Goal: Task Accomplishment & Management: Use online tool/utility

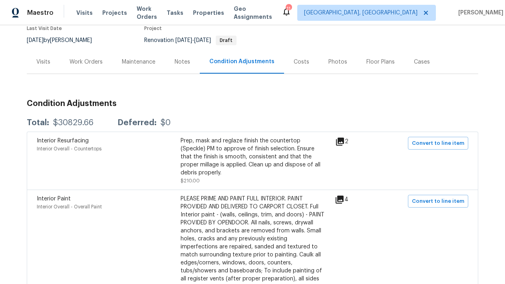
scroll to position [60, 0]
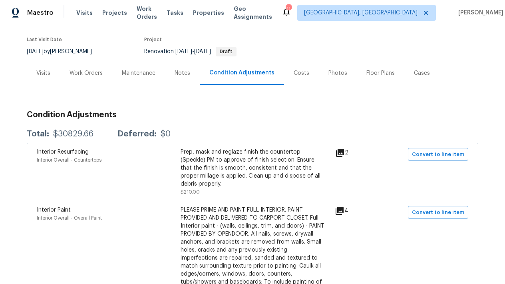
click at [86, 78] on div "Work Orders" at bounding box center [86, 73] width 52 height 24
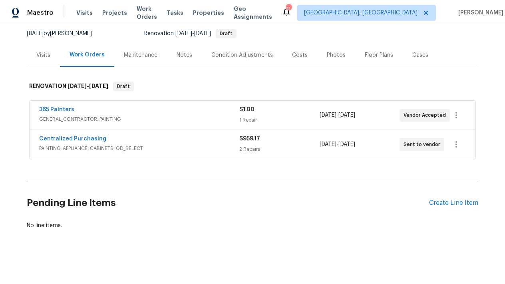
scroll to position [78, 0]
click at [445, 201] on div "Create Line Item" at bounding box center [453, 204] width 49 height 8
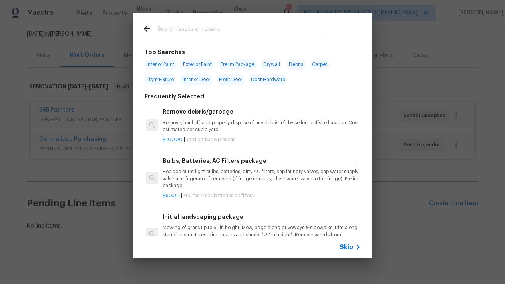
click at [220, 179] on p "Replace burnt light bulbs, batteries, dirty AC filters, cap laundry valves, cap…" at bounding box center [262, 178] width 198 height 20
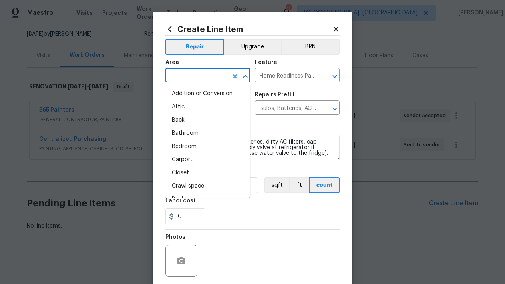
click at [221, 75] on input "text" at bounding box center [197, 76] width 62 height 12
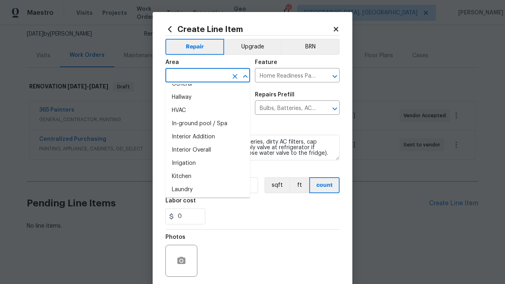
scroll to position [270, 0]
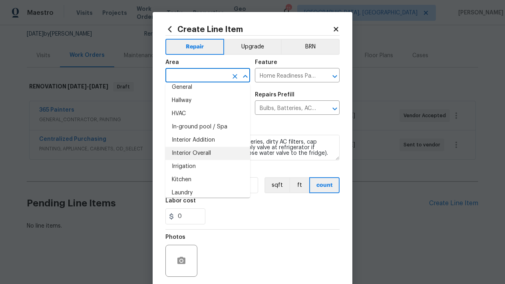
click at [194, 151] on li "Interior Overall" at bounding box center [208, 153] width 85 height 13
type input "Interior Overall"
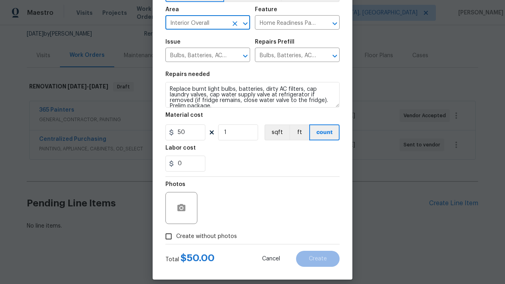
scroll to position [56, 0]
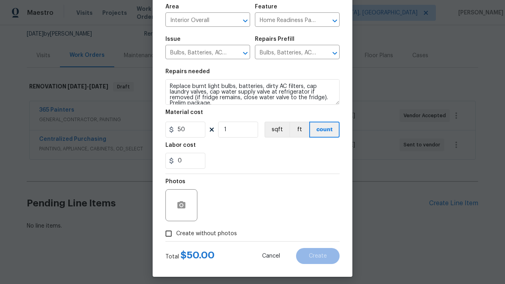
click at [260, 198] on div "Photos" at bounding box center [253, 200] width 174 height 52
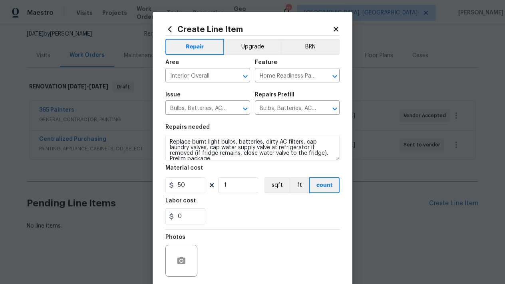
scroll to position [0, 0]
click at [242, 221] on div "0" at bounding box center [253, 216] width 174 height 16
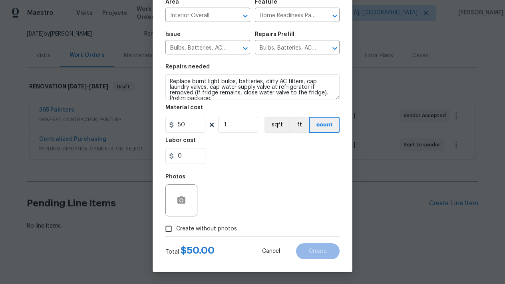
scroll to position [60, 0]
click at [168, 231] on input "Create without photos" at bounding box center [168, 228] width 15 height 15
click at [166, 230] on input "Create without photos" at bounding box center [168, 228] width 15 height 15
checkbox input "true"
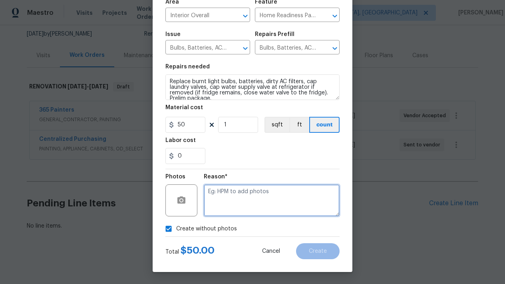
click at [222, 201] on textarea at bounding box center [272, 200] width 136 height 32
type textarea "l"
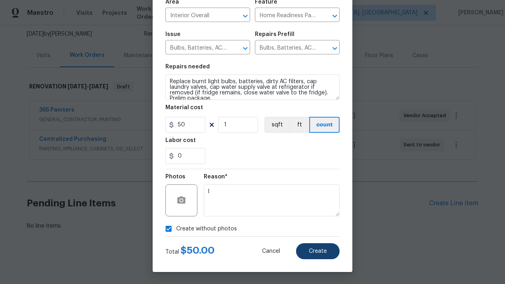
click at [312, 254] on span "Create" at bounding box center [318, 251] width 18 height 6
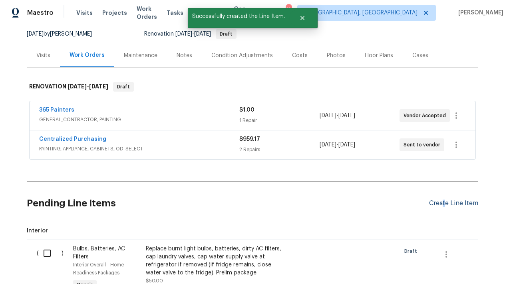
click at [444, 206] on div "Create Line Item" at bounding box center [453, 204] width 49 height 8
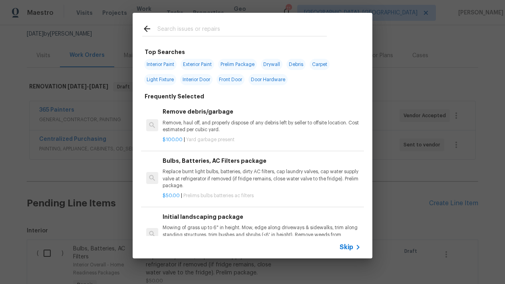
click at [181, 232] on p "Mowing of grass up to 6" in height. Mow, edge along driveways & sidewalks, trim…" at bounding box center [262, 234] width 198 height 20
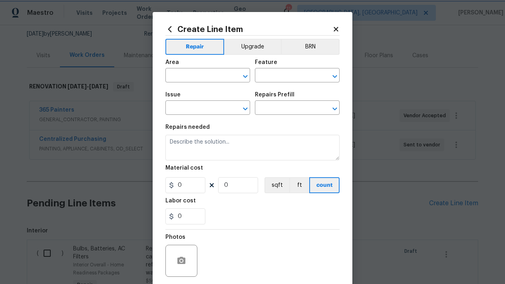
type input "Home Readiness Packages"
type input "Landscape Package"
type input "Initial landscaping package $75.00"
type textarea "Mowing of grass up to 6" in height. Mow, edge along driveways & sidewalks, trim…"
type input "75"
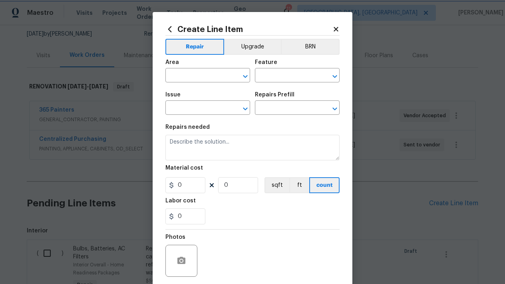
type input "1"
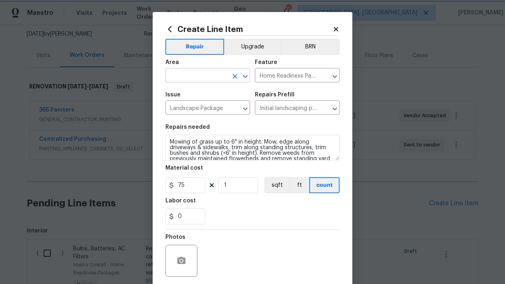
click at [230, 81] on div at bounding box center [240, 76] width 21 height 11
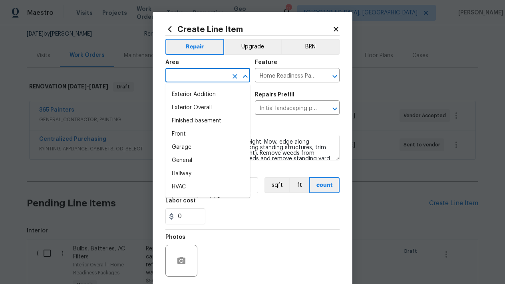
scroll to position [200, 0]
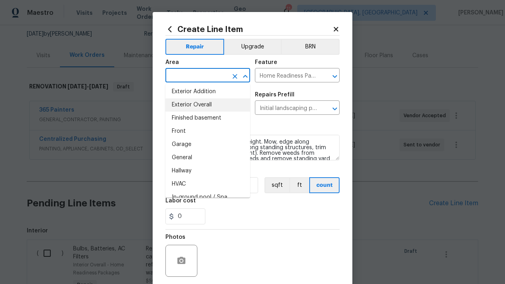
click at [195, 102] on li "Exterior Overall" at bounding box center [208, 104] width 85 height 13
type input "Exterior Overall"
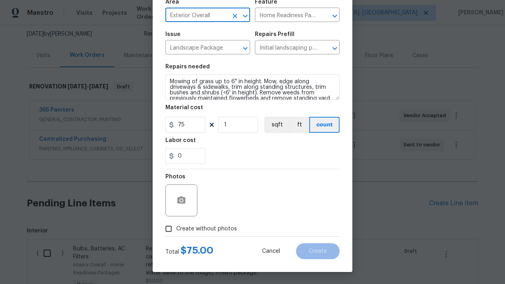
scroll to position [60, 0]
click at [168, 233] on input "Create without photos" at bounding box center [168, 228] width 15 height 15
checkbox input "true"
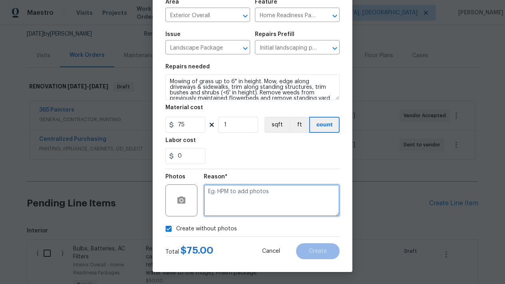
click at [248, 200] on textarea at bounding box center [272, 200] width 136 height 32
type textarea "k"
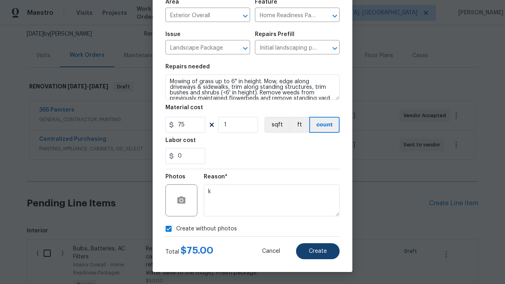
click at [313, 255] on button "Create" at bounding box center [318, 251] width 44 height 16
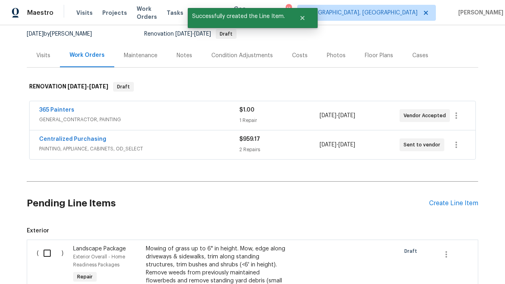
click at [442, 195] on div "Pending Line Items Create Line Item" at bounding box center [253, 203] width 452 height 37
click at [439, 204] on div "Create Line Item" at bounding box center [453, 204] width 49 height 8
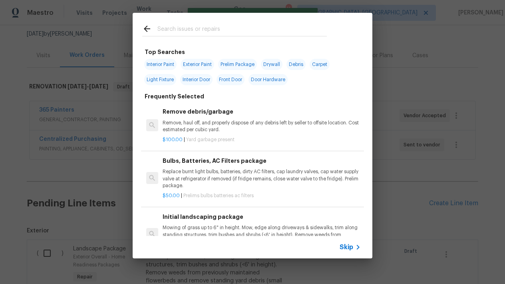
click at [190, 26] on input "text" at bounding box center [243, 30] width 170 height 12
click at [168, 123] on p "Remove, haul off, and properly dispose of any debris left by seller to offsite …" at bounding box center [262, 127] width 198 height 14
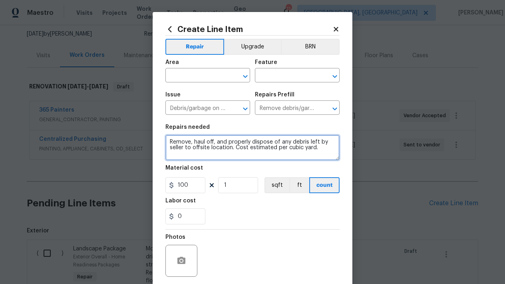
click at [188, 155] on textarea "Remove, haul off, and properly dispose of any debris left by seller to offsite …" at bounding box center [253, 148] width 174 height 26
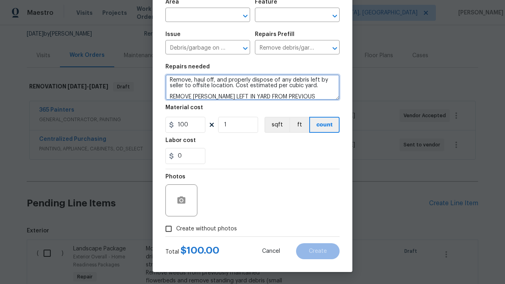
type textarea "Remove, haul off, and properly dispose of any debris left by seller to offsite …"
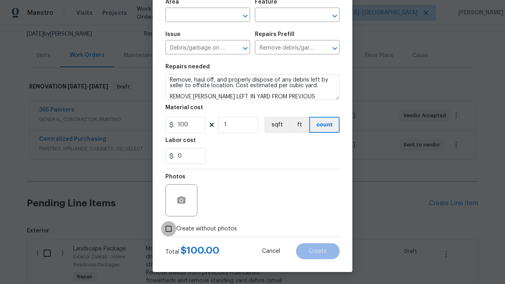
click at [170, 227] on input "Create without photos" at bounding box center [168, 228] width 15 height 15
checkbox input "true"
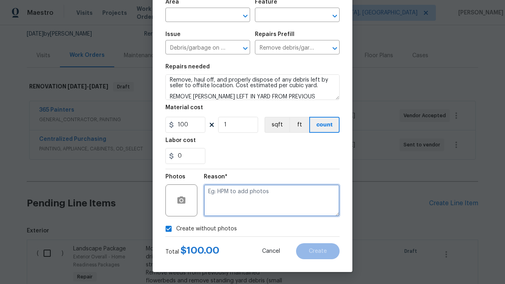
click at [235, 205] on textarea at bounding box center [272, 200] width 136 height 32
type textarea "L"
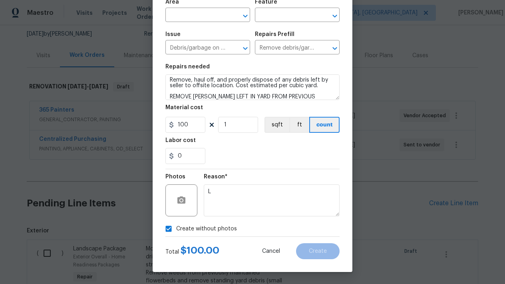
click at [284, 240] on div "Total $ 100.00 Cancel Create" at bounding box center [253, 248] width 174 height 22
click at [274, 157] on div "0" at bounding box center [253, 156] width 174 height 16
click at [266, 158] on div "0" at bounding box center [253, 156] width 174 height 16
click at [220, 23] on span "Area ​" at bounding box center [208, 10] width 85 height 32
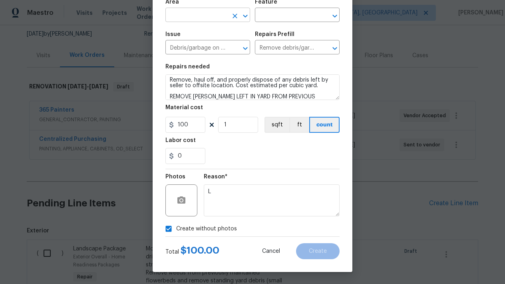
click at [206, 10] on input "text" at bounding box center [197, 16] width 62 height 12
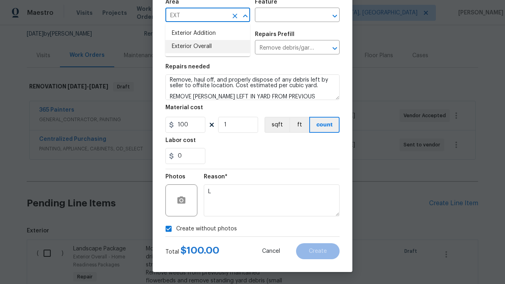
click at [212, 49] on li "Exterior Overall" at bounding box center [208, 46] width 85 height 13
type input "Exterior Overall"
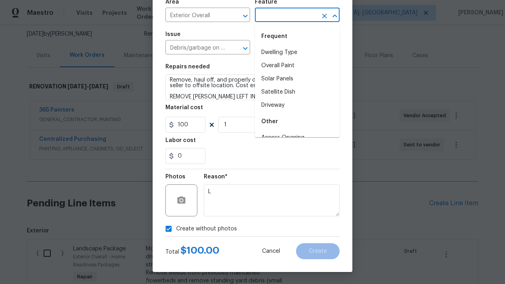
click at [274, 18] on input "text" at bounding box center [286, 16] width 62 height 12
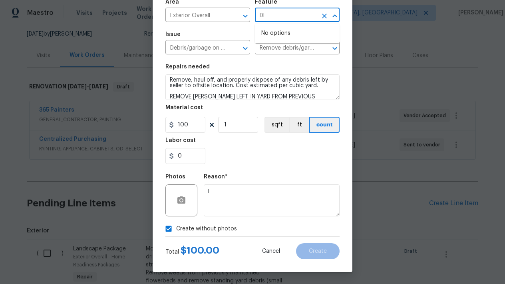
type input "D"
click at [289, 52] on li "Landscaping" at bounding box center [297, 52] width 85 height 13
type input "Landscaping"
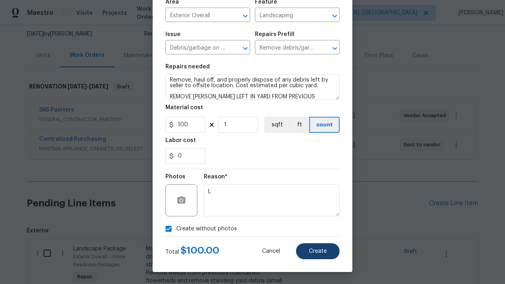
click at [317, 251] on span "Create" at bounding box center [318, 251] width 18 height 6
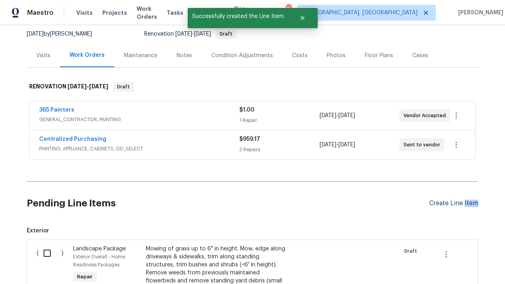
click at [465, 204] on div "Create Line Item" at bounding box center [453, 204] width 49 height 8
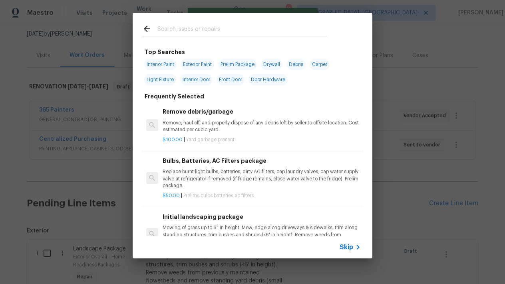
click at [220, 22] on div at bounding box center [235, 29] width 204 height 32
click at [210, 28] on input "text" at bounding box center [243, 30] width 170 height 12
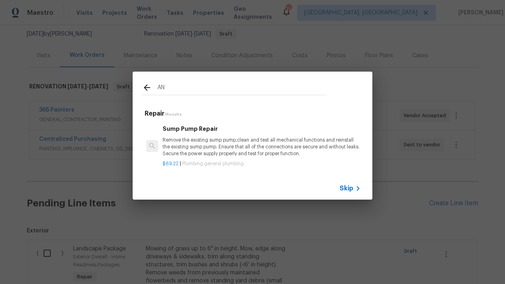
type input "A"
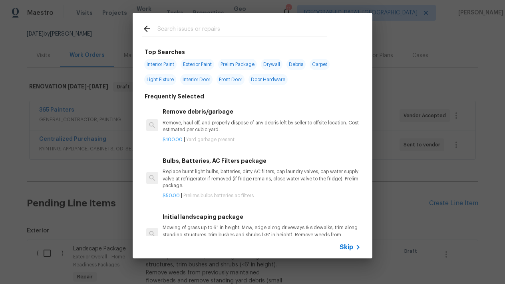
click at [195, 31] on input "text" at bounding box center [243, 30] width 170 height 12
type input "P"
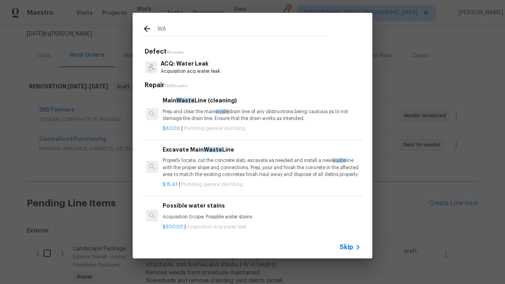
type input "W"
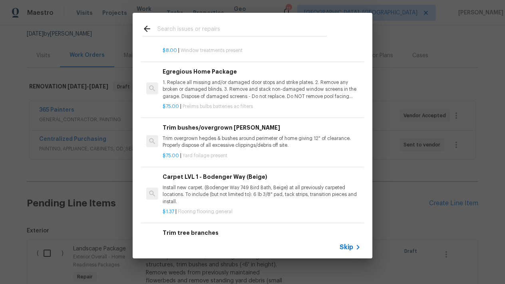
scroll to position [250, 0]
click at [234, 89] on p "1. Replace all missing and/or damaged door stops and strike plates. 2. Remove a…" at bounding box center [262, 90] width 198 height 20
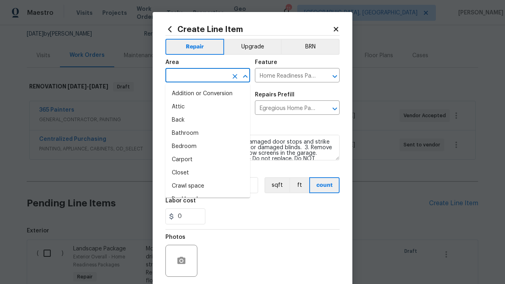
click at [226, 77] on input "text" at bounding box center [197, 76] width 62 height 12
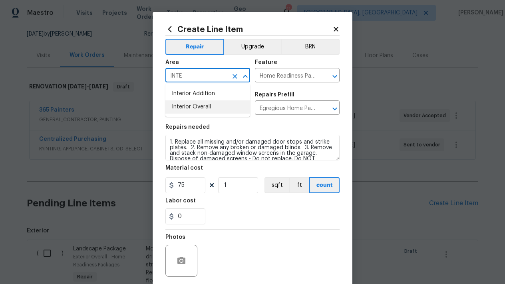
click at [216, 108] on li "Interior Overall" at bounding box center [208, 106] width 85 height 13
type input "Interior Overall"
click at [173, 262] on button "button" at bounding box center [181, 260] width 19 height 19
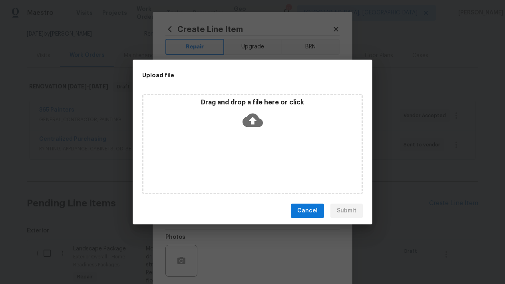
click at [300, 217] on button "Cancel" at bounding box center [307, 211] width 33 height 15
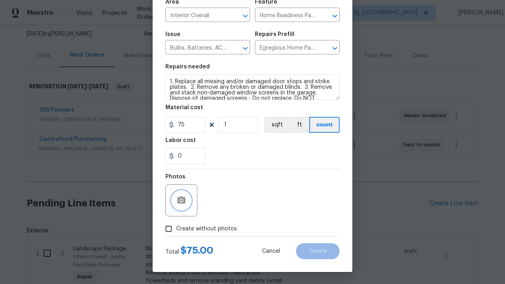
scroll to position [60, 0]
click at [165, 227] on input "Create without photos" at bounding box center [168, 228] width 15 height 15
checkbox input "true"
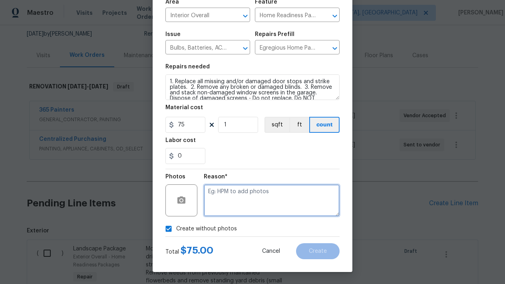
click at [224, 194] on textarea at bounding box center [272, 200] width 136 height 32
type textarea "L"
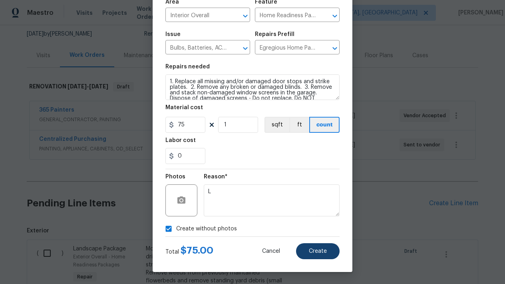
click at [312, 247] on button "Create" at bounding box center [318, 251] width 44 height 16
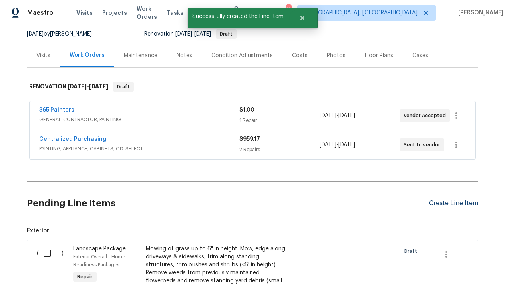
click at [457, 200] on div "Create Line Item" at bounding box center [453, 204] width 49 height 8
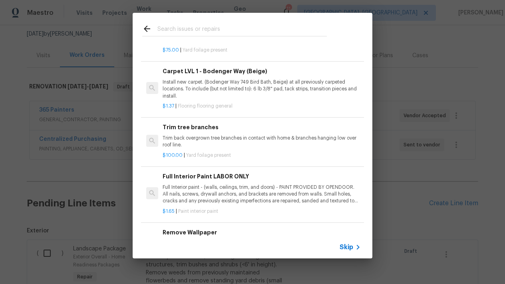
scroll to position [356, 0]
click at [177, 135] on p "Trim back overgrown tree branches in contact with home & branches hanging low o…" at bounding box center [262, 141] width 198 height 14
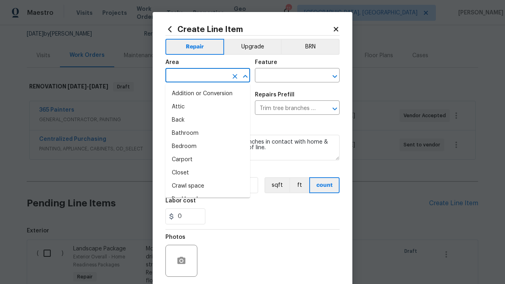
click at [220, 74] on input "text" at bounding box center [197, 76] width 62 height 12
type input "E"
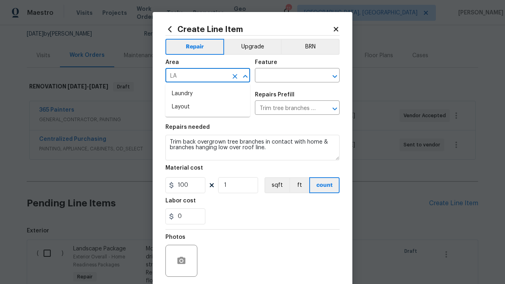
type input "L"
click at [200, 112] on li "Exterior Overall" at bounding box center [208, 106] width 85 height 13
type input "Exterior Overall"
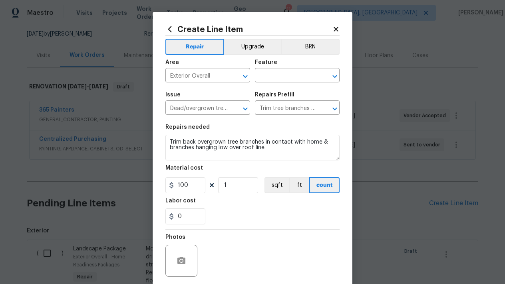
click at [269, 84] on div "Area Exterior Overall ​ Feature ​" at bounding box center [253, 71] width 174 height 32
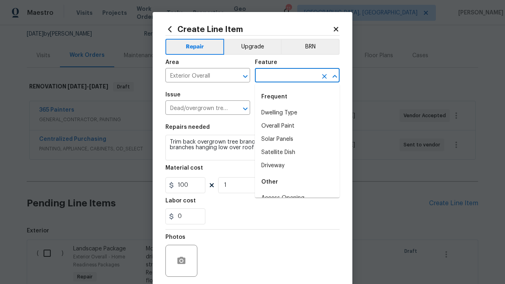
click at [270, 78] on input "text" at bounding box center [286, 76] width 62 height 12
type input "T"
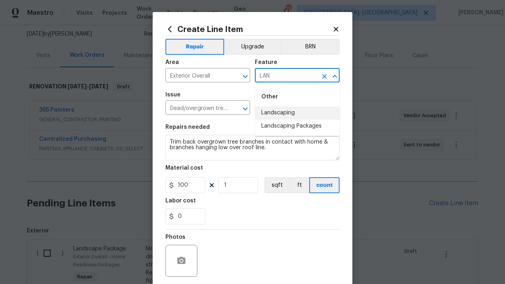
click at [287, 111] on li "Landscaping" at bounding box center [297, 112] width 85 height 13
type input "Landscaping"
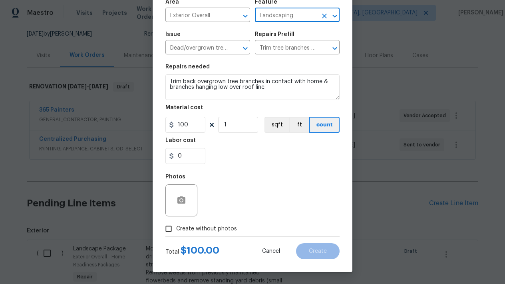
scroll to position [60, 0]
click at [290, 184] on div "Photos" at bounding box center [253, 195] width 174 height 52
click at [173, 229] on input "Create without photos" at bounding box center [168, 228] width 15 height 15
checkbox input "true"
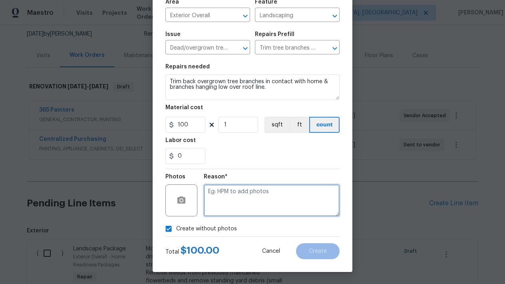
click at [240, 199] on textarea at bounding box center [272, 200] width 136 height 32
type textarea "L"
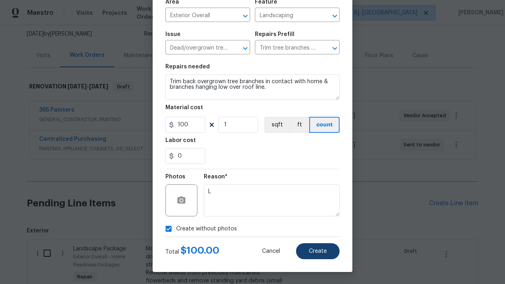
click at [328, 249] on button "Create" at bounding box center [318, 251] width 44 height 16
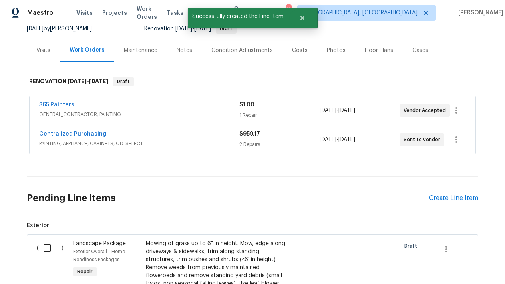
scroll to position [83, 0]
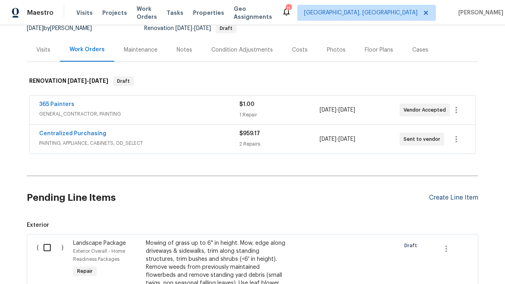
click at [448, 194] on div "Create Line Item" at bounding box center [453, 198] width 49 height 8
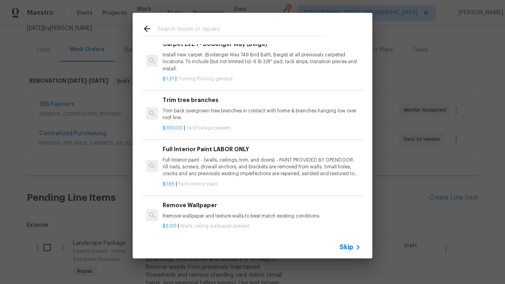
scroll to position [383, 0]
click at [179, 145] on h6 "Full Interior Paint LABOR ONLY" at bounding box center [262, 149] width 198 height 9
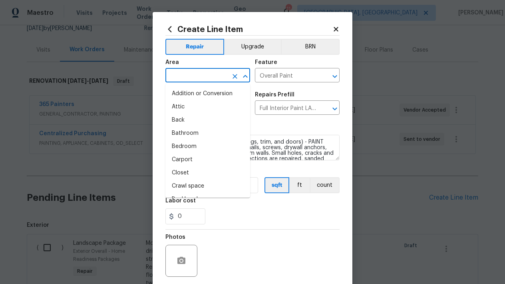
click at [195, 73] on input "text" at bounding box center [197, 76] width 62 height 12
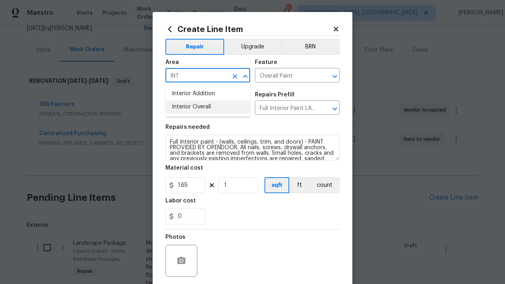
click at [207, 101] on li "Interior Overall" at bounding box center [208, 106] width 85 height 13
type input "Interior Overall"
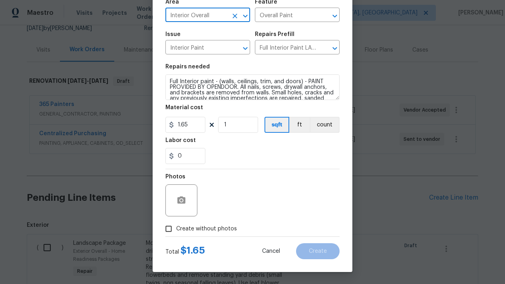
scroll to position [60, 0]
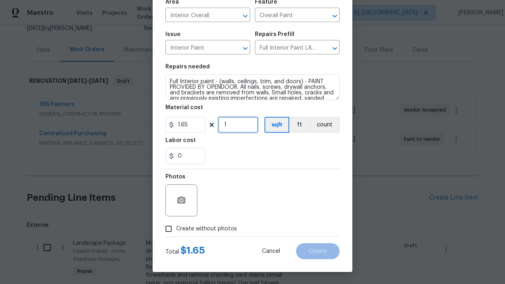
click at [232, 127] on input "1" at bounding box center [238, 125] width 40 height 16
type input "1471"
click at [273, 196] on div "Photos" at bounding box center [253, 195] width 174 height 52
click at [168, 229] on input "Create without photos" at bounding box center [168, 228] width 15 height 15
checkbox input "true"
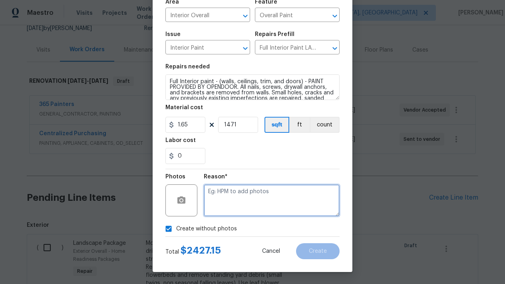
click at [272, 201] on textarea at bounding box center [272, 200] width 136 height 32
type textarea "L"
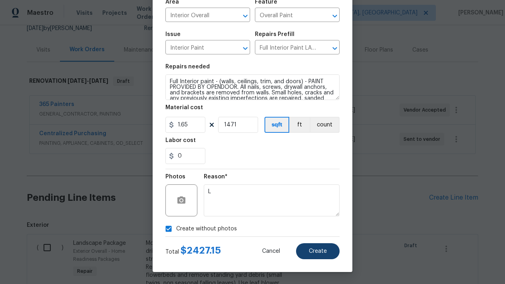
click at [326, 253] on span "Create" at bounding box center [318, 251] width 18 height 6
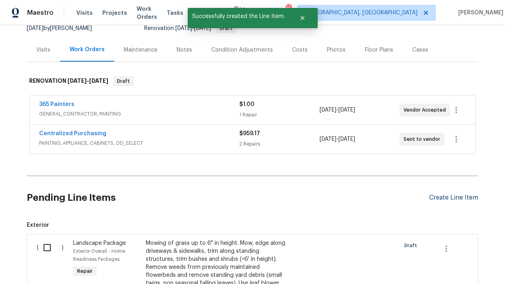
click at [467, 196] on div "Create Line Item" at bounding box center [453, 198] width 49 height 8
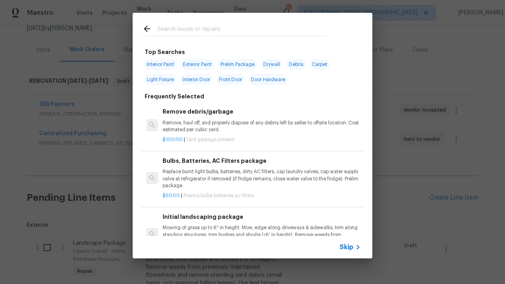
click at [456, 72] on div "Top Searches Interior Paint Exterior Paint Prelim Package Drywall Debris Carpet…" at bounding box center [252, 135] width 505 height 271
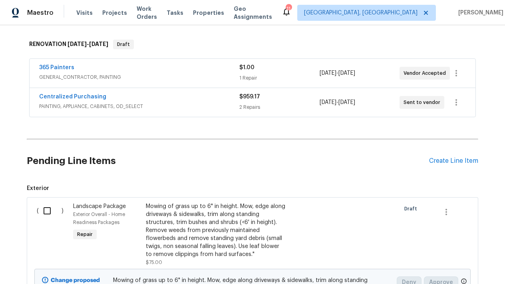
scroll to position [121, 0]
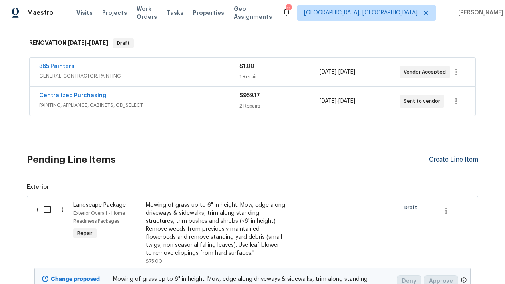
click at [463, 156] on div "Create Line Item" at bounding box center [453, 160] width 49 height 8
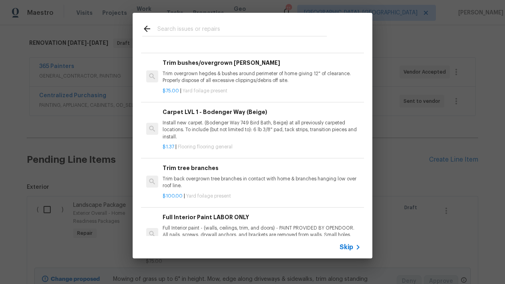
scroll to position [309, 0]
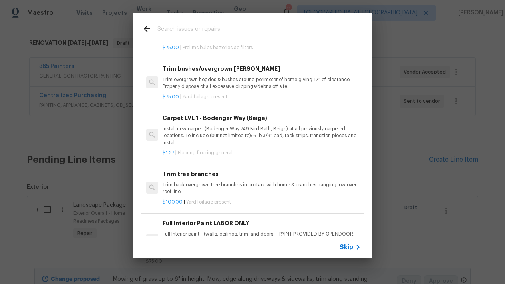
click at [218, 132] on p "Install new carpet. (Bodenger Way 749 Bird Bath, Beige) at all previously carpe…" at bounding box center [262, 136] width 198 height 20
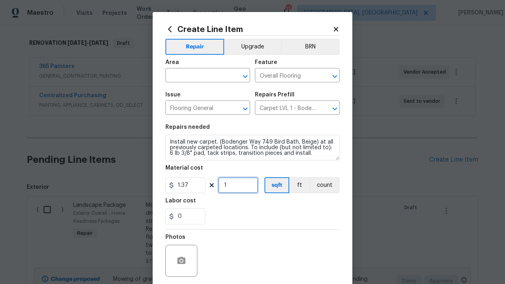
drag, startPoint x: 235, startPoint y: 182, endPoint x: 180, endPoint y: 184, distance: 54.4
click at [180, 184] on div "1.37 1 sqft ft count" at bounding box center [253, 185] width 174 height 16
drag, startPoint x: 232, startPoint y: 186, endPoint x: 193, endPoint y: 181, distance: 39.1
click at [193, 182] on div "1.37 1 sqft ft count" at bounding box center [253, 185] width 174 height 16
type input "400"
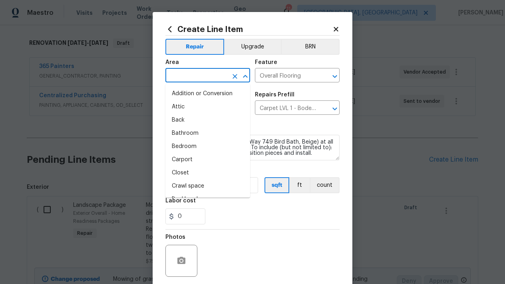
click at [184, 73] on input "text" at bounding box center [197, 76] width 62 height 12
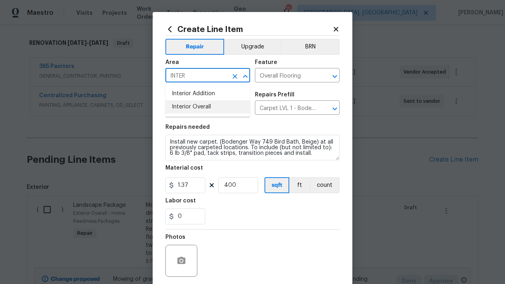
click at [184, 105] on li "Interior Overall" at bounding box center [208, 106] width 85 height 13
type input "Interior Overall"
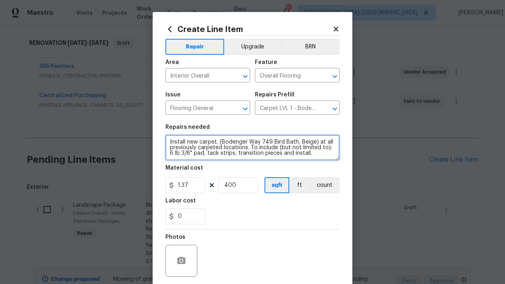
click at [317, 156] on textarea "Install new carpet. (Bodenger Way 749 Bird Bath, Beige) at all previously carpe…" at bounding box center [253, 148] width 174 height 26
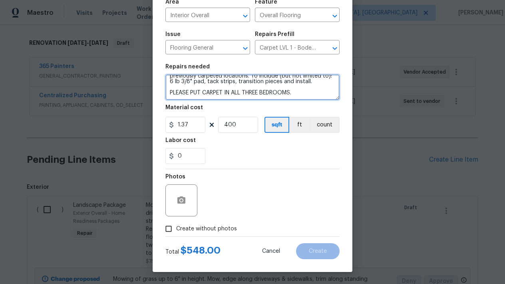
scroll to position [60, 0]
type textarea "Install new carpet. (Bodenger Way 749 Bird Bath, Beige) at all previously carpe…"
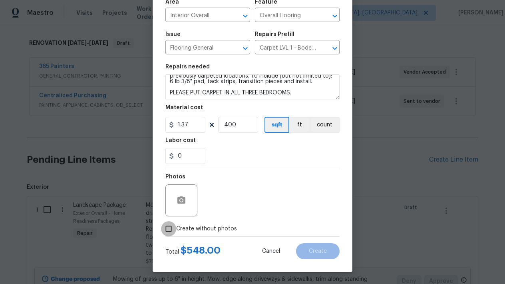
click at [166, 232] on input "Create without photos" at bounding box center [168, 228] width 15 height 15
checkbox input "true"
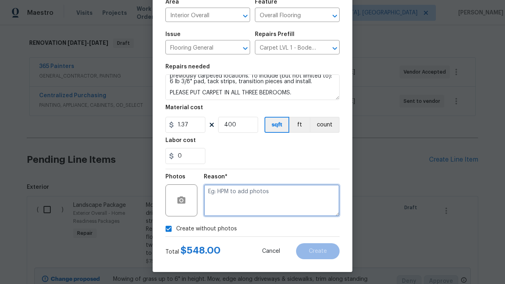
click at [274, 212] on textarea at bounding box center [272, 200] width 136 height 32
type textarea "L"
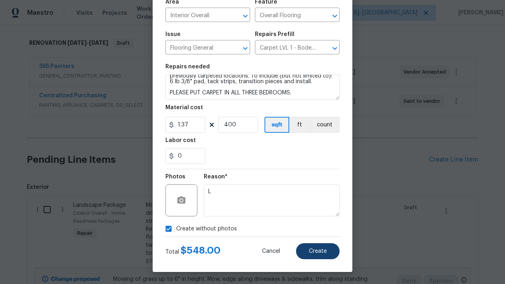
click at [316, 247] on button "Create" at bounding box center [318, 251] width 44 height 16
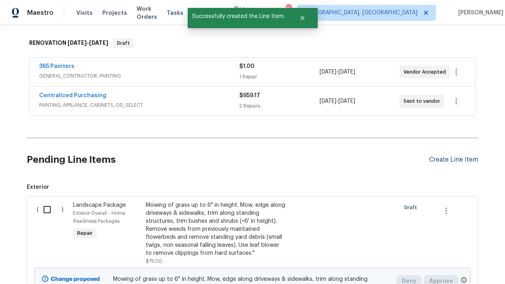
click at [464, 156] on div "Create Line Item" at bounding box center [453, 160] width 49 height 8
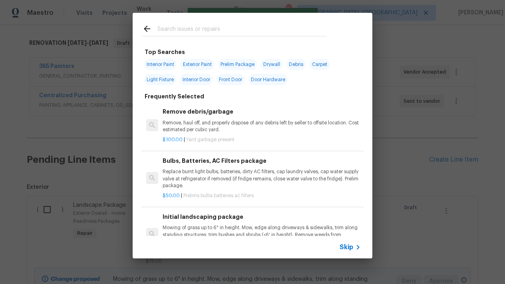
click at [222, 28] on input "text" at bounding box center [243, 30] width 170 height 12
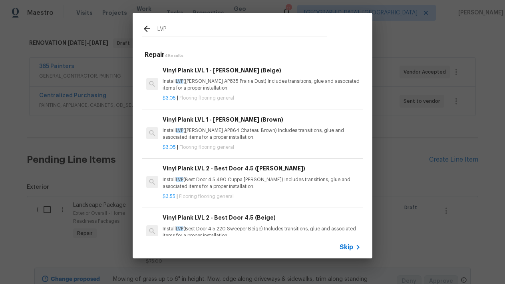
type input "LVP"
click at [177, 80] on p "Install LVP (Knighton AP835 Prairie Dust) Includes transitions, glue and associ…" at bounding box center [262, 85] width 198 height 14
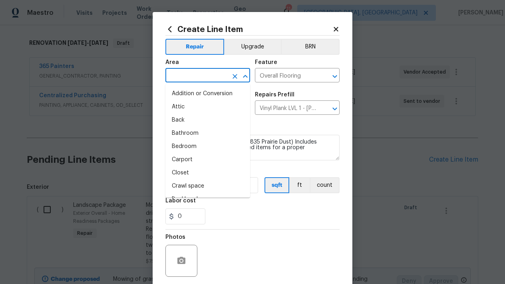
click at [180, 77] on input "text" at bounding box center [197, 76] width 62 height 12
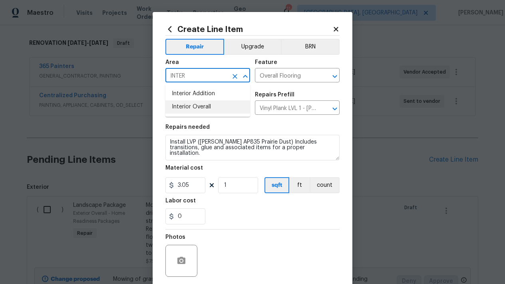
click at [214, 108] on li "Interior Overall" at bounding box center [208, 106] width 85 height 13
type input "Interior Overall"
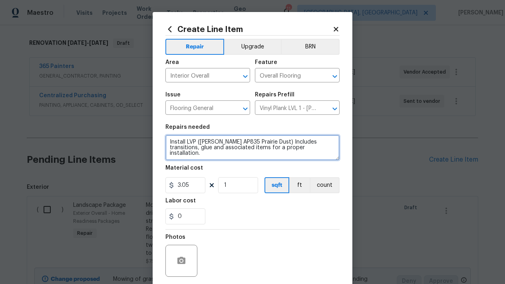
click at [313, 148] on textarea "Install LVP (Knighton AP835 Prairie Dust) Includes transitions, glue and associ…" at bounding box center [253, 148] width 174 height 26
type textarea "Install LVP (Knighton AP835 Prairie Dust) Includes transitions, glue and associ…"
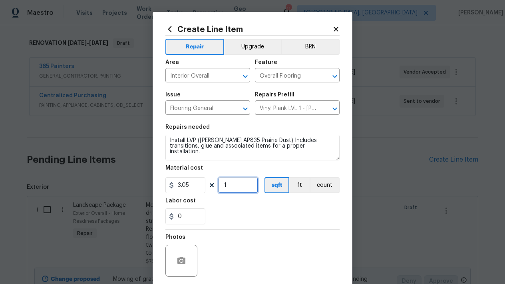
click at [240, 188] on input "1" at bounding box center [238, 185] width 40 height 16
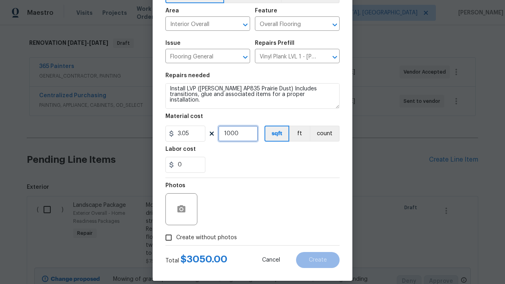
scroll to position [55, 0]
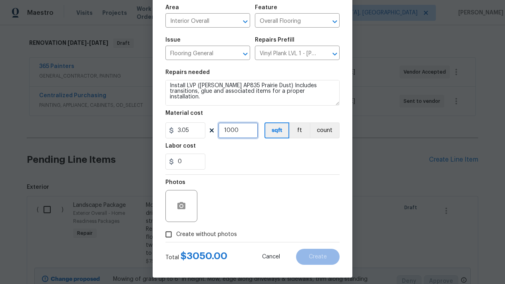
type input "1000"
click at [171, 230] on input "Create without photos" at bounding box center [168, 234] width 15 height 15
click at [169, 235] on input "Create without photos" at bounding box center [168, 234] width 15 height 15
checkbox input "true"
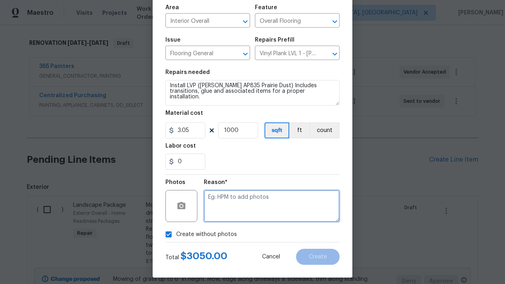
click at [232, 207] on textarea at bounding box center [272, 206] width 136 height 32
type textarea "L"
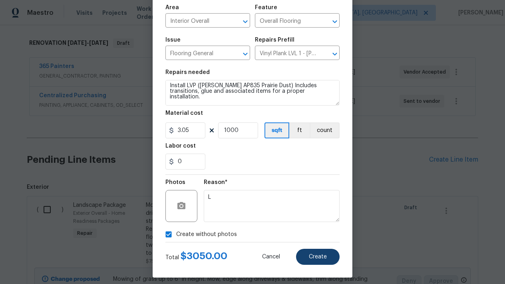
click at [315, 260] on button "Create" at bounding box center [318, 257] width 44 height 16
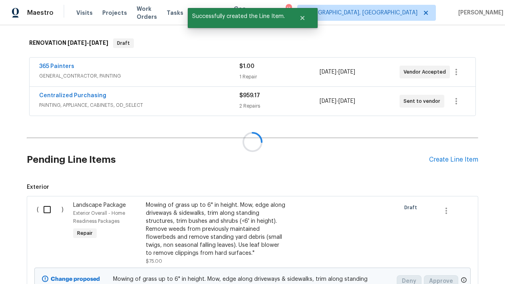
click at [465, 158] on div at bounding box center [252, 142] width 505 height 284
click at [440, 159] on div "Create Line Item" at bounding box center [453, 160] width 49 height 8
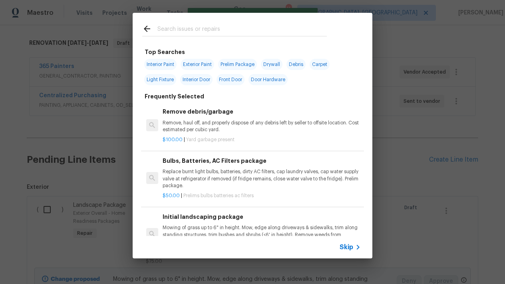
click at [175, 7] on div "Top Searches Interior Paint Exterior Paint Prelim Package Drywall Debris Carpet…" at bounding box center [252, 135] width 505 height 271
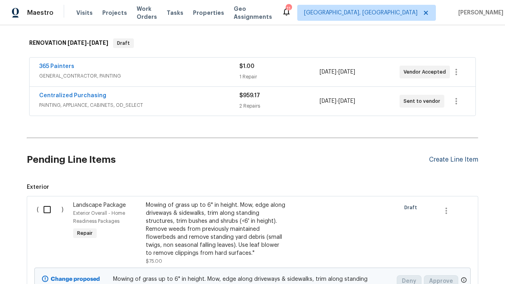
click at [437, 158] on div "Create Line Item" at bounding box center [453, 160] width 49 height 8
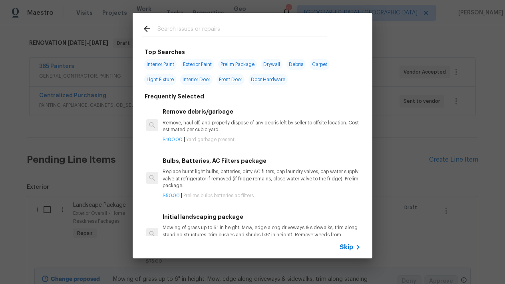
click at [188, 36] on input "text" at bounding box center [243, 30] width 170 height 12
click at [188, 35] on input "text" at bounding box center [243, 30] width 170 height 12
click at [189, 20] on div at bounding box center [235, 29] width 204 height 32
click at [180, 34] on input "text" at bounding box center [243, 30] width 170 height 12
click at [169, 33] on input "text" at bounding box center [243, 30] width 170 height 12
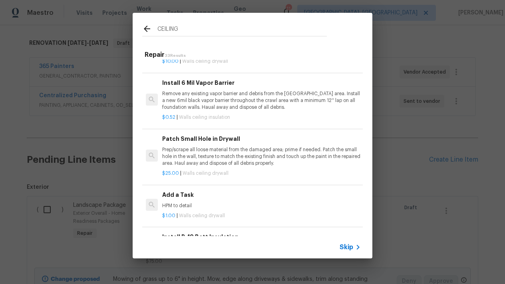
scroll to position [254, 0]
type input "CEILING"
click at [190, 99] on p "Remove any existing vapor barrier and debris from the crawl area. Install a new…" at bounding box center [261, 101] width 198 height 20
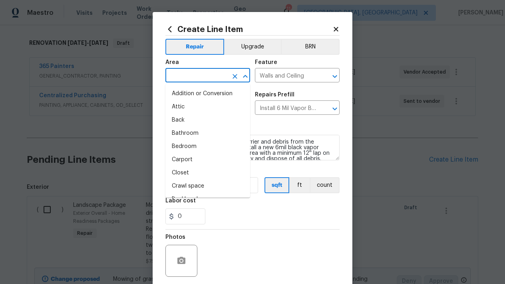
click at [211, 80] on input "text" at bounding box center [197, 76] width 62 height 12
click at [210, 186] on li "Crawl space" at bounding box center [208, 186] width 85 height 13
type input "Crawl space"
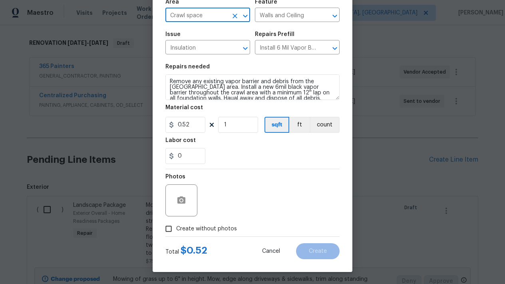
scroll to position [60, 0]
click at [168, 230] on input "Create without photos" at bounding box center [168, 228] width 15 height 15
checkbox input "true"
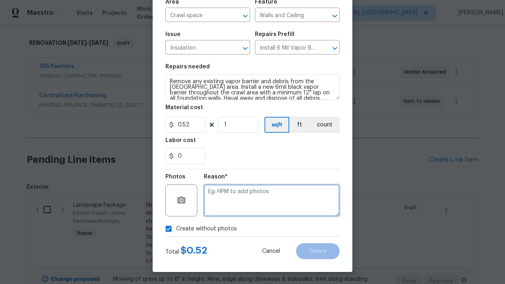
click at [254, 196] on textarea at bounding box center [272, 200] width 136 height 32
type textarea "L"
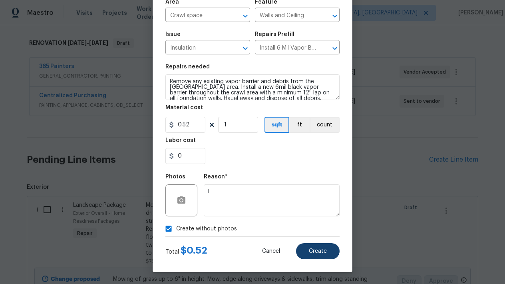
click at [317, 254] on span "Create" at bounding box center [318, 251] width 18 height 6
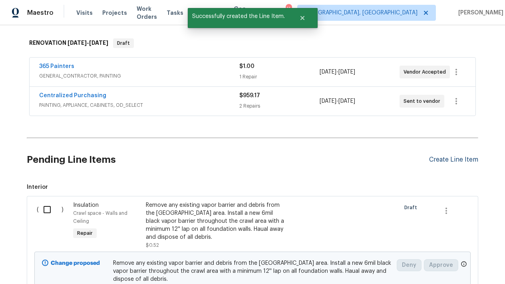
click at [461, 159] on div "Create Line Item" at bounding box center [453, 160] width 49 height 8
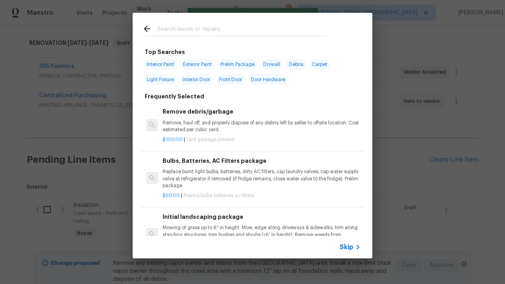
click at [222, 31] on input "text" at bounding box center [243, 30] width 170 height 12
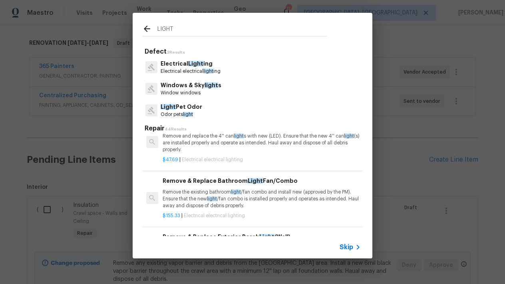
scroll to position [390, 0]
type input "LIGHT"
click at [197, 200] on p "Remove the existing bathroom light /fan combo and install new (approved by the …" at bounding box center [261, 199] width 198 height 20
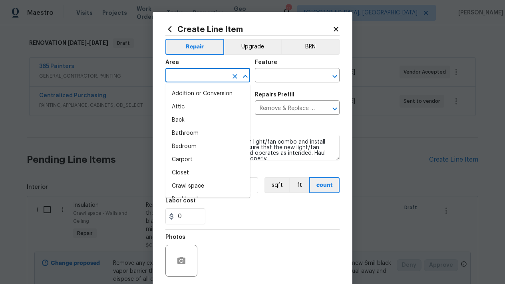
click at [216, 74] on input "text" at bounding box center [197, 76] width 62 height 12
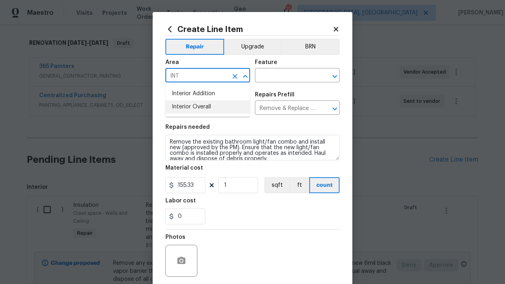
click at [215, 110] on li "Interior Overall" at bounding box center [208, 106] width 85 height 13
type input "Interior Overall"
click at [266, 78] on input "text" at bounding box center [286, 76] width 62 height 12
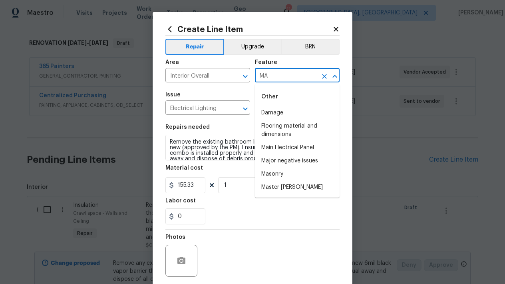
type input "M"
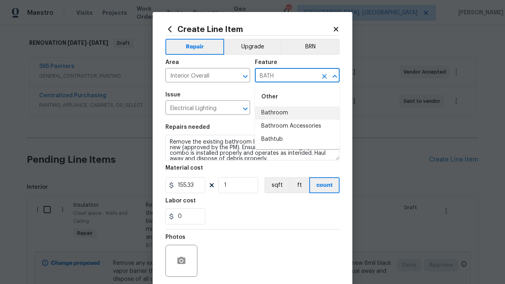
click at [272, 111] on li "Bathroom" at bounding box center [297, 112] width 85 height 13
type input "Bathroom"
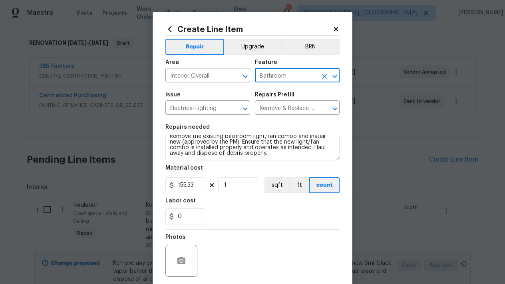
scroll to position [6, 0]
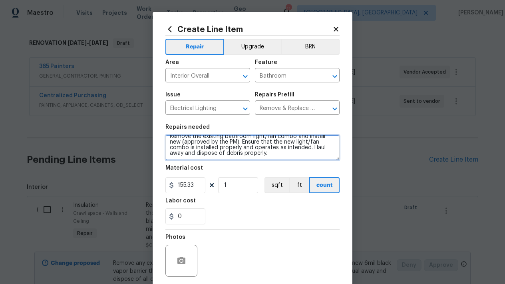
click at [250, 150] on textarea "Remove the existing bathroom light/fan combo and install new (approved by the P…" at bounding box center [253, 148] width 174 height 26
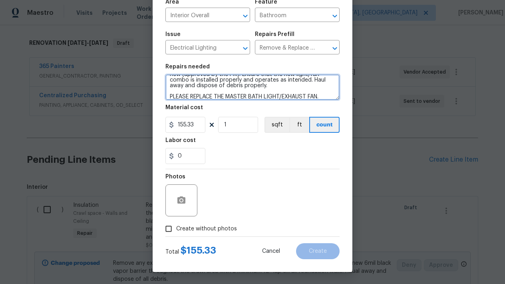
scroll to position [60, 0]
type textarea "Remove the existing bathroom light/fan combo and install new (approved by the P…"
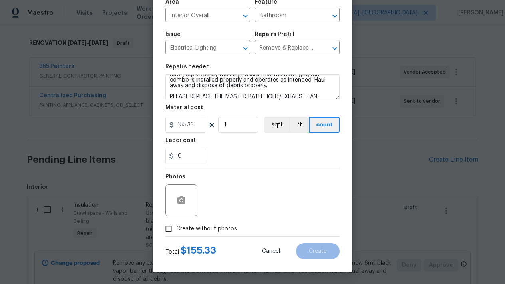
click at [168, 231] on input "Create without photos" at bounding box center [168, 228] width 15 height 15
checkbox input "true"
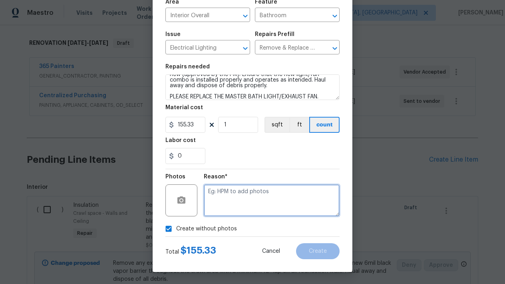
click at [241, 202] on textarea at bounding box center [272, 200] width 136 height 32
type textarea "L"
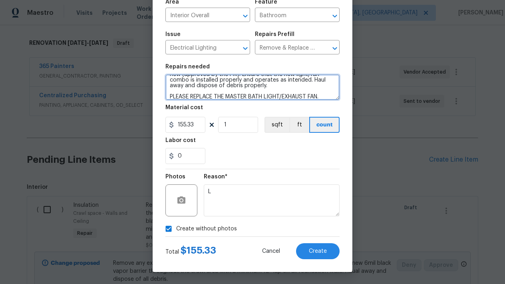
click at [326, 95] on textarea "Remove the existing bathroom light/fan combo and install new (approved by the P…" at bounding box center [253, 87] width 174 height 26
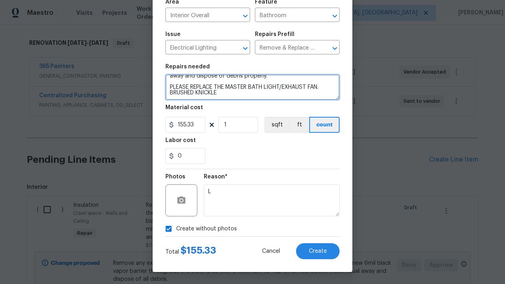
scroll to position [34, 0]
drag, startPoint x: 178, startPoint y: 90, endPoint x: 237, endPoint y: 89, distance: 58.8
click at [237, 89] on textarea "Remove the existing bathroom light/fan combo and install new (approved by the P…" at bounding box center [253, 87] width 174 height 26
click at [192, 90] on textarea "Remove the existing bathroom light/fan combo and install new (approved by the P…" at bounding box center [253, 87] width 174 height 26
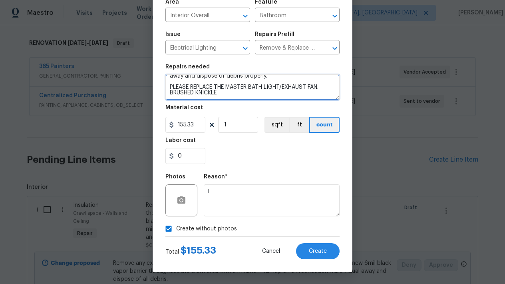
click at [182, 95] on textarea "Remove the existing bathroom light/fan combo and install new (approved by the P…" at bounding box center [253, 87] width 174 height 26
paste textarea "https://www.lowes.com/pd/Utilitech-1-1-Sone-80-CFM-Brushed-Nickel-Matte-Black-o…"
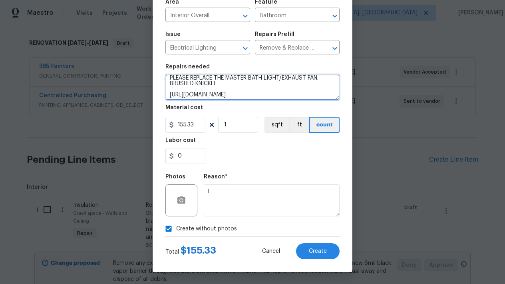
scroll to position [18, 0]
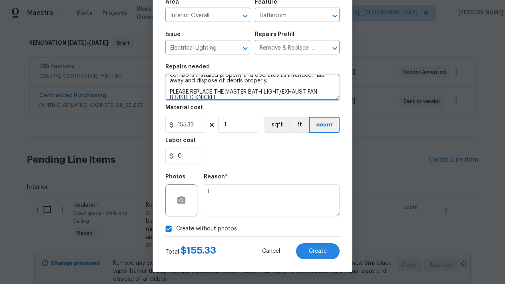
type textarea "Remove the existing bathroom light/fan combo and install new (approved by the P…"
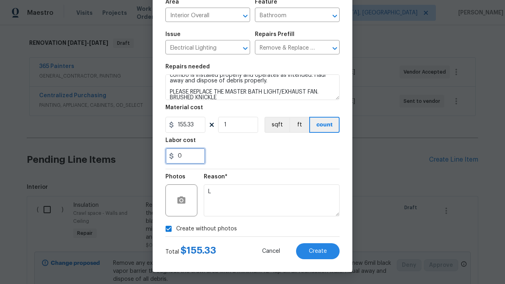
click at [184, 158] on input "0" at bounding box center [186, 156] width 40 height 16
drag, startPoint x: 202, startPoint y: 123, endPoint x: 138, endPoint y: 123, distance: 63.6
click at [138, 123] on div "Create Line Item Repair Upgrade BRN Area Interior Overall ​ Feature Bathroom ​ …" at bounding box center [252, 142] width 505 height 284
type input "180"
click at [198, 156] on input "0" at bounding box center [186, 156] width 40 height 16
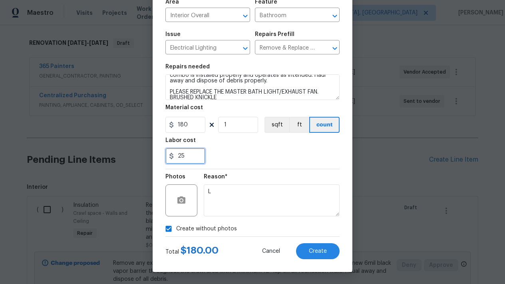
type input "25"
click at [236, 148] on div "25" at bounding box center [253, 156] width 174 height 16
click at [311, 255] on button "Create" at bounding box center [318, 251] width 44 height 16
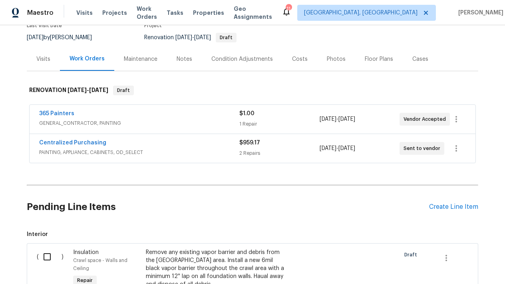
scroll to position [76, 0]
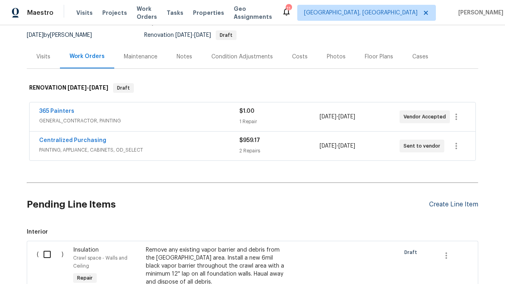
click at [472, 206] on div "Create Line Item" at bounding box center [453, 205] width 49 height 8
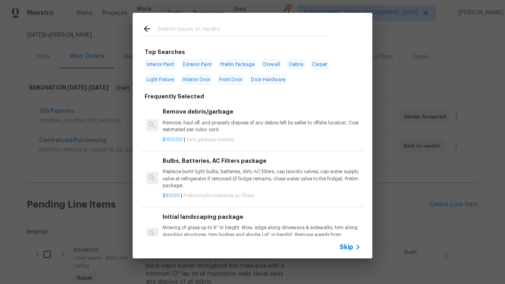
click at [214, 30] on input "text" at bounding box center [243, 30] width 170 height 12
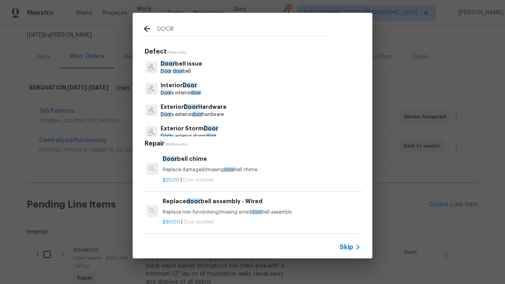
type input "DOOR"
click at [200, 170] on p "Replace damaged/missing door bell chime" at bounding box center [262, 169] width 198 height 7
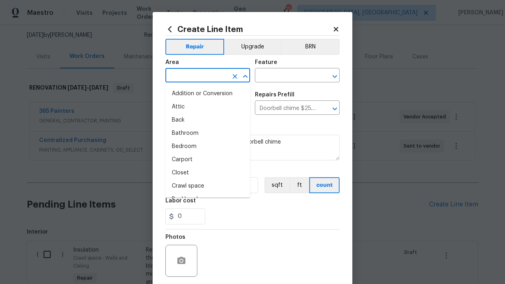
click at [221, 74] on input "text" at bounding box center [197, 76] width 62 height 12
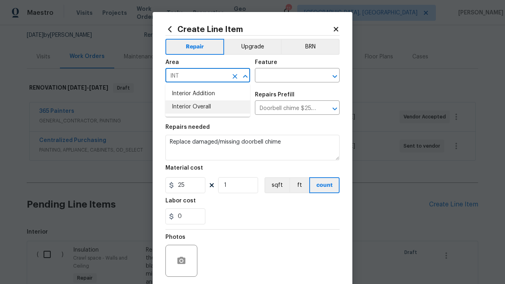
click at [218, 108] on li "Interior Overall" at bounding box center [208, 106] width 85 height 13
type input "Interior Overall"
click at [276, 79] on input "text" at bounding box center [286, 76] width 62 height 12
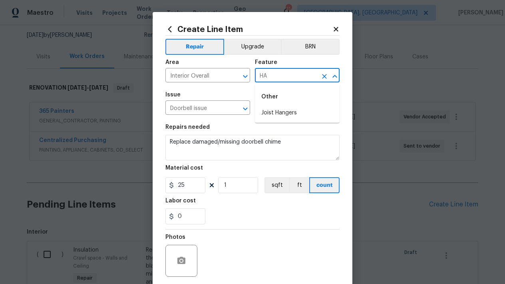
type input "H"
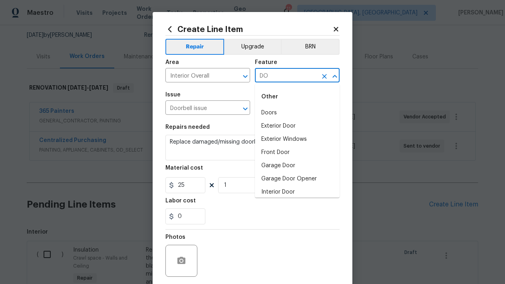
type input "D"
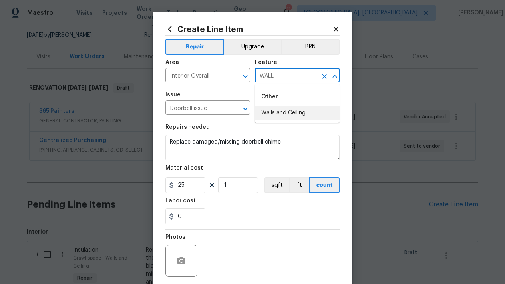
click at [278, 120] on ul "Other Walls and Ceiling" at bounding box center [297, 103] width 85 height 39
click at [272, 116] on li "Walls and Ceiling" at bounding box center [297, 112] width 85 height 13
type input "Walls and Ceiling"
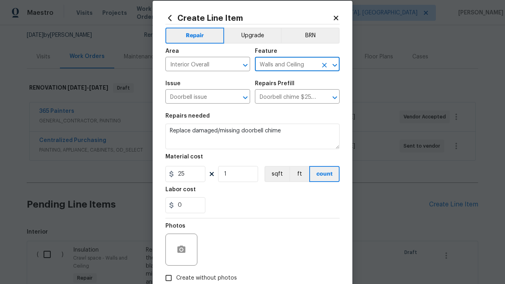
scroll to position [15, 0]
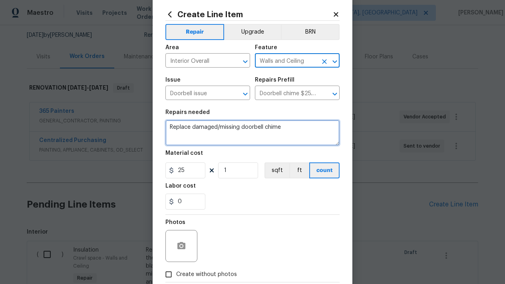
click at [301, 131] on textarea "Replace damaged/missing doorbell chime" at bounding box center [253, 133] width 174 height 26
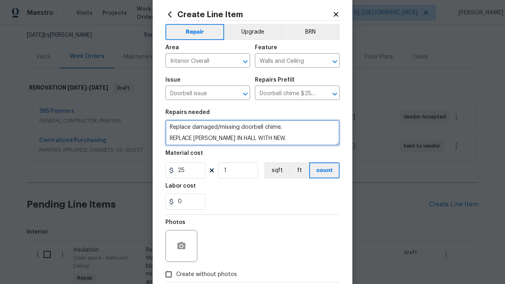
paste textarea "https://www.lowes.com/pd/Newhouse-Hardware-White-Wired-Doorbell-Chime/5015438675"
type textarea "Replace damaged/missing doorbell chime. REPLACE [PERSON_NAME] IN HALL WITH NEW.…"
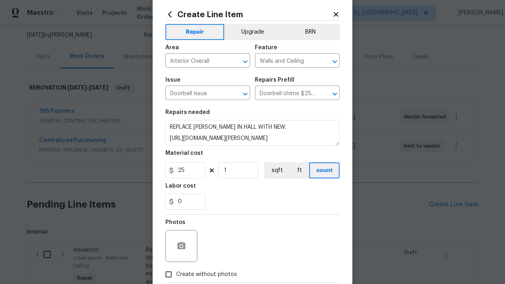
click at [263, 214] on section "Repairs needed Replace damaged/missing doorbell chime. REPLACE DOORBELL CHIME I…" at bounding box center [253, 160] width 174 height 110
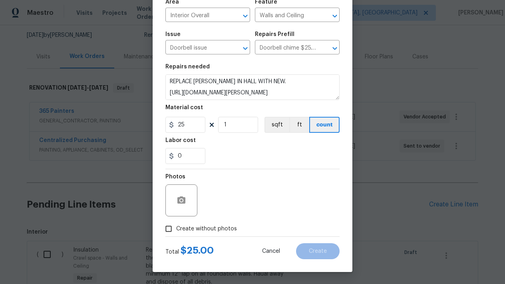
scroll to position [60, 0]
click at [308, 218] on div "Photos" at bounding box center [253, 195] width 174 height 52
click at [167, 232] on input "Create without photos" at bounding box center [168, 228] width 15 height 15
checkbox input "true"
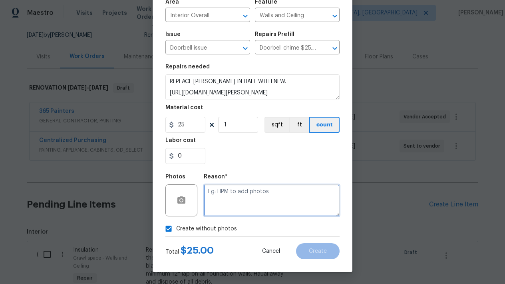
click at [240, 206] on textarea at bounding box center [272, 200] width 136 height 32
type textarea "L"
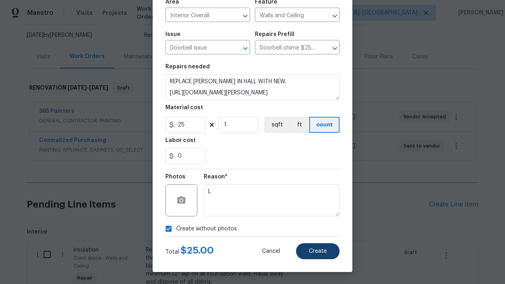
click at [326, 252] on span "Create" at bounding box center [318, 251] width 18 height 6
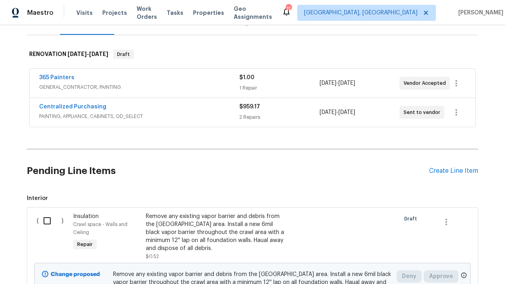
scroll to position [111, 0]
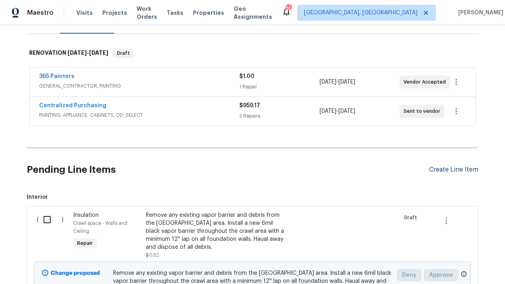
click at [439, 167] on div "Create Line Item" at bounding box center [453, 170] width 49 height 8
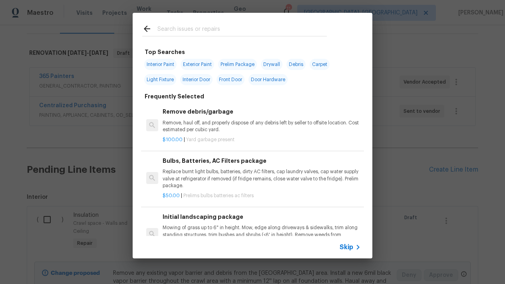
click at [207, 29] on input "text" at bounding box center [243, 30] width 170 height 12
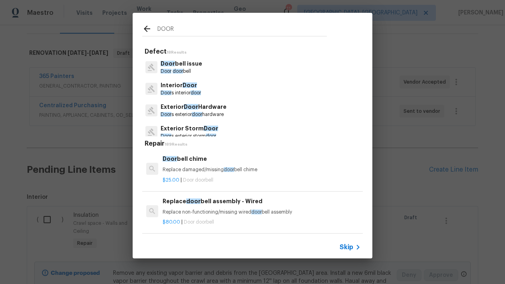
type input "DOOR"
click at [174, 86] on p "Interior Door" at bounding box center [181, 85] width 40 height 8
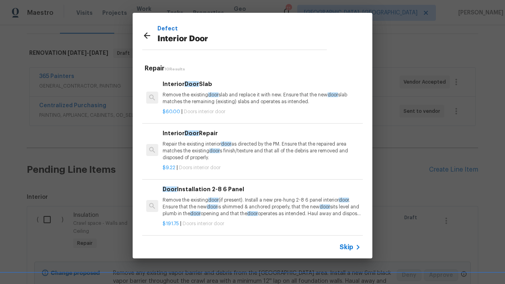
click at [204, 99] on p "Remove the existing door slab and replace it with new. Ensure that the new door…" at bounding box center [262, 99] width 198 height 14
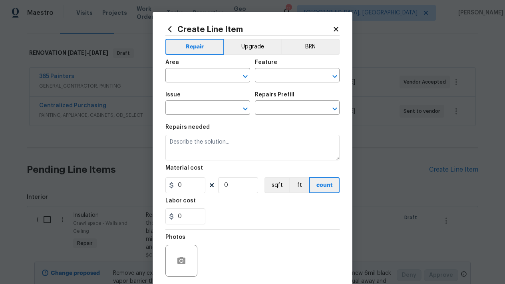
type input "Interior Door"
type input "Interior Door Slab $60.00"
type textarea "Remove the existing door slab and replace it with new. Ensure that the new door…"
type input "60"
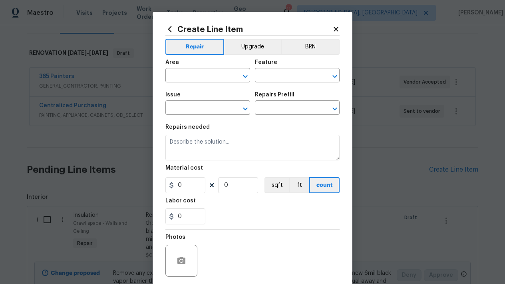
type input "1"
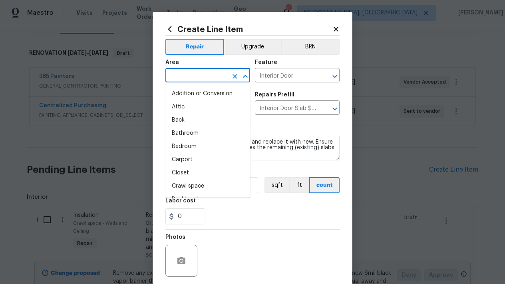
click at [207, 73] on input "text" at bounding box center [197, 76] width 62 height 12
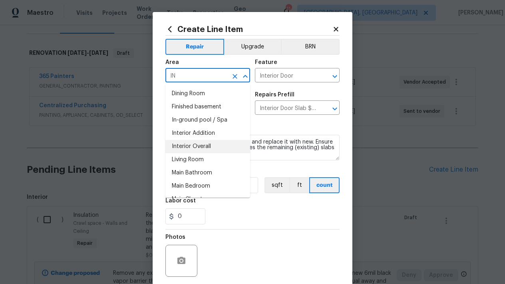
click at [193, 148] on li "Interior Overall" at bounding box center [208, 146] width 85 height 13
type input "Interior Overall"
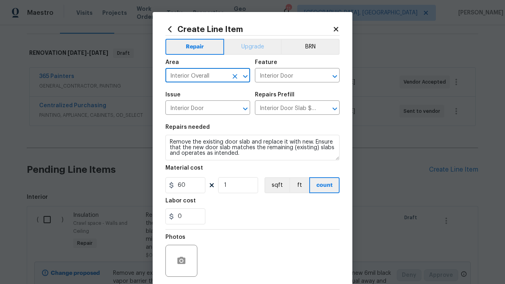
click at [255, 48] on button "Upgrade" at bounding box center [252, 47] width 57 height 16
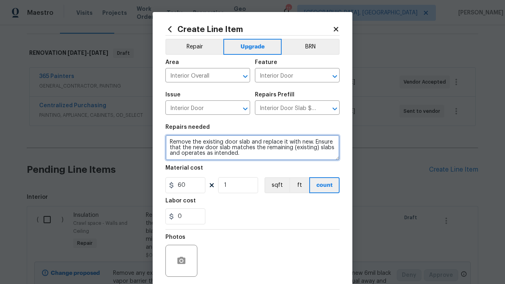
click at [249, 157] on textarea "Remove the existing door slab and replace it with new. Ensure that the new door…" at bounding box center [253, 148] width 174 height 26
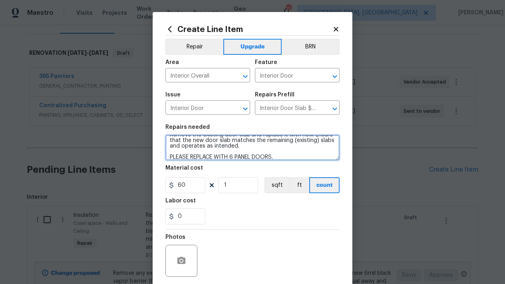
type textarea "Remove the existing door slab and replace it with new. Ensure that the new door…"
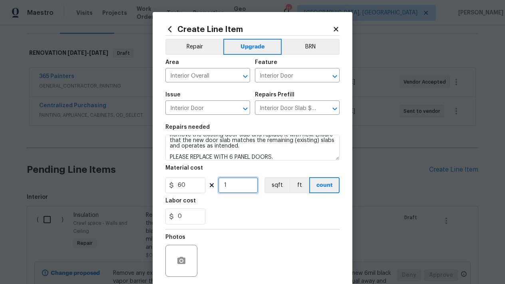
click at [235, 185] on input "1" at bounding box center [238, 185] width 40 height 16
type input "7"
click at [257, 239] on div "Photos" at bounding box center [253, 256] width 174 height 52
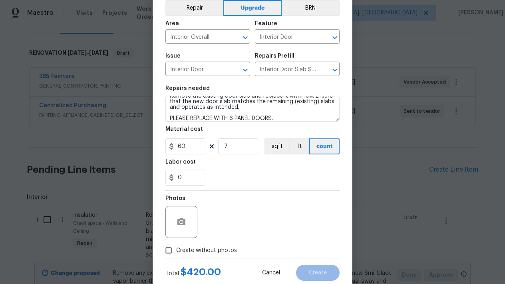
scroll to position [44, 0]
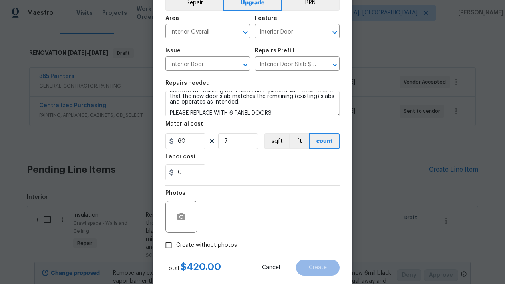
click at [168, 245] on input "Create without photos" at bounding box center [168, 245] width 15 height 15
checkbox input "true"
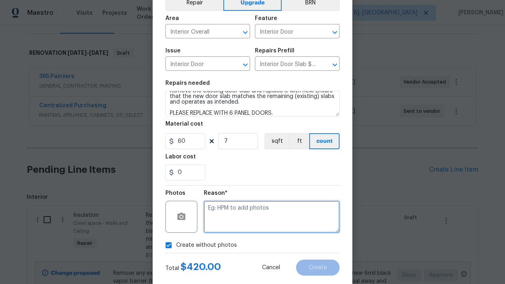
click at [226, 226] on textarea at bounding box center [272, 217] width 136 height 32
type textarea "L"
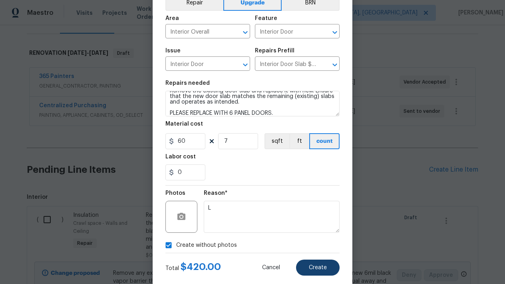
click at [328, 269] on button "Create" at bounding box center [318, 268] width 44 height 16
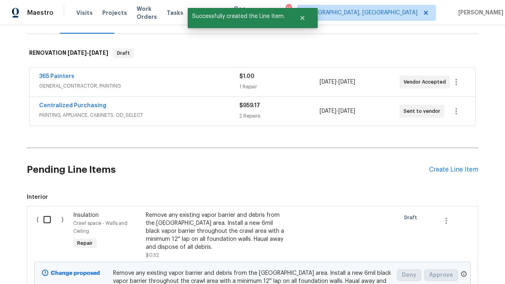
click at [467, 165] on div "Pending Line Items Create Line Item" at bounding box center [253, 169] width 452 height 37
click at [464, 167] on div "Create Line Item" at bounding box center [453, 170] width 49 height 8
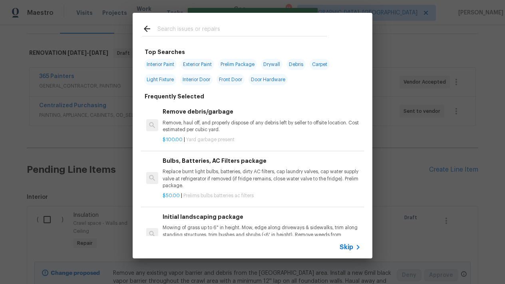
click at [220, 28] on input "text" at bounding box center [243, 30] width 170 height 12
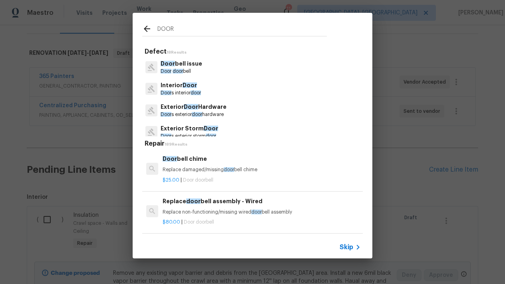
type input "DOOR"
click at [165, 87] on p "Interior Door" at bounding box center [181, 85] width 40 height 8
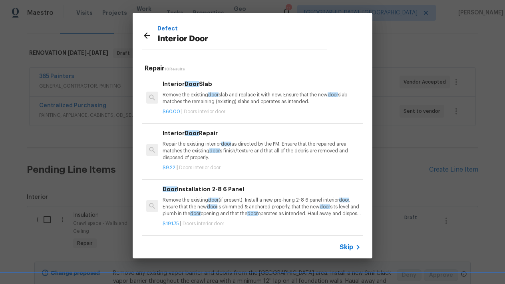
click at [194, 88] on h6 "Interior Door Slab" at bounding box center [262, 84] width 198 height 9
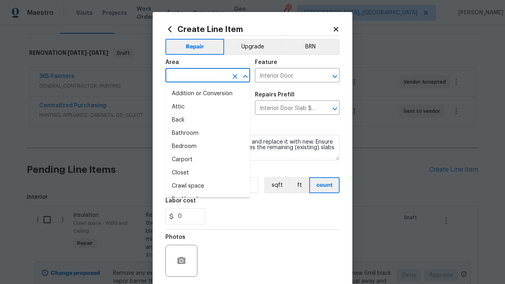
click at [216, 76] on input "text" at bounding box center [197, 76] width 62 height 12
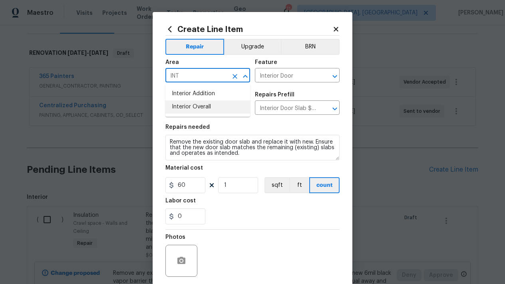
click at [197, 104] on li "Interior Overall" at bounding box center [208, 106] width 85 height 13
type input "Interior Overall"
click at [238, 181] on input "1" at bounding box center [238, 185] width 40 height 16
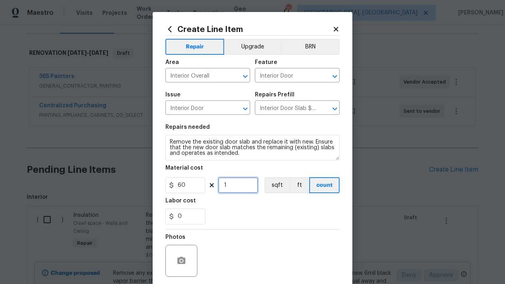
drag, startPoint x: 238, startPoint y: 181, endPoint x: 178, endPoint y: 186, distance: 59.4
click at [178, 186] on div "60 1 sqft ft count" at bounding box center [253, 185] width 174 height 16
click at [235, 184] on input "1" at bounding box center [238, 185] width 40 height 16
type input "4"
click at [244, 227] on section "Repairs needed Remove the existing door slab and replace it with new. Ensure th…" at bounding box center [253, 175] width 174 height 110
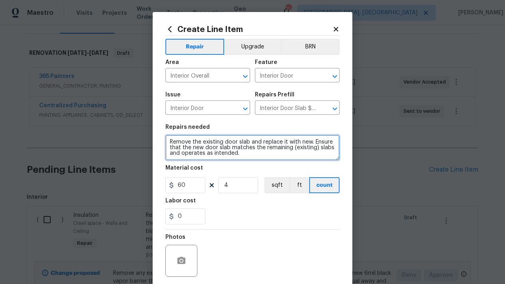
click at [252, 156] on textarea "Remove the existing door slab and replace it with new. Ensure that the new door…" at bounding box center [253, 148] width 174 height 26
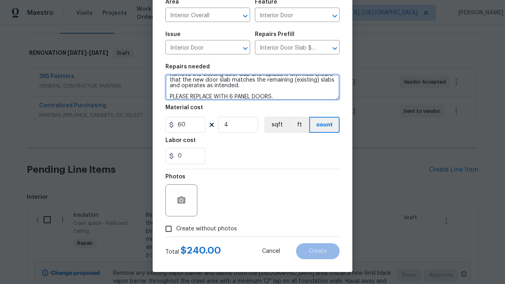
scroll to position [60, 0]
type textarea "Remove the existing door slab and replace it with new. Ensure that the new door…"
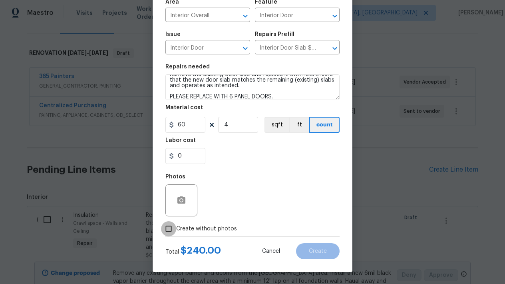
click at [172, 230] on input "Create without photos" at bounding box center [168, 228] width 15 height 15
checkbox input "true"
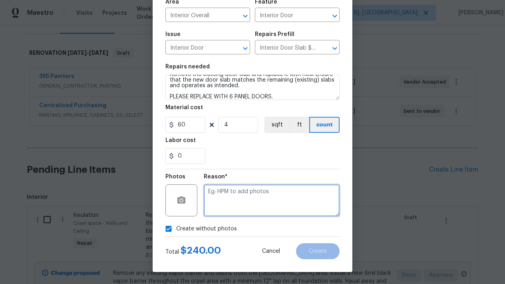
click at [232, 204] on textarea at bounding box center [272, 200] width 136 height 32
type textarea "L"
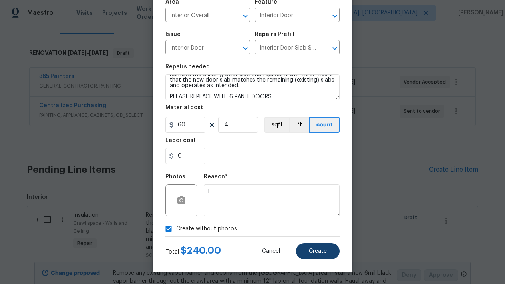
click at [309, 252] on button "Create" at bounding box center [318, 251] width 44 height 16
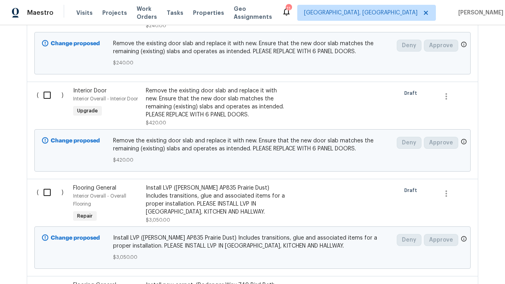
scroll to position [961, 0]
click at [164, 120] on div "Remove the existing door slab and replace it with new. Ensure that the new door…" at bounding box center [216, 104] width 141 height 32
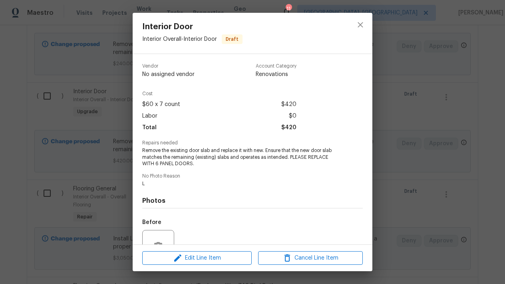
scroll to position [0, 0]
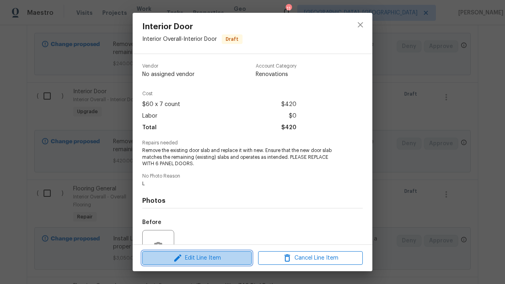
click at [223, 257] on span "Edit Line Item" at bounding box center [197, 258] width 105 height 10
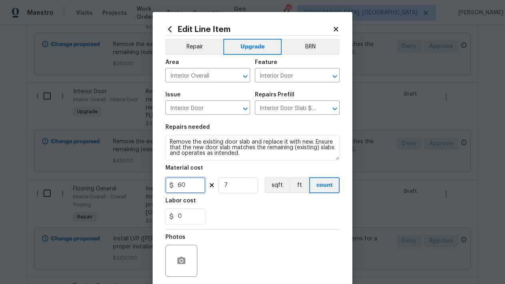
click at [191, 187] on input "60" at bounding box center [186, 185] width 40 height 16
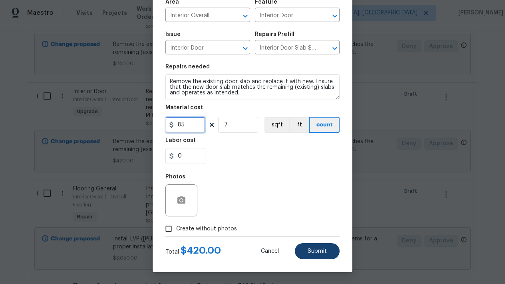
scroll to position [60, 0]
type input "85"
click at [313, 252] on span "Submit" at bounding box center [317, 251] width 19 height 6
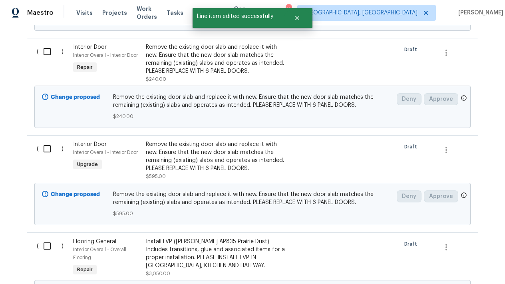
scroll to position [906, 0]
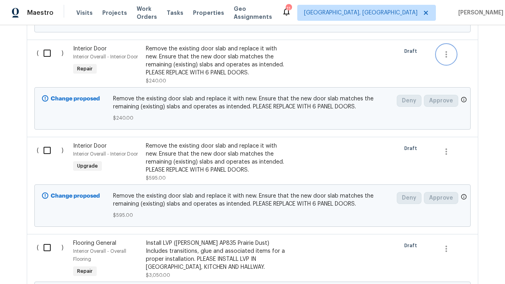
click at [447, 58] on icon "button" at bounding box center [447, 54] width 2 height 6
click at [332, 111] on div at bounding box center [252, 142] width 505 height 284
click at [126, 87] on div "Interior Door Interior Overall - Interior Door Repair" at bounding box center [107, 64] width 73 height 45
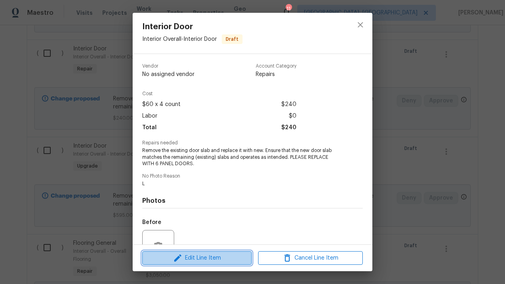
click at [214, 255] on span "Edit Line Item" at bounding box center [197, 258] width 105 height 10
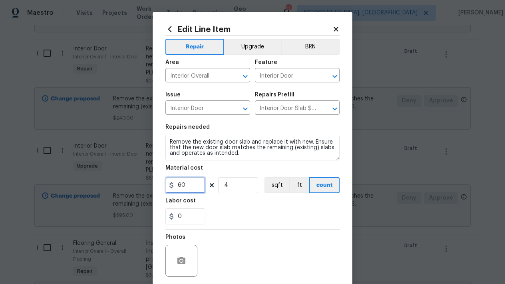
drag, startPoint x: 192, startPoint y: 186, endPoint x: 156, endPoint y: 185, distance: 35.2
click at [156, 185] on div "Edit Line Item Repair Upgrade BRN Area Interior Overall ​ Feature Interior Door…" at bounding box center [253, 172] width 200 height 320
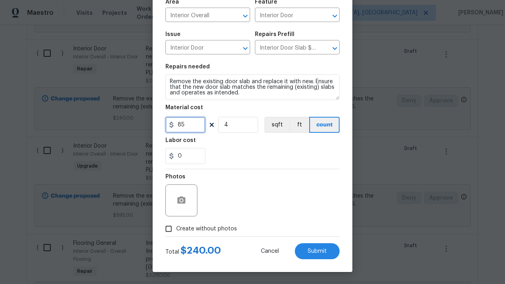
scroll to position [60, 0]
type input "85"
click at [308, 257] on button "Submit" at bounding box center [317, 251] width 45 height 16
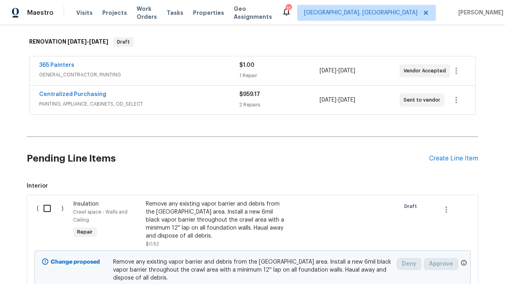
scroll to position [218, 0]
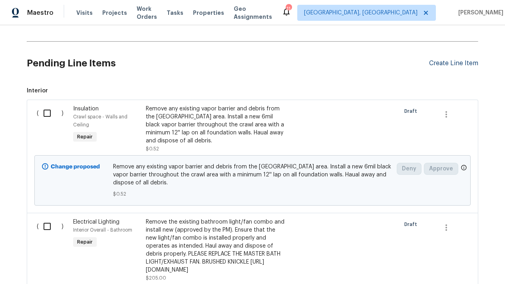
click at [452, 60] on div "Create Line Item" at bounding box center [453, 64] width 49 height 8
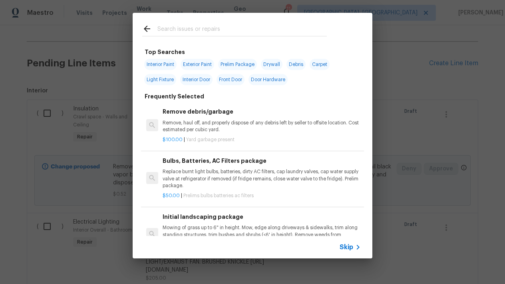
click at [229, 22] on div at bounding box center [235, 29] width 204 height 32
click at [193, 32] on input "text" at bounding box center [243, 30] width 170 height 12
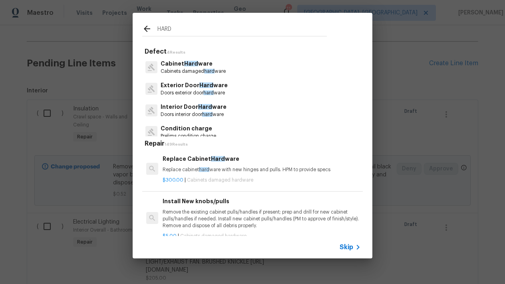
type input "HARD"
click at [188, 106] on p "Interior Door Hard ware" at bounding box center [194, 107] width 66 height 8
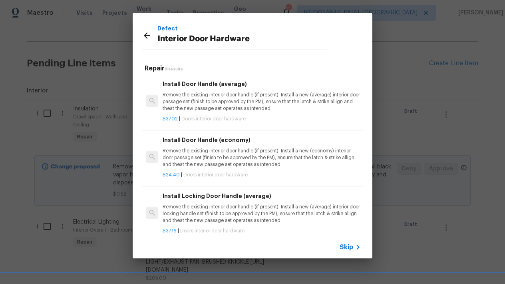
click at [191, 92] on p "Remove the existing interior door handle (if present). Install a new (average) …" at bounding box center [262, 102] width 198 height 20
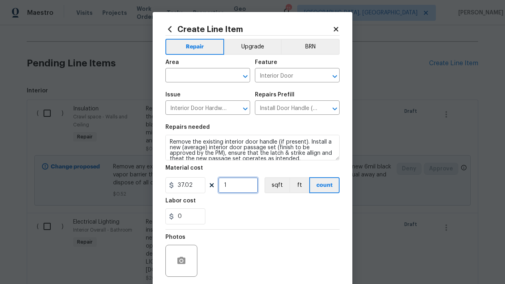
click at [242, 188] on input "1" at bounding box center [238, 185] width 40 height 16
type input "11"
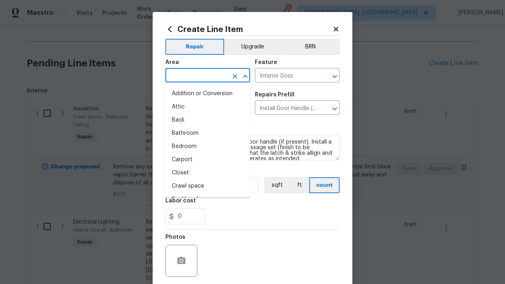
click at [204, 73] on input "text" at bounding box center [197, 76] width 62 height 12
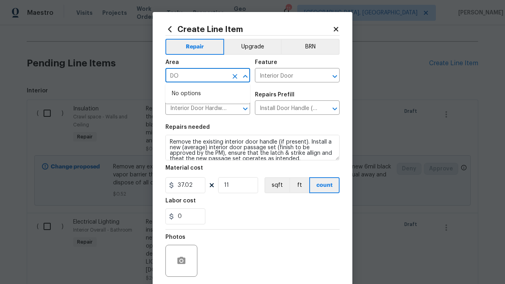
type input "D"
click at [211, 106] on li "Interior Overall" at bounding box center [208, 106] width 85 height 13
type input "Interior Overall"
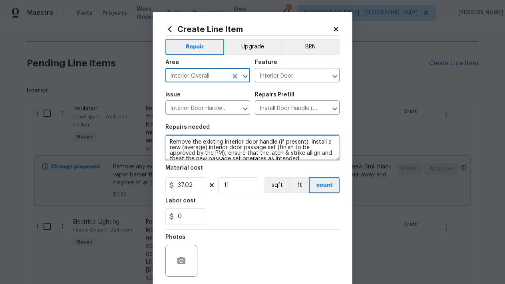
click at [290, 156] on textarea "Remove the existing interior door handle (if present). Install a new (average) …" at bounding box center [253, 148] width 174 height 26
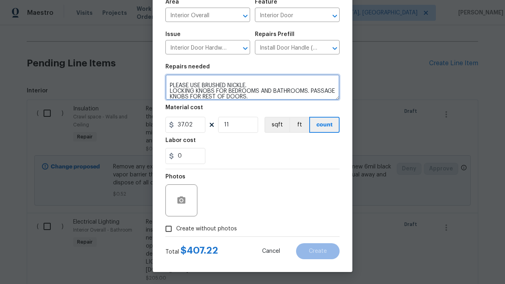
scroll to position [60, 0]
type textarea "Remove the existing interior door handle (if present). Install a new (average) …"
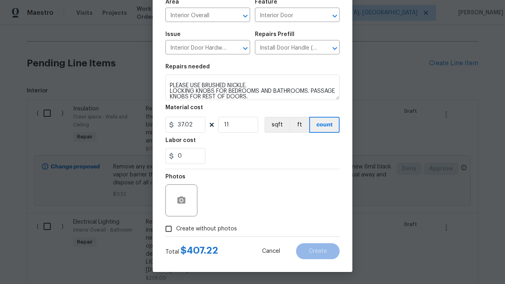
click at [166, 230] on input "Create without photos" at bounding box center [168, 228] width 15 height 15
checkbox input "true"
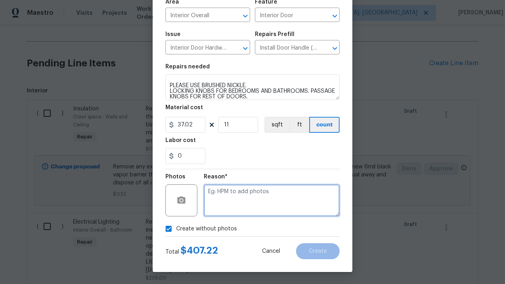
click at [284, 198] on textarea at bounding box center [272, 200] width 136 height 32
type textarea "L"
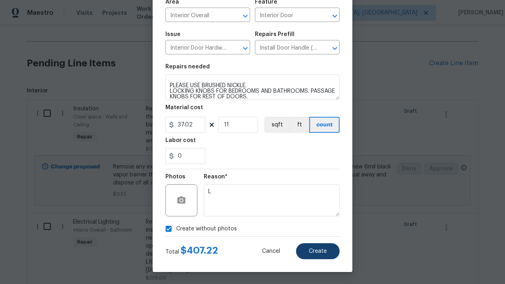
click at [314, 252] on span "Create" at bounding box center [318, 251] width 18 height 6
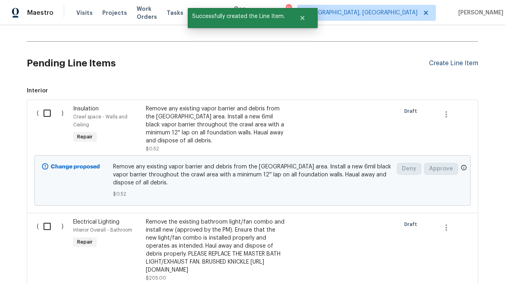
click at [443, 63] on div "Create Line Item" at bounding box center [453, 64] width 49 height 8
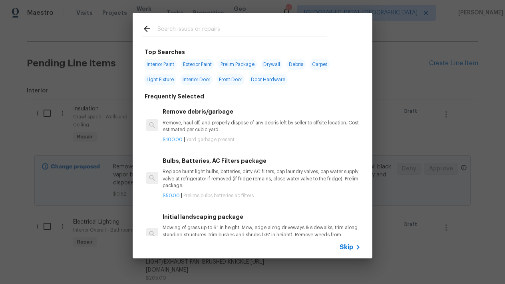
click at [220, 29] on input "text" at bounding box center [243, 30] width 170 height 12
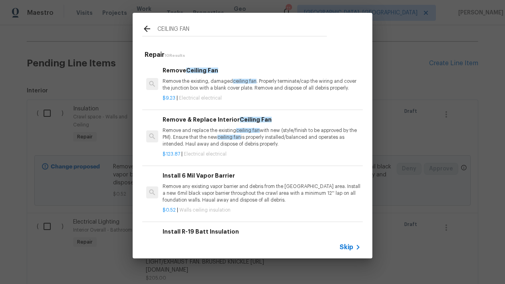
type input "CEILING FAN"
click at [194, 87] on p "Remove the existing, damaged ceiling fan . Properly terminate/cap the wiring an…" at bounding box center [262, 85] width 198 height 14
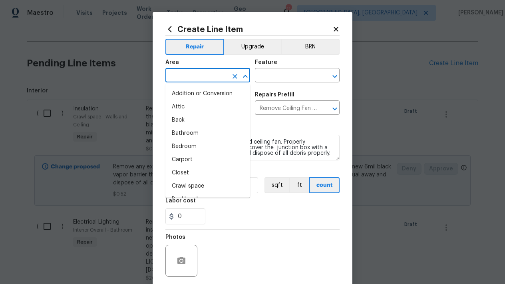
click at [211, 76] on input "text" at bounding box center [197, 76] width 62 height 12
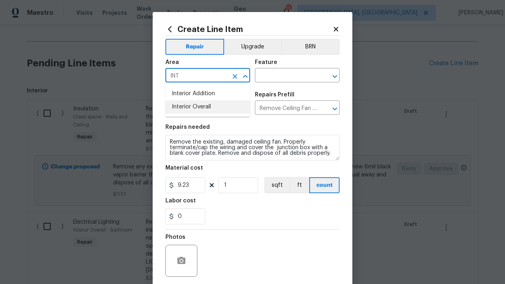
click at [176, 110] on li "Interior Overall" at bounding box center [208, 106] width 85 height 13
type input "Interior Overall"
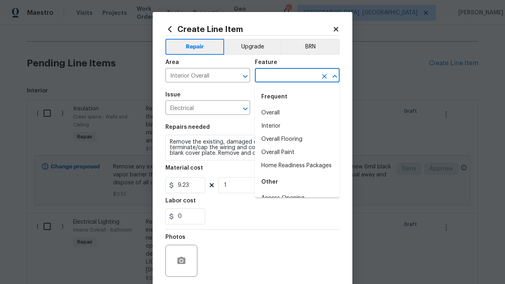
click at [286, 79] on input "text" at bounding box center [286, 76] width 62 height 12
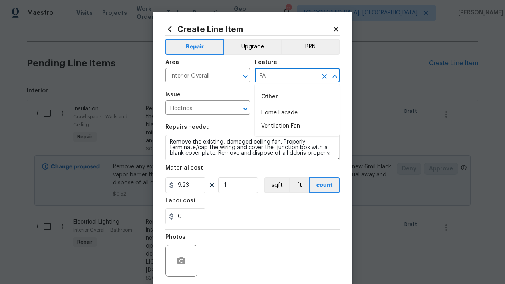
type input "F"
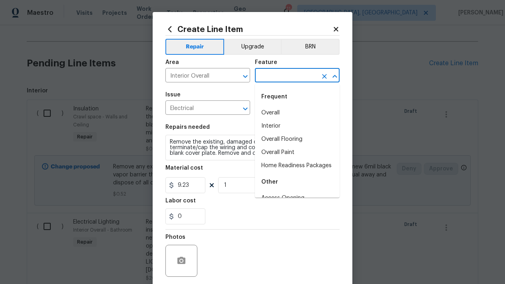
type input "C"
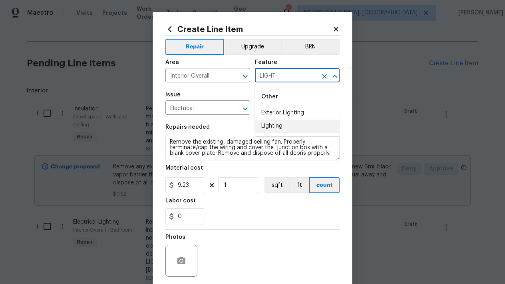
click at [286, 128] on li "Lighting" at bounding box center [297, 126] width 85 height 13
type input "Lighting"
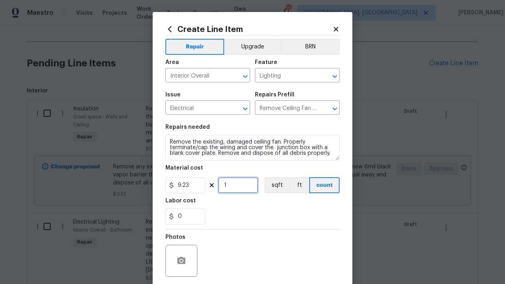
drag, startPoint x: 238, startPoint y: 184, endPoint x: 196, endPoint y: 184, distance: 41.6
click at [196, 184] on div "9.23 1 sqft ft count" at bounding box center [253, 185] width 174 height 16
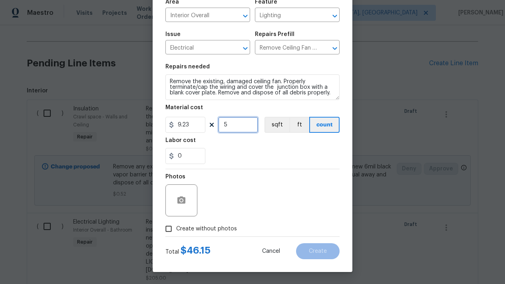
type input "5"
click at [170, 228] on input "Create without photos" at bounding box center [168, 228] width 15 height 15
checkbox input "true"
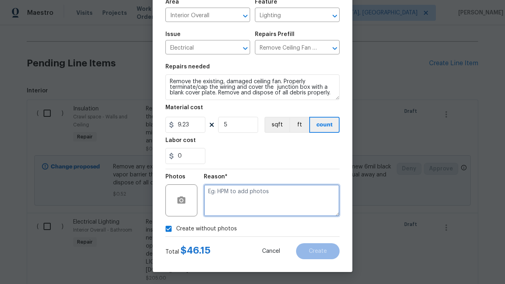
click at [272, 202] on textarea at bounding box center [272, 200] width 136 height 32
type textarea "L"
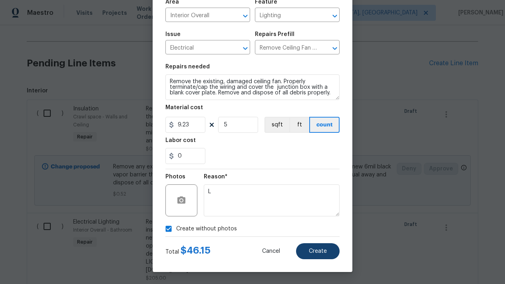
click at [318, 247] on button "Create" at bounding box center [318, 251] width 44 height 16
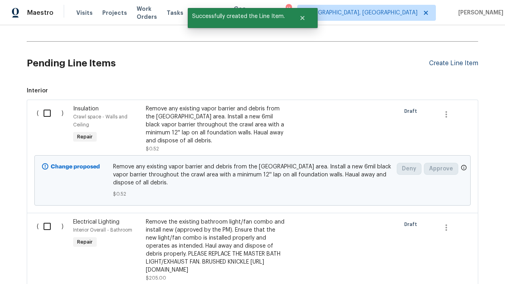
click at [452, 62] on div "Create Line Item" at bounding box center [453, 64] width 49 height 8
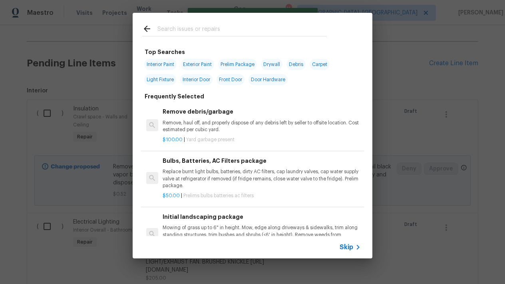
click at [174, 36] on input "text" at bounding box center [243, 30] width 170 height 12
click at [174, 27] on input "text" at bounding box center [243, 30] width 170 height 12
click at [174, 25] on input "text" at bounding box center [243, 30] width 170 height 12
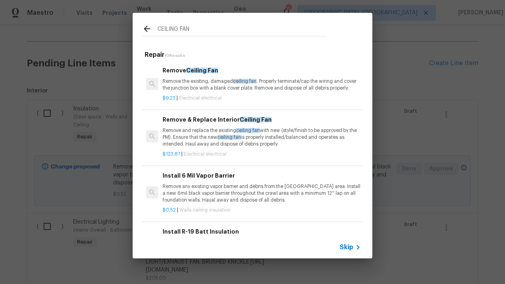
type input "CEILING FAN"
click at [193, 134] on p "Remove and replace the existing ceiling fan with new (style/finish to be approv…" at bounding box center [262, 137] width 198 height 20
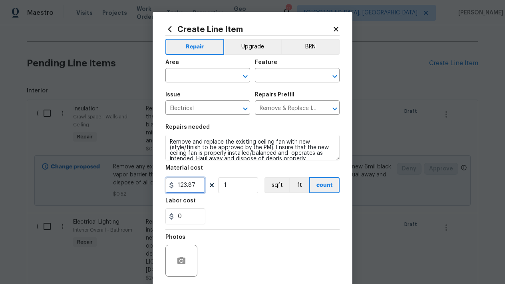
drag, startPoint x: 195, startPoint y: 185, endPoint x: 184, endPoint y: 186, distance: 11.2
click at [184, 186] on input "123.87" at bounding box center [186, 185] width 40 height 16
type input "120"
click at [186, 220] on input "0" at bounding box center [186, 216] width 40 height 16
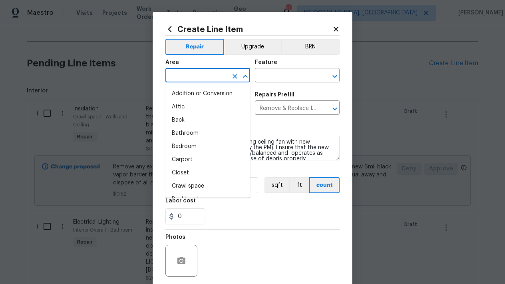
click at [213, 74] on input "text" at bounding box center [197, 76] width 62 height 12
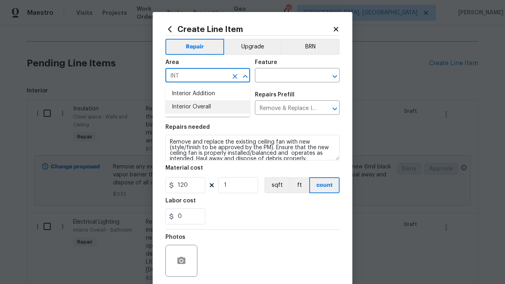
click at [190, 105] on li "Interior Overall" at bounding box center [208, 106] width 85 height 13
type input "Interior Overall"
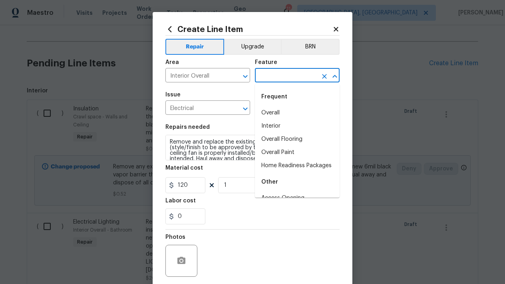
click at [286, 76] on input "text" at bounding box center [286, 76] width 62 height 12
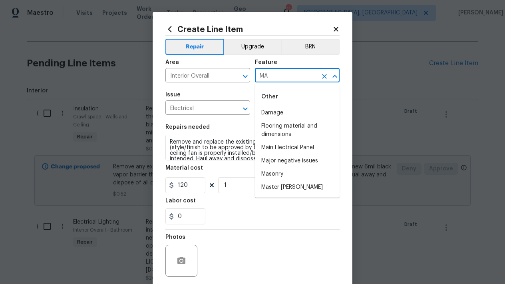
type input "M"
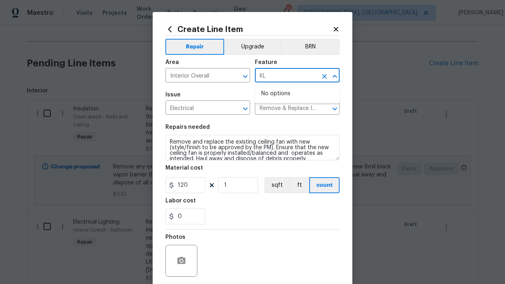
type input "K"
click at [276, 126] on li "Lighting" at bounding box center [297, 126] width 85 height 13
type input "Lighting"
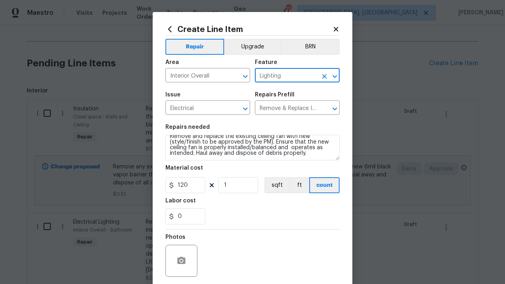
scroll to position [6, 0]
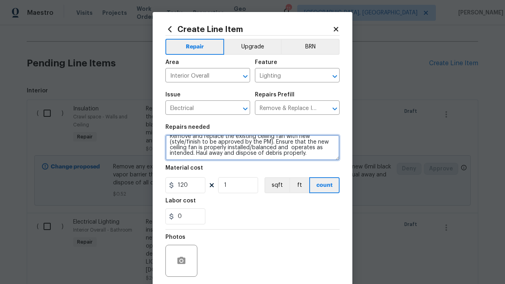
click at [317, 155] on textarea "Remove and replace the existing ceiling fan with new (style/finish to be approv…" at bounding box center [253, 148] width 174 height 26
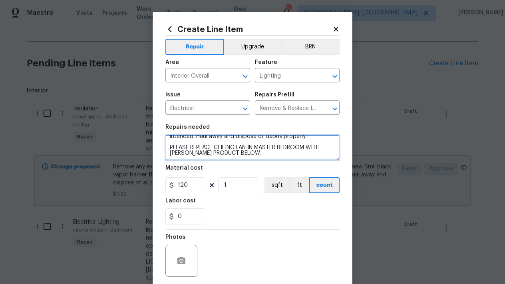
scroll to position [30, 0]
paste textarea "https://www.lowes.com/pd/Hunter-Alexander-44-in-Brushed-Nickel-Indoor-Flush-Mou…"
type textarea "Remove and replace the existing ceiling fan with new (style/finish to be approv…"
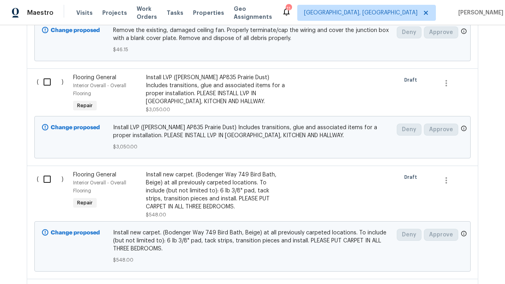
scroll to position [1306, 0]
click at [277, 42] on span "Remove the existing, damaged ceiling fan. Properly terminate/cap the wiring and…" at bounding box center [253, 34] width 280 height 16
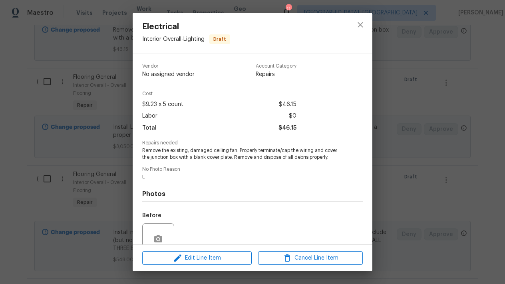
scroll to position [0, 0]
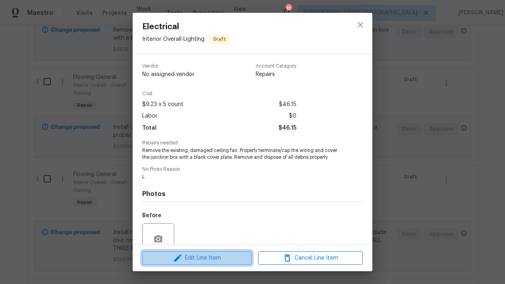
click at [204, 262] on span "Edit Line Item" at bounding box center [197, 258] width 105 height 10
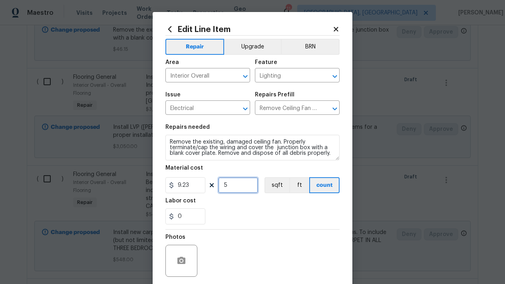
click at [236, 187] on input "5" at bounding box center [238, 185] width 40 height 16
type input "4"
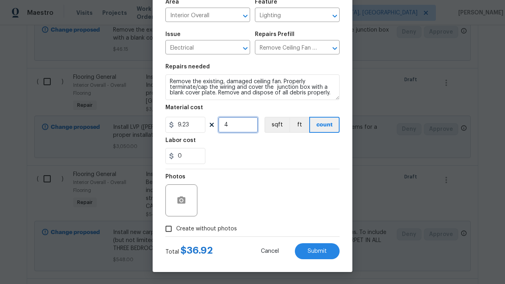
scroll to position [60, 0]
click at [315, 254] on span "Submit" at bounding box center [317, 251] width 19 height 6
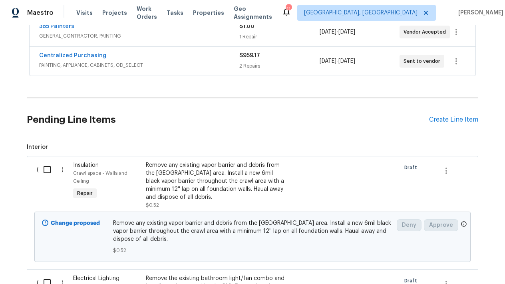
scroll to position [158, 0]
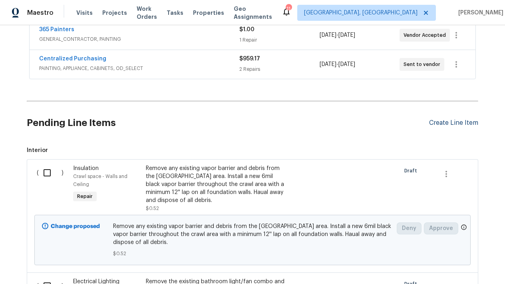
click at [444, 125] on div "Create Line Item" at bounding box center [453, 123] width 49 height 8
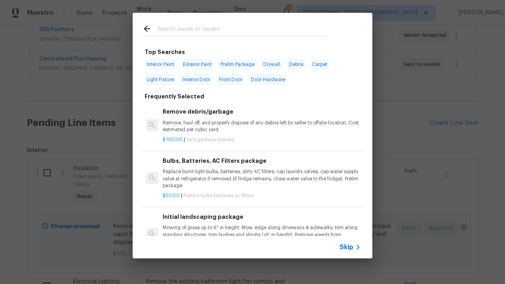
click at [217, 24] on input "text" at bounding box center [243, 30] width 170 height 12
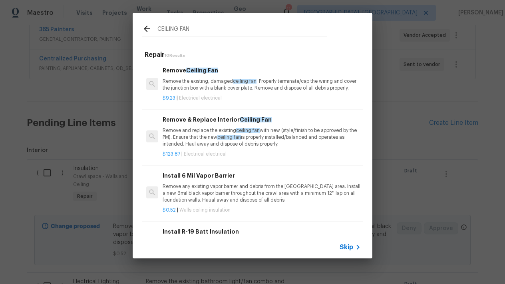
type input "CEILING FAN"
click at [203, 137] on p "Remove and replace the existing ceiling fan with new (style/finish to be approv…" at bounding box center [262, 137] width 198 height 20
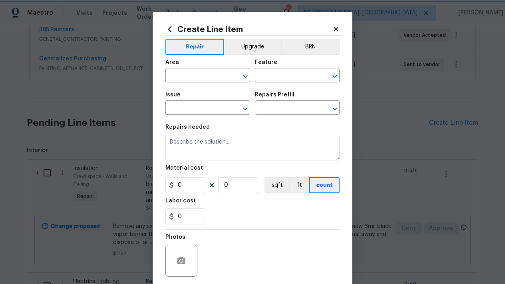
type input "Electrical"
type input "Remove & Replace Interior Ceiling Fan $123.87"
type textarea "Remove and replace the existing ceiling fan with new (style/finish to be approv…"
type input "123.87"
type input "1"
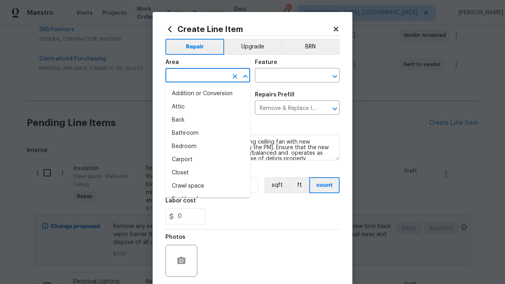
click at [189, 76] on input "text" at bounding box center [197, 76] width 62 height 12
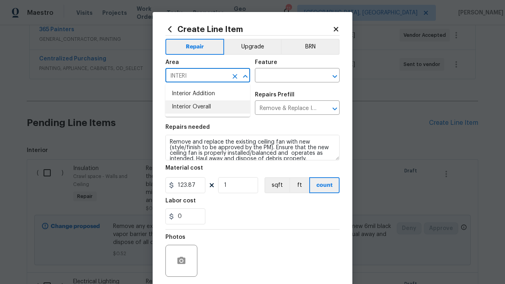
click at [194, 108] on li "Interior Overall" at bounding box center [208, 106] width 85 height 13
type input "Interior Overall"
click at [279, 77] on input "text" at bounding box center [286, 76] width 62 height 12
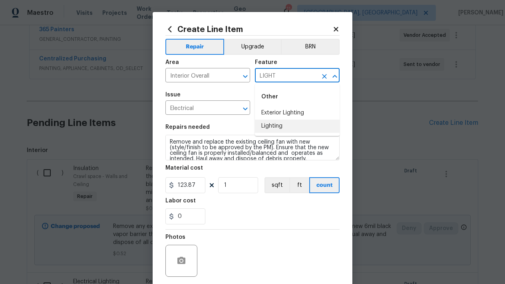
click at [286, 123] on li "Lighting" at bounding box center [297, 126] width 85 height 13
type input "Lighting"
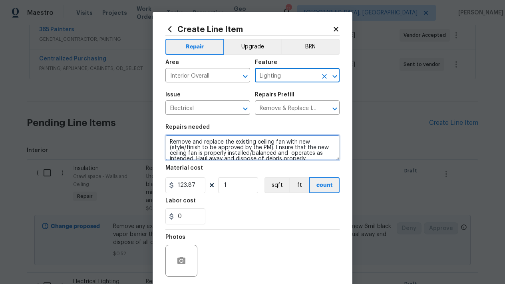
click at [316, 159] on textarea "Remove and replace the existing ceiling fan with new (style/finish to be approv…" at bounding box center [253, 148] width 174 height 26
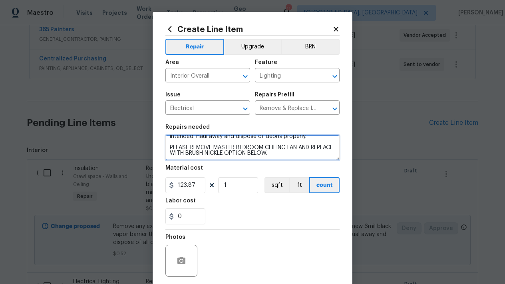
scroll to position [30, 0]
paste textarea "https://www.lowes.com/pd/Hunter-Alexander-44-in-Brushed-Nickel-Indoor-Flush-Mou…"
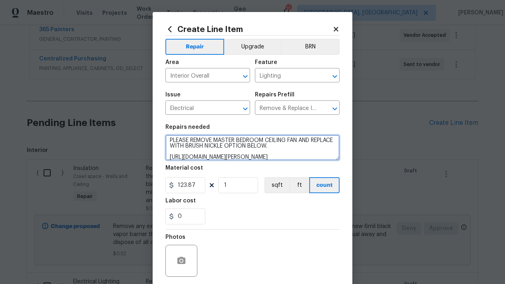
scroll to position [45, 0]
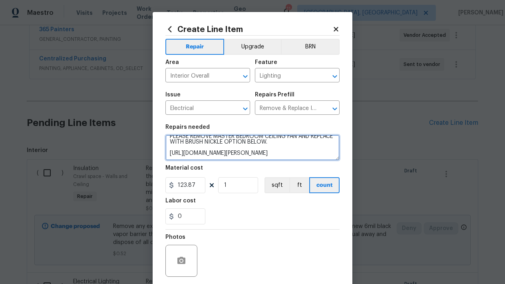
type textarea "Remove and replace the existing ceiling fan with new (style/finish to be approv…"
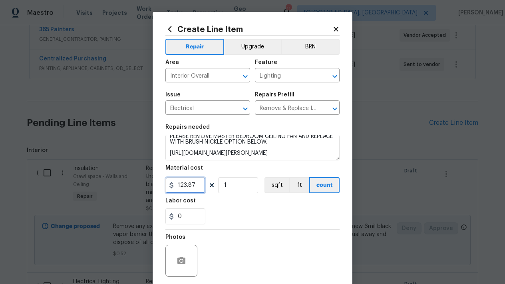
drag, startPoint x: 200, startPoint y: 186, endPoint x: 130, endPoint y: 196, distance: 71.2
click at [130, 196] on div "Create Line Item Repair Upgrade BRN Area Interior Overall ​ Feature Lighting ​ …" at bounding box center [252, 142] width 505 height 284
type input "150"
click at [193, 222] on input "0" at bounding box center [186, 216] width 40 height 16
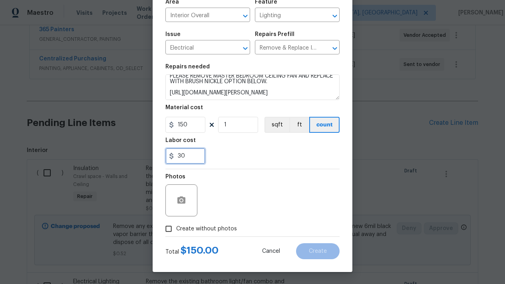
scroll to position [60, 0]
type input "30"
click at [168, 231] on input "Create without photos" at bounding box center [168, 228] width 15 height 15
checkbox input "true"
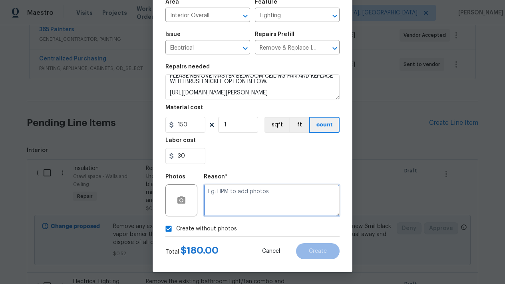
click at [282, 196] on textarea at bounding box center [272, 200] width 136 height 32
type textarea "L"
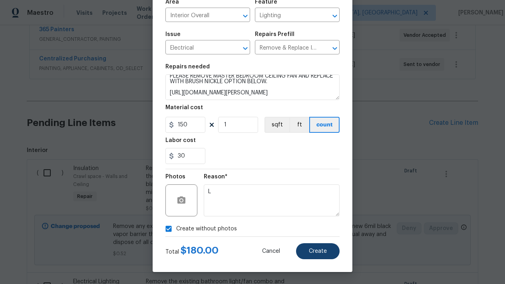
click at [325, 251] on span "Create" at bounding box center [318, 251] width 18 height 6
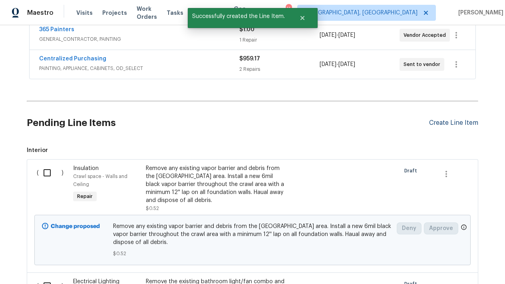
click at [460, 122] on div "Create Line Item" at bounding box center [453, 123] width 49 height 8
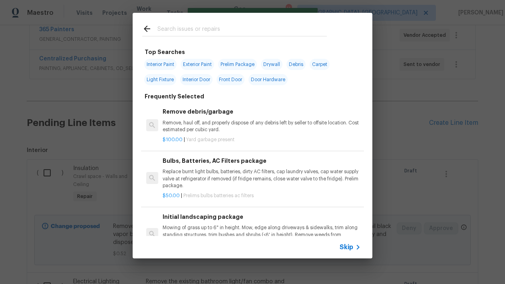
click at [178, 26] on input "text" at bounding box center [243, 30] width 170 height 12
click at [188, 37] on div at bounding box center [235, 29] width 204 height 32
click at [188, 35] on input "text" at bounding box center [243, 30] width 170 height 12
click at [182, 27] on input "text" at bounding box center [243, 30] width 170 height 12
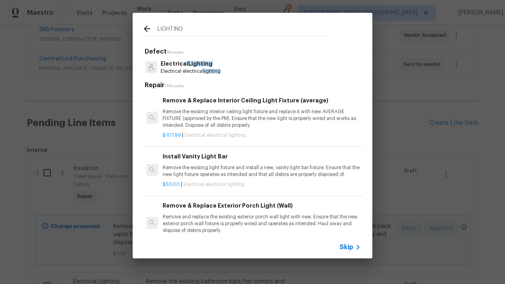
type input "LIGHTING"
click at [222, 97] on h6 "Remove & Replace Interior Ceiling Light Fixture (average)" at bounding box center [262, 100] width 198 height 9
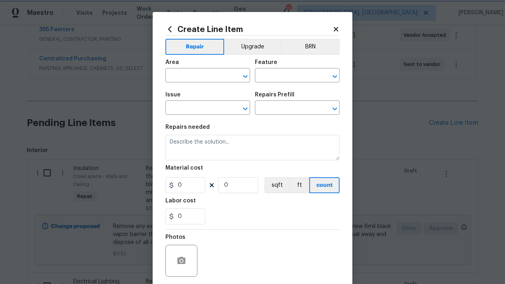
type input "Electrical Lighting"
type input "Remove & Replace Interior Ceiling Light Fixture (average) $107.99"
type textarea "Remove the existing interior ceiling light fixture and replace it with new AVER…"
type input "107.99"
type input "1"
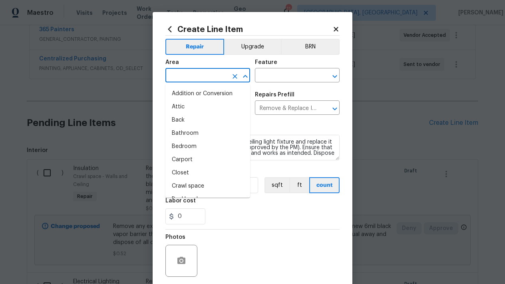
click at [203, 77] on input "text" at bounding box center [197, 76] width 62 height 12
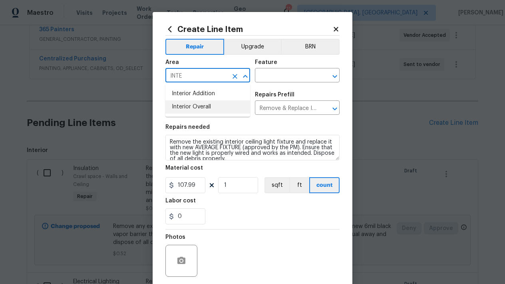
click at [199, 112] on li "Interior Overall" at bounding box center [208, 106] width 85 height 13
type input "Interior Overall"
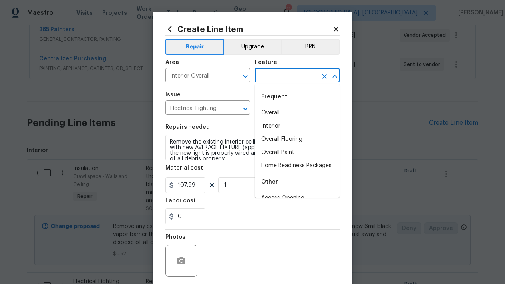
click at [316, 70] on input "text" at bounding box center [286, 76] width 62 height 12
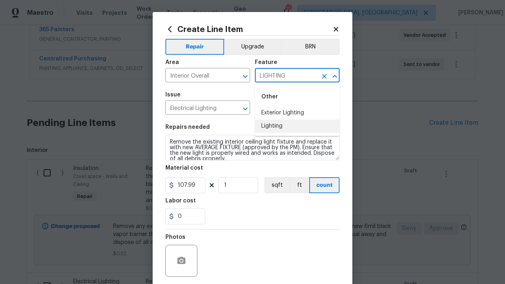
click at [283, 125] on li "Lighting" at bounding box center [297, 126] width 85 height 13
type input "Lighting"
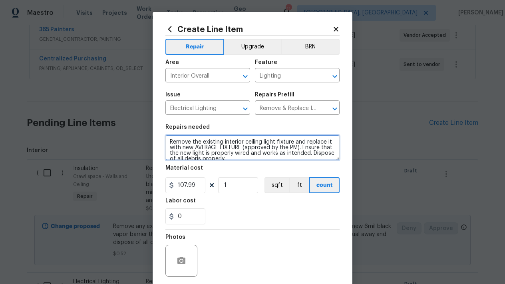
click at [243, 158] on textarea "Remove the existing interior ceiling light fixture and replace it with new AVER…" at bounding box center [253, 148] width 174 height 26
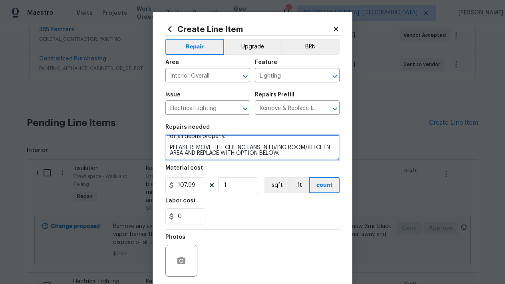
scroll to position [30, 0]
paste textarea "https://www.lowes.com/pd/Project-Source-Adjustable-Color-Temperature-1-Light-13…"
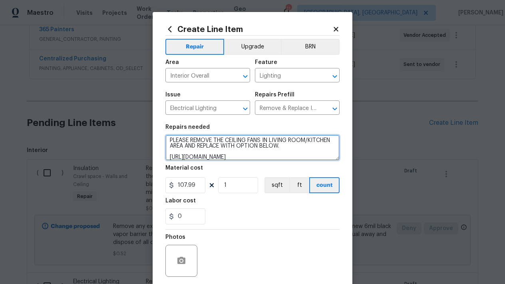
scroll to position [45, 0]
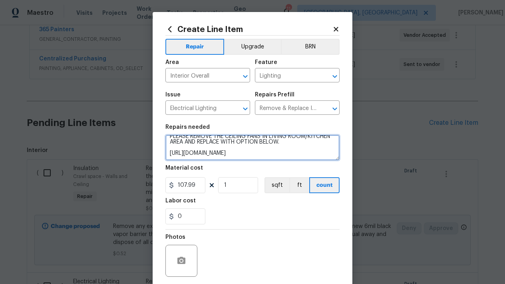
type textarea "Remove the existing interior ceiling light fixture and replace it with new AVER…"
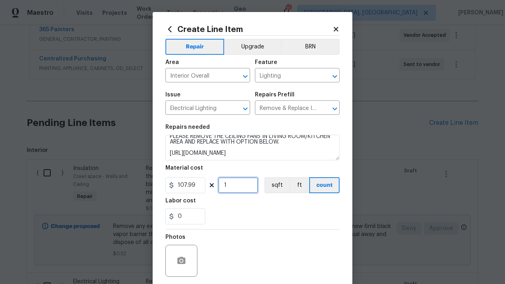
click at [231, 187] on input "1" at bounding box center [238, 185] width 40 height 16
type input "2"
drag, startPoint x: 203, startPoint y: 185, endPoint x: 149, endPoint y: 186, distance: 54.0
click at [149, 186] on div "Create Line Item Repair Upgrade BRN Area Interior Overall ​ Feature Lighting ​ …" at bounding box center [252, 142] width 505 height 284
type input "50"
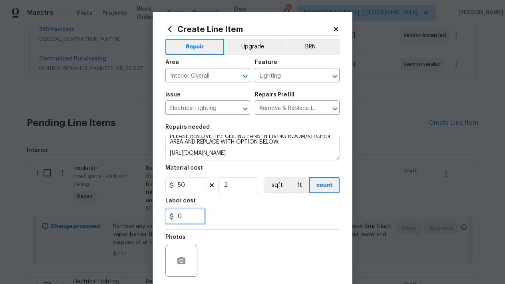
click at [192, 216] on input "0" at bounding box center [186, 216] width 40 height 16
type input "30"
click at [279, 209] on div "30" at bounding box center [253, 216] width 174 height 16
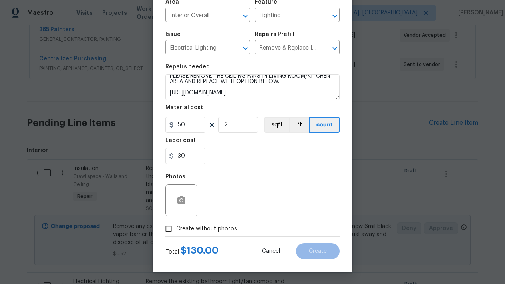
scroll to position [60, 0]
click at [169, 231] on input "Create without photos" at bounding box center [168, 228] width 15 height 15
checkbox input "true"
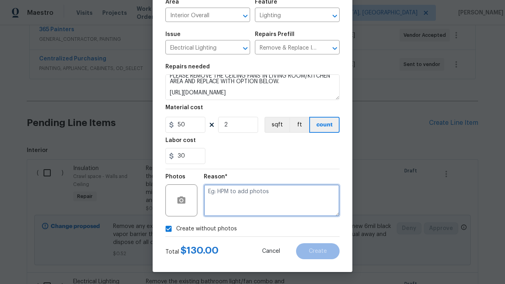
click at [232, 192] on textarea at bounding box center [272, 200] width 136 height 32
type textarea "L"
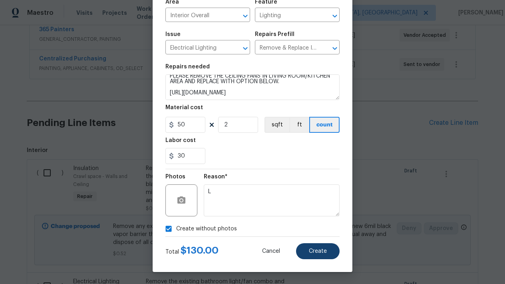
click at [326, 253] on span "Create" at bounding box center [318, 251] width 18 height 6
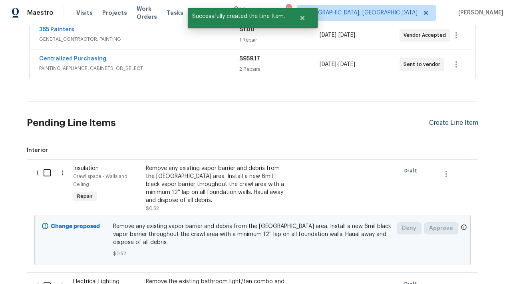
click at [447, 126] on div "Create Line Item" at bounding box center [453, 123] width 49 height 8
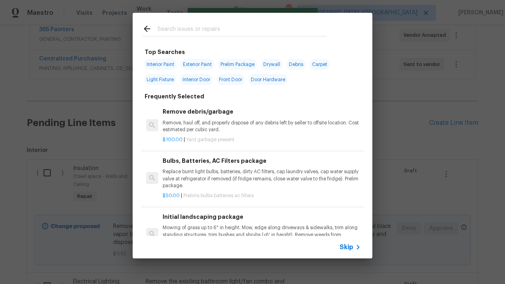
click at [199, 26] on input "text" at bounding box center [243, 30] width 170 height 12
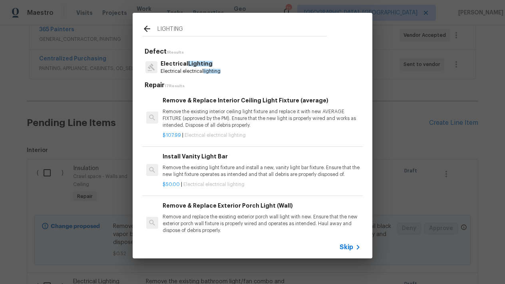
type input "LIGHTING"
click at [244, 100] on h6 "Remove & Replace Interior Ceiling Light Fixture (average)" at bounding box center [262, 100] width 198 height 9
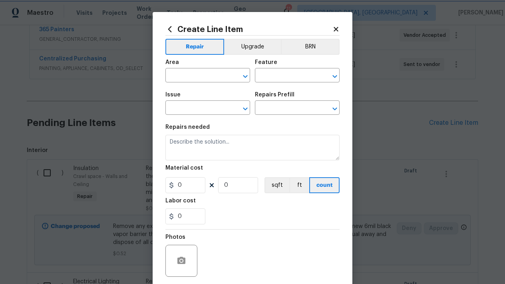
type input "Electrical Lighting"
type input "Remove & Replace Interior Ceiling Light Fixture (average) $107.99"
type textarea "Remove the existing interior ceiling light fixture and replace it with new AVER…"
type input "107.99"
type input "1"
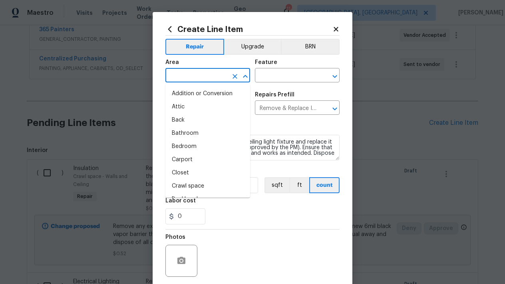
click at [210, 79] on input "text" at bounding box center [197, 76] width 62 height 12
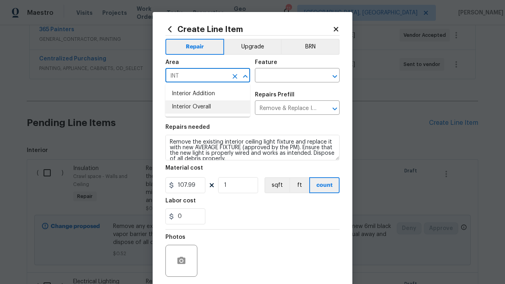
click at [206, 112] on li "Interior Overall" at bounding box center [208, 106] width 85 height 13
type input "Interior Overall"
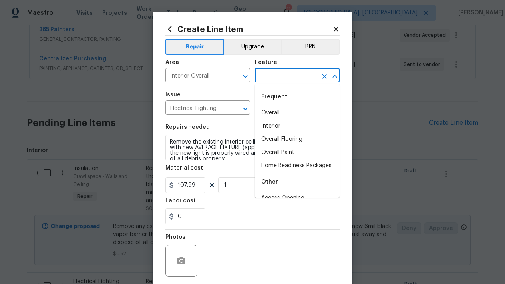
click at [278, 78] on input "text" at bounding box center [286, 76] width 62 height 12
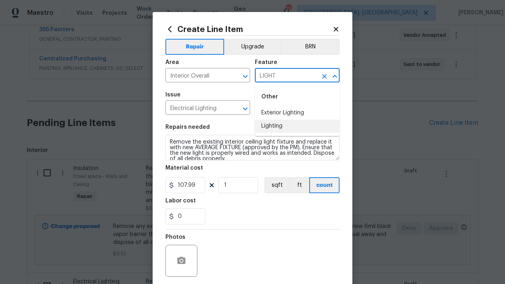
click at [279, 126] on li "Lighting" at bounding box center [297, 126] width 85 height 13
type input "Lighting"
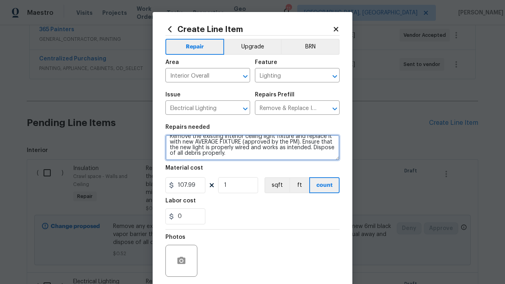
click at [258, 156] on textarea "Remove the existing interior ceiling light fixture and replace it with new AVER…" at bounding box center [253, 148] width 174 height 26
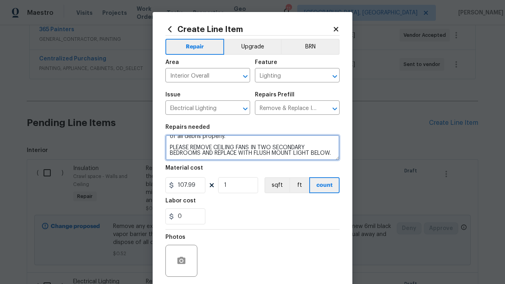
scroll to position [30, 0]
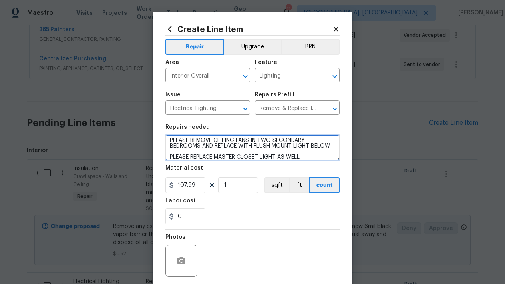
type textarea "Remove the existing interior ceiling light fixture and replace it with new AVER…"
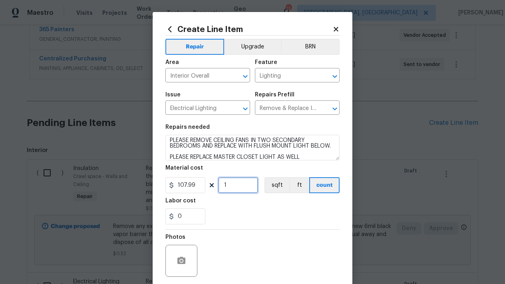
click at [235, 184] on input "1" at bounding box center [238, 185] width 40 height 16
type input "3"
drag, startPoint x: 196, startPoint y: 186, endPoint x: 128, endPoint y: 185, distance: 67.6
click at [128, 185] on div "Create Line Item Repair Upgrade BRN Area Interior Overall ​ Feature Lighting ​ …" at bounding box center [252, 142] width 505 height 284
type input "28"
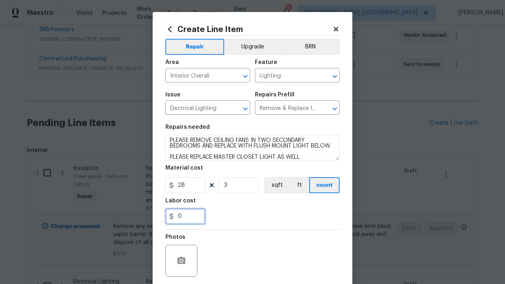
click at [196, 220] on input "0" at bounding box center [186, 216] width 40 height 16
type input "30"
click at [272, 215] on div "30" at bounding box center [253, 216] width 174 height 16
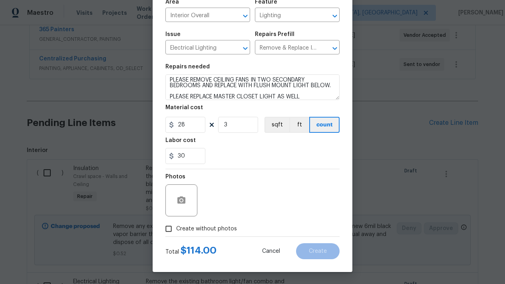
scroll to position [60, 0]
click at [168, 231] on input "Create without photos" at bounding box center [168, 228] width 15 height 15
checkbox input "true"
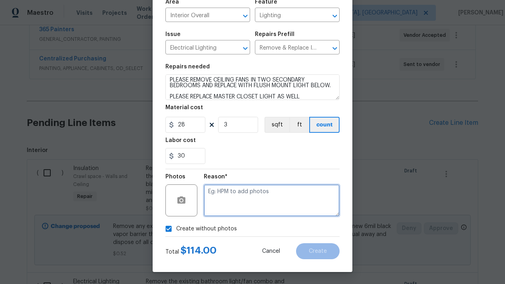
click at [256, 194] on textarea at bounding box center [272, 200] width 136 height 32
type textarea "L"
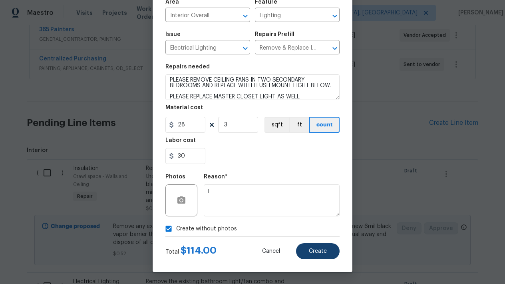
click at [322, 254] on button "Create" at bounding box center [318, 251] width 44 height 16
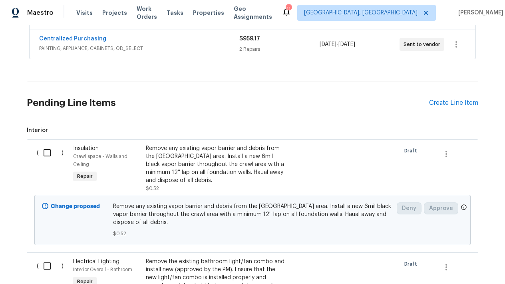
scroll to position [179, 0]
click at [451, 98] on div "Create Line Item" at bounding box center [453, 102] width 49 height 8
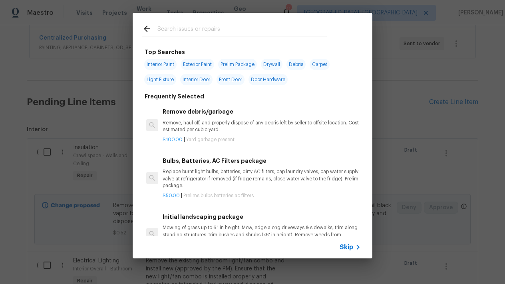
click at [286, 24] on div at bounding box center [235, 29] width 204 height 32
click at [216, 31] on input "text" at bounding box center [243, 30] width 170 height 12
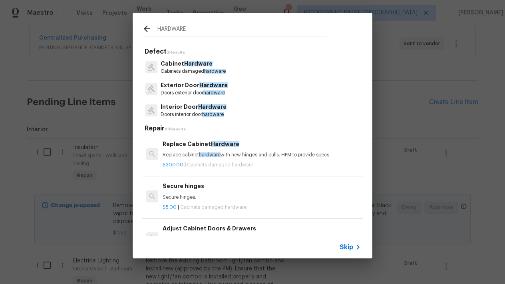
click at [199, 26] on input "HARDWARE" at bounding box center [243, 30] width 170 height 12
click at [206, 29] on input "HARDWARE" at bounding box center [243, 30] width 170 height 12
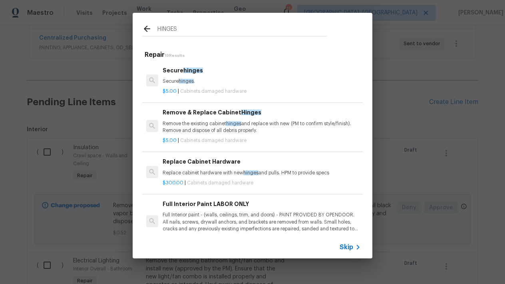
type input "HINGES"
click at [211, 112] on h6 "Remove & Replace Cabinet Hinges" at bounding box center [262, 112] width 198 height 9
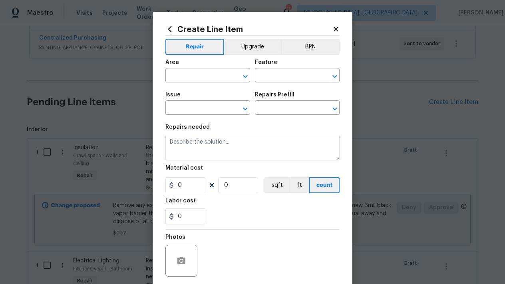
type input "Cabinets"
type input "Cabinet Hardware"
type input "Remove & Replace Cabinet Hinges $5.00"
type textarea "Remove the existing cabinet hinges and replace with new (PM to confirm style/fi…"
type input "5"
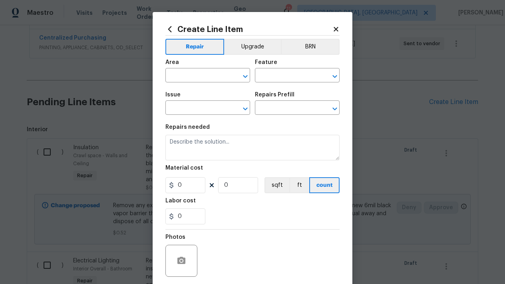
type input "1"
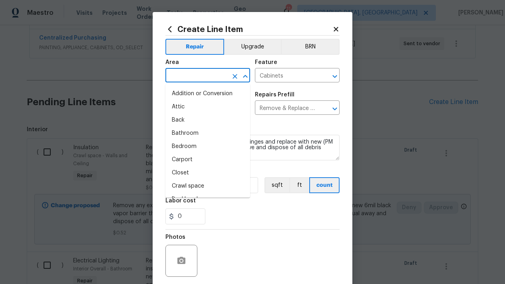
click at [222, 79] on input "text" at bounding box center [197, 76] width 62 height 12
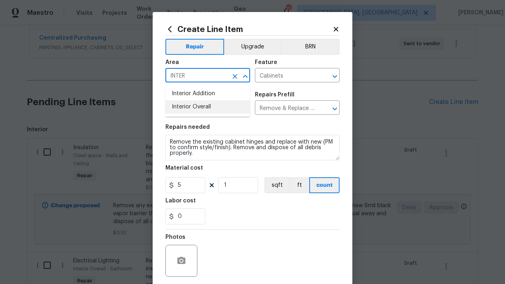
click at [200, 108] on li "Interior Overall" at bounding box center [208, 106] width 85 height 13
type input "Interior Overall"
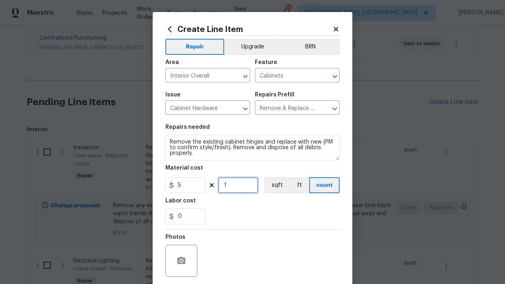
click at [234, 186] on input "1" at bounding box center [238, 185] width 40 height 16
type input "15"
click at [232, 226] on section "Repairs needed Remove the existing cabinet hinges and replace with new (PM to c…" at bounding box center [253, 175] width 174 height 110
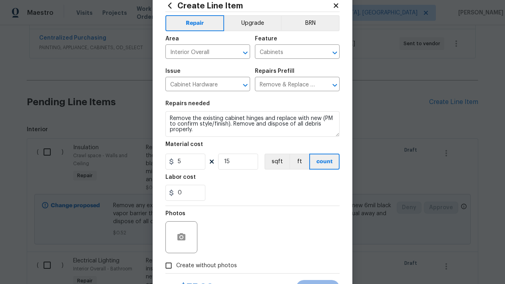
scroll to position [34, 0]
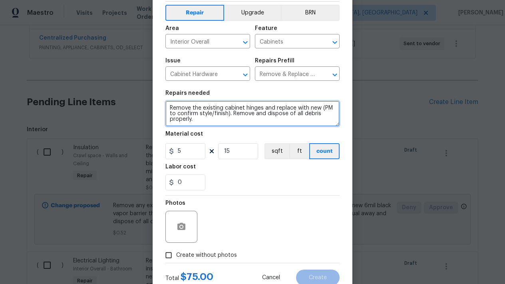
click at [203, 123] on textarea "Remove the existing cabinet hinges and replace with new (PM to confirm style/fi…" at bounding box center [253, 114] width 174 height 26
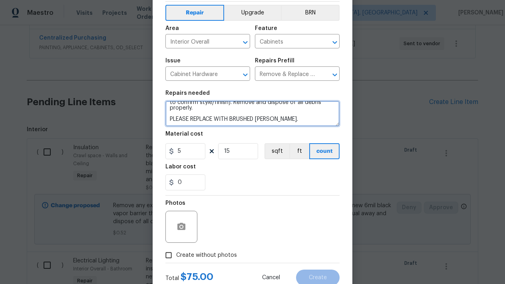
scroll to position [18, 0]
paste textarea "https://www.lowes.com/pd/Brainerd-Mia-0-875-in-Satin-Nickel-Round-Traditional-C…"
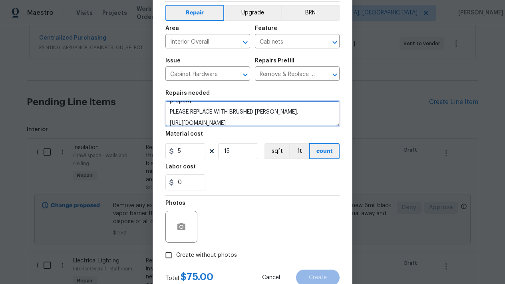
scroll to position [28, 0]
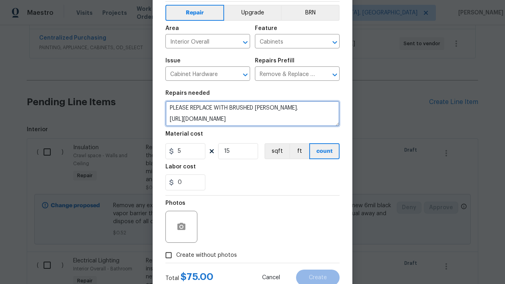
type textarea "Remove the existing cabinet hinges and replace with new (PM to confirm style/fi…"
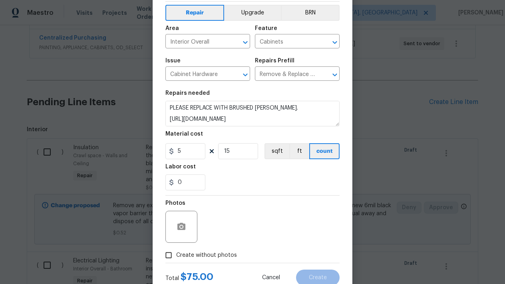
click at [168, 256] on input "Create without photos" at bounding box center [168, 255] width 15 height 15
checkbox input "true"
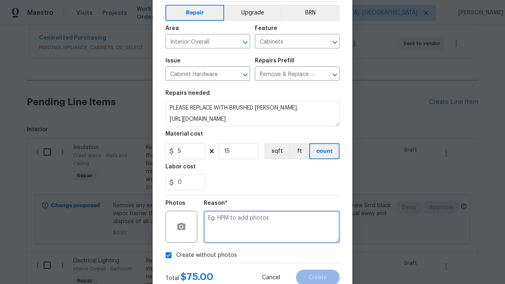
click at [230, 227] on textarea at bounding box center [272, 227] width 136 height 32
type textarea "L"
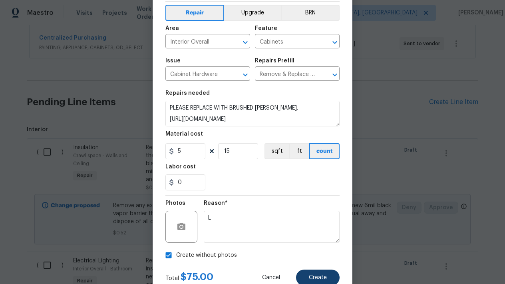
click at [312, 276] on span "Create" at bounding box center [318, 278] width 18 height 6
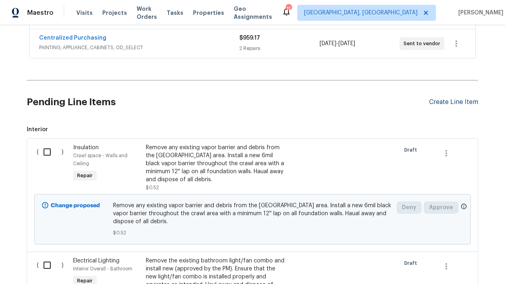
click at [445, 104] on div "Create Line Item" at bounding box center [453, 102] width 49 height 8
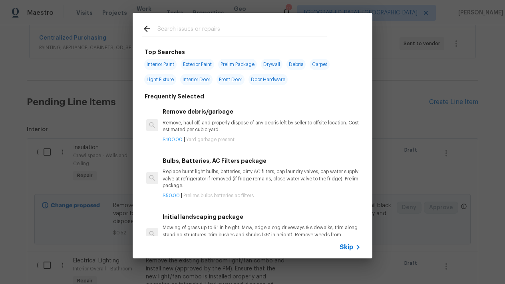
click at [266, 32] on input "text" at bounding box center [243, 30] width 170 height 12
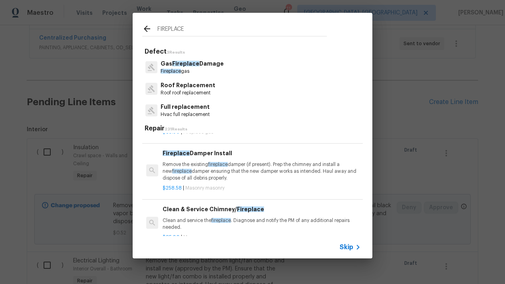
scroll to position [34, 0]
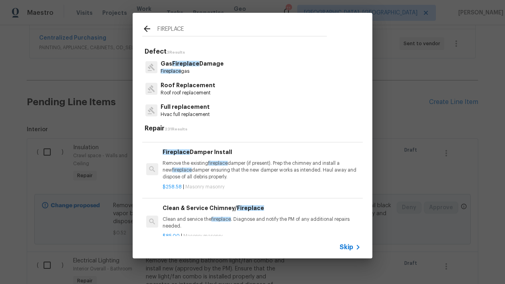
type input "FIREPLACE"
click at [212, 166] on p "Remove the existing fireplace damper (if present). Prep the chimney and install…" at bounding box center [262, 170] width 198 height 20
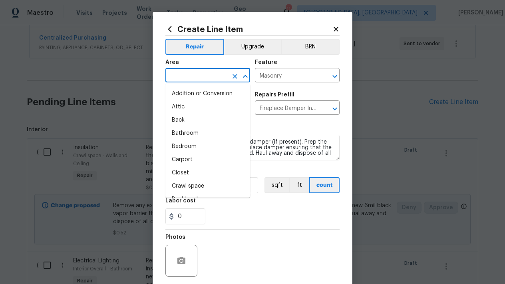
click at [219, 70] on input "text" at bounding box center [197, 76] width 62 height 12
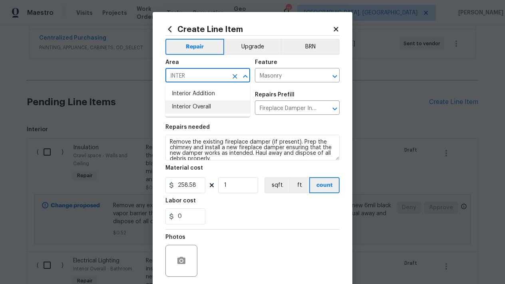
click at [206, 110] on li "Interior Overall" at bounding box center [208, 106] width 85 height 13
type input "Interior Overall"
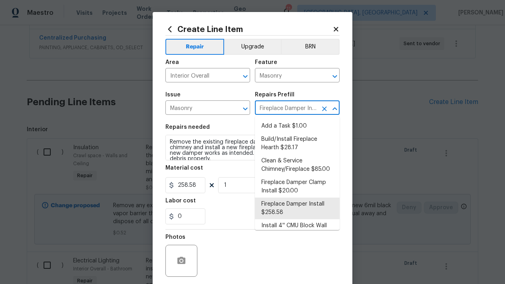
drag, startPoint x: 286, startPoint y: 106, endPoint x: 318, endPoint y: 106, distance: 31.2
click at [318, 106] on div "Fireplace Damper Install $258.58 ​" at bounding box center [297, 108] width 85 height 12
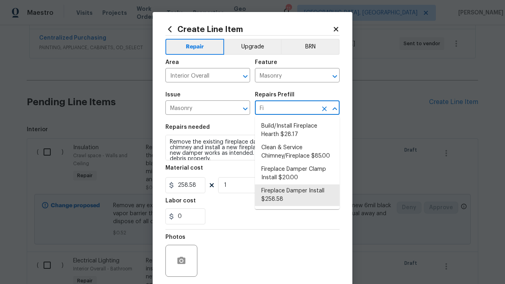
type input "F"
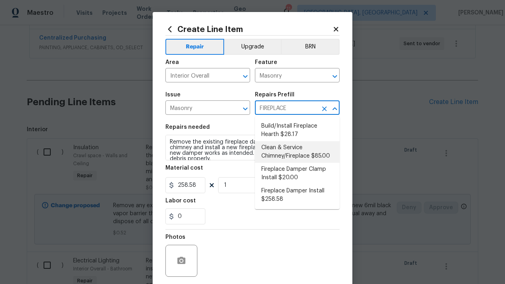
click at [281, 154] on li "Clean & Service Chimney/Fireplace $85.00" at bounding box center [297, 152] width 85 height 22
type input "Clean & Service Chimney/Fireplace $85.00"
type textarea "Clean and service the fireplace. Diagnose and notify the PM of any additional r…"
type input "Clean & Service Chimney/Fireplace $85.00"
type input "85"
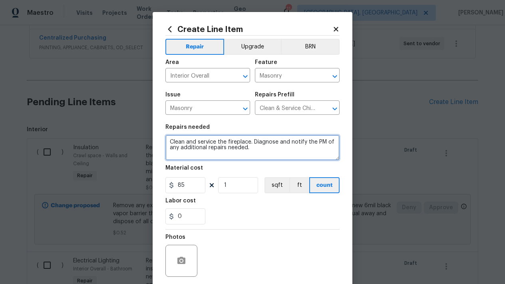
click at [258, 153] on textarea "Clean and service the fireplace. Diagnose and notify the PM of any additional r…" at bounding box center [253, 148] width 174 height 26
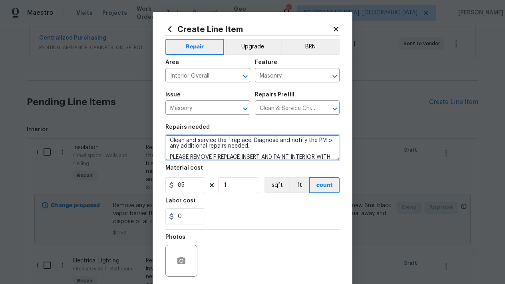
scroll to position [11, 0]
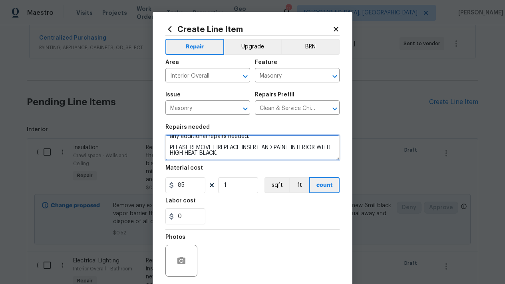
type textarea "Clean and service the fireplace. Diagnose and notify the PM of any additional r…"
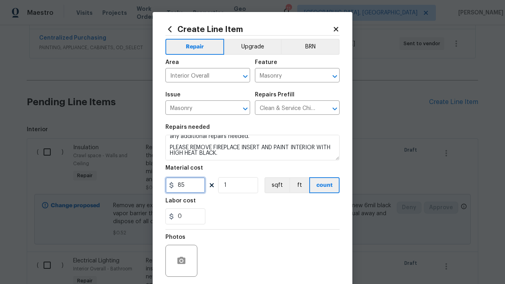
drag, startPoint x: 188, startPoint y: 186, endPoint x: 162, endPoint y: 186, distance: 26.8
click at [162, 186] on div "Create Line Item Repair Upgrade BRN Area Interior Overall ​ Feature Masonry ​ I…" at bounding box center [253, 172] width 200 height 320
click at [186, 185] on input "0" at bounding box center [186, 185] width 40 height 16
type input "150"
click at [269, 240] on div "Photos" at bounding box center [253, 256] width 174 height 52
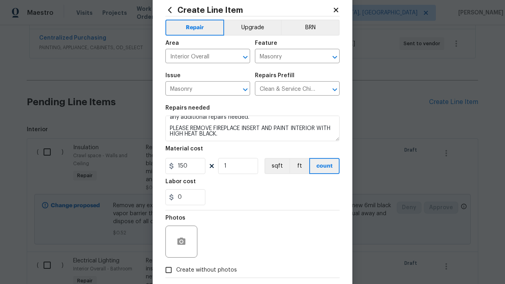
scroll to position [21, 0]
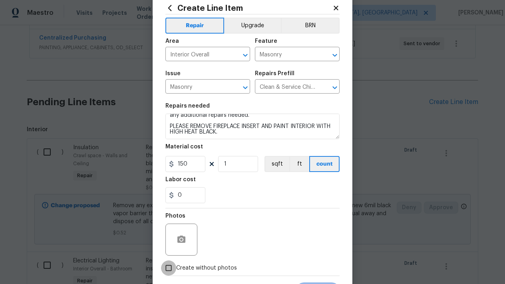
click at [172, 271] on input "Create without photos" at bounding box center [168, 267] width 15 height 15
checkbox input "true"
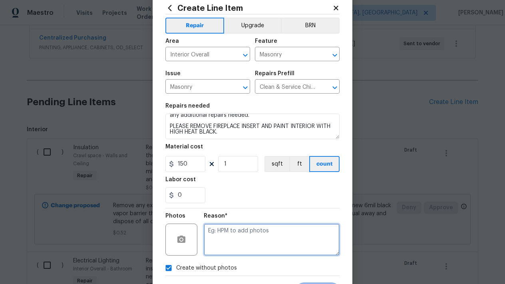
click at [244, 227] on textarea at bounding box center [272, 240] width 136 height 32
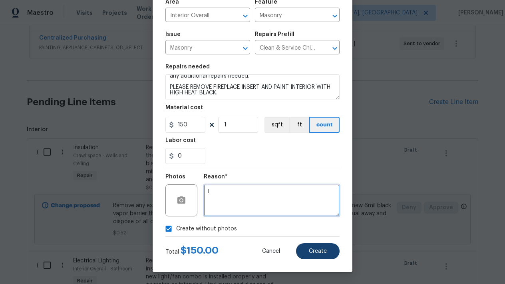
scroll to position [60, 0]
type textarea "L"
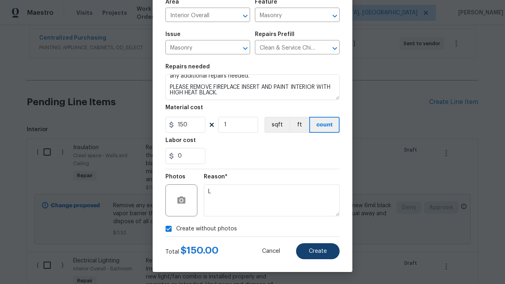
click at [328, 255] on button "Create" at bounding box center [318, 251] width 44 height 16
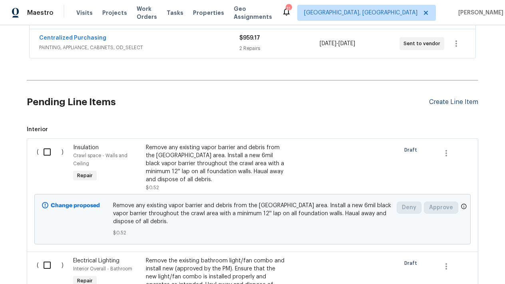
click at [449, 104] on div "Create Line Item" at bounding box center [453, 102] width 49 height 8
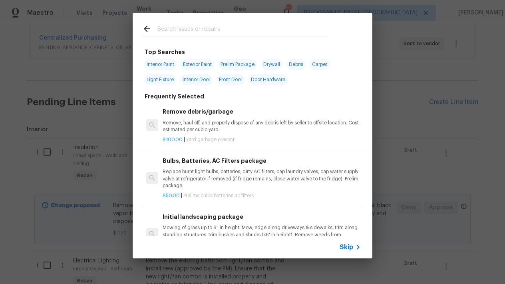
click at [193, 30] on input "text" at bounding box center [243, 30] width 170 height 12
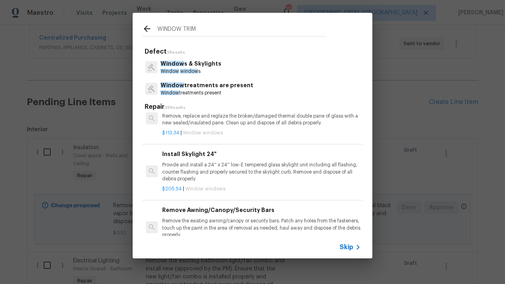
scroll to position [1, 0]
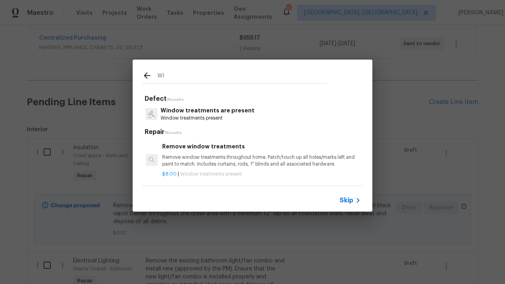
type input "W"
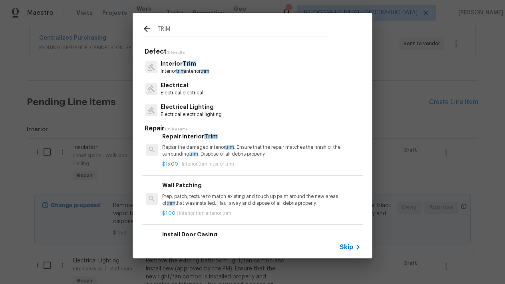
scroll to position [0, 0]
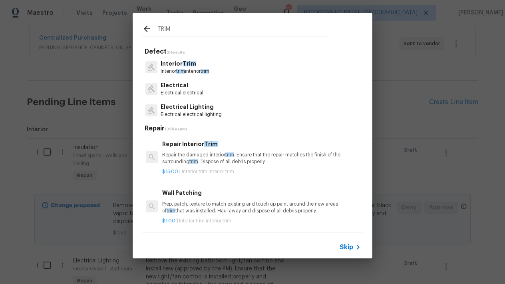
type input "TRIM"
click at [187, 160] on p "Repair the damaged interior trim . Ensure that the repair matches the finish of…" at bounding box center [261, 159] width 198 height 14
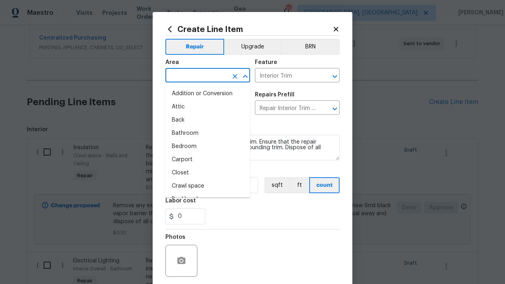
click at [194, 77] on input "text" at bounding box center [197, 76] width 62 height 12
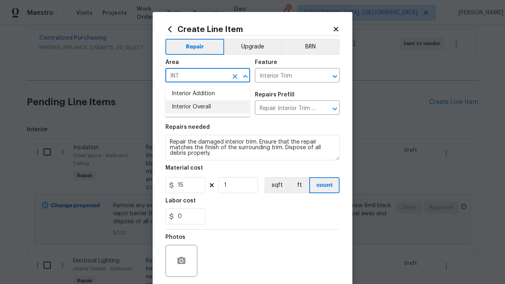
click at [189, 106] on li "Interior Overall" at bounding box center [208, 106] width 85 height 13
type input "Interior Overall"
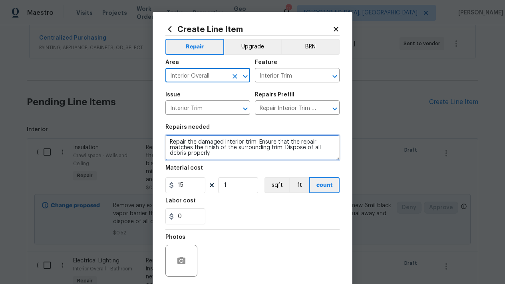
click at [226, 156] on textarea "Repair the damaged interior trim. Ensure that the repair matches the finish of …" at bounding box center [253, 148] width 174 height 26
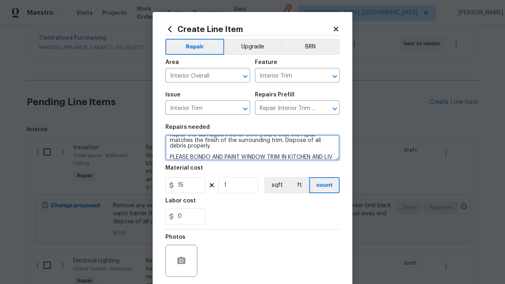
scroll to position [17, 0]
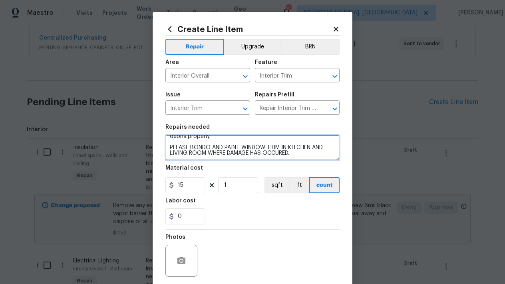
click at [286, 152] on textarea "Repair the damaged interior trim. Ensure that the repair matches the finish of …" at bounding box center [253, 148] width 174 height 26
click at [276, 151] on textarea "Repair the damaged interior trim. Ensure that the repair matches the finish of …" at bounding box center [253, 148] width 174 height 26
type textarea "Repair the damaged interior trim. Ensure that the repair matches the finish of …"
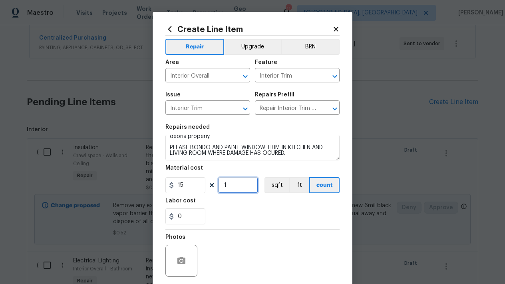
click at [248, 192] on input "1" at bounding box center [238, 185] width 40 height 16
type input "2"
click at [183, 213] on input "0" at bounding box center [186, 216] width 40 height 16
click at [227, 219] on div "25" at bounding box center [253, 216] width 174 height 16
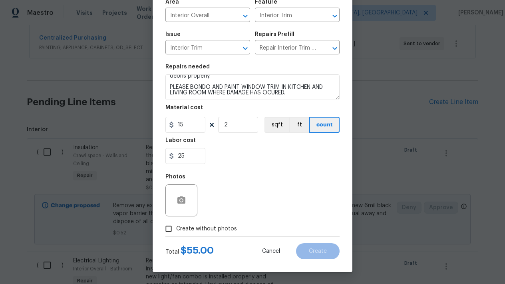
scroll to position [60, 0]
click at [193, 156] on input "25" at bounding box center [186, 156] width 40 height 16
type input "2"
type input "30"
click at [167, 234] on input "Create without photos" at bounding box center [168, 228] width 15 height 15
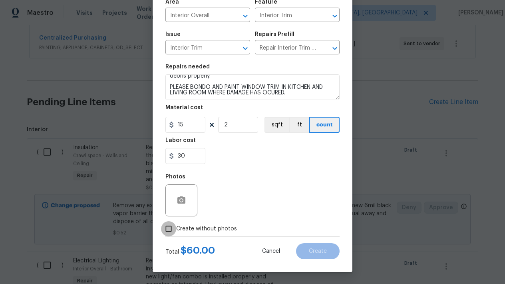
checkbox input "true"
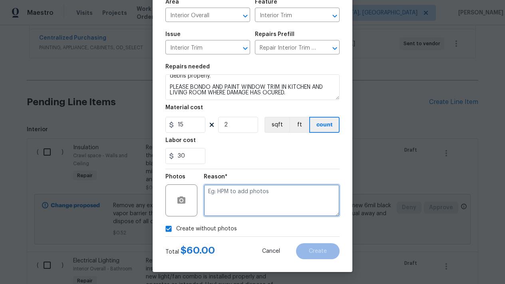
click at [243, 196] on textarea at bounding box center [272, 200] width 136 height 32
type textarea "L"
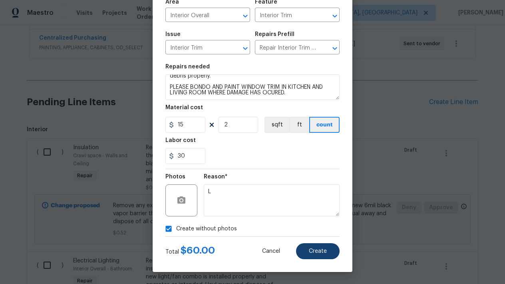
click at [317, 252] on span "Create" at bounding box center [318, 251] width 18 height 6
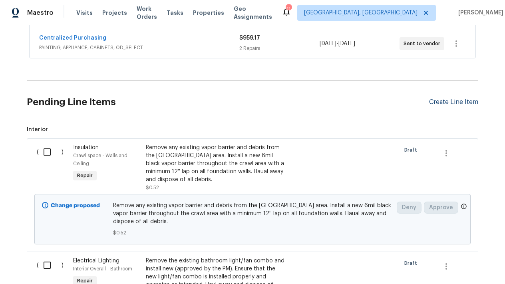
click at [459, 106] on div "Create Line Item" at bounding box center [453, 102] width 49 height 8
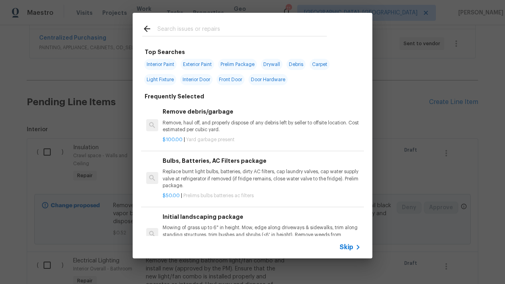
click at [287, 29] on input "text" at bounding box center [243, 30] width 170 height 12
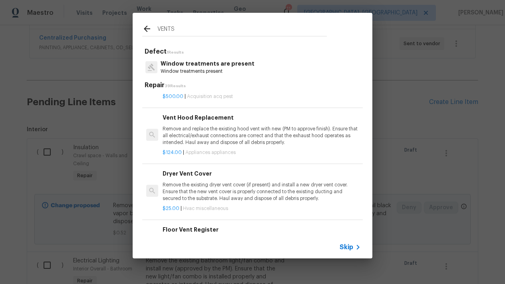
scroll to position [94, 0]
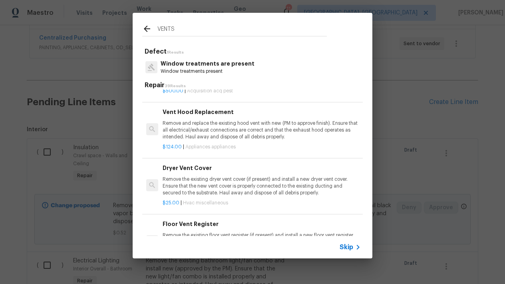
type input "VENTS"
click at [214, 128] on p "Remove and replace the existing hood vent with new (PM to approve finish). Ensu…" at bounding box center [262, 130] width 198 height 20
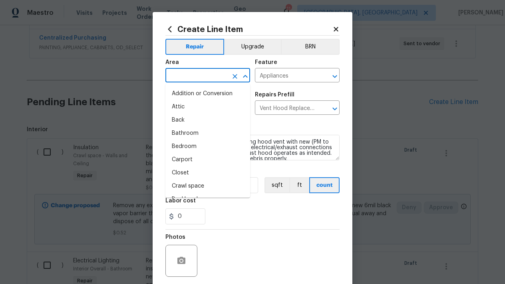
click at [213, 80] on input "text" at bounding box center [197, 76] width 62 height 12
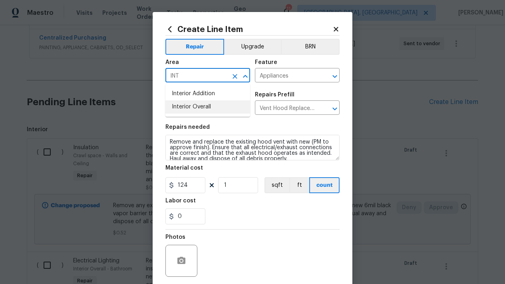
click at [212, 108] on li "Interior Overall" at bounding box center [208, 106] width 85 height 13
type input "Interior Overall"
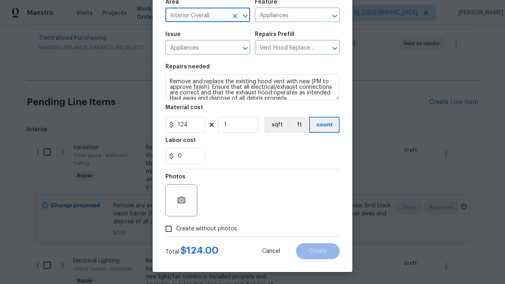
scroll to position [60, 0]
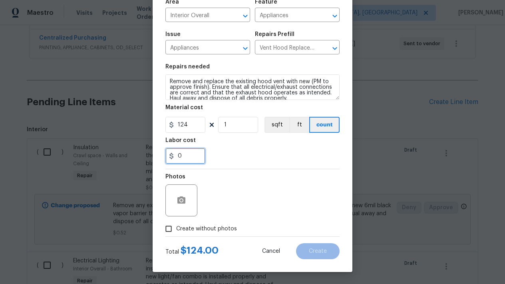
click at [198, 162] on input "0" at bounding box center [186, 156] width 40 height 16
type input "35"
click at [169, 231] on input "Create without photos" at bounding box center [168, 228] width 15 height 15
checkbox input "true"
click at [257, 183] on div "Reason*" at bounding box center [272, 179] width 136 height 10
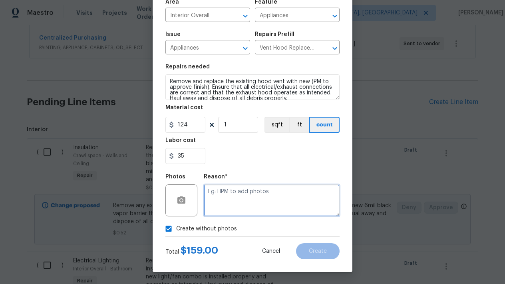
click at [245, 195] on textarea at bounding box center [272, 200] width 136 height 32
type textarea "L"
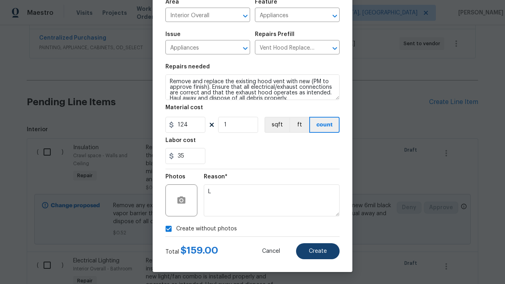
click at [316, 256] on button "Create" at bounding box center [318, 251] width 44 height 16
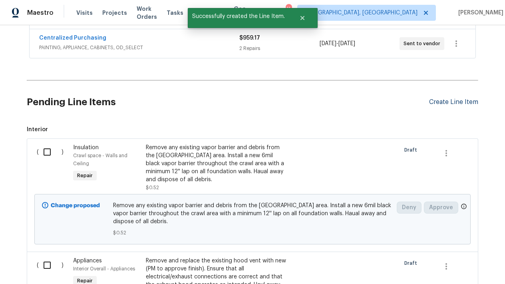
click at [464, 98] on div "Create Line Item" at bounding box center [453, 102] width 49 height 8
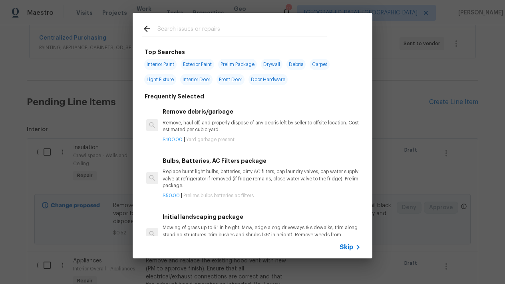
click at [268, 10] on div "Top Searches Interior Paint Exterior Paint Prelim Package Drywall Debris Carpet…" at bounding box center [252, 135] width 505 height 271
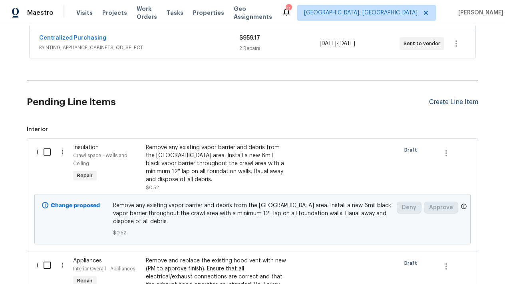
click at [448, 102] on div "Create Line Item" at bounding box center [453, 102] width 49 height 8
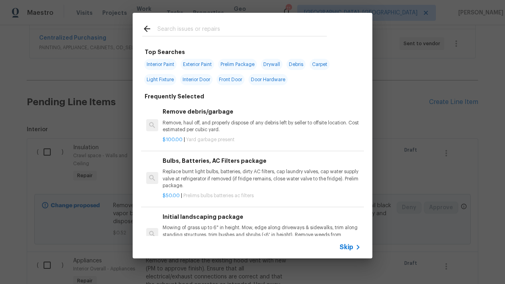
click at [175, 20] on div at bounding box center [235, 29] width 204 height 32
click at [173, 29] on input "text" at bounding box center [243, 30] width 170 height 12
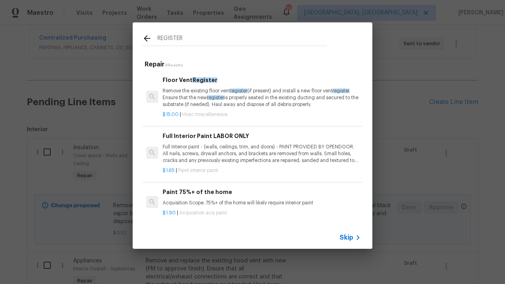
type input "REGISTER"
click at [194, 76] on h6 "Floor Vent Register" at bounding box center [262, 80] width 198 height 9
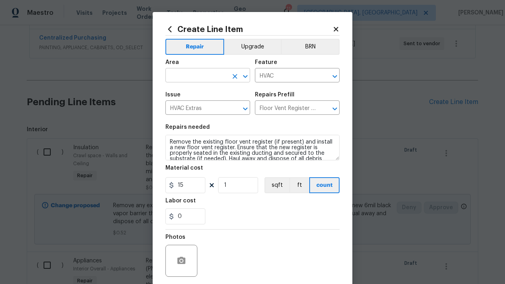
click at [228, 77] on div "​" at bounding box center [208, 76] width 85 height 12
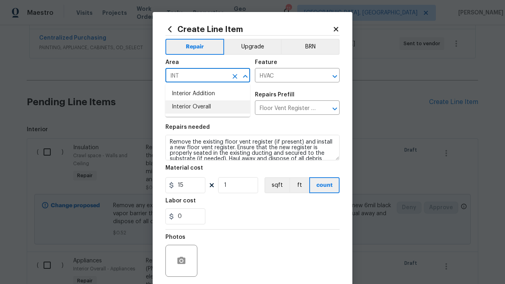
click at [186, 110] on li "Interior Overall" at bounding box center [208, 106] width 85 height 13
type input "Interior Overall"
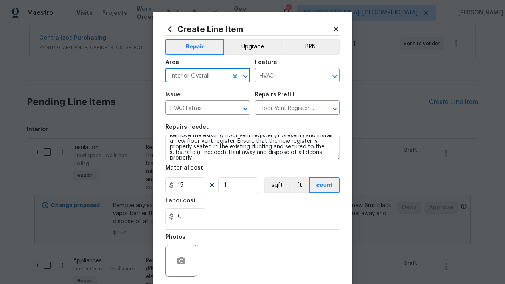
scroll to position [6, 0]
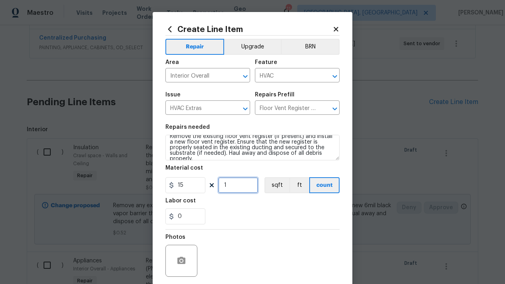
click at [229, 188] on input "1" at bounding box center [238, 185] width 40 height 16
type input "8"
click at [191, 248] on div at bounding box center [182, 261] width 32 height 32
click at [243, 243] on div "Photos" at bounding box center [253, 256] width 174 height 52
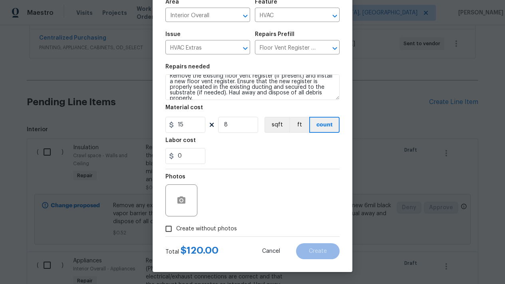
scroll to position [60, 0]
click at [164, 228] on input "Create without photos" at bounding box center [168, 228] width 15 height 15
checkbox input "true"
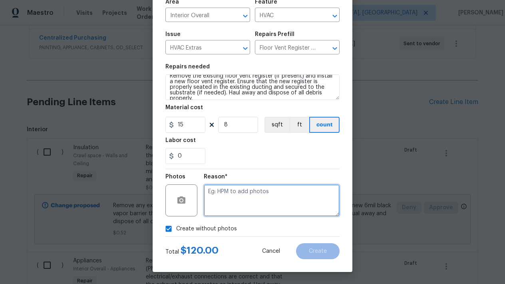
click at [244, 195] on textarea at bounding box center [272, 200] width 136 height 32
type textarea "L"
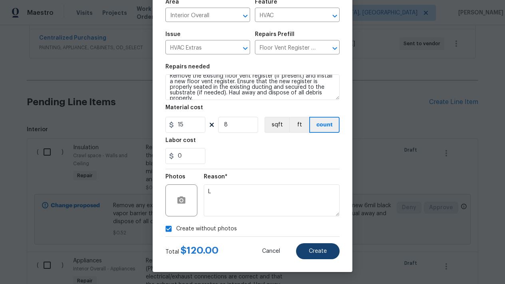
click at [325, 250] on span "Create" at bounding box center [318, 251] width 18 height 6
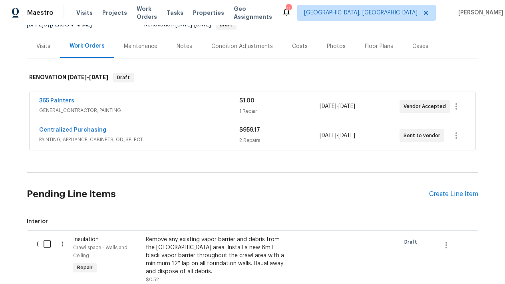
scroll to position [86, 0]
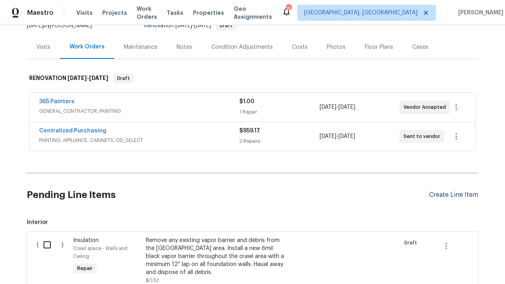
click at [449, 192] on div "Create Line Item" at bounding box center [453, 195] width 49 height 8
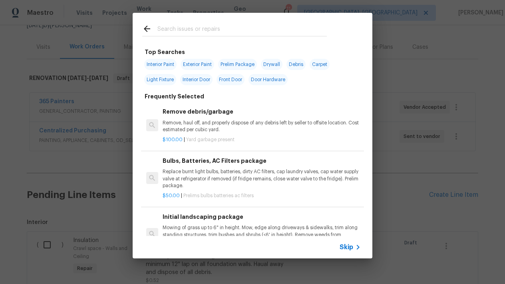
click at [224, 24] on input "text" at bounding box center [243, 30] width 170 height 12
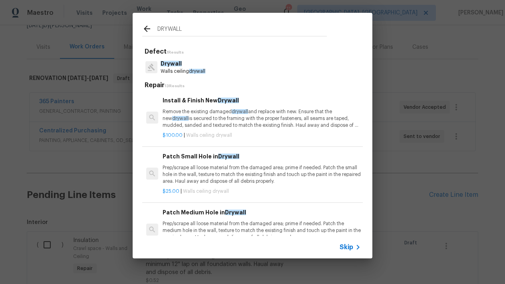
type input "DRYWALL"
click at [203, 230] on p "Prep/scrape all loose material from the damaged area; prime if needed. Patch th…" at bounding box center [262, 230] width 198 height 20
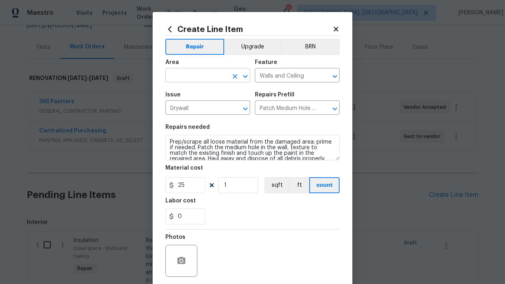
click at [226, 75] on input "text" at bounding box center [197, 76] width 62 height 12
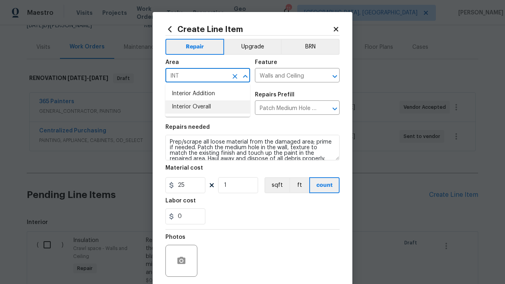
click at [209, 110] on li "Interior Overall" at bounding box center [208, 106] width 85 height 13
type input "Interior Overall"
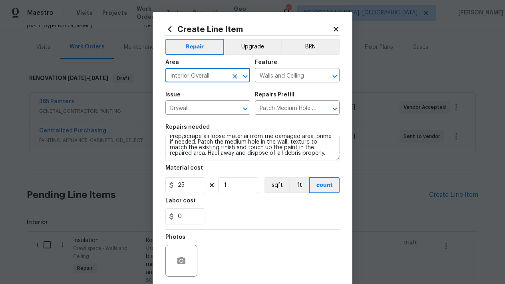
scroll to position [6, 0]
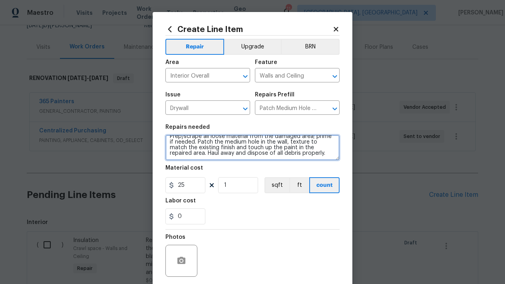
click at [309, 157] on textarea "Prep/scrape all loose material from the damaged area; prime if needed. Patch th…" at bounding box center [253, 148] width 174 height 26
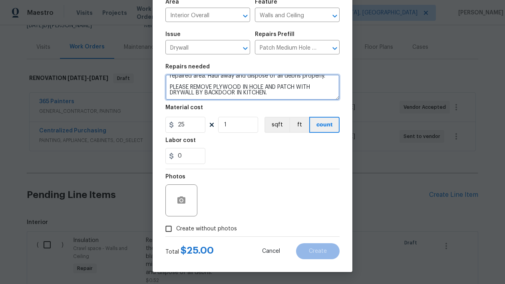
scroll to position [60, 0]
type textarea "Prep/scrape all loose material from the damaged area; prime if needed. Patch th…"
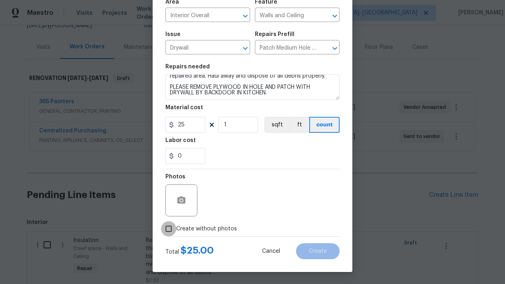
click at [170, 233] on input "Create without photos" at bounding box center [168, 228] width 15 height 15
checkbox input "true"
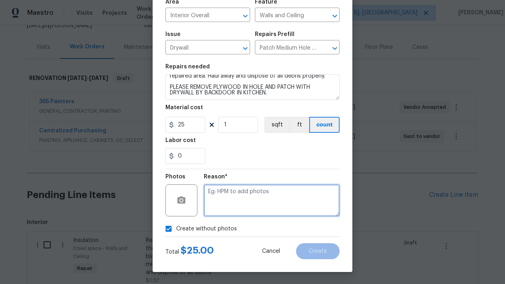
click at [260, 196] on textarea at bounding box center [272, 200] width 136 height 32
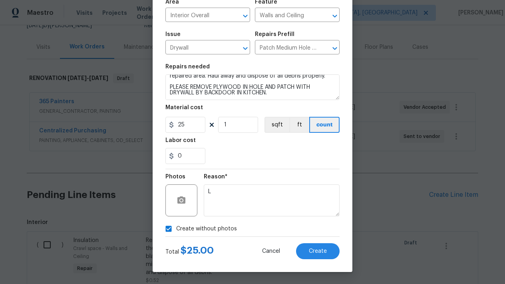
click at [329, 264] on div "Create Line Item Repair Upgrade BRN Area Interior Overall ​ Feature Walls and C…" at bounding box center [253, 112] width 200 height 320
click at [319, 243] on div "Total $ 25.00 Cancel Create" at bounding box center [253, 248] width 174 height 22
click at [309, 255] on button "Create" at bounding box center [318, 251] width 44 height 16
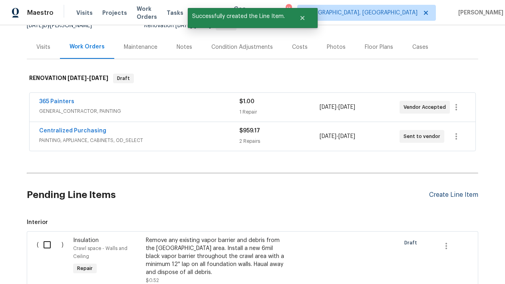
click at [456, 197] on div "Create Line Item" at bounding box center [453, 195] width 49 height 8
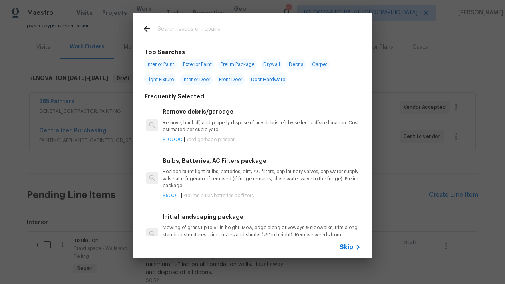
click at [256, 27] on input "text" at bounding box center [243, 30] width 170 height 12
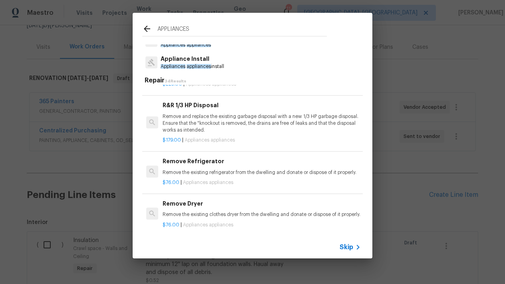
scroll to position [440, 0]
click at [173, 163] on div "Remove Refrigerator Remove the existing refrigerator from the dwelling and dona…" at bounding box center [262, 165] width 198 height 19
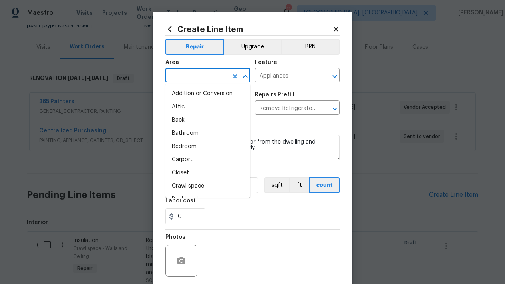
click at [194, 72] on input "text" at bounding box center [197, 76] width 62 height 12
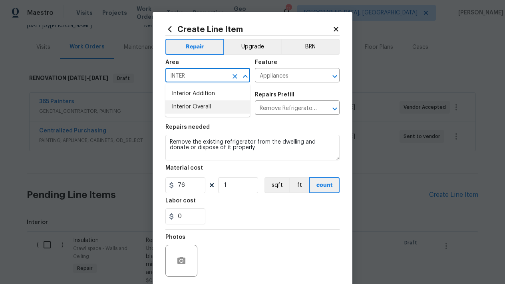
click at [178, 101] on li "Interior Overall" at bounding box center [208, 106] width 85 height 13
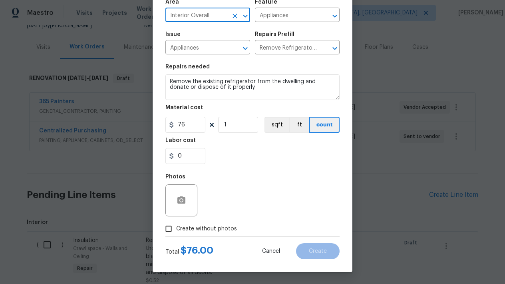
scroll to position [60, 0]
click at [169, 229] on input "Create without photos" at bounding box center [168, 228] width 15 height 15
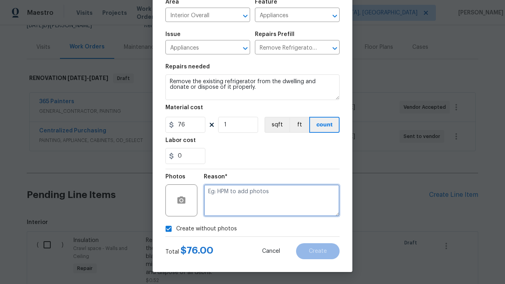
click at [250, 202] on textarea at bounding box center [272, 200] width 136 height 32
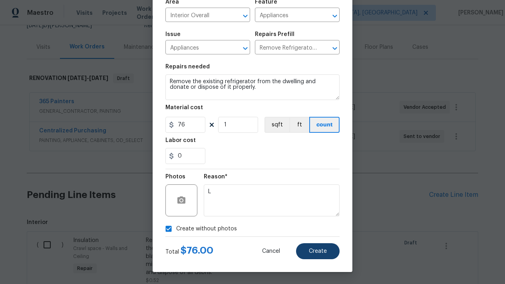
click at [318, 252] on span "Create" at bounding box center [318, 251] width 18 height 6
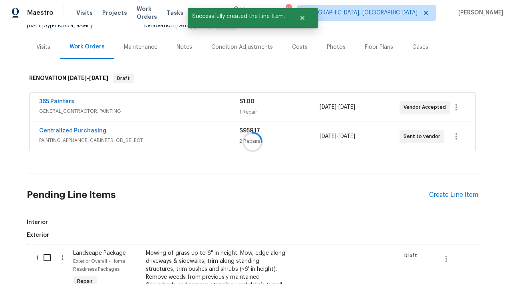
click at [457, 194] on div at bounding box center [252, 142] width 505 height 284
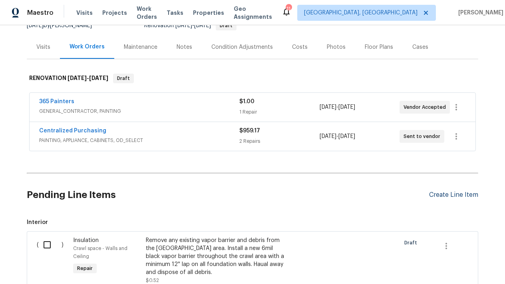
click at [451, 195] on div "Create Line Item" at bounding box center [453, 195] width 49 height 8
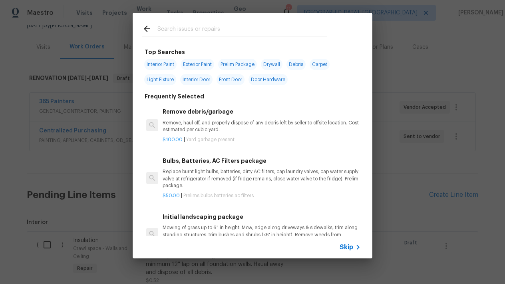
click at [226, 30] on input "text" at bounding box center [243, 30] width 170 height 12
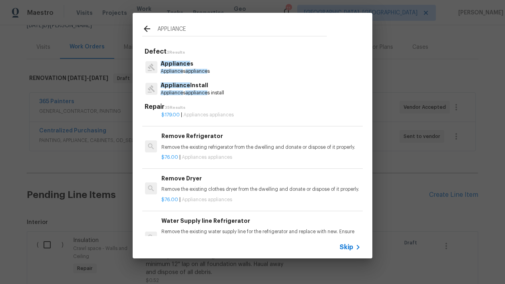
scroll to position [498, 1]
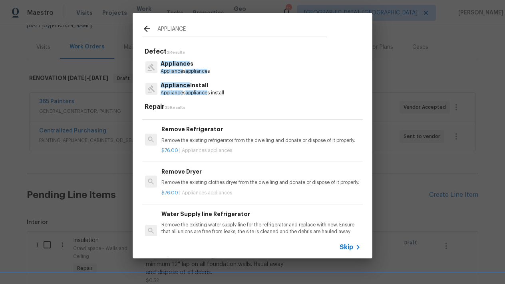
click at [192, 169] on h6 "Remove Dryer" at bounding box center [261, 171] width 198 height 9
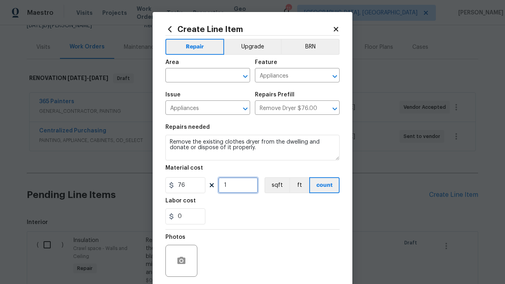
click at [229, 183] on input "1" at bounding box center [238, 185] width 40 height 16
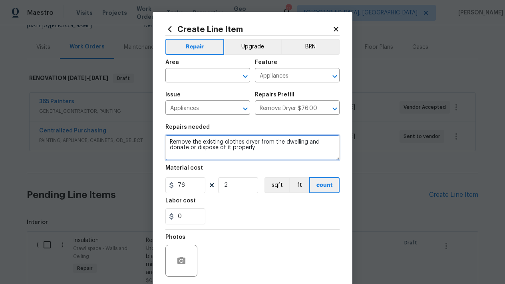
click at [280, 148] on textarea "Remove the existing clothes dryer from the dwelling and donate or dispose of it…" at bounding box center [253, 148] width 174 height 26
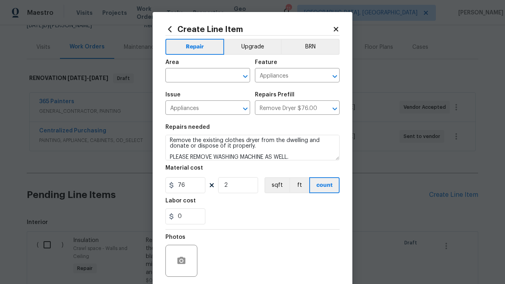
click at [210, 66] on div "Area" at bounding box center [208, 65] width 85 height 10
click at [205, 75] on input "text" at bounding box center [197, 76] width 62 height 12
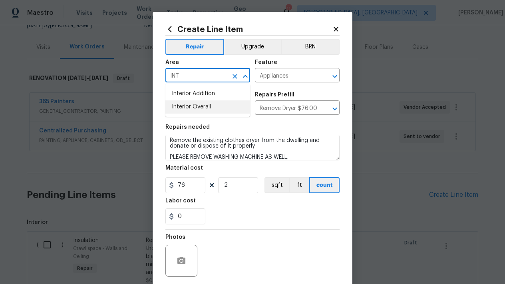
click at [189, 107] on li "Interior Overall" at bounding box center [208, 106] width 85 height 13
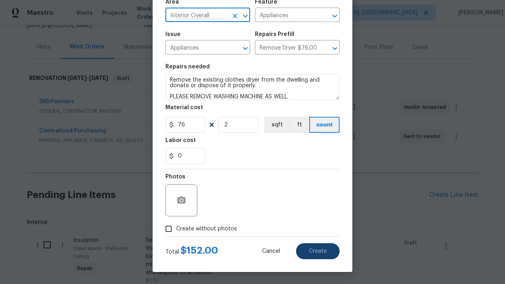
scroll to position [60, 0]
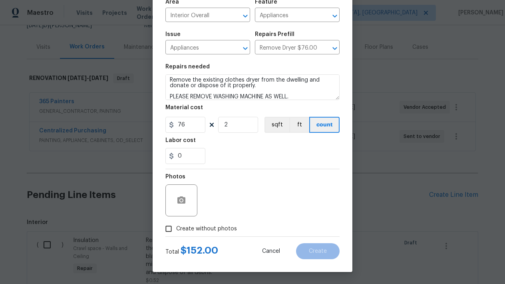
click at [239, 210] on div "Photos" at bounding box center [253, 195] width 174 height 52
click at [173, 225] on input "Create without photos" at bounding box center [168, 228] width 15 height 15
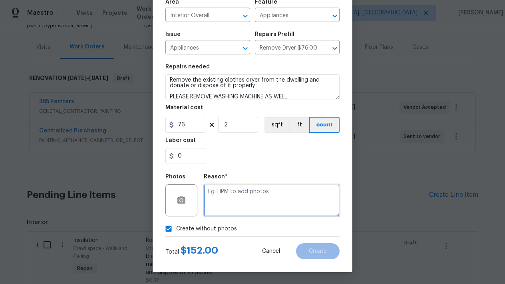
click at [223, 206] on textarea at bounding box center [272, 200] width 136 height 32
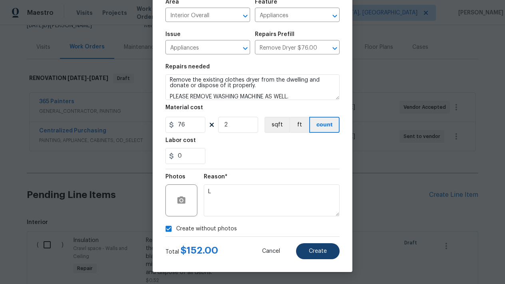
click at [325, 250] on span "Create" at bounding box center [318, 251] width 18 height 6
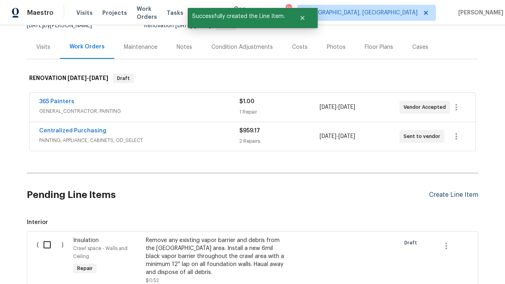
click at [454, 196] on div "Create Line Item" at bounding box center [453, 195] width 49 height 8
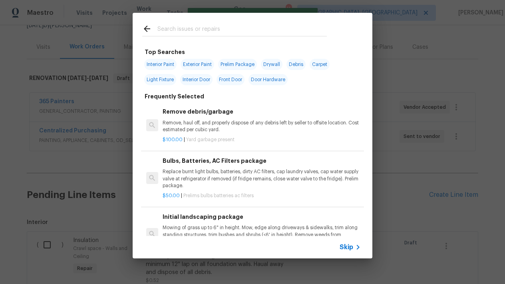
click at [186, 27] on input "text" at bounding box center [243, 30] width 170 height 12
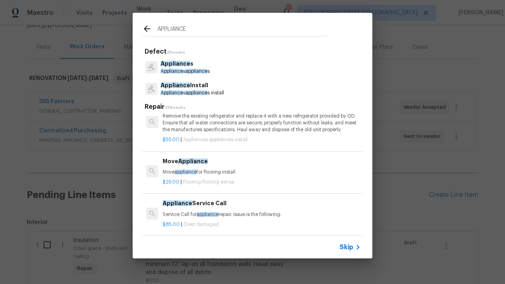
scroll to position [1595, 0]
click at [172, 168] on p "Move appliance for flooring install" at bounding box center [262, 171] width 198 height 7
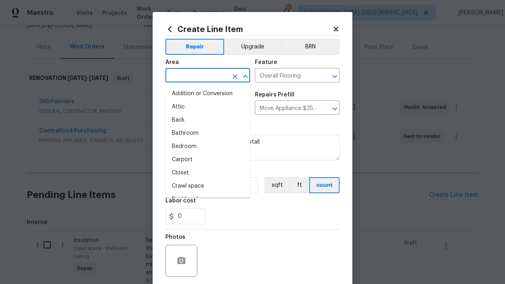
click at [193, 80] on input "text" at bounding box center [197, 76] width 62 height 12
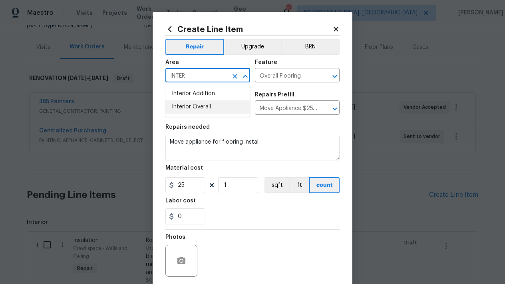
click at [178, 104] on li "Interior Overall" at bounding box center [208, 106] width 85 height 13
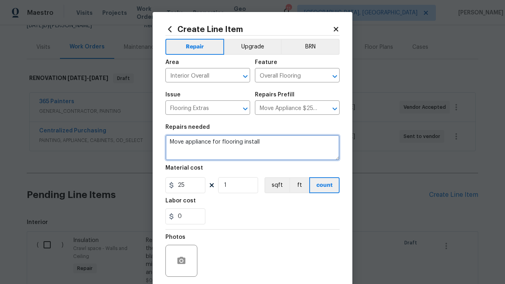
click at [272, 144] on textarea "Move appliance for flooring install" at bounding box center [253, 148] width 174 height 26
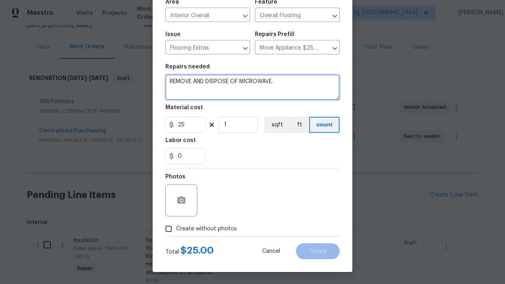
scroll to position [60, 0]
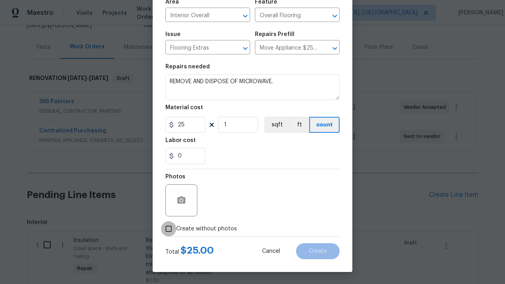
click at [171, 232] on input "Create without photos" at bounding box center [168, 228] width 15 height 15
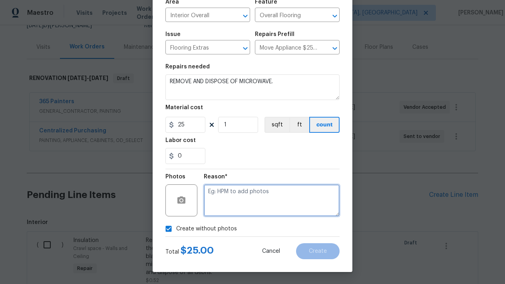
drag, startPoint x: 246, startPoint y: 204, endPoint x: 246, endPoint y: 199, distance: 4.4
click at [246, 202] on textarea at bounding box center [272, 200] width 136 height 32
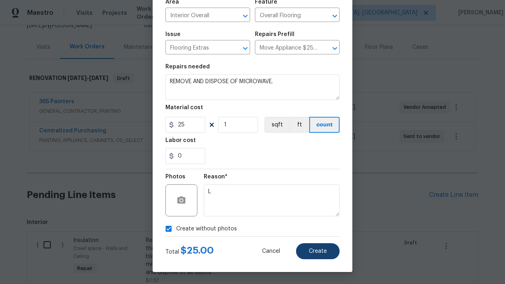
click at [320, 254] on span "Create" at bounding box center [318, 251] width 18 height 6
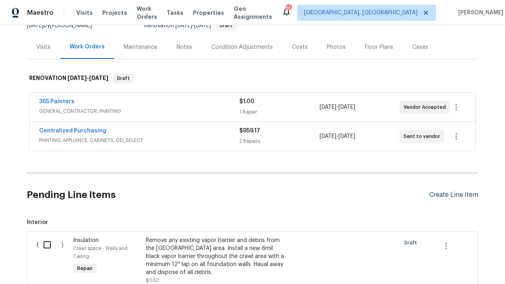
click at [453, 196] on div "Create Line Item" at bounding box center [453, 195] width 49 height 8
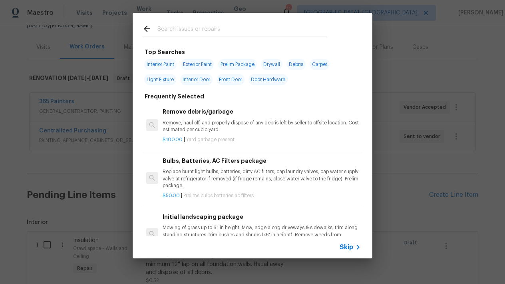
click at [281, 24] on input "text" at bounding box center [243, 30] width 170 height 12
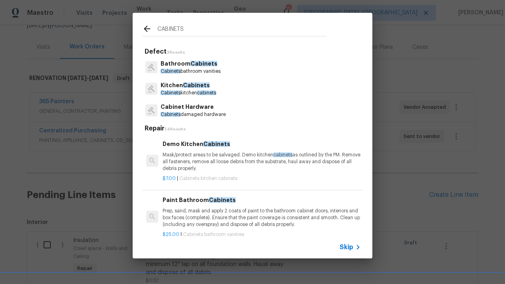
click at [188, 90] on p "Cabinets kitchen cabinets" at bounding box center [189, 93] width 56 height 7
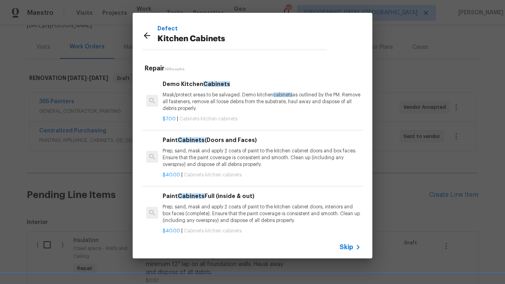
click at [191, 214] on p "Prep, sand, mask and apply 2 coats of paint to the kitchen cabinet doors, inter…" at bounding box center [262, 214] width 198 height 20
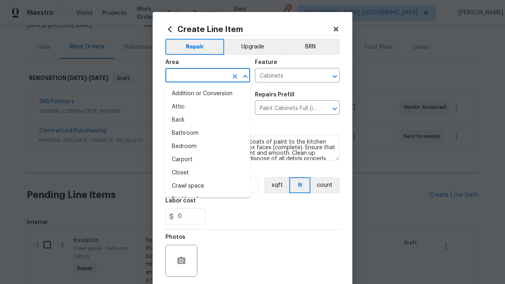
click at [188, 75] on input "text" at bounding box center [197, 76] width 62 height 12
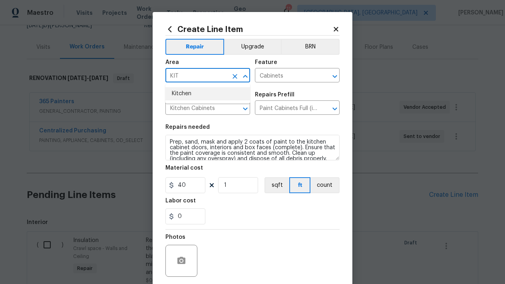
click at [182, 99] on li "Kitchen" at bounding box center [208, 93] width 85 height 13
click at [229, 180] on input "1" at bounding box center [238, 185] width 40 height 16
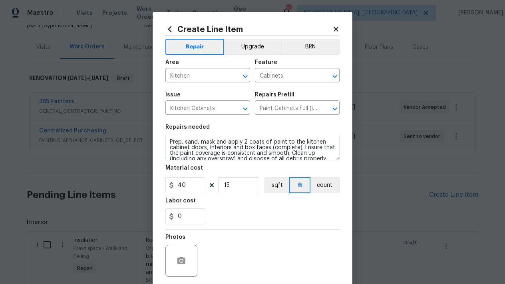
click at [262, 236] on div "Photos" at bounding box center [253, 256] width 174 height 52
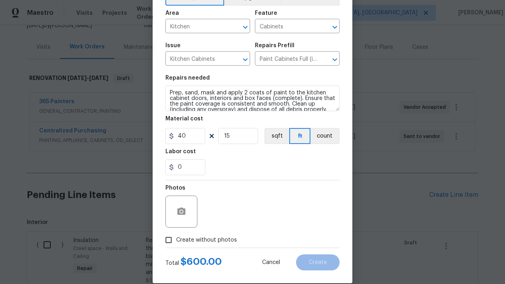
scroll to position [47, 0]
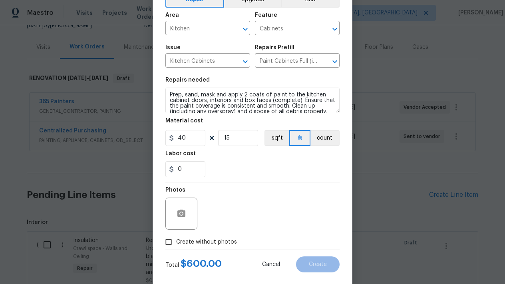
click at [168, 241] on input "Create without photos" at bounding box center [168, 241] width 15 height 15
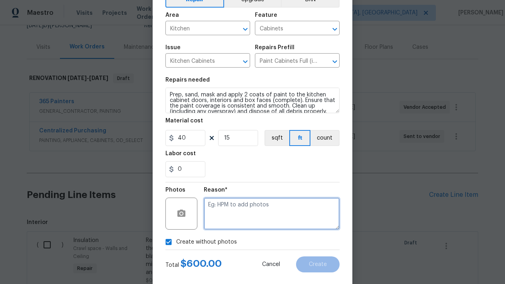
click at [233, 218] on textarea at bounding box center [272, 214] width 136 height 32
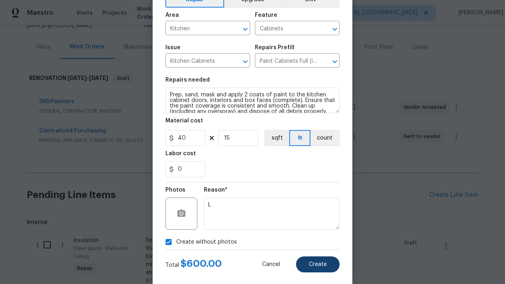
click at [316, 271] on button "Create" at bounding box center [318, 264] width 44 height 16
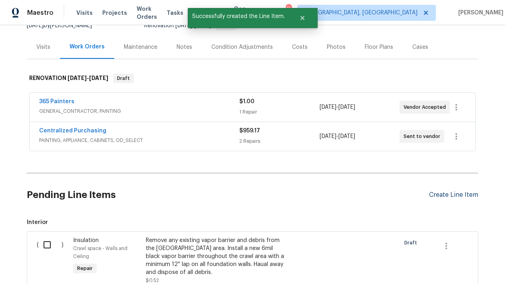
click at [449, 194] on div "Create Line Item" at bounding box center [453, 195] width 49 height 8
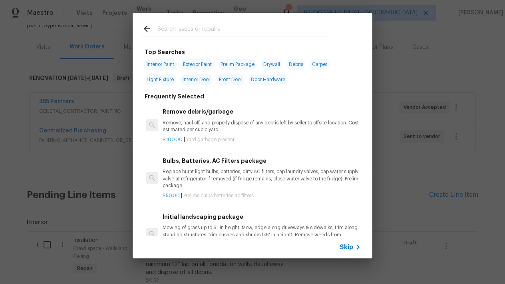
click at [260, 28] on input "text" at bounding box center [243, 30] width 170 height 12
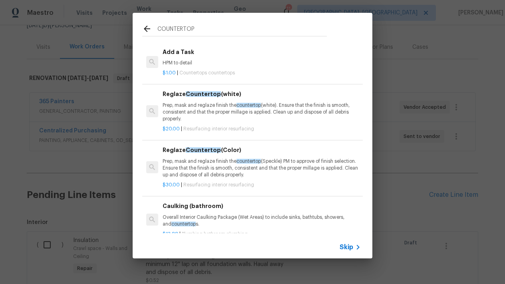
scroll to position [847, 0]
click at [214, 167] on p "Prep, mask and reglaze finish the countertop (Speckle) PM to approve of finish …" at bounding box center [262, 168] width 198 height 20
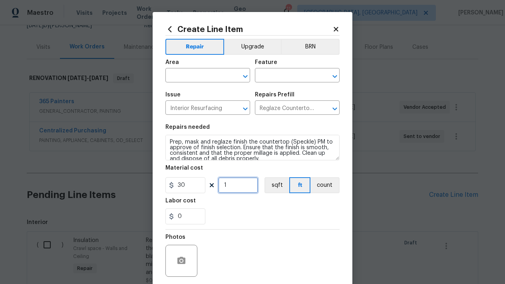
click at [241, 189] on input "1" at bounding box center [238, 185] width 40 height 16
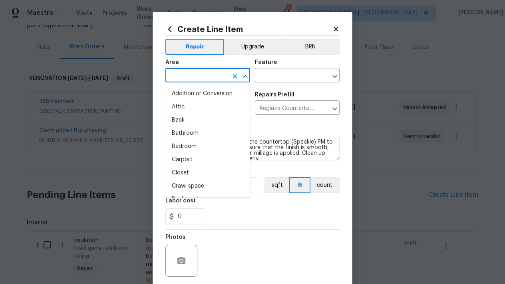
click at [198, 74] on input "text" at bounding box center [197, 76] width 62 height 12
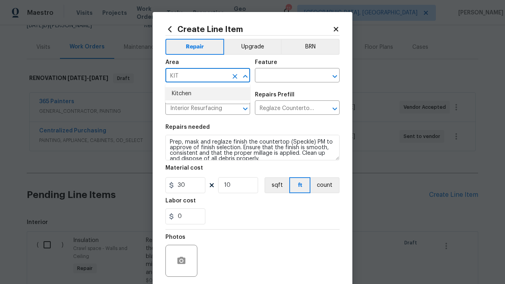
click at [195, 94] on li "Kitchen" at bounding box center [208, 93] width 85 height 13
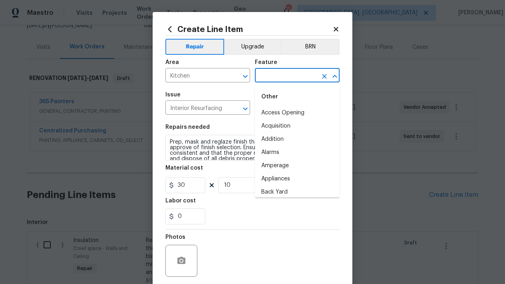
click at [271, 76] on input "text" at bounding box center [286, 76] width 62 height 12
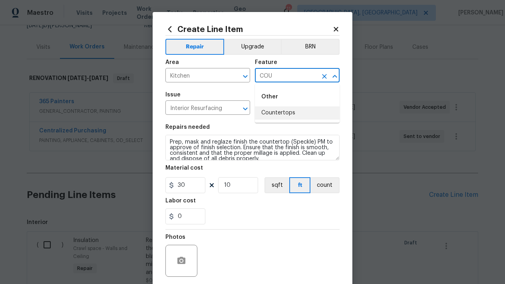
click at [289, 112] on li "Countertops" at bounding box center [297, 112] width 85 height 13
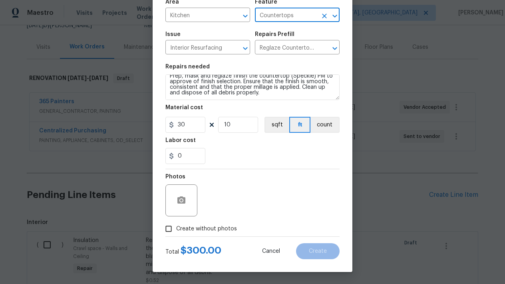
scroll to position [60, 0]
click at [171, 227] on input "Create without photos" at bounding box center [168, 228] width 15 height 15
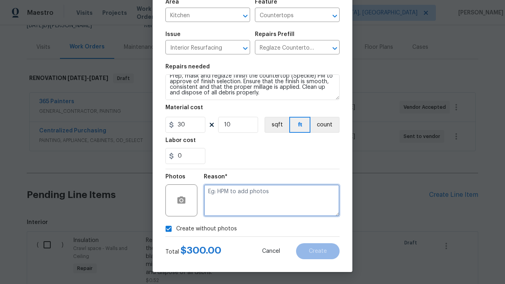
click at [235, 204] on textarea at bounding box center [272, 200] width 136 height 32
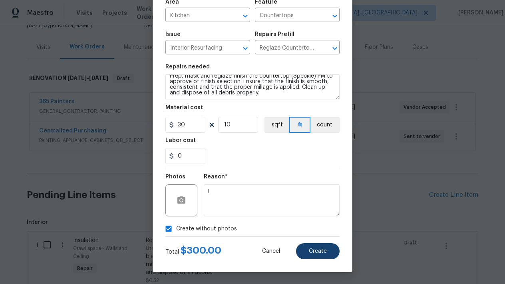
click at [319, 257] on button "Create" at bounding box center [318, 251] width 44 height 16
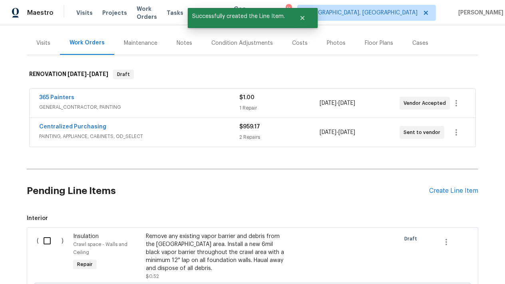
scroll to position [109, 0]
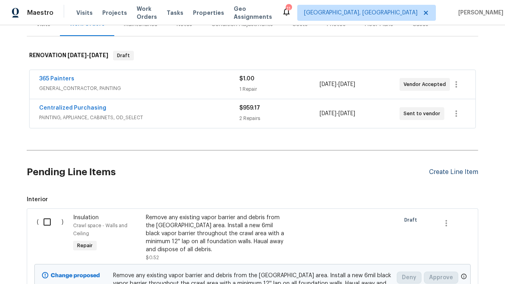
click at [455, 170] on div "Create Line Item" at bounding box center [453, 172] width 49 height 8
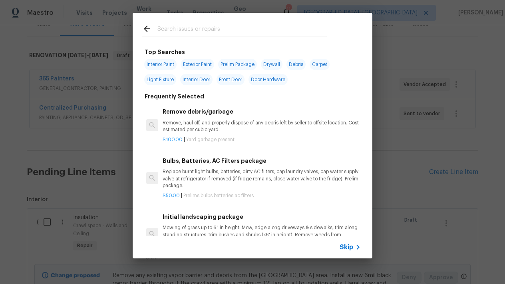
click at [333, 25] on div at bounding box center [235, 29] width 204 height 32
click at [209, 36] on div at bounding box center [234, 36] width 185 height 0
click at [209, 31] on input "text" at bounding box center [243, 30] width 170 height 12
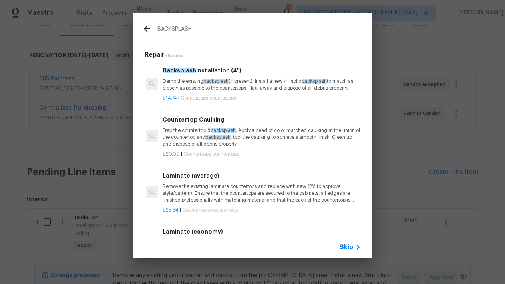
scroll to position [0, 0]
click at [189, 76] on div "Backsplas h Installation (4'') Demo the existing backsplas h (if present). Inst…" at bounding box center [262, 79] width 198 height 26
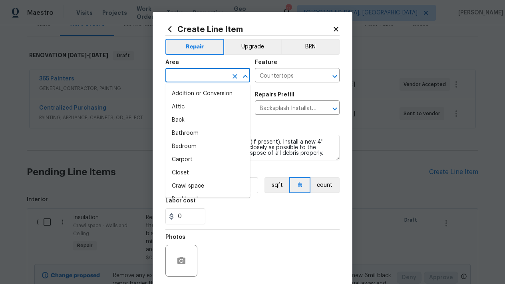
click at [189, 76] on input "text" at bounding box center [197, 76] width 62 height 12
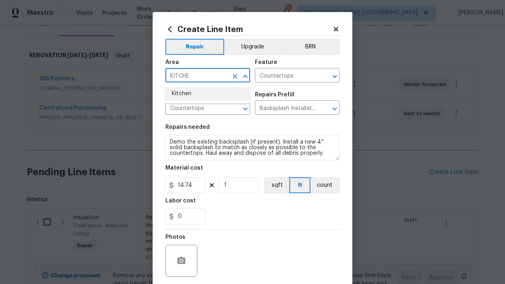
click at [191, 91] on li "Kitchen" at bounding box center [208, 93] width 85 height 13
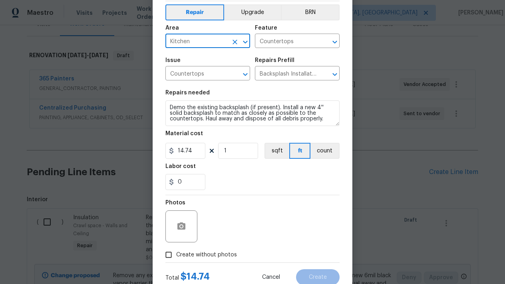
scroll to position [36, 0]
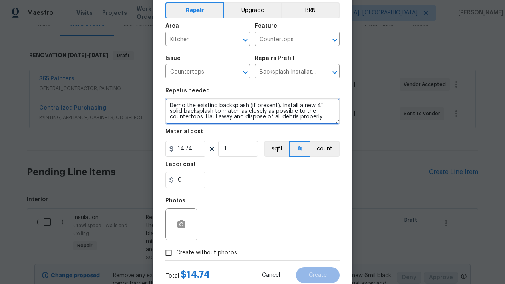
click at [298, 122] on textarea "Demo the existing backsplash (if present). Install a new 4'' solid backsplash t…" at bounding box center [253, 111] width 174 height 26
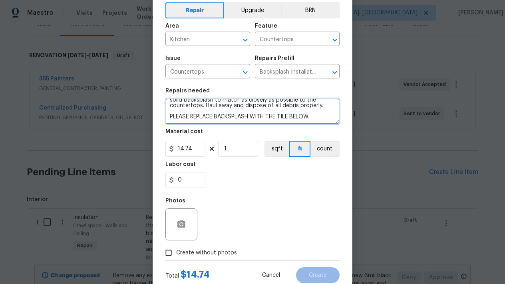
scroll to position [18, 0]
paste textarea "https://www.lowes.com/pd/Anatolia-Tile-Pearl-White-Glossy-3-in-x-12-in-Glossy-C…"
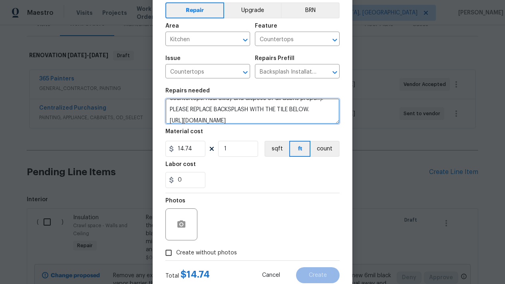
scroll to position [28, 0]
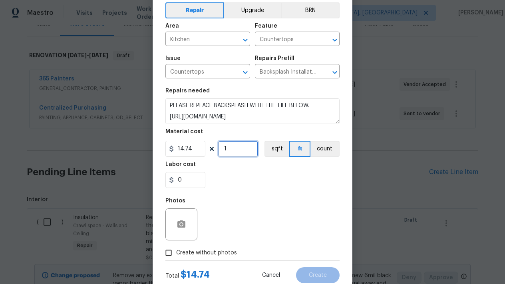
click at [235, 154] on input "1" at bounding box center [238, 149] width 40 height 16
click at [197, 150] on input "14.74" at bounding box center [186, 149] width 40 height 16
drag, startPoint x: 195, startPoint y: 150, endPoint x: 151, endPoint y: 151, distance: 44.4
click at [151, 151] on div "Create Line Item Repair Upgrade BRN Area Kitchen ​ Feature Countertops ​ Issue …" at bounding box center [252, 142] width 505 height 284
click at [236, 177] on div "0" at bounding box center [253, 180] width 174 height 16
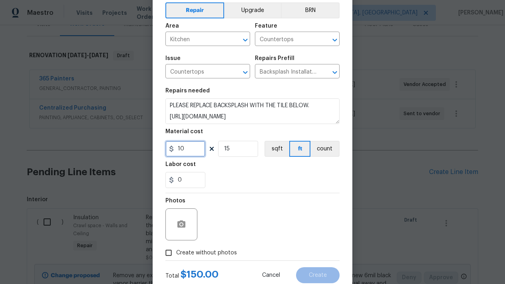
click at [187, 153] on input "10" at bounding box center [186, 149] width 40 height 16
click at [241, 151] on input "15" at bounding box center [238, 149] width 40 height 16
click at [198, 177] on input "0" at bounding box center [186, 180] width 40 height 16
click at [226, 213] on div "Photos" at bounding box center [253, 219] width 174 height 52
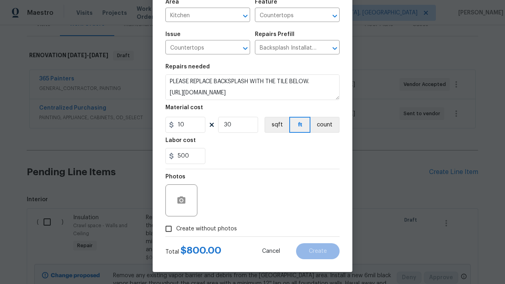
scroll to position [60, 0]
click at [259, 187] on div "Photos" at bounding box center [253, 195] width 174 height 52
click at [164, 231] on input "Create without photos" at bounding box center [168, 228] width 15 height 15
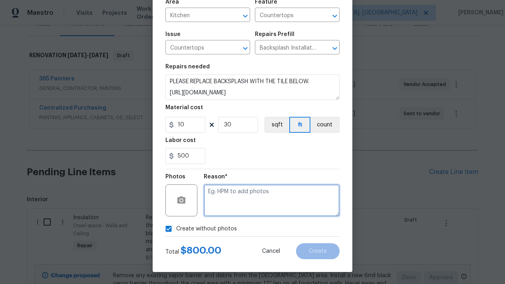
click at [271, 196] on textarea at bounding box center [272, 200] width 136 height 32
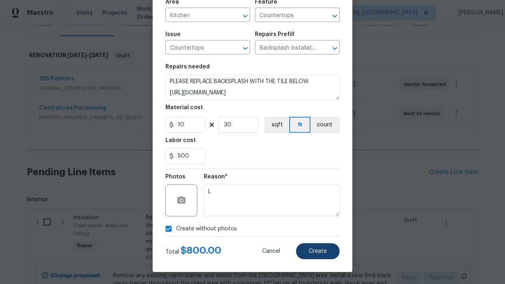
click at [315, 258] on button "Create" at bounding box center [318, 251] width 44 height 16
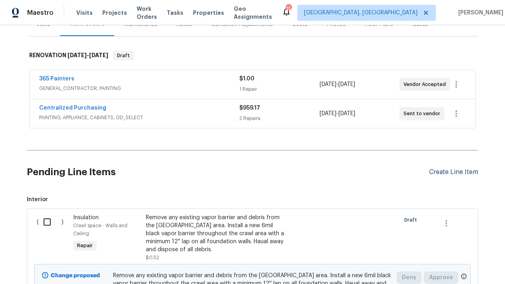
click at [475, 170] on div "Create Line Item" at bounding box center [453, 172] width 49 height 8
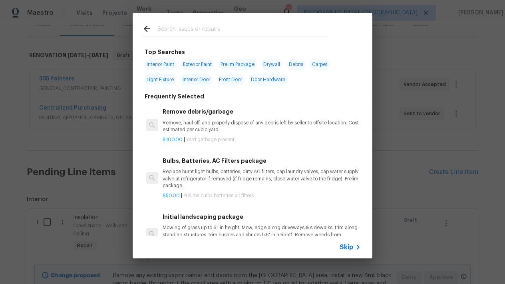
click at [262, 26] on input "text" at bounding box center [243, 30] width 170 height 12
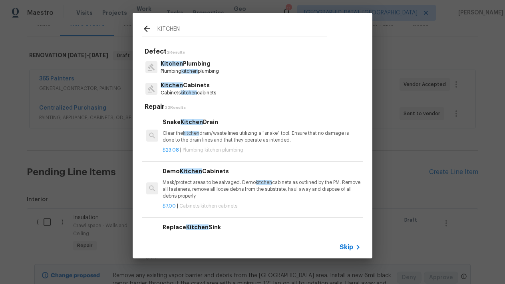
scroll to position [0, 0]
click at [347, 248] on span "Skip" at bounding box center [347, 247] width 14 height 8
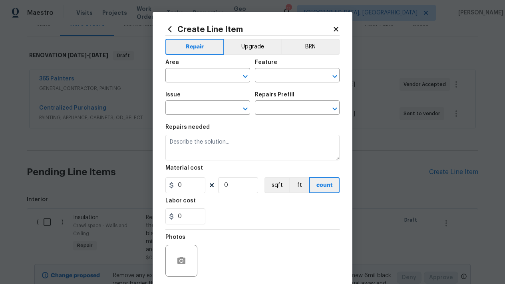
click at [210, 68] on div "Area" at bounding box center [208, 65] width 85 height 10
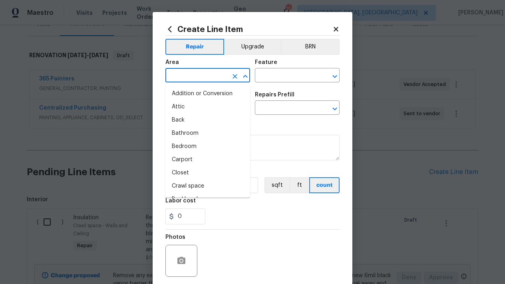
drag, startPoint x: 208, startPoint y: 76, endPoint x: 208, endPoint y: 71, distance: 4.8
click at [208, 75] on input "text" at bounding box center [197, 76] width 62 height 12
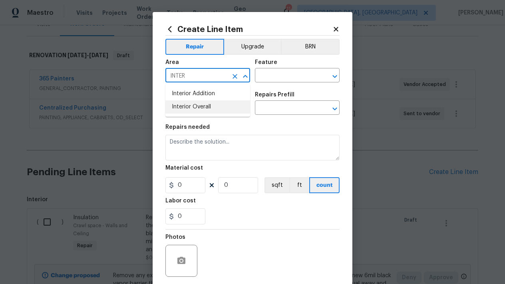
click at [203, 109] on li "Interior Overall" at bounding box center [208, 106] width 85 height 13
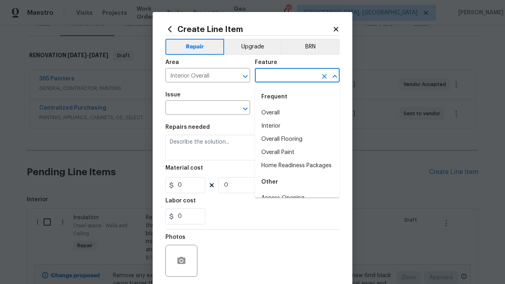
click at [282, 74] on input "text" at bounding box center [286, 76] width 62 height 12
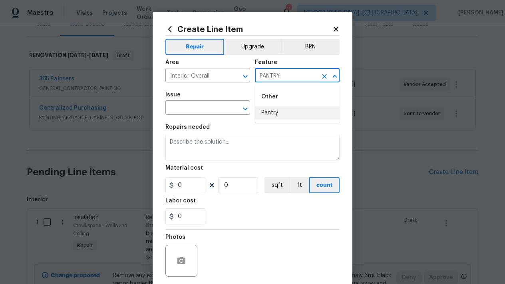
click at [274, 115] on li "Pantry" at bounding box center [297, 112] width 85 height 13
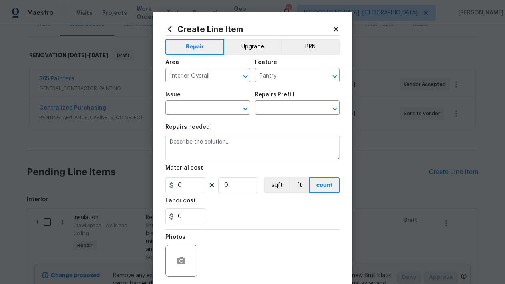
click at [195, 101] on div "Issue" at bounding box center [208, 97] width 85 height 10
click at [194, 106] on input "text" at bounding box center [197, 108] width 62 height 12
click at [307, 100] on div "Repairs Prefill" at bounding box center [297, 97] width 85 height 10
click at [185, 114] on input "text" at bounding box center [197, 108] width 62 height 12
click at [290, 102] on input "text" at bounding box center [286, 108] width 62 height 12
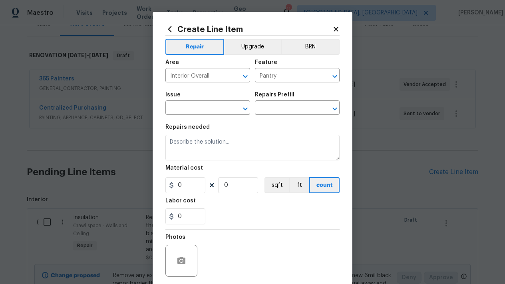
click at [296, 161] on section "Repairs needed Material cost 0 0 sqft ft count Labor cost 0" at bounding box center [253, 175] width 174 height 110
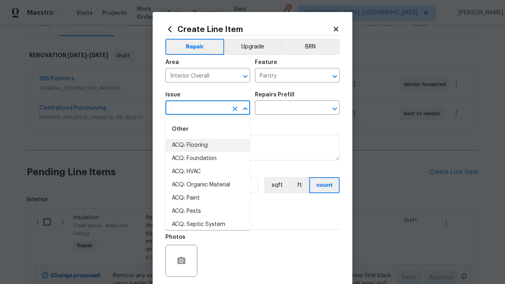
click at [221, 113] on input "text" at bounding box center [197, 108] width 62 height 12
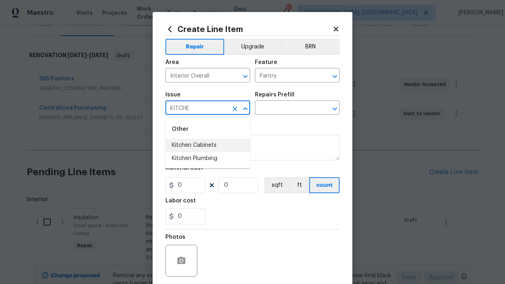
click at [204, 142] on li "Kitchen Cabinets" at bounding box center [208, 145] width 85 height 13
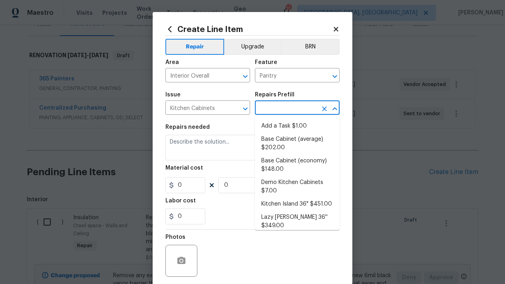
click at [285, 112] on input "text" at bounding box center [286, 108] width 62 height 12
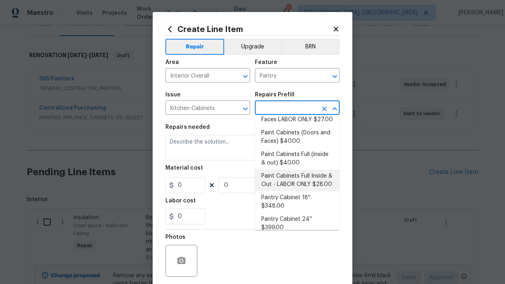
scroll to position [142, 0]
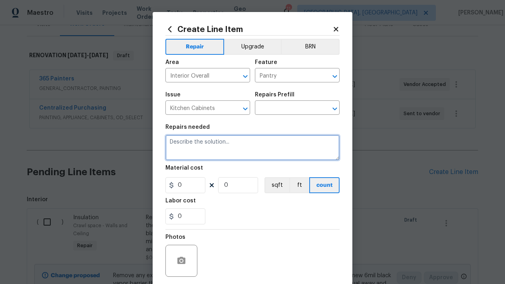
click at [229, 149] on textarea at bounding box center [253, 148] width 174 height 26
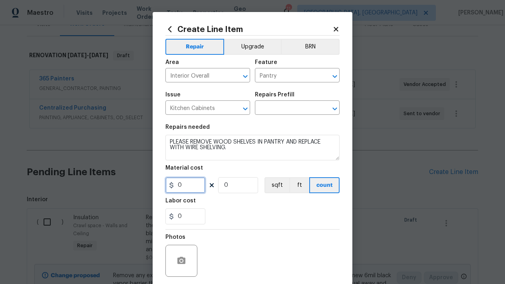
click at [184, 190] on input "0" at bounding box center [186, 185] width 40 height 16
click at [239, 186] on input "0" at bounding box center [238, 185] width 40 height 16
click at [184, 212] on input "0" at bounding box center [186, 216] width 40 height 16
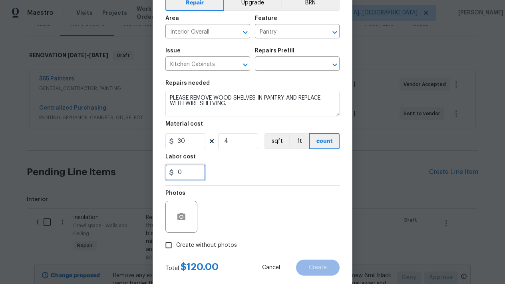
scroll to position [39, 0]
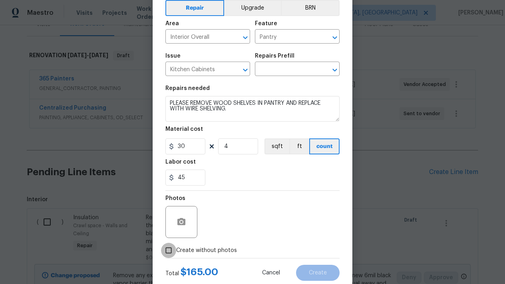
click at [168, 245] on input "Create without photos" at bounding box center [168, 250] width 15 height 15
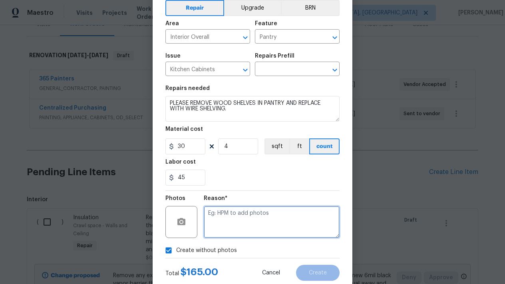
drag, startPoint x: 240, startPoint y: 224, endPoint x: 240, endPoint y: 213, distance: 10.4
click at [240, 222] on textarea at bounding box center [272, 222] width 136 height 32
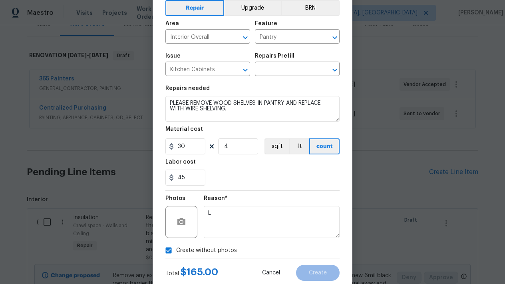
click at [286, 252] on div "Create without photos" at bounding box center [253, 250] width 174 height 15
click at [245, 254] on div "Create without photos" at bounding box center [253, 250] width 174 height 15
click at [266, 175] on div "45" at bounding box center [253, 178] width 174 height 16
click at [301, 62] on div "Repairs Prefill" at bounding box center [297, 58] width 85 height 10
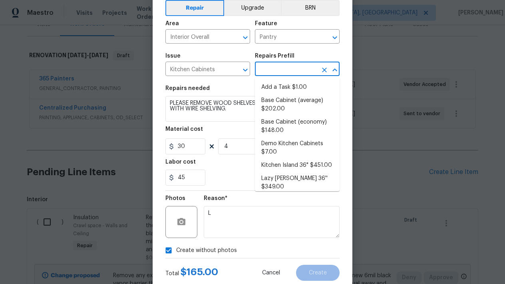
click at [296, 68] on input "text" at bounding box center [286, 70] width 62 height 12
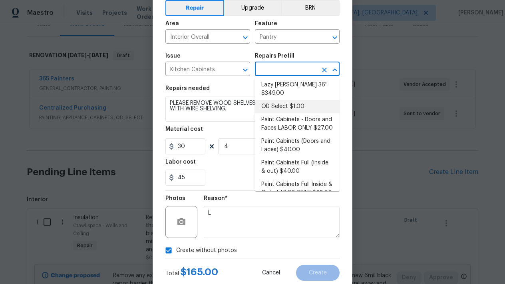
click at [283, 100] on li "OD Select $1.00" at bounding box center [297, 106] width 85 height 13
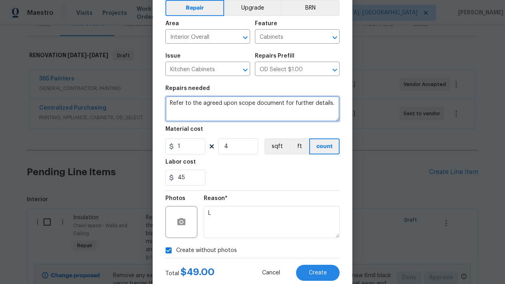
drag, startPoint x: 336, startPoint y: 101, endPoint x: 194, endPoint y: 96, distance: 141.7
click at [194, 96] on figure "Repairs needed Refer to the agreed upon scope document for further details." at bounding box center [253, 104] width 174 height 36
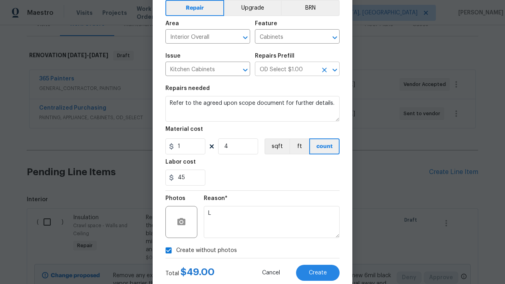
click at [302, 73] on input "OD Select $1.00" at bounding box center [286, 70] width 62 height 12
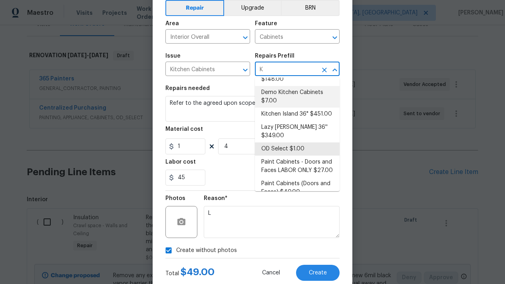
scroll to position [0, 0]
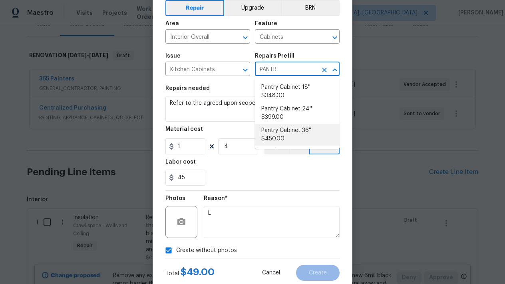
click at [290, 135] on li "Pantry Cabinet 36'' $450.00" at bounding box center [297, 135] width 85 height 22
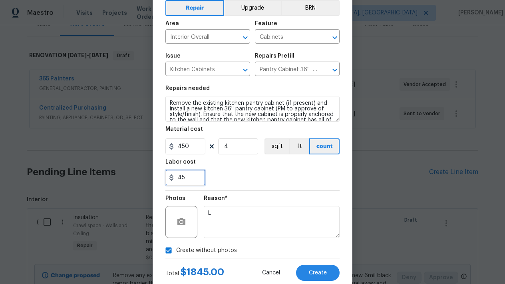
drag, startPoint x: 193, startPoint y: 180, endPoint x: 156, endPoint y: 180, distance: 36.8
click at [156, 180] on div "Create Line Item Repair Upgrade BRN Area Interior Overall ​ Feature Cabinets ​ …" at bounding box center [253, 133] width 200 height 320
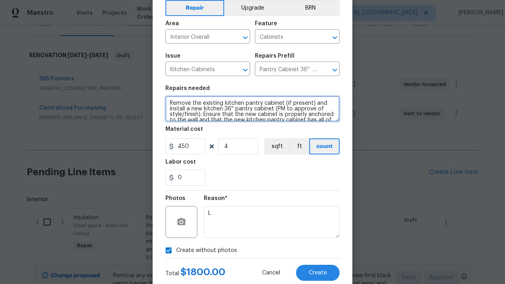
drag, startPoint x: 301, startPoint y: 113, endPoint x: 146, endPoint y: 78, distance: 159.6
click at [146, 78] on div "Create Line Item Repair Upgrade BRN Area Interior Overall ​ Feature Cabinets ​ …" at bounding box center [252, 142] width 505 height 284
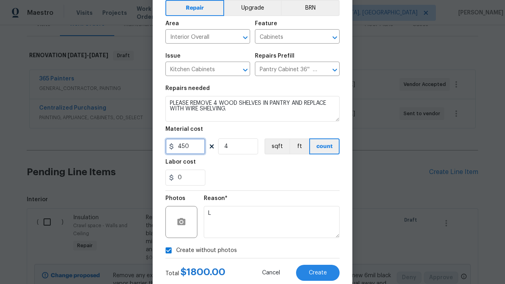
drag, startPoint x: 197, startPoint y: 141, endPoint x: 140, endPoint y: 144, distance: 57.6
click at [140, 145] on div "Create Line Item Repair Upgrade BRN Area Interior Overall ​ Feature Cabinets ​ …" at bounding box center [252, 142] width 505 height 284
drag, startPoint x: 196, startPoint y: 148, endPoint x: 161, endPoint y: 147, distance: 34.8
click at [161, 147] on div "Create Line Item Repair Upgrade BRN Area Interior Overall ​ Feature Cabinets ​ …" at bounding box center [253, 133] width 200 height 320
click at [190, 174] on input "0" at bounding box center [186, 178] width 40 height 16
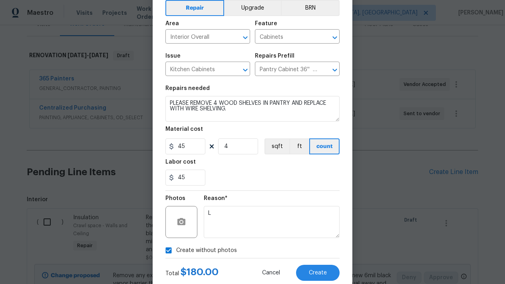
click at [241, 171] on div "45" at bounding box center [253, 178] width 174 height 16
click at [325, 276] on button "Create" at bounding box center [318, 273] width 44 height 16
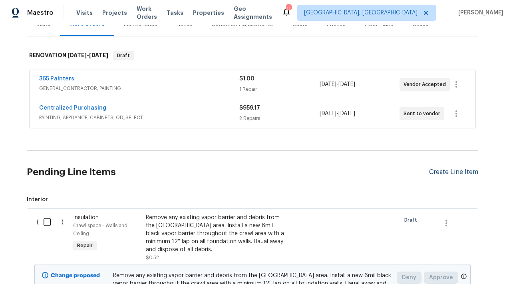
click at [466, 171] on div "Create Line Item" at bounding box center [453, 172] width 49 height 8
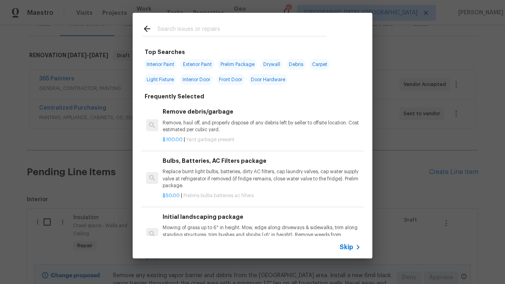
click at [184, 30] on input "text" at bounding box center [243, 30] width 170 height 12
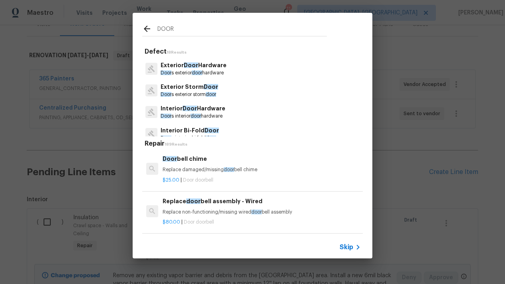
scroll to position [47, 0]
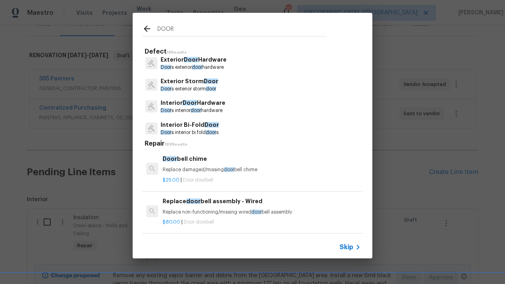
click at [189, 84] on p "Exterior Storm Door" at bounding box center [190, 81] width 58 height 8
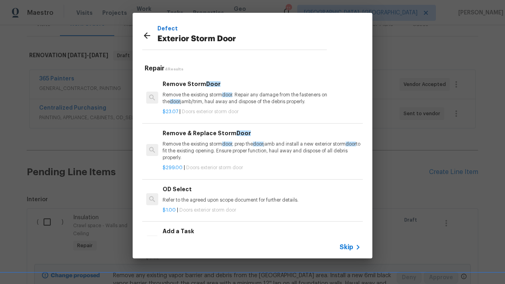
click at [206, 102] on p "Remove the existing storm door . Repair any damage from the fasteners on the do…" at bounding box center [262, 99] width 198 height 14
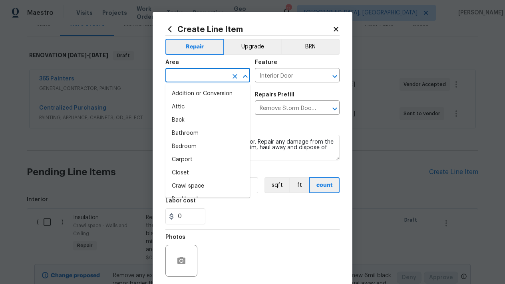
click at [215, 77] on input "text" at bounding box center [197, 76] width 62 height 12
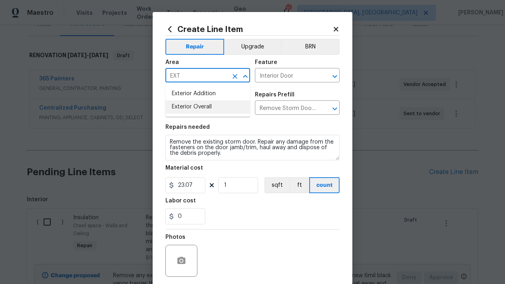
click at [188, 113] on li "Exterior Overall" at bounding box center [208, 106] width 85 height 13
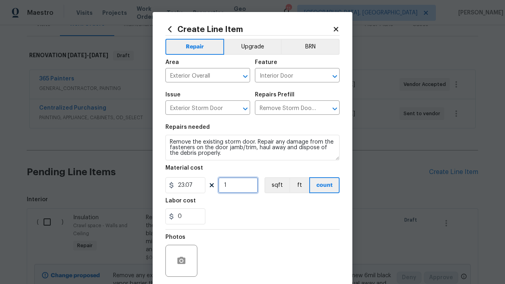
click at [230, 183] on input "1" at bounding box center [238, 185] width 40 height 16
click at [186, 219] on input "0" at bounding box center [186, 216] width 40 height 16
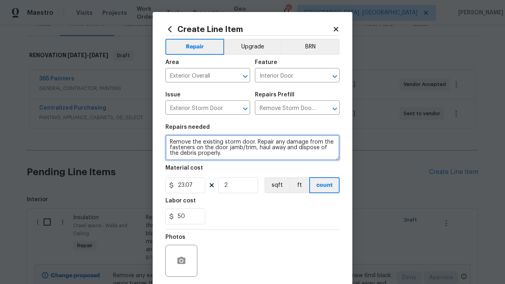
click at [218, 157] on textarea "Remove the existing storm door. Repair any damage from the fasteners on the doo…" at bounding box center [253, 148] width 174 height 26
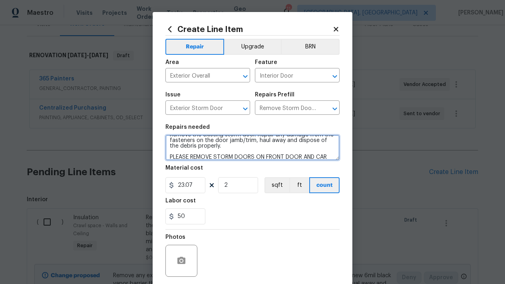
scroll to position [17, 0]
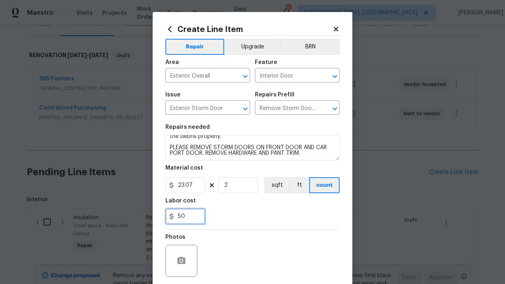
drag, startPoint x: 190, startPoint y: 216, endPoint x: 139, endPoint y: 215, distance: 50.8
click at [139, 215] on div "Create Line Item Repair Upgrade BRN Area Exterior Overall ​ Feature Interior Do…" at bounding box center [252, 142] width 505 height 284
click at [210, 223] on div "75" at bounding box center [253, 216] width 174 height 16
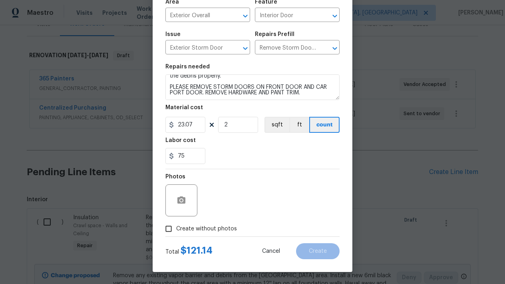
scroll to position [60, 0]
click at [168, 231] on input "Create without photos" at bounding box center [168, 228] width 15 height 15
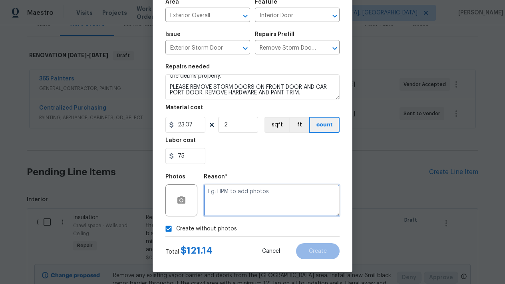
click at [272, 207] on textarea at bounding box center [272, 200] width 136 height 32
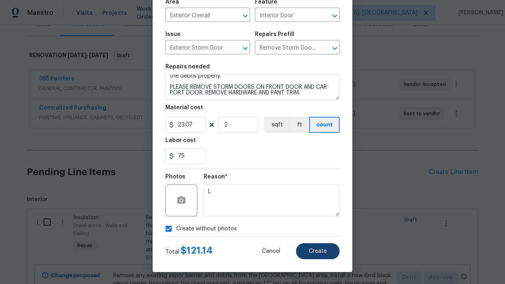
click at [322, 255] on button "Create" at bounding box center [318, 251] width 44 height 16
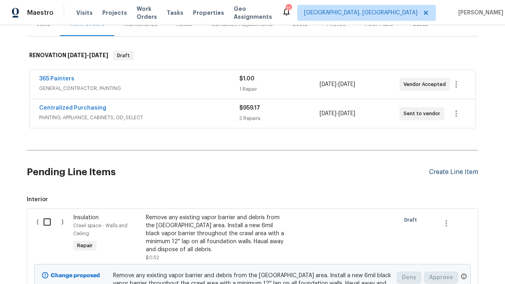
click at [453, 175] on div "Create Line Item" at bounding box center [453, 172] width 49 height 8
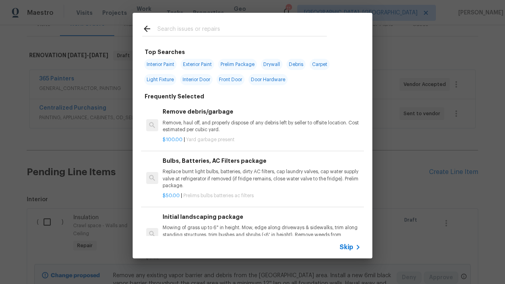
click at [231, 28] on input "text" at bounding box center [243, 30] width 170 height 12
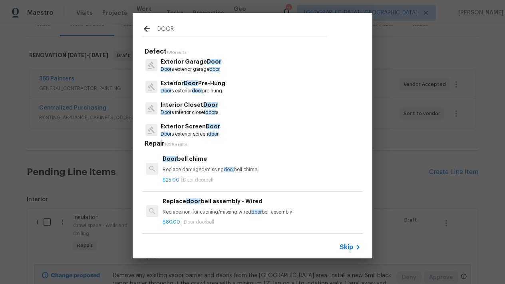
scroll to position [132, 0]
click at [166, 83] on p "Exterior Door Pre-Hung" at bounding box center [193, 83] width 65 height 8
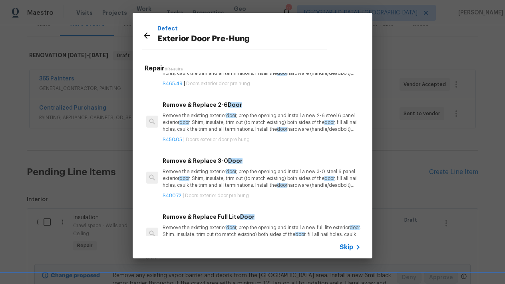
scroll to position [98, 0]
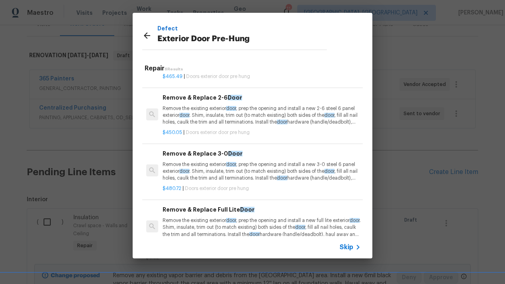
click at [208, 151] on h6 "Remove & Replace 3-0 Door" at bounding box center [262, 153] width 198 height 9
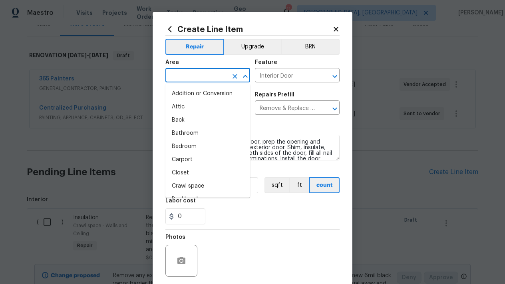
click at [211, 78] on input "text" at bounding box center [197, 76] width 62 height 12
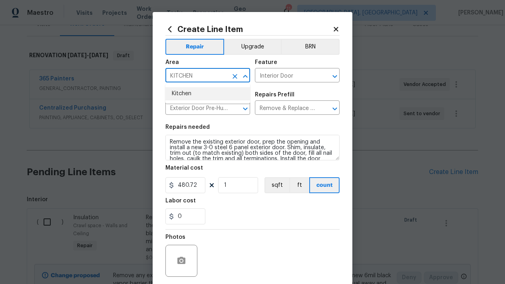
click at [203, 92] on li "Kitchen" at bounding box center [208, 93] width 85 height 13
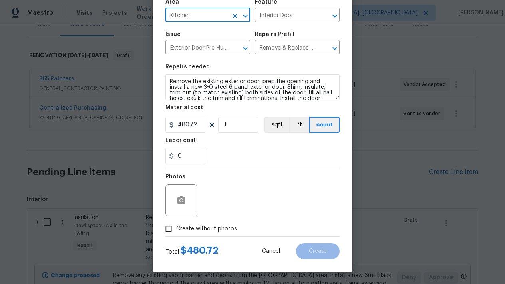
scroll to position [60, 0]
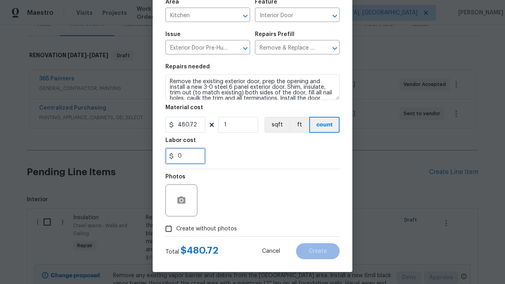
click at [186, 160] on input "0" at bounding box center [186, 156] width 40 height 16
click at [166, 229] on input "Create without photos" at bounding box center [168, 228] width 15 height 15
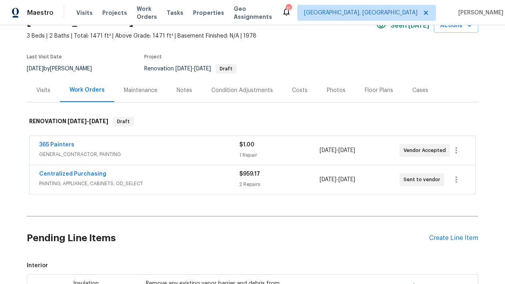
scroll to position [38, 0]
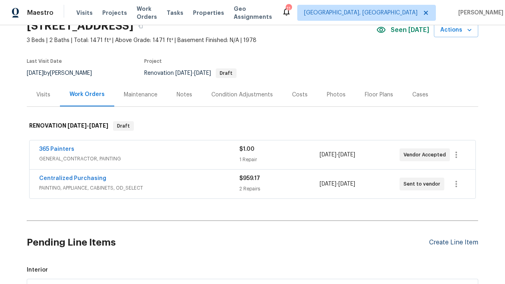
click at [444, 244] on div "Create Line Item" at bounding box center [453, 243] width 49 height 8
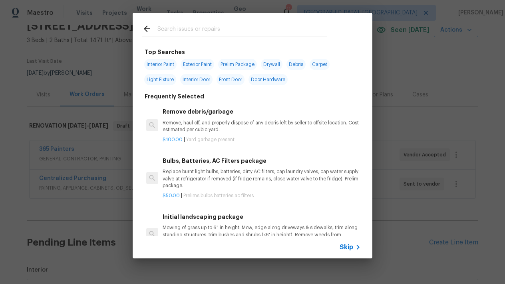
click at [206, 27] on input "text" at bounding box center [243, 30] width 170 height 12
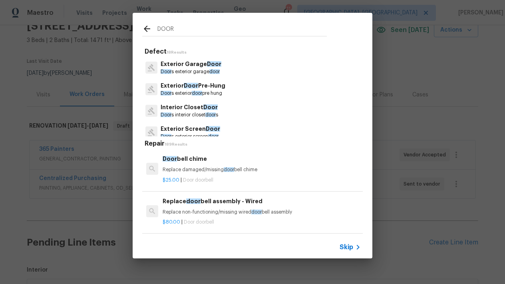
scroll to position [130, 0]
click at [176, 90] on p "Door s exterior door pre hung" at bounding box center [193, 93] width 65 height 7
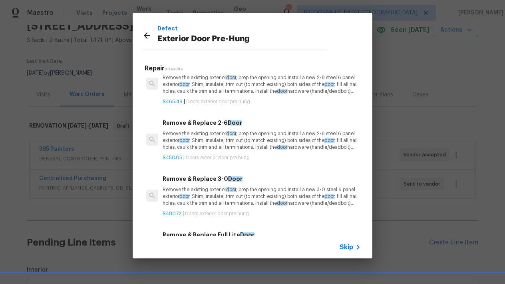
scroll to position [74, 0]
click at [218, 191] on p "Remove the existing exterior door , prep the opening and install a new 3-0 stee…" at bounding box center [262, 196] width 198 height 20
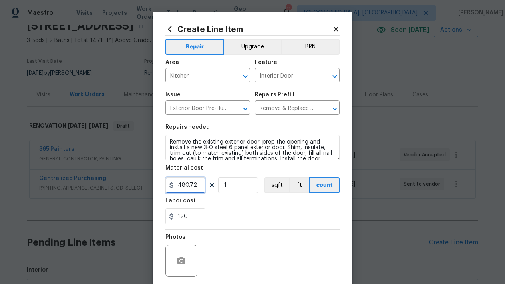
drag, startPoint x: 199, startPoint y: 187, endPoint x: 145, endPoint y: 186, distance: 54.0
click at [145, 186] on div "Create Line Item Repair Upgrade BRN Area Kitchen ​ Feature Interior Door ​ Issu…" at bounding box center [252, 142] width 505 height 284
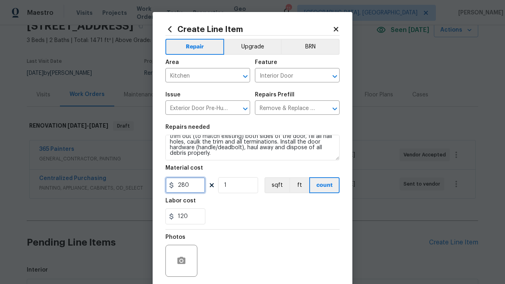
scroll to position [17, 0]
click at [230, 216] on div "120" at bounding box center [253, 216] width 174 height 16
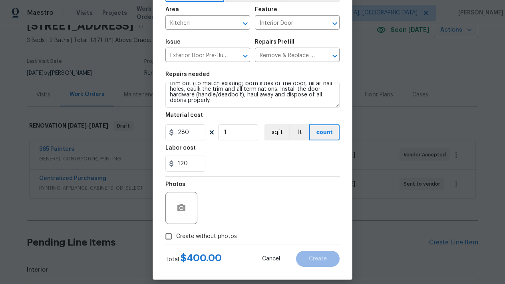
scroll to position [55, 0]
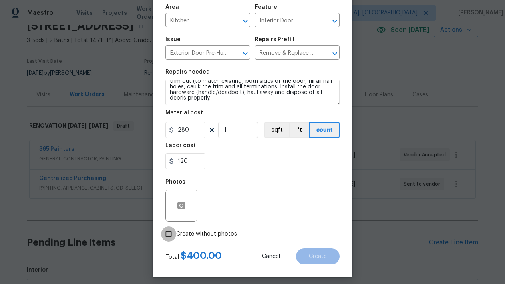
click at [172, 232] on input "Create without photos" at bounding box center [168, 233] width 15 height 15
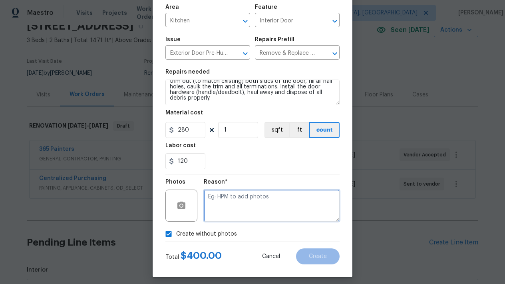
click at [228, 212] on textarea at bounding box center [272, 206] width 136 height 32
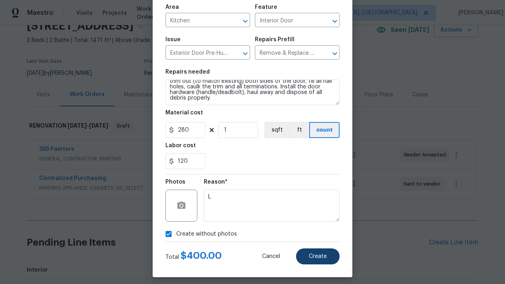
click at [318, 260] on button "Create" at bounding box center [318, 256] width 44 height 16
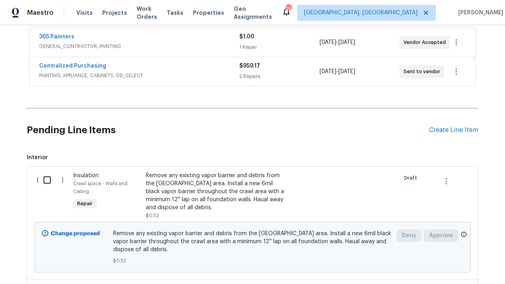
scroll to position [144, 0]
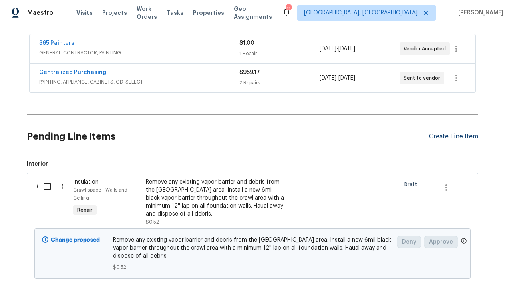
click at [464, 137] on div "Create Line Item" at bounding box center [453, 137] width 49 height 8
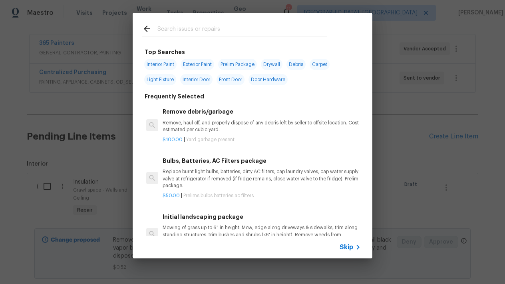
click at [258, 26] on input "text" at bounding box center [243, 30] width 170 height 12
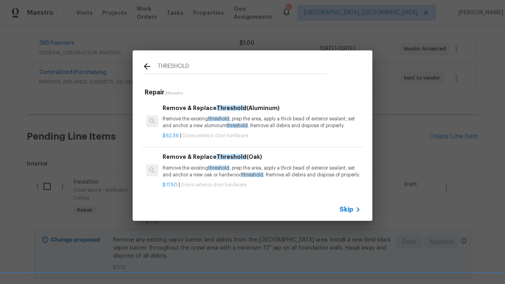
click at [183, 116] on p "Remove the existing threshold , prep the area, apply a thick bead of exterior s…" at bounding box center [262, 123] width 198 height 14
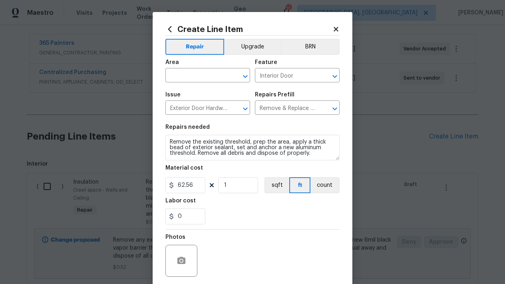
click at [166, 26] on icon at bounding box center [170, 29] width 9 height 9
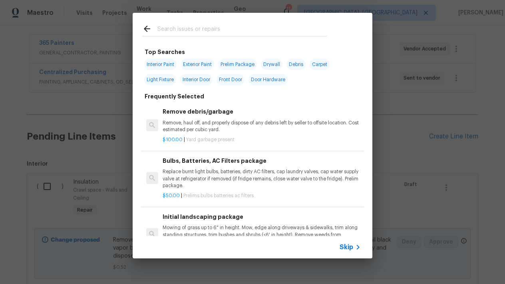
click at [188, 27] on input "text" at bounding box center [243, 30] width 170 height 12
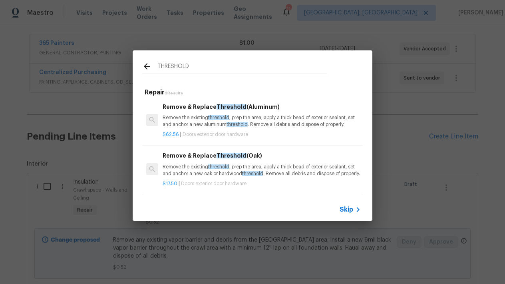
scroll to position [1, 0]
click at [177, 164] on p "Remove the existing threshold , prep the area, apply a thick bead of exterior s…" at bounding box center [262, 171] width 198 height 14
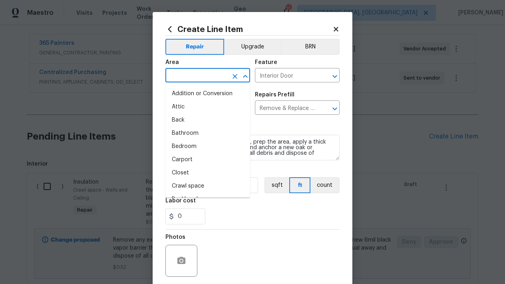
click at [206, 76] on input "text" at bounding box center [197, 76] width 62 height 12
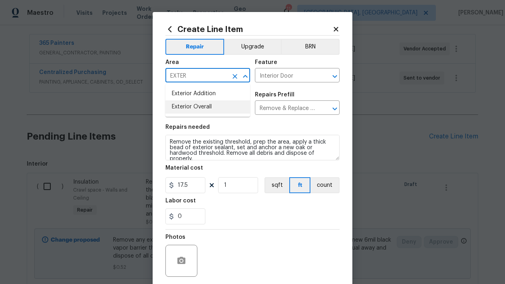
click at [183, 104] on li "Exterior Overall" at bounding box center [208, 106] width 85 height 13
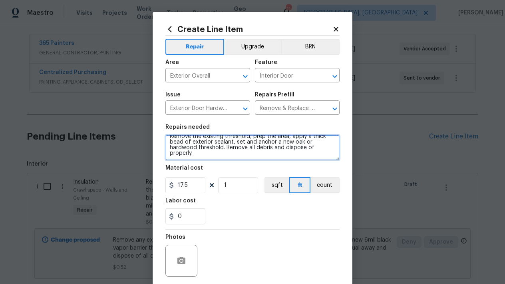
click at [210, 151] on textarea "Remove the existing threshold, prep the area, apply a thick bead of exterior se…" at bounding box center [253, 148] width 174 height 26
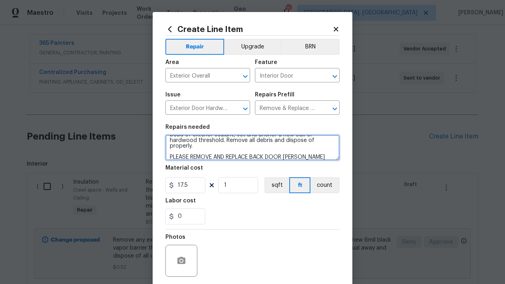
scroll to position [22, 0]
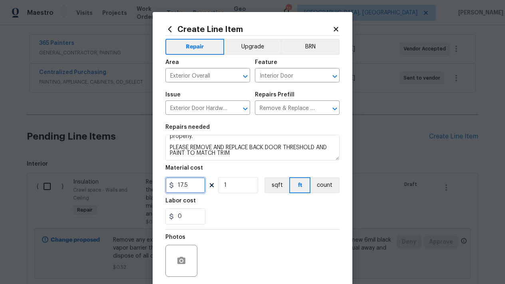
drag, startPoint x: 196, startPoint y: 185, endPoint x: 149, endPoint y: 185, distance: 47.2
click at [149, 185] on div "Create Line Item Repair Upgrade BRN Area Exterior Overall ​ Feature Interior Do…" at bounding box center [252, 142] width 505 height 284
click at [188, 218] on input "0" at bounding box center [186, 216] width 40 height 16
click at [240, 252] on div "Photos" at bounding box center [253, 256] width 174 height 52
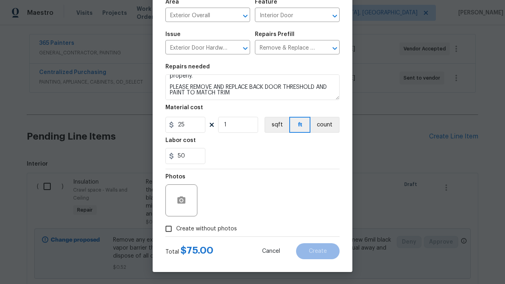
scroll to position [60, 0]
click at [170, 234] on input "Create without photos" at bounding box center [168, 228] width 15 height 15
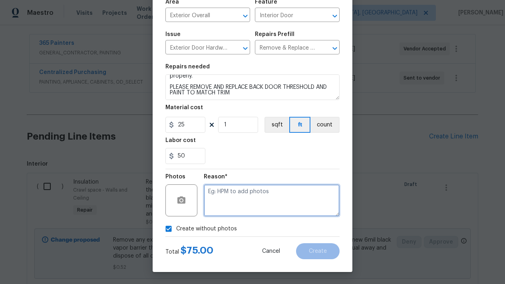
click at [244, 196] on textarea at bounding box center [272, 200] width 136 height 32
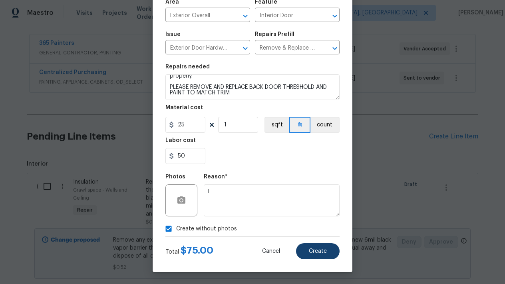
click at [313, 249] on span "Create" at bounding box center [318, 251] width 18 height 6
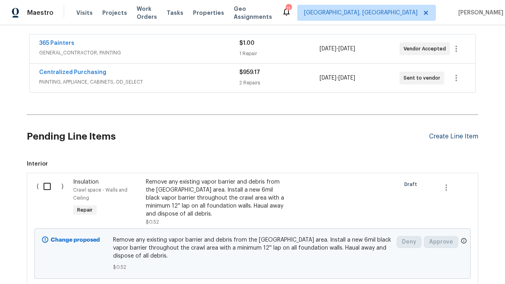
click at [455, 135] on div "Create Line Item" at bounding box center [453, 137] width 49 height 8
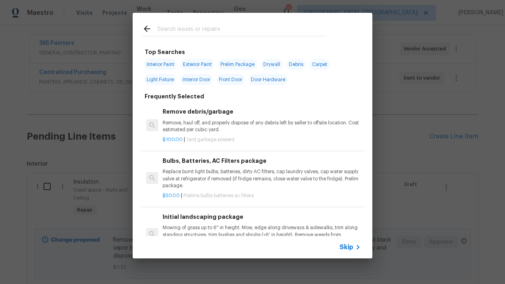
click at [308, 34] on input "text" at bounding box center [243, 30] width 170 height 12
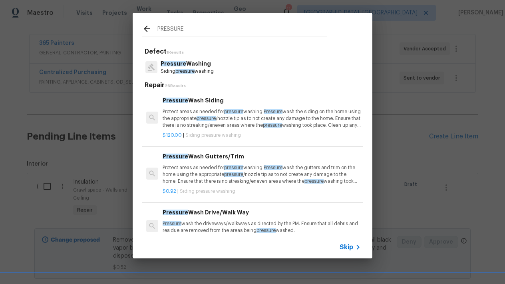
click at [183, 100] on span "Pressure" at bounding box center [176, 101] width 26 height 6
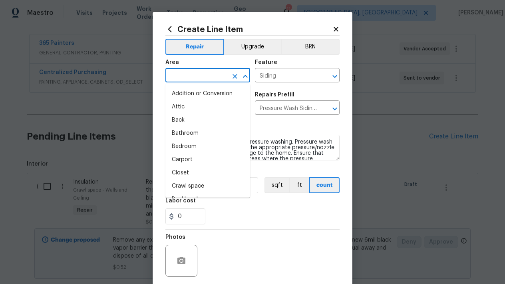
click at [192, 81] on input "text" at bounding box center [197, 76] width 62 height 12
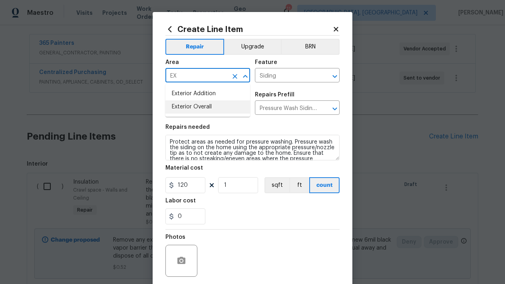
click at [182, 106] on li "Exterior Overall" at bounding box center [208, 106] width 85 height 13
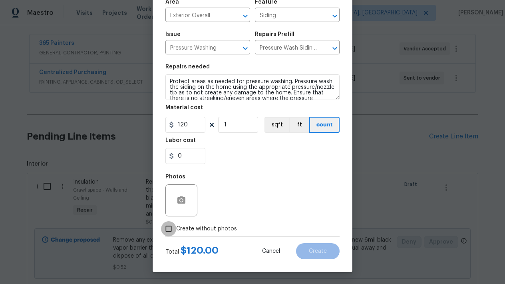
click at [170, 231] on input "Create without photos" at bounding box center [168, 228] width 15 height 15
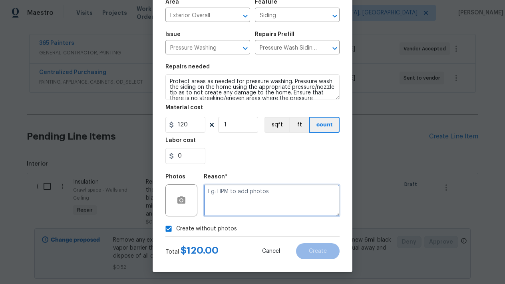
click at [228, 208] on textarea at bounding box center [272, 200] width 136 height 32
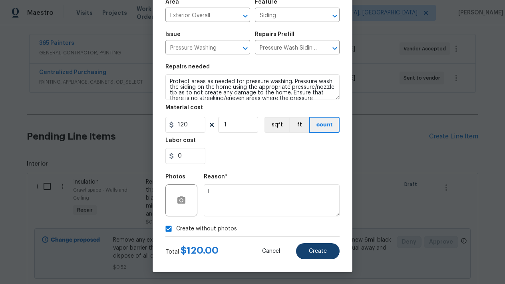
click at [328, 249] on button "Create" at bounding box center [318, 251] width 44 height 16
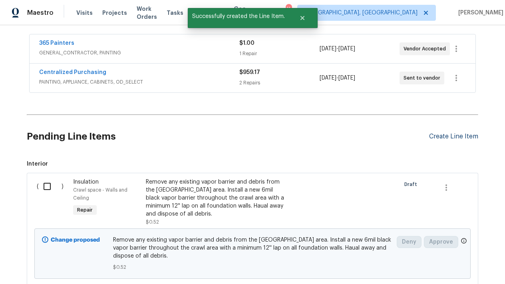
click at [445, 139] on div "Create Line Item" at bounding box center [453, 137] width 49 height 8
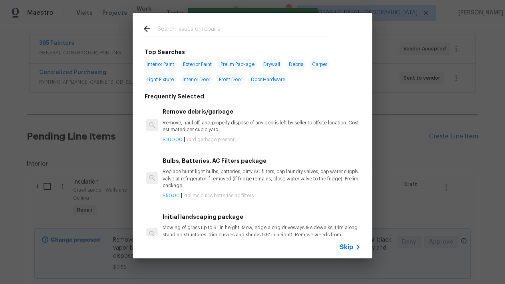
click at [175, 26] on input "text" at bounding box center [243, 30] width 170 height 12
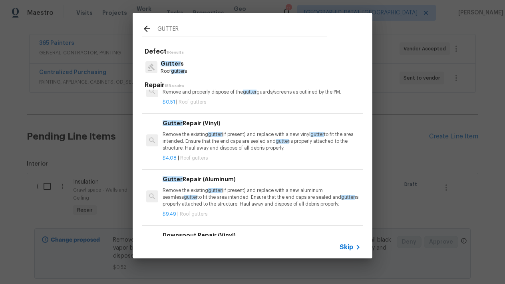
scroll to position [106, 0]
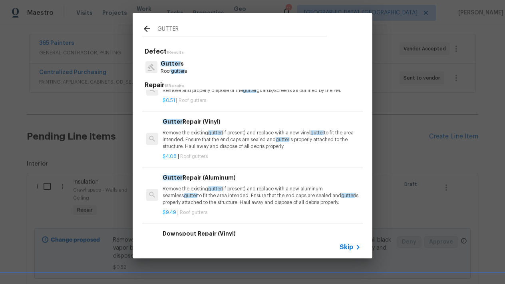
click at [188, 145] on p "Remove the existing gutter (if present) and replace with a new vinyl gutter to …" at bounding box center [262, 140] width 198 height 20
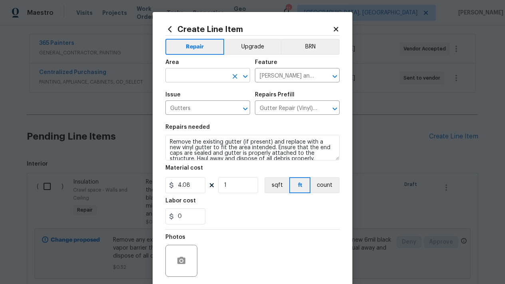
click at [212, 72] on input "text" at bounding box center [197, 76] width 62 height 12
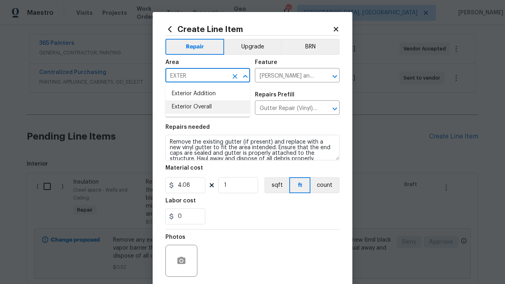
click at [223, 104] on li "Exterior Overall" at bounding box center [208, 106] width 85 height 13
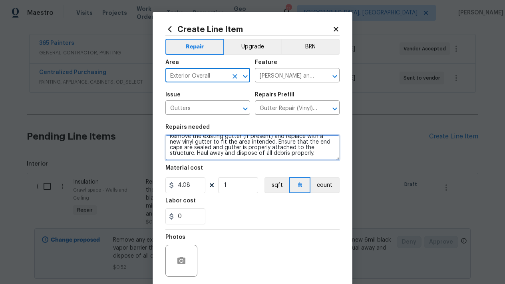
click at [312, 153] on textarea "Remove the existing gutter (if present) and replace with a new vinyl gutter to …" at bounding box center [253, 148] width 174 height 26
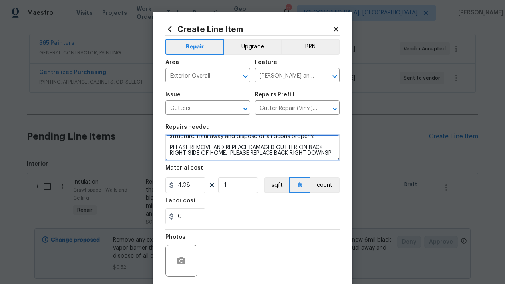
scroll to position [24, 0]
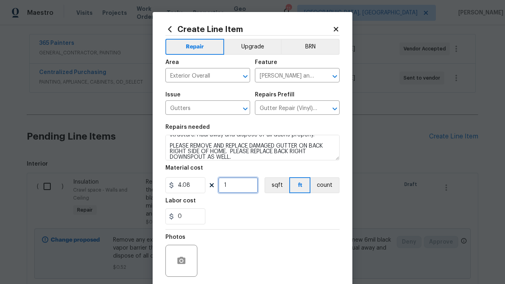
click at [242, 184] on input "1" at bounding box center [238, 185] width 40 height 16
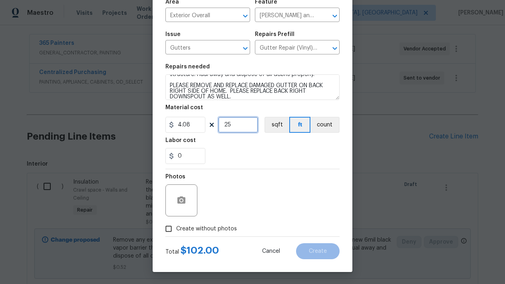
scroll to position [60, 0]
click at [187, 163] on input "0" at bounding box center [186, 156] width 40 height 16
click at [262, 166] on section "Repairs needed Remove the existing gutter (if present) and replace with a new v…" at bounding box center [253, 114] width 174 height 110
click at [165, 228] on input "Create without photos" at bounding box center [168, 228] width 15 height 15
click at [272, 218] on div "Reason*" at bounding box center [272, 195] width 136 height 52
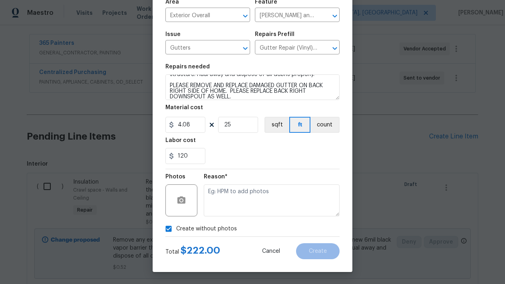
drag, startPoint x: 272, startPoint y: 218, endPoint x: 273, endPoint y: 214, distance: 4.0
click at [273, 214] on div "Reason*" at bounding box center [272, 195] width 136 height 52
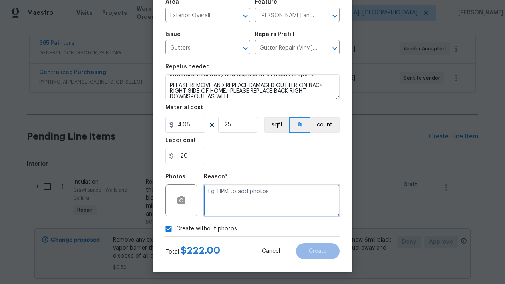
click at [273, 214] on textarea at bounding box center [272, 200] width 136 height 32
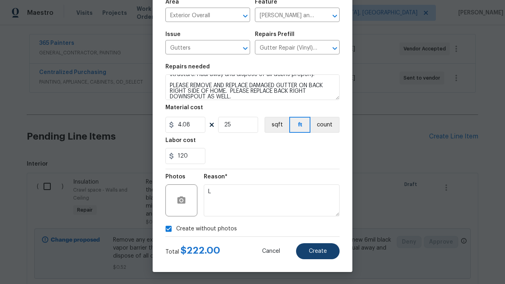
click at [308, 244] on button "Create" at bounding box center [318, 251] width 44 height 16
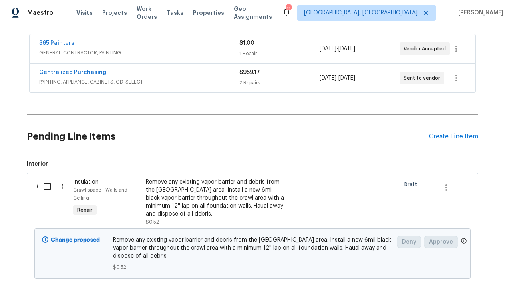
click at [452, 130] on div "Pending Line Items Create Line Item" at bounding box center [253, 136] width 452 height 37
click at [448, 135] on div "Create Line Item" at bounding box center [453, 137] width 49 height 8
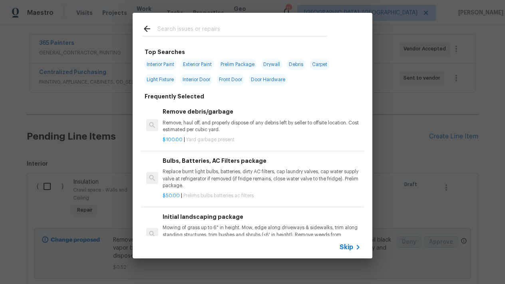
click at [186, 29] on input "text" at bounding box center [243, 30] width 170 height 12
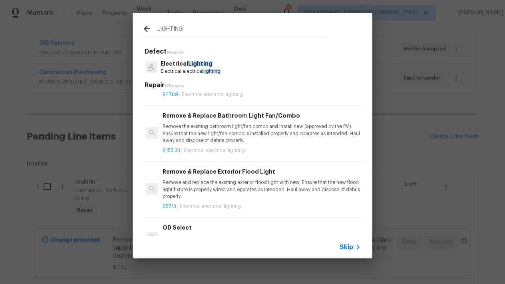
scroll to position [310, 0]
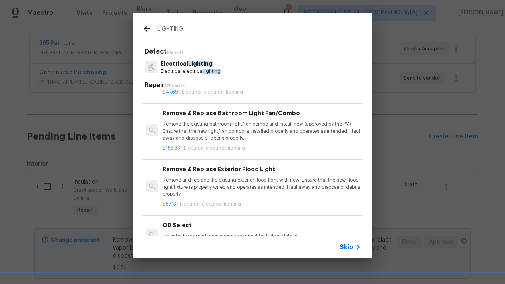
click at [228, 177] on p "Remove and replace the existing exterior flood light with new. Ensure that the …" at bounding box center [262, 187] width 198 height 20
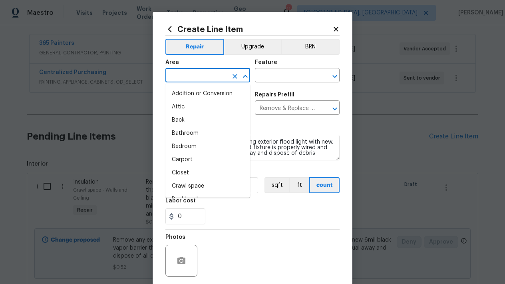
click at [196, 78] on input "text" at bounding box center [197, 76] width 62 height 12
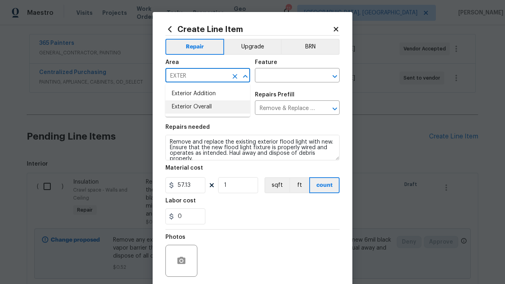
click at [189, 106] on li "Exterior Overall" at bounding box center [208, 106] width 85 height 13
drag, startPoint x: 280, startPoint y: 78, endPoint x: 280, endPoint y: 74, distance: 4.4
click at [280, 77] on input "text" at bounding box center [286, 76] width 62 height 12
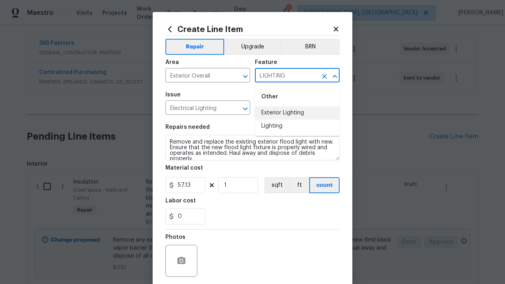
click at [289, 110] on li "Exterior Lighting" at bounding box center [297, 112] width 85 height 13
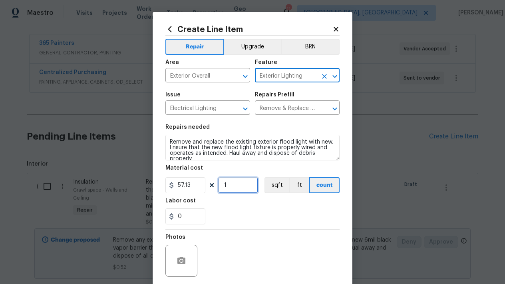
click at [238, 186] on input "1" at bounding box center [238, 185] width 40 height 16
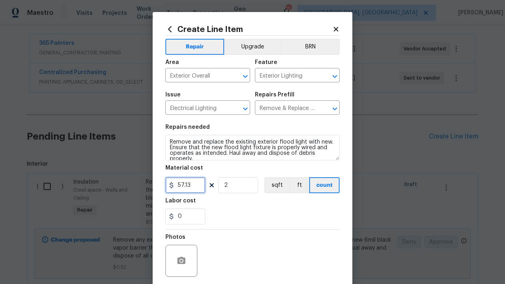
click at [193, 180] on input "57.13" at bounding box center [186, 185] width 40 height 16
drag, startPoint x: 198, startPoint y: 186, endPoint x: 149, endPoint y: 189, distance: 48.8
click at [149, 189] on div "Create Line Item Repair Upgrade BRN Area Exterior Overall ​ Feature Exterior Li…" at bounding box center [252, 142] width 505 height 284
click at [196, 214] on input "0" at bounding box center [186, 216] width 40 height 16
click at [257, 226] on section "Repairs needed Remove and replace the existing exterior flood light with new. E…" at bounding box center [253, 175] width 174 height 110
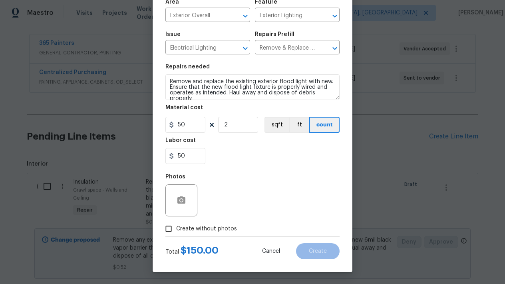
scroll to position [60, 0]
drag, startPoint x: 198, startPoint y: 162, endPoint x: 146, endPoint y: 159, distance: 51.6
click at [146, 159] on div "Create Line Item Repair Upgrade BRN Area Exterior Overall ​ Feature Exterior Li…" at bounding box center [252, 142] width 505 height 284
click at [167, 227] on input "Create without photos" at bounding box center [168, 228] width 15 height 15
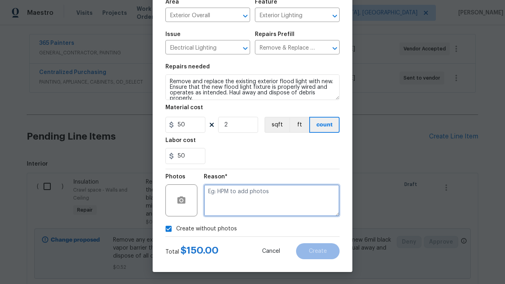
drag, startPoint x: 254, startPoint y: 198, endPoint x: 254, endPoint y: 192, distance: 6.8
click at [254, 197] on textarea at bounding box center [272, 200] width 136 height 32
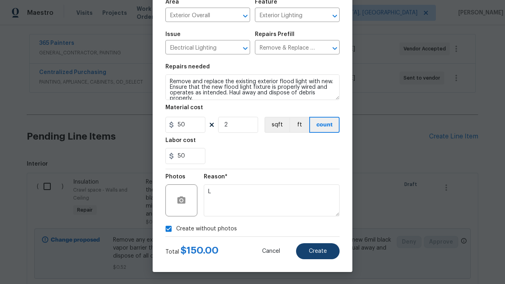
click at [317, 252] on span "Create" at bounding box center [318, 251] width 18 height 6
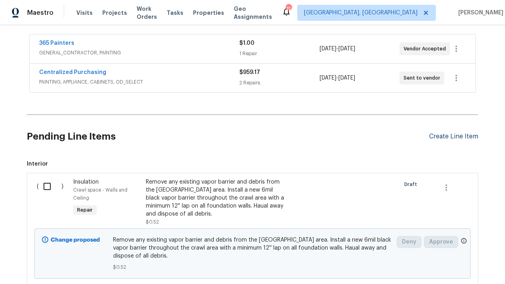
click at [451, 136] on div "Create Line Item" at bounding box center [453, 137] width 49 height 8
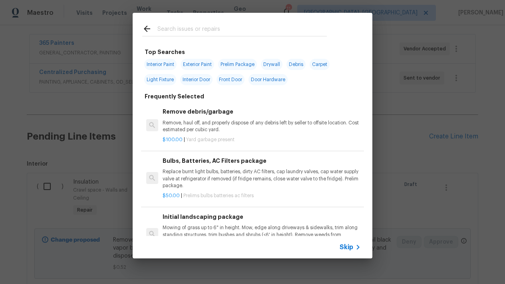
click at [194, 46] on div "Top Searches Interior Paint Exterior Paint Prelim Package Drywall Debris Carpet…" at bounding box center [253, 140] width 240 height 192
click at [181, 31] on input "text" at bounding box center [243, 30] width 170 height 12
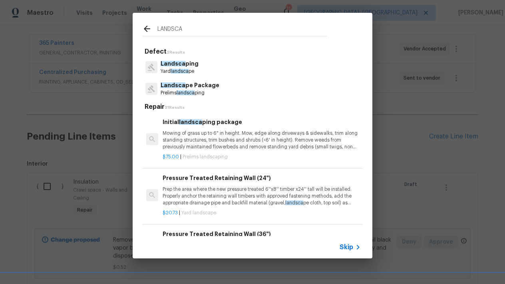
click at [183, 69] on span "landsca" at bounding box center [180, 71] width 18 height 5
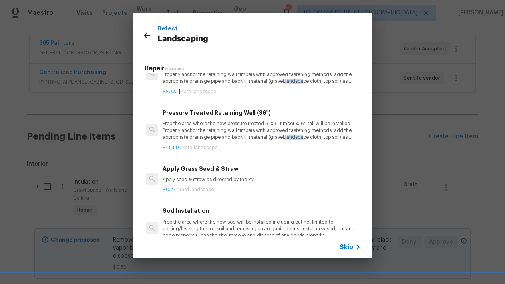
scroll to position [54, 0]
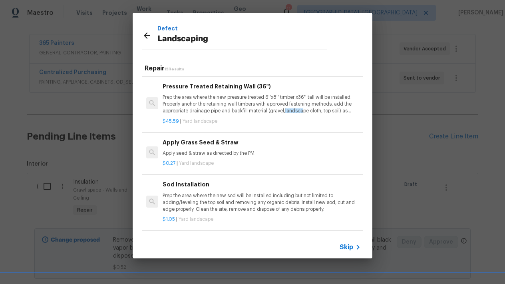
click at [192, 138] on h6 "Apply Grass Seed & Straw" at bounding box center [262, 142] width 198 height 9
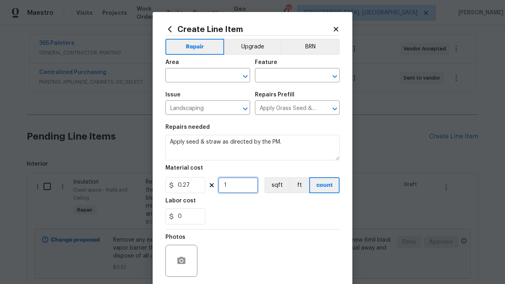
drag, startPoint x: 242, startPoint y: 183, endPoint x: 177, endPoint y: 183, distance: 65.6
click at [177, 183] on div "0.27 1 sqft ft count" at bounding box center [253, 185] width 174 height 16
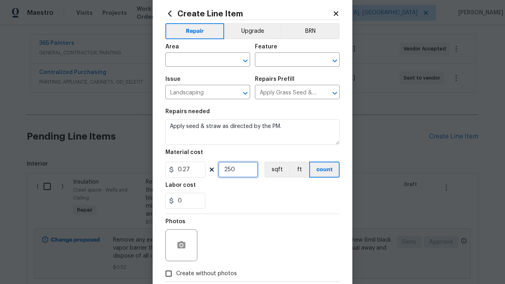
scroll to position [6, 0]
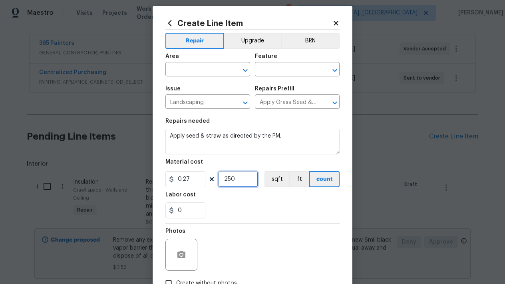
drag, startPoint x: 243, startPoint y: 180, endPoint x: 162, endPoint y: 173, distance: 81.5
click at [162, 173] on div "Create Line Item Repair Upgrade BRN Area ​ Feature ​ Issue Landscaping ​ Repair…" at bounding box center [253, 166] width 200 height 320
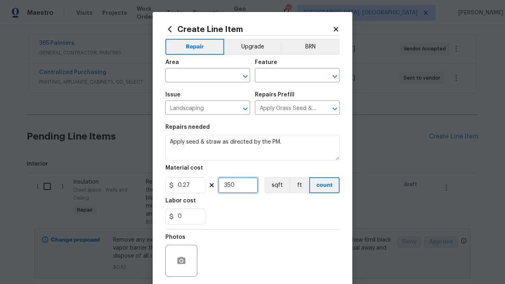
scroll to position [0, 0]
click at [194, 81] on input "text" at bounding box center [197, 76] width 62 height 12
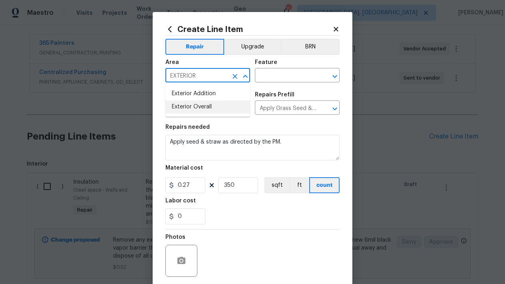
click at [180, 106] on li "Exterior Overall" at bounding box center [208, 106] width 85 height 13
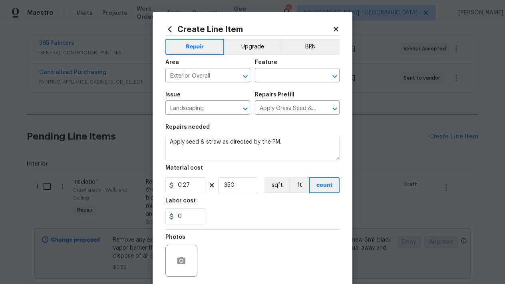
click at [292, 67] on div "Feature" at bounding box center [297, 65] width 85 height 10
click at [286, 70] on input "text" at bounding box center [286, 76] width 62 height 12
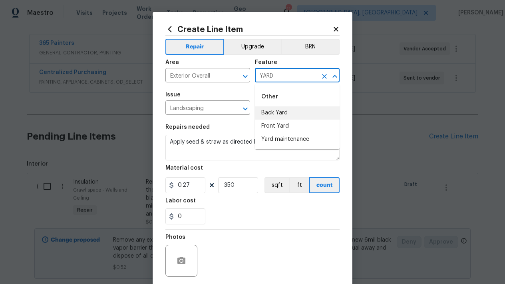
click at [286, 114] on li "Back Yard" at bounding box center [297, 112] width 85 height 13
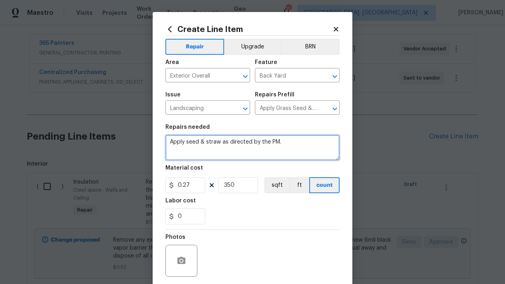
click at [297, 144] on textarea "Apply seed & straw as directed by the PM." at bounding box center [253, 148] width 174 height 26
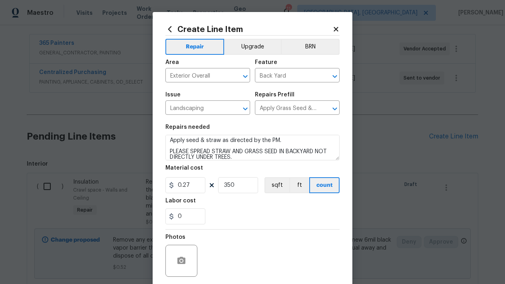
click at [312, 221] on div "0" at bounding box center [253, 216] width 174 height 16
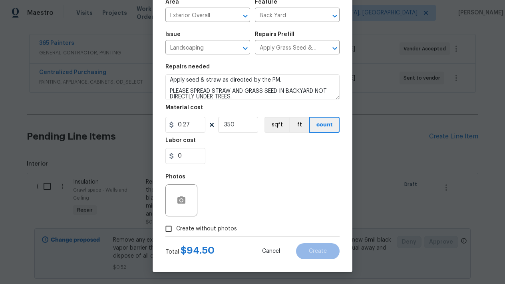
scroll to position [60, 0]
click at [188, 162] on input "0" at bounding box center [186, 156] width 40 height 16
click at [166, 231] on input "Create without photos" at bounding box center [168, 228] width 15 height 15
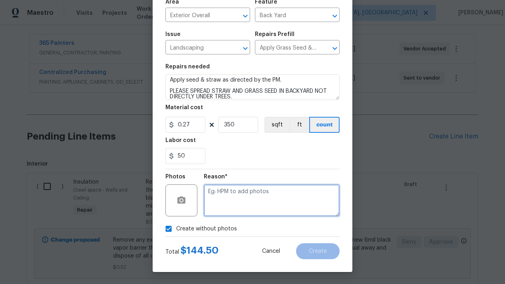
click at [239, 196] on textarea at bounding box center [272, 200] width 136 height 32
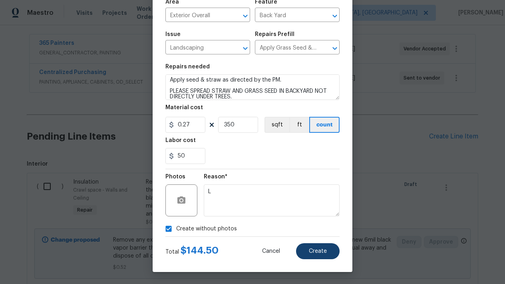
click at [325, 252] on span "Create" at bounding box center [318, 251] width 18 height 6
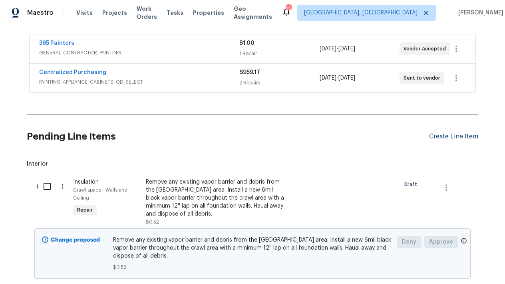
click at [462, 139] on div "Create Line Item" at bounding box center [453, 137] width 49 height 8
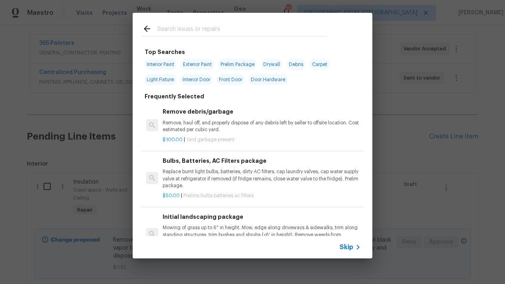
click at [202, 36] on div at bounding box center [235, 29] width 204 height 32
click at [202, 35] on input "text" at bounding box center [243, 30] width 170 height 12
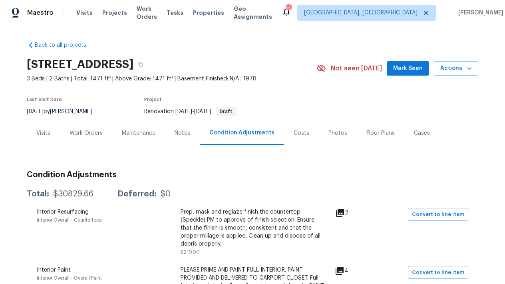
click at [390, 0] on div "Maestro Visits Projects Work Orders Tasks Properties Geo Assignments 11 Greenvi…" at bounding box center [252, 12] width 505 height 25
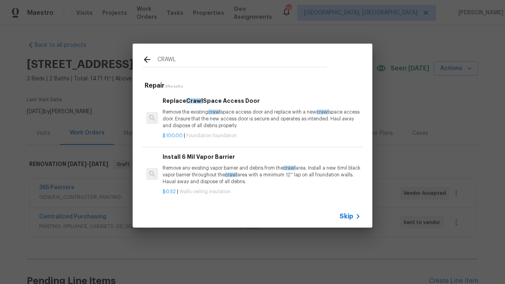
type input "CRAWL"
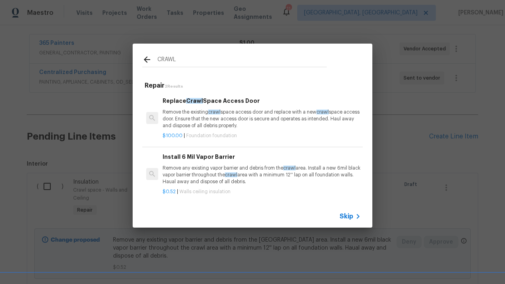
click at [190, 106] on div "Replace Crawl Space Access Door Remove the existing crawl space access door and…" at bounding box center [262, 112] width 198 height 33
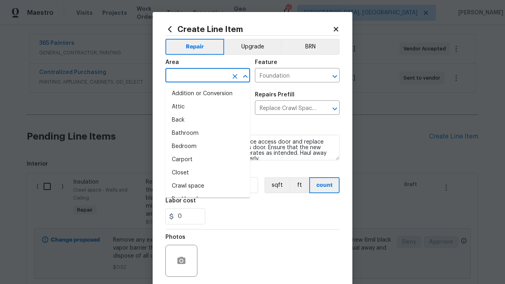
click at [192, 74] on input "text" at bounding box center [197, 76] width 62 height 12
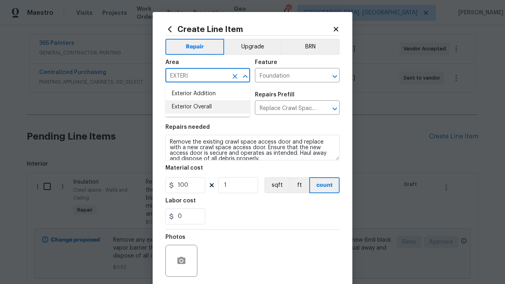
click at [198, 108] on li "Exterior Overall" at bounding box center [208, 106] width 85 height 13
type input "Exterior Overall"
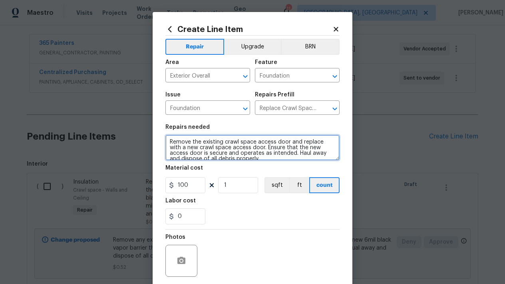
drag, startPoint x: 258, startPoint y: 157, endPoint x: 142, endPoint y: 130, distance: 119.6
click at [142, 130] on div "Create Line Item Repair Upgrade BRN Area Exterior Overall ​ Feature Foundation …" at bounding box center [252, 142] width 505 height 284
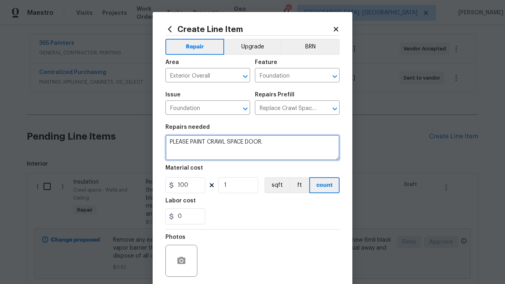
type textarea "PLEASE PAINT CRAWL SPACE DOOR."
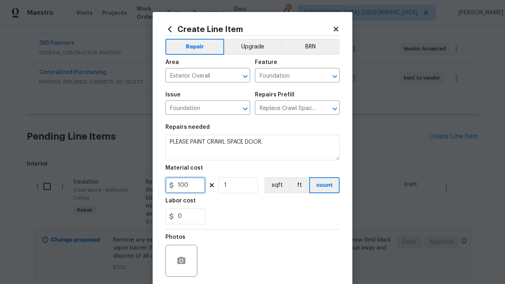
drag, startPoint x: 194, startPoint y: 185, endPoint x: 114, endPoint y: 184, distance: 80.4
click at [114, 184] on div "Create Line Item Repair Upgrade BRN Area Exterior Overall ​ Feature Foundation …" at bounding box center [252, 142] width 505 height 284
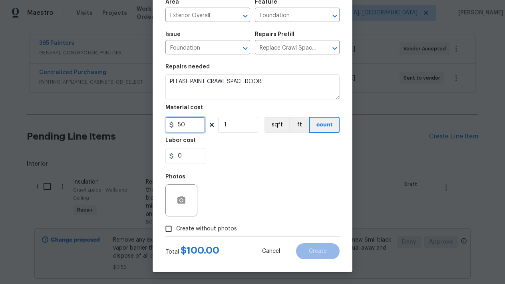
scroll to position [60, 0]
type input "50"
click at [170, 226] on input "Create without photos" at bounding box center [168, 228] width 15 height 15
checkbox input "true"
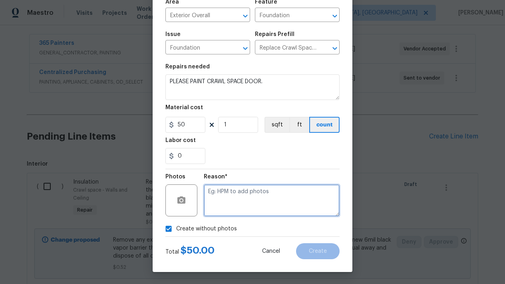
click at [241, 196] on textarea at bounding box center [272, 200] width 136 height 32
type textarea "L"
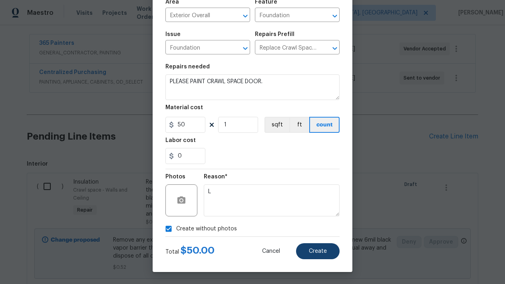
click at [319, 254] on span "Create" at bounding box center [318, 251] width 18 height 6
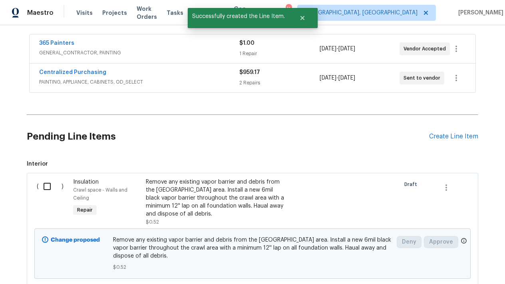
click at [438, 126] on div "Pending Line Items Create Line Item" at bounding box center [253, 136] width 452 height 37
click at [442, 136] on div "Create Line Item" at bounding box center [453, 137] width 49 height 8
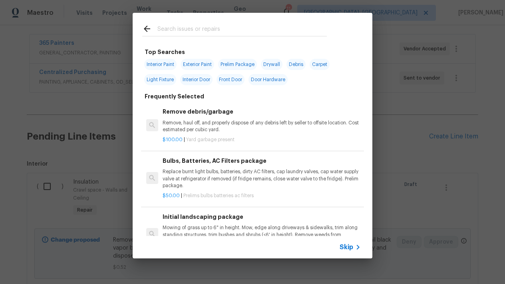
click at [194, 37] on div at bounding box center [235, 29] width 204 height 32
click at [194, 36] on div at bounding box center [234, 36] width 185 height 0
click at [192, 26] on input "text" at bounding box center [243, 30] width 170 height 12
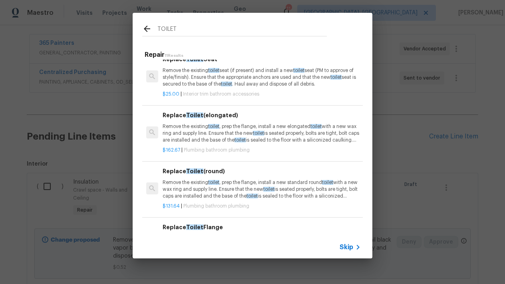
scroll to position [155, 0]
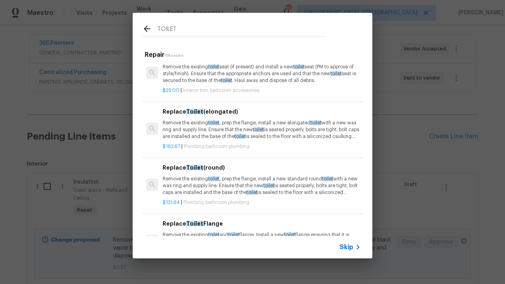
type input "TOILET"
click at [187, 122] on p "Remove the existing toilet , prep the flange, install a new elongated toilet wi…" at bounding box center [262, 130] width 198 height 20
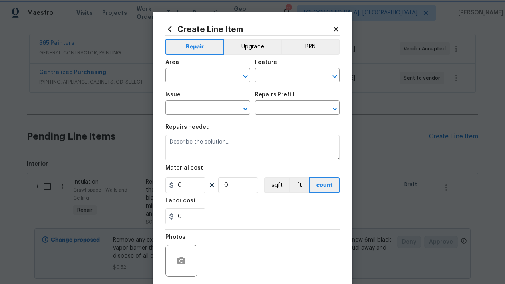
type input "Plumbing"
type input "Bathroom Plumbing"
type input "Replace Toilet (elongated) $162.67"
type textarea "Remove the existing toilet, prep the flange, install a new elongated toilet wit…"
type input "162.67"
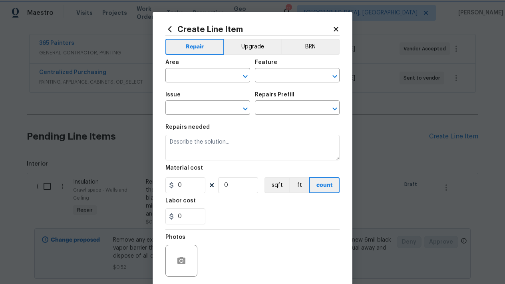
type input "1"
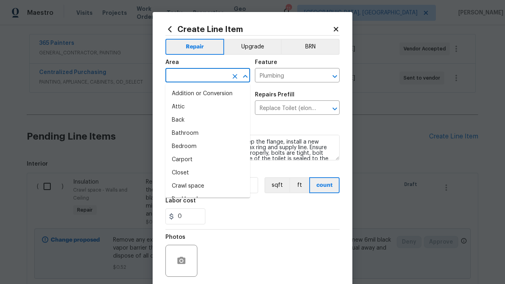
click at [196, 79] on input "text" at bounding box center [197, 76] width 62 height 12
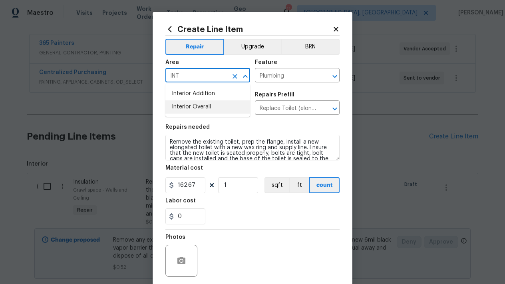
click at [194, 105] on li "Interior Overall" at bounding box center [208, 106] width 85 height 13
type input "Interior Overall"
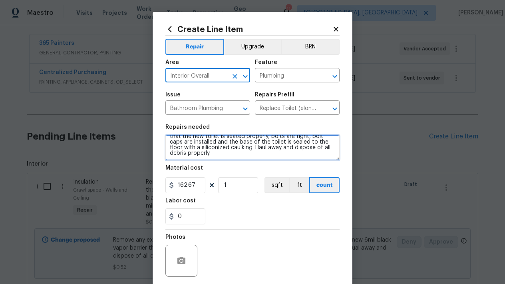
click at [236, 151] on textarea "Remove the existing toilet, prep the flange, install a new elongated toilet wit…" at bounding box center [253, 148] width 174 height 26
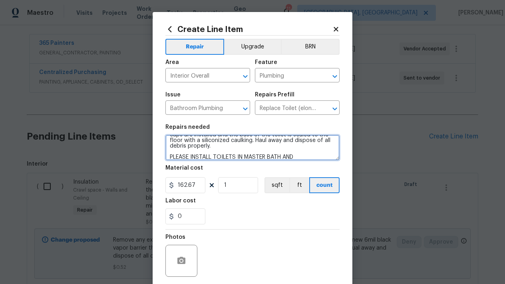
type textarea "Remove the existing toilet, prep the flange, install a new elongated toilet wit…"
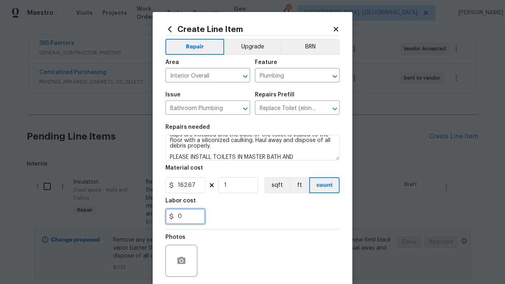
click at [188, 218] on input "0" at bounding box center [186, 216] width 40 height 16
type input "75"
click at [244, 182] on input "1" at bounding box center [238, 185] width 40 height 16
type input "2"
click at [236, 212] on div "75" at bounding box center [253, 216] width 174 height 16
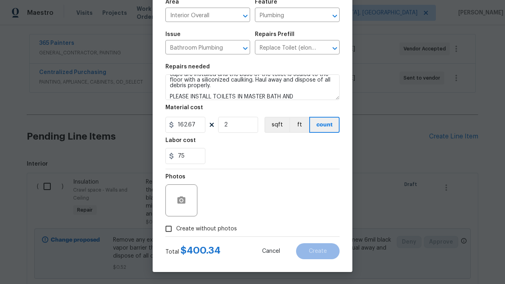
scroll to position [60, 0]
click at [170, 231] on input "Create without photos" at bounding box center [168, 228] width 15 height 15
checkbox input "true"
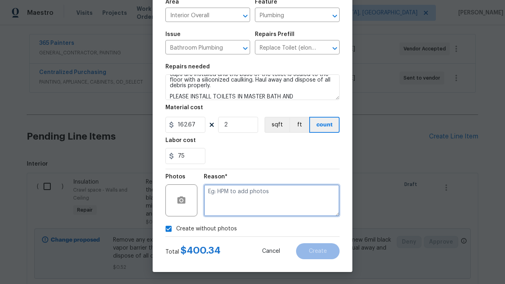
click at [248, 199] on textarea at bounding box center [272, 200] width 136 height 32
type textarea "L"
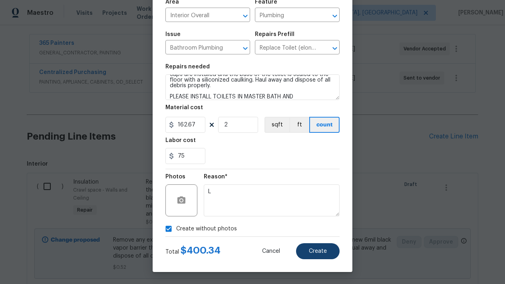
click at [316, 250] on span "Create" at bounding box center [318, 251] width 18 height 6
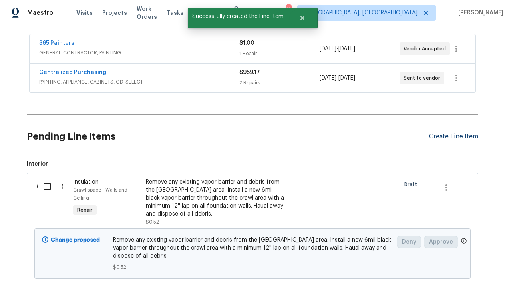
click at [457, 138] on div "Create Line Item" at bounding box center [453, 137] width 49 height 8
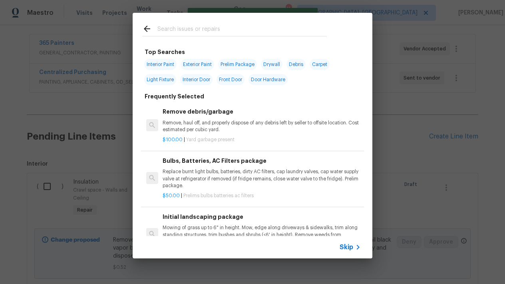
click at [190, 28] on input "text" at bounding box center [243, 30] width 170 height 12
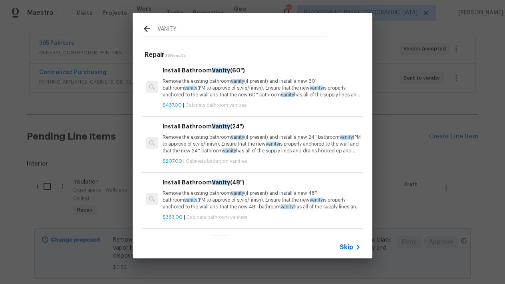
type input "VANITY"
click at [190, 148] on p "Remove the existing bathroom vanity (if present) and install a new 24'' bathroo…" at bounding box center [262, 144] width 198 height 20
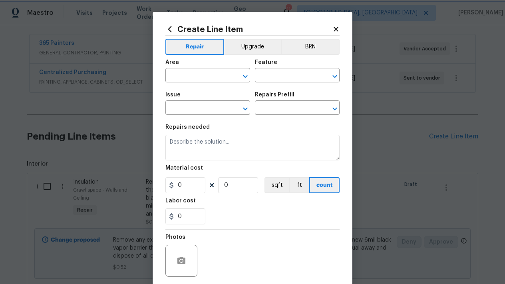
type input "Cabinets"
type input "Bathroom Cabinets"
type textarea "Remove the existing bathroom vanity (if present) and install a new 24'' bathroo…"
type input "1"
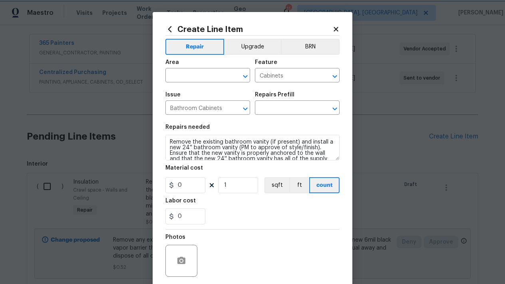
type input "Install Bathroom Vanity (24'') $207.00"
type input "207"
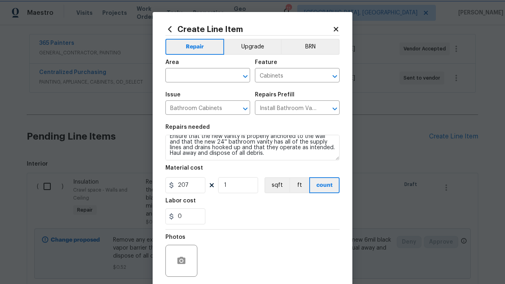
scroll to position [17, 0]
click at [275, 158] on textarea "Remove the existing bathroom vanity (if present) and install a new 24'' bathroo…" at bounding box center [253, 148] width 174 height 26
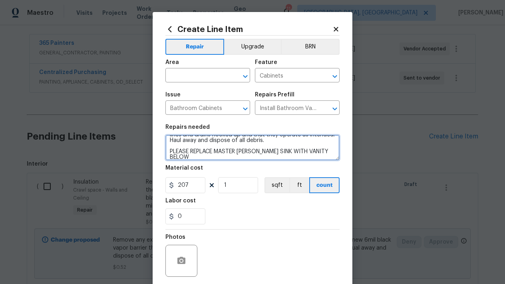
scroll to position [35, 0]
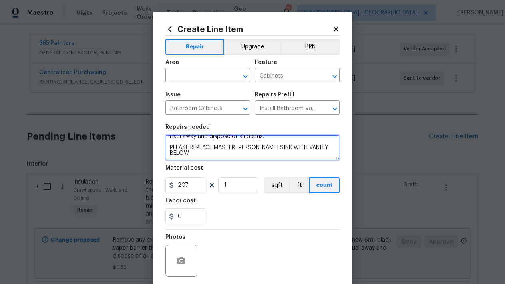
paste textarea "https://www.lowes.com/pd/Project-Source-White-24-in-White-Undermount-Single-Sin…"
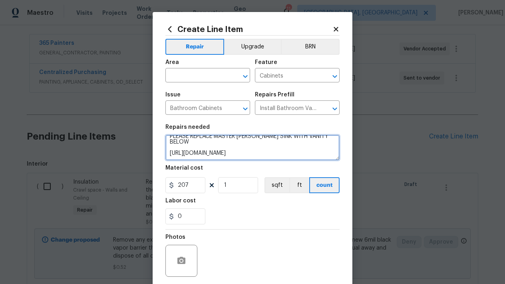
type textarea "Remove the existing bathroom vanity (if present) and install a new 24'' bathroo…"
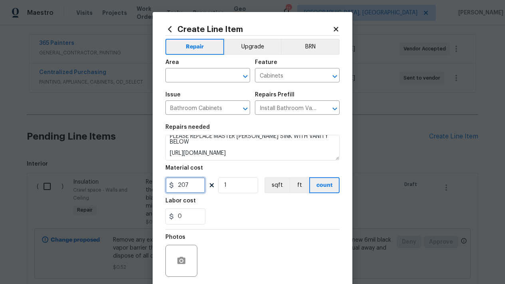
drag, startPoint x: 193, startPoint y: 184, endPoint x: 155, endPoint y: 183, distance: 38.4
click at [155, 183] on div "Create Line Item Repair Upgrade BRN Area ​ Feature Cabinets ​ Issue Bathroom Ca…" at bounding box center [253, 172] width 200 height 320
type input "175"
click at [192, 216] on input "0" at bounding box center [186, 216] width 40 height 16
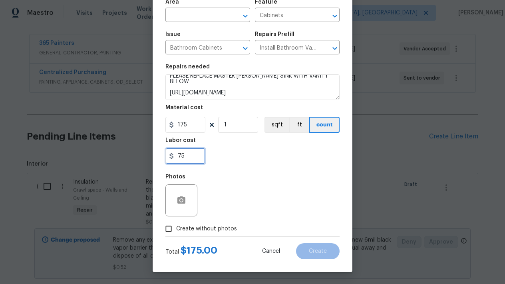
scroll to position [60, 0]
type input "75"
click at [169, 232] on input "Create without photos" at bounding box center [168, 228] width 15 height 15
checkbox input "true"
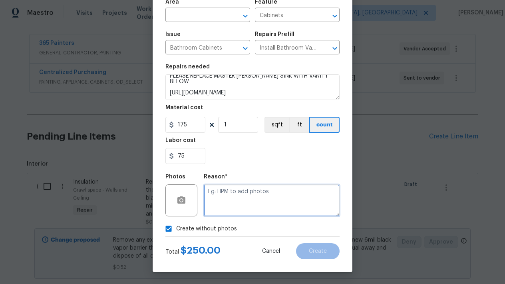
click at [244, 199] on textarea at bounding box center [272, 200] width 136 height 32
type textarea "L"
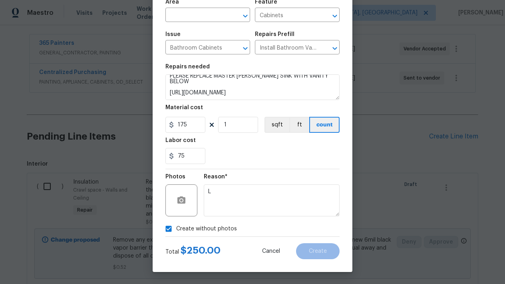
click at [313, 228] on div "Create without photos" at bounding box center [253, 228] width 174 height 15
click at [279, 161] on div "75" at bounding box center [253, 156] width 174 height 16
click at [214, 15] on input "text" at bounding box center [197, 16] width 62 height 12
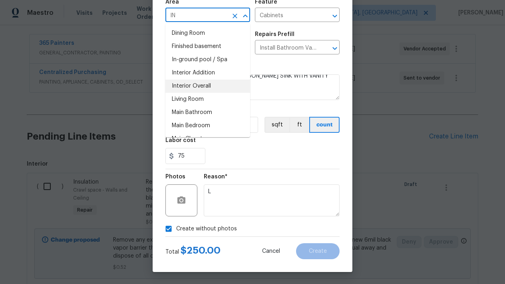
click at [192, 86] on li "Interior Overall" at bounding box center [208, 86] width 85 height 13
type input "Interior Overall"
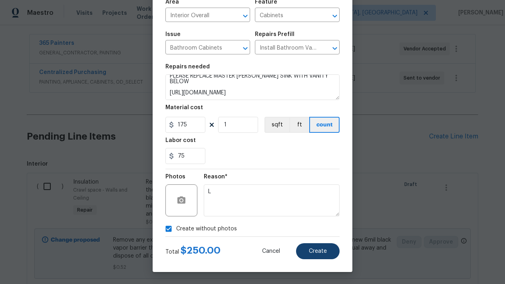
click at [312, 253] on span "Create" at bounding box center [318, 251] width 18 height 6
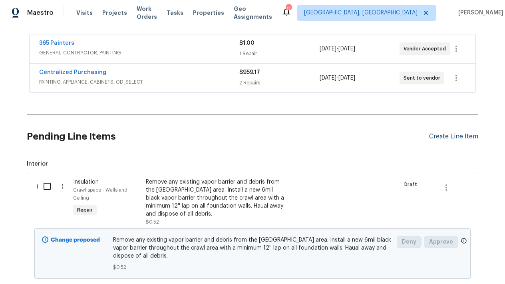
click at [443, 137] on div "Create Line Item" at bounding box center [453, 137] width 49 height 8
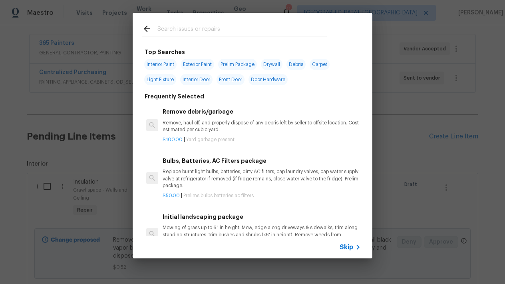
click at [177, 26] on input "text" at bounding box center [243, 30] width 170 height 12
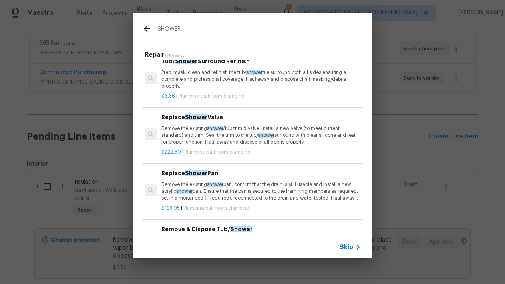
scroll to position [148, 1]
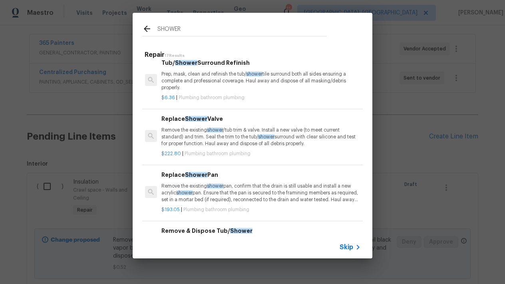
type input "SHOWER"
click at [195, 134] on p "Remove the existing shower /tub trim & valve. Install a new valve (to meet curr…" at bounding box center [261, 137] width 198 height 20
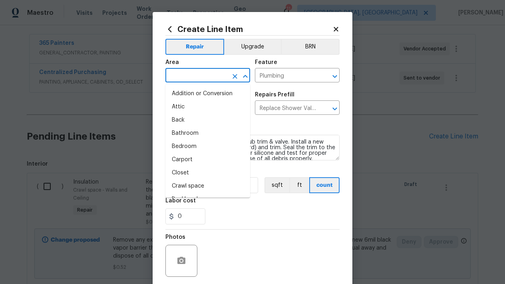
click at [200, 80] on input "text" at bounding box center [197, 76] width 62 height 12
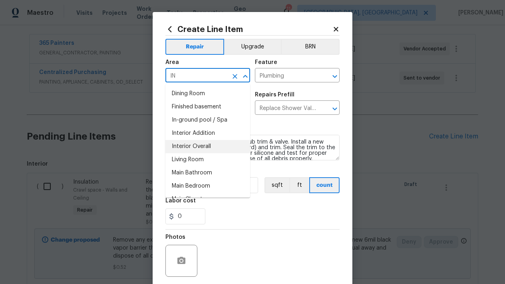
click at [202, 142] on li "Interior Overall" at bounding box center [208, 146] width 85 height 13
type input "Interior Overall"
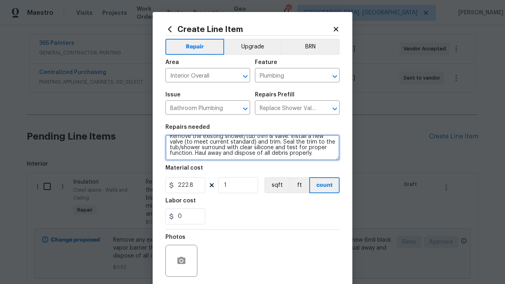
scroll to position [0, 0]
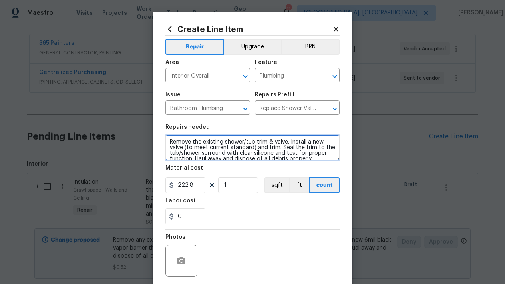
drag, startPoint x: 333, startPoint y: 158, endPoint x: 152, endPoint y: 123, distance: 184.5
click at [152, 123] on div "Create Line Item Repair Upgrade BRN Area Interior Overall ​ Feature Plumbing ​ …" at bounding box center [252, 142] width 505 height 284
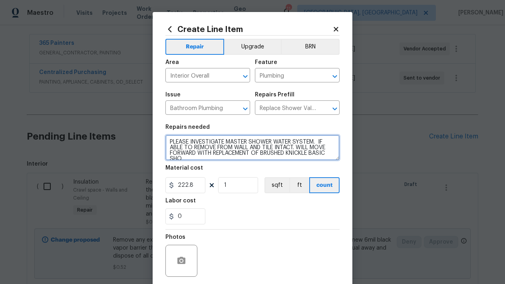
scroll to position [2, 0]
type textarea "PLEASE INVESTIGATE MASTER SHOWER WATER SYSTEM. IF ABLE TO REMOVE FROM WALL AND …"
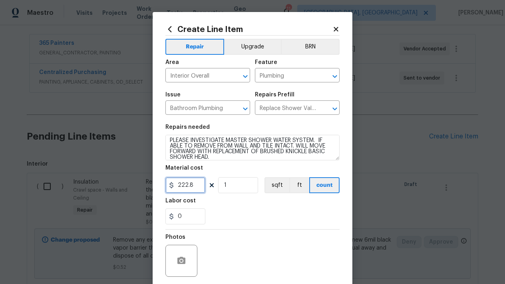
drag, startPoint x: 198, startPoint y: 184, endPoint x: 120, endPoint y: 185, distance: 77.2
click at [120, 185] on div "Create Line Item Repair Upgrade BRN Area Interior Overall ​ Feature Plumbing ​ …" at bounding box center [252, 142] width 505 height 284
type input "0.01"
click at [215, 234] on div "Photos" at bounding box center [253, 256] width 174 height 52
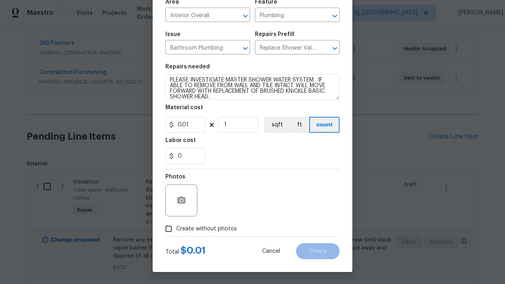
scroll to position [60, 0]
click at [168, 229] on input "Create without photos" at bounding box center [168, 228] width 15 height 15
checkbox input "true"
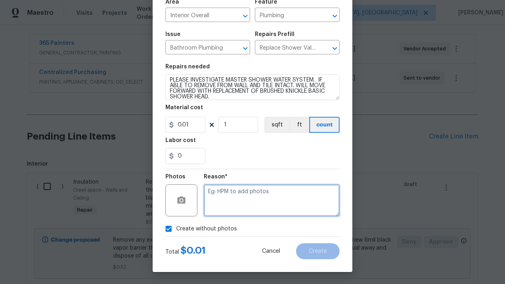
click at [254, 198] on textarea at bounding box center [272, 200] width 136 height 32
type textarea "L"
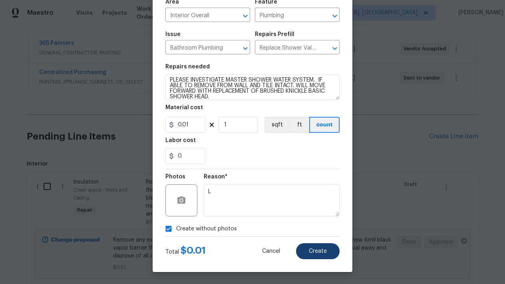
click at [324, 250] on span "Create" at bounding box center [318, 251] width 18 height 6
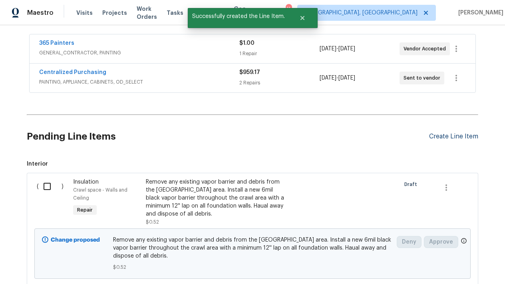
click at [441, 134] on div "Create Line Item" at bounding box center [453, 137] width 49 height 8
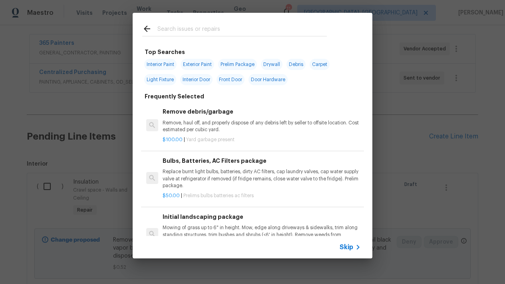
click at [178, 32] on input "text" at bounding box center [243, 30] width 170 height 12
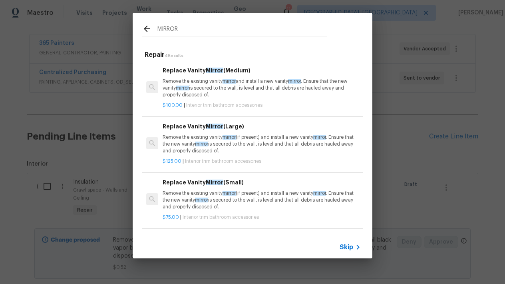
type input "MIRROR"
click at [189, 74] on div "Replace Vanity Mirror (Medium) Remove the existing vanity mirror and install a …" at bounding box center [262, 82] width 198 height 33
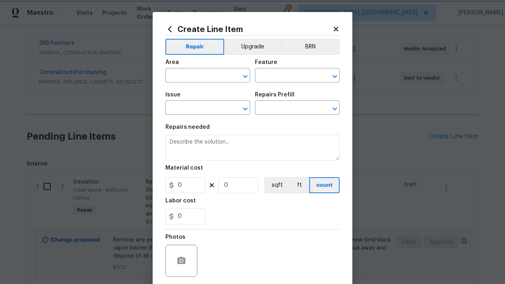
type input "Interior Trim"
type input "Bathroom Accesories"
type input "Replace Vanity Mirror (Medium) $100.00"
type textarea "Remove the existing vanity mirror and install a new vanity mirror. Ensure that …"
type input "100"
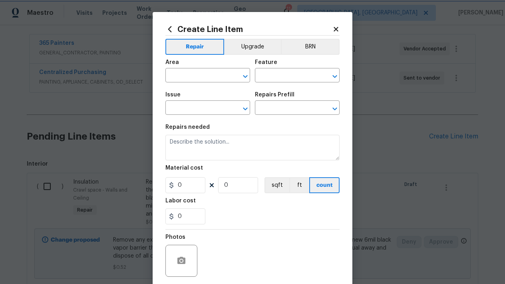
type input "1"
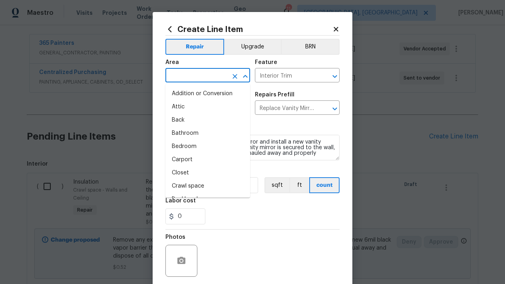
click at [189, 74] on input "text" at bounding box center [197, 76] width 62 height 12
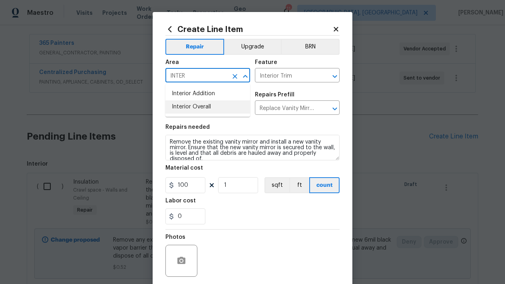
click at [207, 109] on li "Interior Overall" at bounding box center [208, 106] width 85 height 13
type input "Interior Overall"
click at [220, 161] on section "Repairs needed Remove the existing vanity mirror and install a new vanity mirro…" at bounding box center [253, 175] width 174 height 110
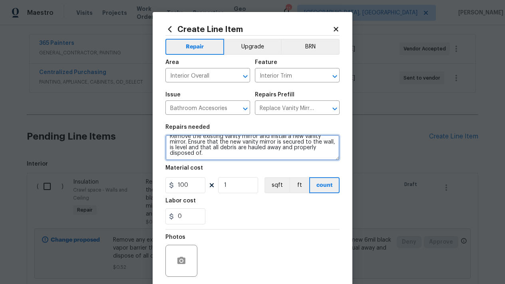
click at [220, 153] on textarea "Remove the existing vanity mirror and install a new vanity mirror. Ensure that …" at bounding box center [253, 148] width 174 height 26
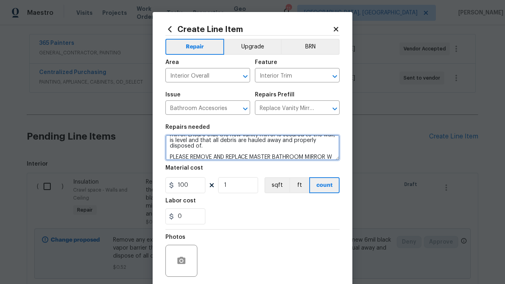
scroll to position [22, 0]
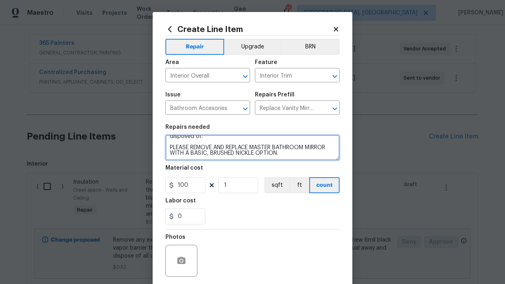
type textarea "Remove the existing vanity mirror and install a new vanity mirror. Ensure that …"
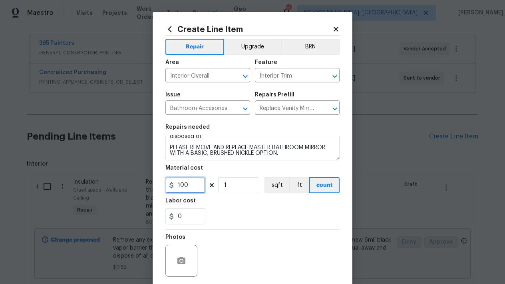
drag, startPoint x: 192, startPoint y: 186, endPoint x: 174, endPoint y: 184, distance: 17.6
click at [174, 184] on div "100" at bounding box center [186, 185] width 40 height 16
type input "150"
click at [212, 237] on div "Photos" at bounding box center [253, 256] width 174 height 52
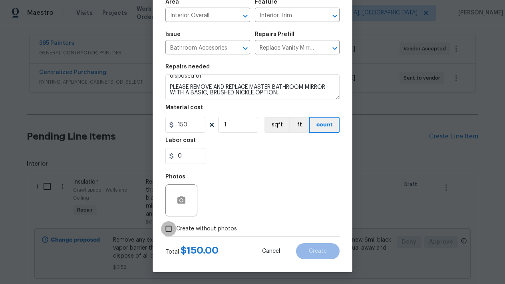
scroll to position [60, 0]
click at [166, 229] on input "Create without photos" at bounding box center [168, 228] width 15 height 15
checkbox input "true"
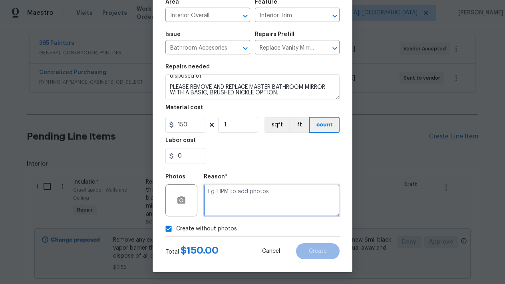
drag, startPoint x: 240, startPoint y: 203, endPoint x: 240, endPoint y: 199, distance: 4.0
click at [240, 202] on textarea at bounding box center [272, 200] width 136 height 32
type textarea "L"
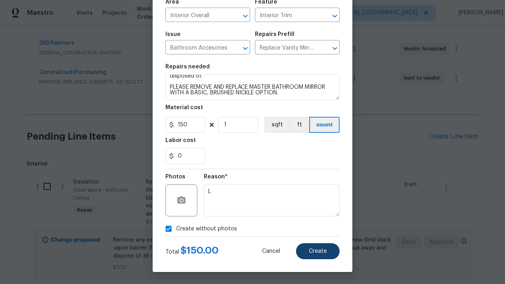
click at [327, 254] on button "Create" at bounding box center [318, 251] width 44 height 16
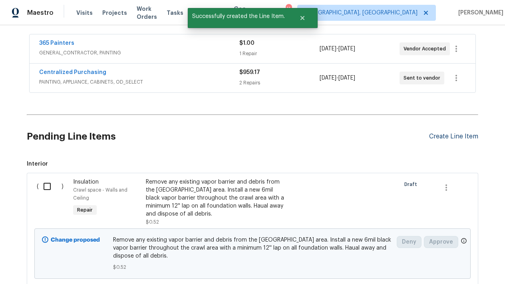
click at [449, 133] on div "Create Line Item" at bounding box center [453, 137] width 49 height 8
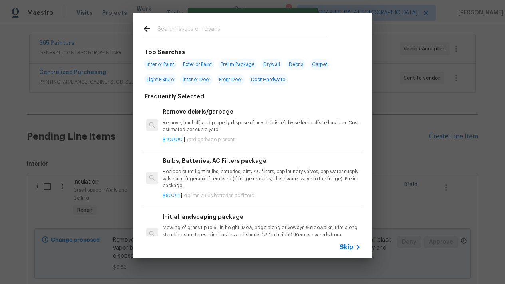
click at [175, 34] on input "text" at bounding box center [243, 30] width 170 height 12
click at [175, 32] on input "text" at bounding box center [243, 30] width 170 height 12
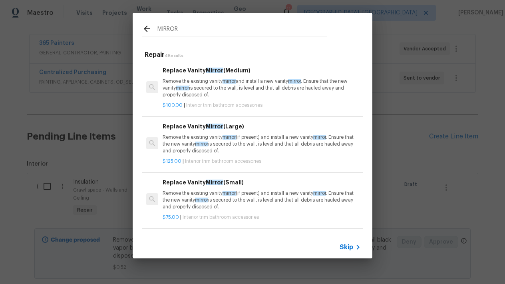
type input "MIRROR"
click at [216, 69] on span "Mirror" at bounding box center [215, 71] width 18 height 6
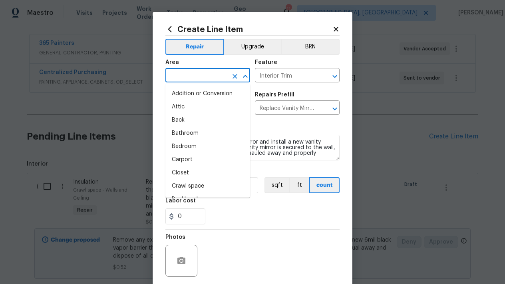
click at [200, 78] on input "text" at bounding box center [197, 76] width 62 height 12
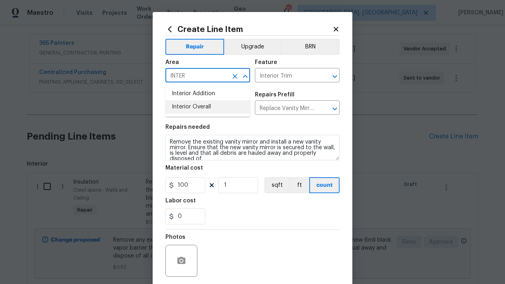
click at [205, 108] on li "Interior Overall" at bounding box center [208, 106] width 85 height 13
type input "Interior Overall"
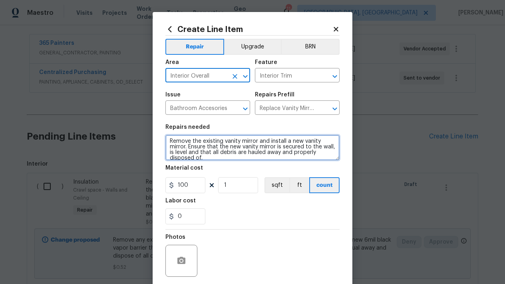
click at [209, 158] on textarea "Remove the existing vanity mirror and install a new vanity mirror. Ensure that …" at bounding box center [253, 148] width 174 height 26
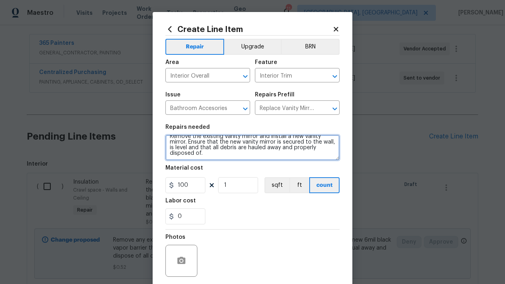
scroll to position [13, 0]
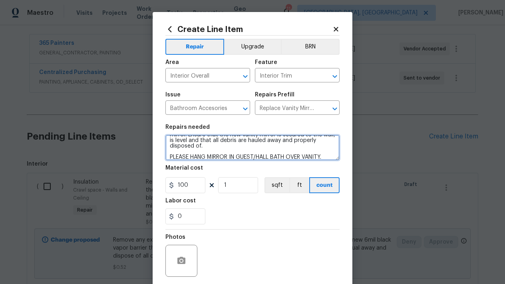
type textarea "Remove the existing vanity mirror and install a new vanity mirror. Ensure that …"
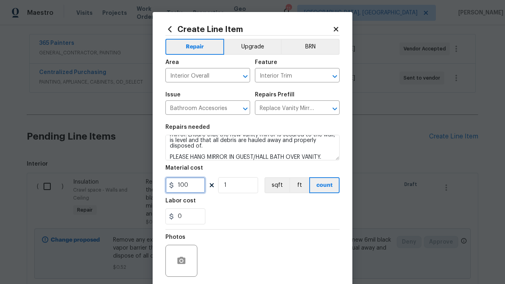
drag, startPoint x: 190, startPoint y: 187, endPoint x: 108, endPoint y: 186, distance: 82.0
click at [108, 186] on div "Create Line Item Repair Upgrade BRN Area Interior Overall ​ Feature Interior Tr…" at bounding box center [252, 142] width 505 height 284
type input "0"
click at [188, 218] on input "0" at bounding box center [186, 216] width 40 height 16
click at [280, 229] on section "Repairs needed Remove the existing vanity mirror and install a new vanity mirro…" at bounding box center [253, 175] width 174 height 110
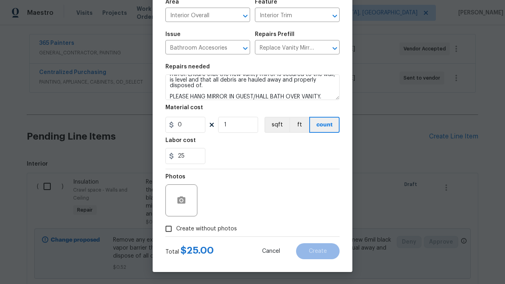
scroll to position [60, 0]
drag, startPoint x: 198, startPoint y: 159, endPoint x: 94, endPoint y: 165, distance: 103.7
click at [94, 165] on div "Create Line Item Repair Upgrade BRN Area Interior Overall ​ Feature Interior Tr…" at bounding box center [252, 142] width 505 height 284
type input "2"
type input "15"
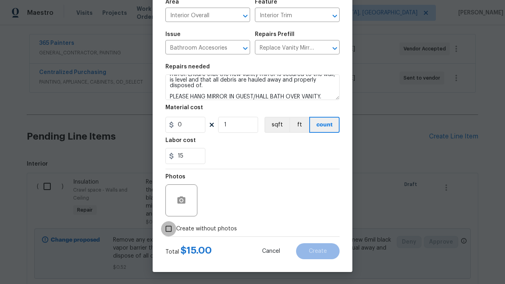
click at [171, 227] on input "Create without photos" at bounding box center [168, 228] width 15 height 15
checkbox input "true"
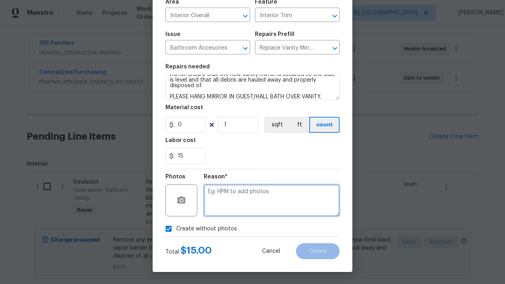
click at [264, 210] on textarea at bounding box center [272, 200] width 136 height 32
type textarea "L"
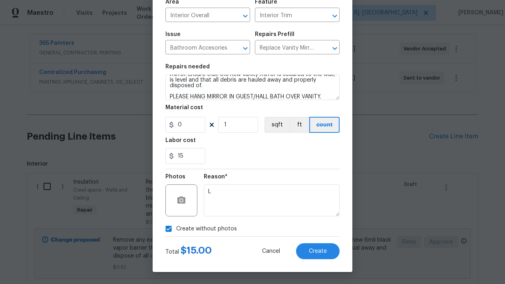
click at [320, 266] on div "Create Line Item Repair Upgrade BRN Area Interior Overall ​ Feature Interior Tr…" at bounding box center [253, 112] width 200 height 320
click at [320, 256] on button "Create" at bounding box center [318, 251] width 44 height 16
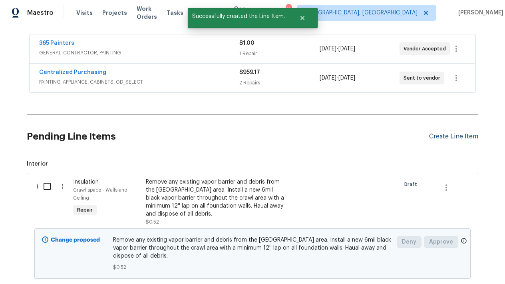
click at [451, 133] on div "Create Line Item" at bounding box center [453, 137] width 49 height 8
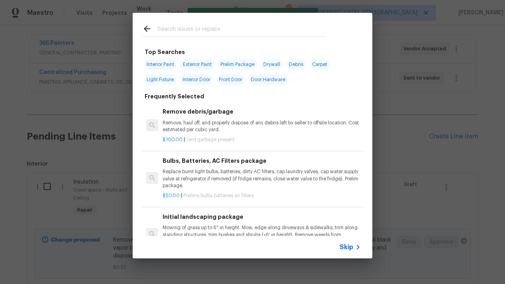
click at [188, 29] on input "text" at bounding box center [243, 30] width 170 height 12
type input "I"
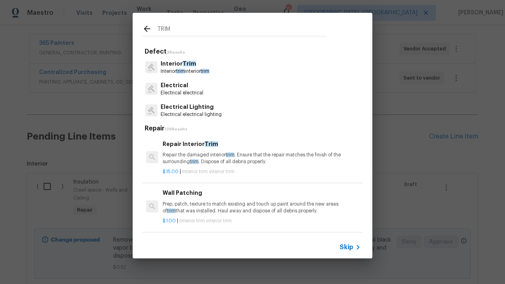
type input "TRIM"
click at [170, 64] on p "Interior Trim" at bounding box center [185, 64] width 49 height 8
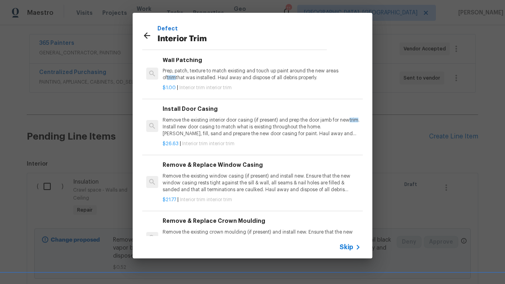
scroll to position [38, 0]
click at [209, 116] on p "Remove the existing interior door casing (if present) and prep the door jamb fo…" at bounding box center [262, 126] width 198 height 20
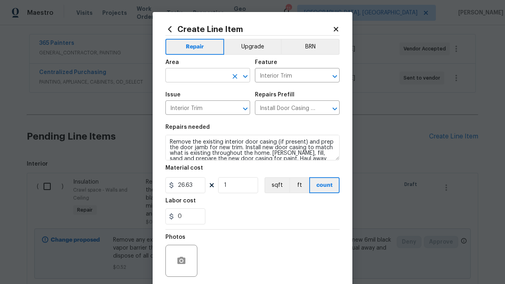
click at [206, 74] on input "text" at bounding box center [197, 76] width 62 height 12
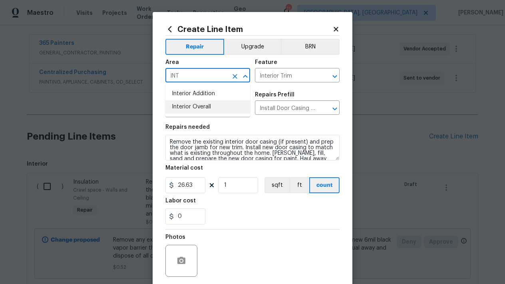
click at [196, 105] on li "Interior Overall" at bounding box center [208, 106] width 85 height 13
type input "Interior Overall"
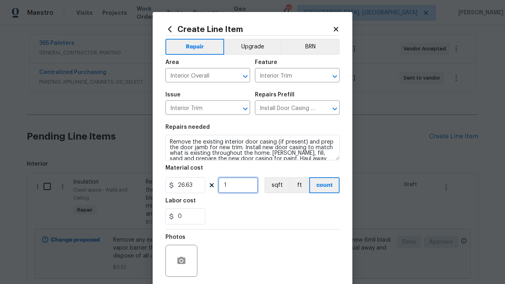
click at [233, 186] on input "1" at bounding box center [238, 185] width 40 height 16
type input "5"
click at [194, 216] on input "0" at bounding box center [186, 216] width 40 height 16
click at [260, 243] on div "Photos" at bounding box center [253, 256] width 174 height 52
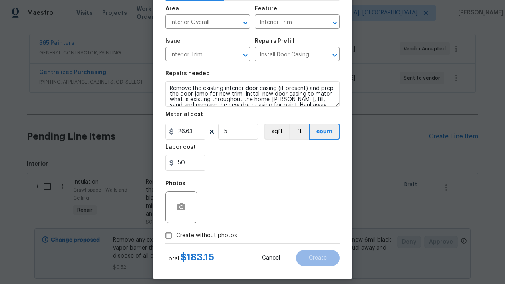
scroll to position [53, 0]
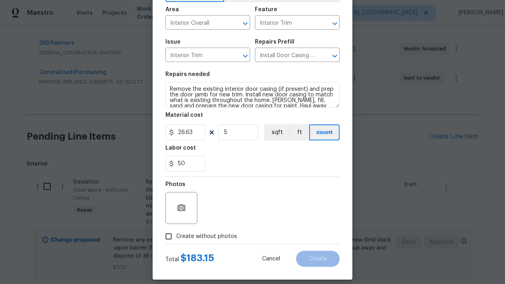
click at [247, 198] on div "Photos" at bounding box center [253, 203] width 174 height 52
drag, startPoint x: 195, startPoint y: 163, endPoint x: 150, endPoint y: 163, distance: 45.2
click at [150, 163] on div "Create Line Item Repair Upgrade BRN Area Interior Overall ​ Feature Interior Tr…" at bounding box center [252, 142] width 505 height 284
type input "150"
click at [230, 187] on div "Photos" at bounding box center [253, 203] width 174 height 52
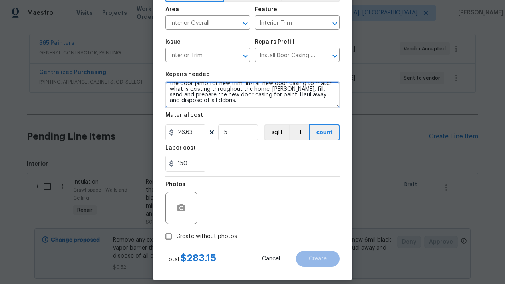
click at [217, 106] on textarea "Remove the existing interior door casing (if present) and prep the door jamb fo…" at bounding box center [253, 95] width 174 height 26
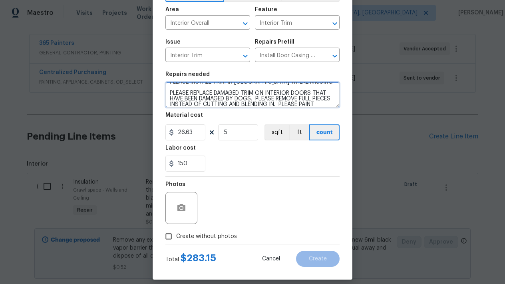
scroll to position [50, 0]
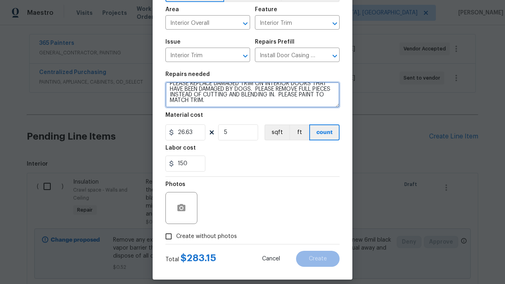
type textarea "Remove the existing interior door casing (if present) and prep the door jamb fo…"
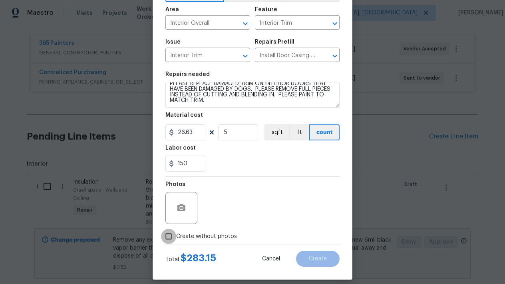
click at [169, 236] on input "Create without photos" at bounding box center [168, 236] width 15 height 15
checkbox input "true"
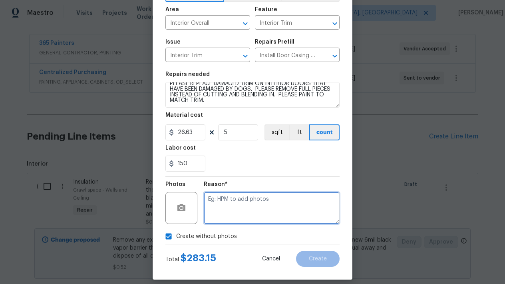
drag, startPoint x: 224, startPoint y: 210, endPoint x: 224, endPoint y: 204, distance: 6.4
click at [224, 207] on textarea at bounding box center [272, 208] width 136 height 32
type textarea "L"
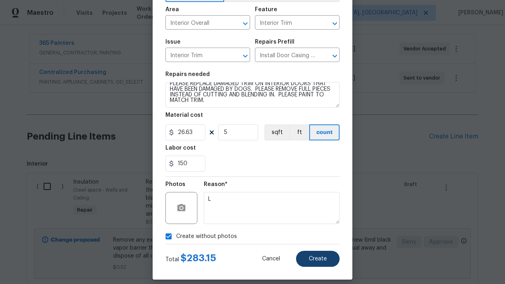
click at [310, 260] on span "Create" at bounding box center [318, 259] width 18 height 6
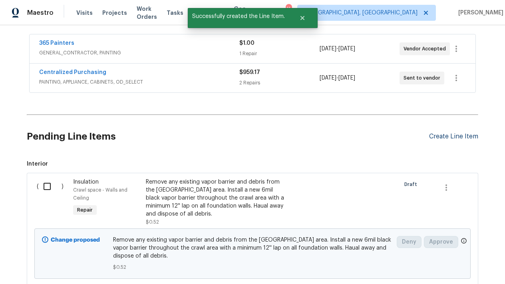
click at [473, 137] on div "Create Line Item" at bounding box center [453, 137] width 49 height 8
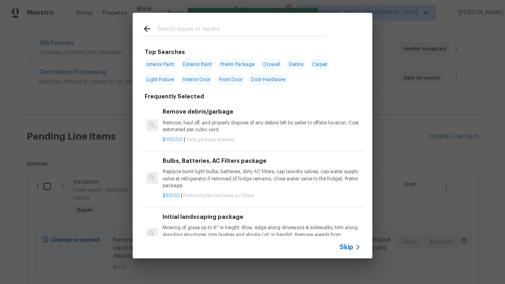
click at [182, 32] on input "text" at bounding box center [243, 30] width 170 height 12
type input "O"
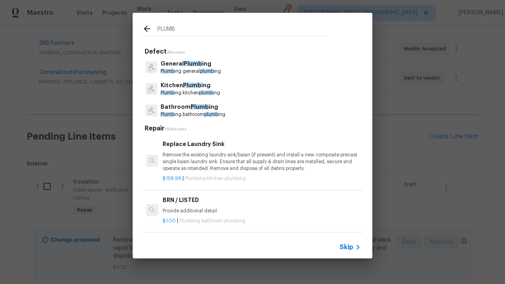
type input "PLUMB"
click at [172, 111] on p "Plumb ing bathroom plumb ing" at bounding box center [193, 114] width 65 height 7
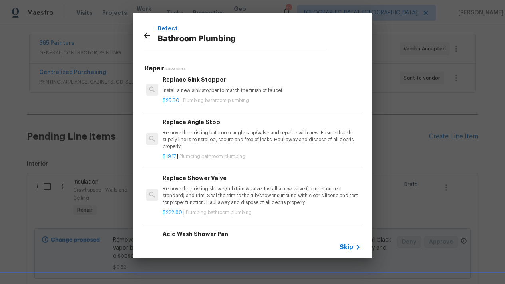
scroll to position [796, 0]
click at [201, 186] on p "Remove the existing shower/tub trim & valve. Install a new valve (to meet curre…" at bounding box center [262, 196] width 198 height 20
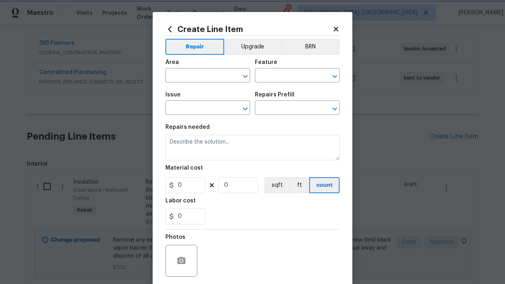
type input "Plumbing"
type input "Bathroom Plumbing"
type input "Replace Shower Valve $222.80"
type textarea "Remove the existing shower/tub trim & valve. Install a new valve (to meet curre…"
type input "222.8"
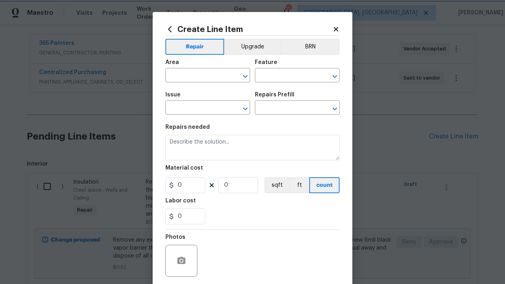
type input "1"
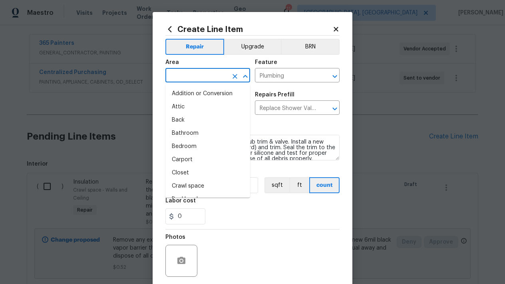
click at [188, 75] on input "text" at bounding box center [197, 76] width 62 height 12
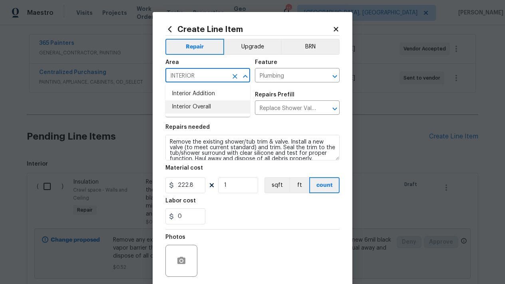
click at [218, 105] on li "Interior Overall" at bounding box center [208, 106] width 85 height 13
type input "Interior Overall"
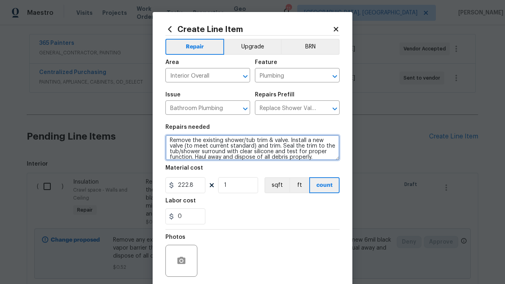
scroll to position [0, 0]
drag, startPoint x: 315, startPoint y: 155, endPoint x: 160, endPoint y: 120, distance: 159.6
click at [160, 120] on div "Create Line Item Repair Upgrade BRN Area Interior Overall ​ Feature Plumbing ​ …" at bounding box center [253, 172] width 200 height 320
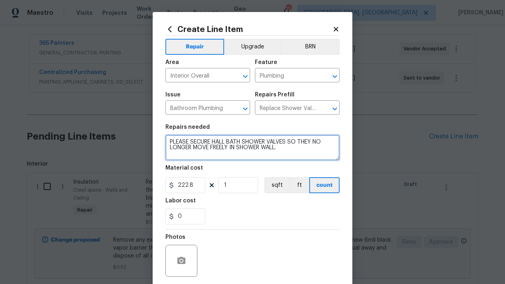
type textarea "PLEASE SECURE HALL BATH SHOWER VALVES SO THEY NO LONGER MOVE FREELY IN SHOWER W…"
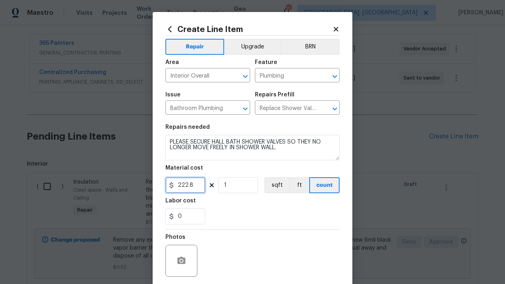
drag, startPoint x: 200, startPoint y: 186, endPoint x: 132, endPoint y: 185, distance: 68.4
click at [132, 185] on div "Create Line Item Repair Upgrade BRN Area Interior Overall ​ Feature Plumbing ​ …" at bounding box center [252, 142] width 505 height 284
type input "50"
click at [182, 219] on input "0" at bounding box center [186, 216] width 40 height 16
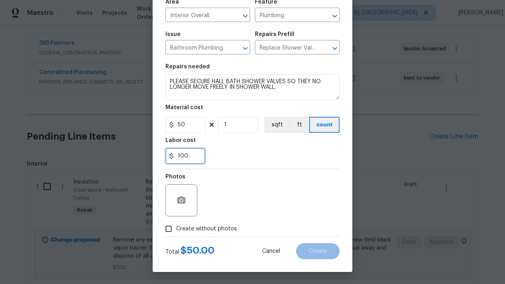
scroll to position [60, 0]
type input "100"
click at [170, 232] on input "Create without photos" at bounding box center [168, 228] width 15 height 15
checkbox input "true"
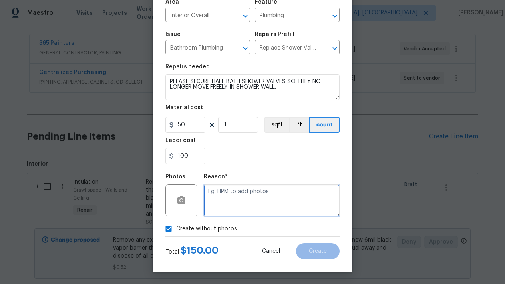
click at [246, 197] on textarea at bounding box center [272, 200] width 136 height 32
type textarea "L"
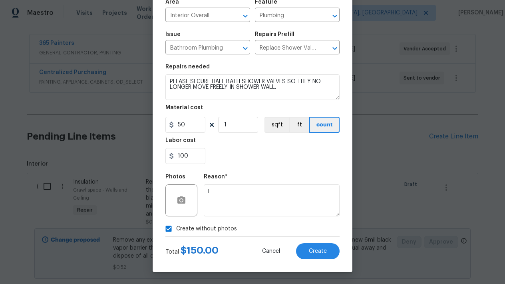
click at [334, 259] on div "Create Line Item Repair Upgrade BRN Area Interior Overall ​ Feature Plumbing ​ …" at bounding box center [253, 112] width 200 height 320
click at [324, 251] on span "Create" at bounding box center [318, 251] width 18 height 6
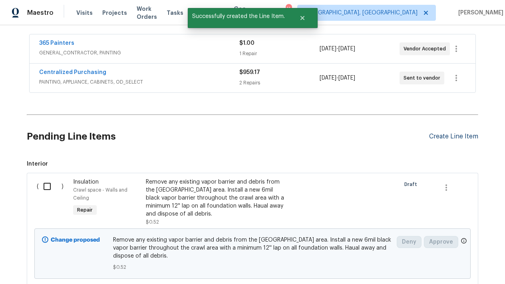
click at [447, 133] on div "Create Line Item" at bounding box center [453, 137] width 49 height 8
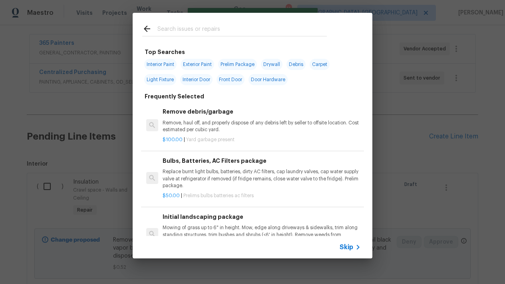
click at [346, 248] on span "Skip" at bounding box center [347, 247] width 14 height 8
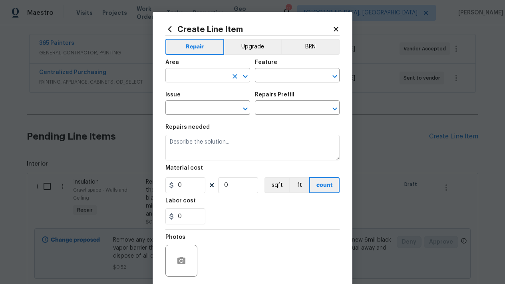
click at [204, 78] on input "text" at bounding box center [197, 76] width 62 height 12
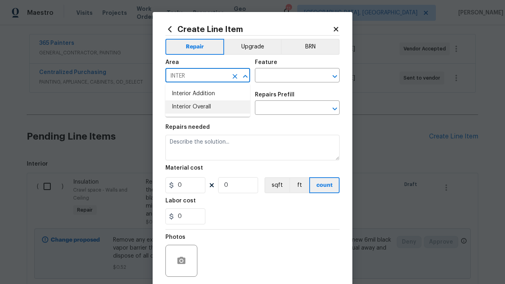
click at [205, 114] on ul "Interior Addition Interior Overall" at bounding box center [208, 100] width 85 height 33
click at [200, 107] on li "Interior Overall" at bounding box center [208, 106] width 85 height 13
type input "Interior Overall"
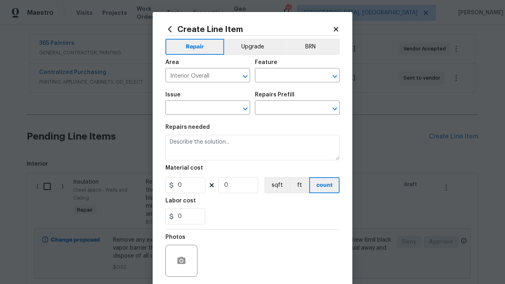
click at [270, 86] on div "Area Interior Overall ​ Feature ​" at bounding box center [253, 71] width 174 height 32
click at [270, 79] on input "text" at bounding box center [286, 76] width 62 height 12
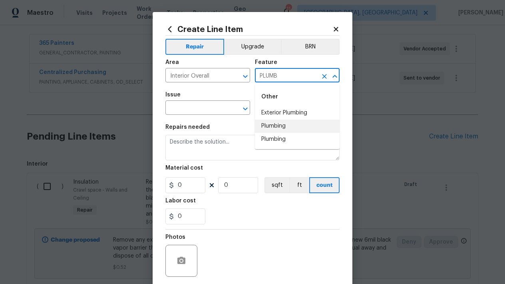
click at [269, 124] on li "Plumbing" at bounding box center [297, 126] width 85 height 13
type input "Plumbing"
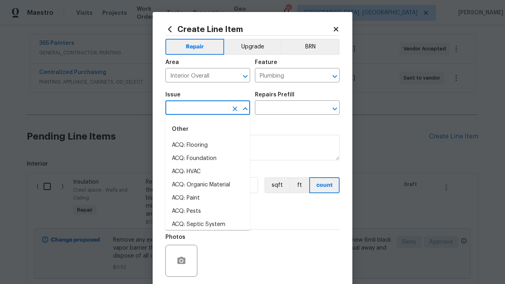
click at [196, 106] on input "text" at bounding box center [197, 108] width 62 height 12
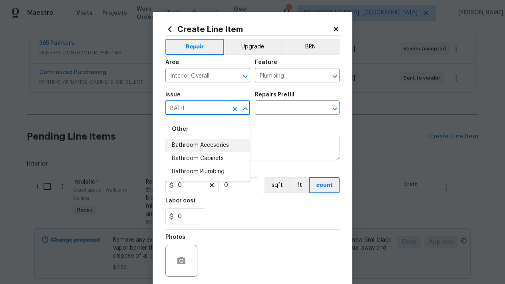
click at [222, 147] on li "Bathroom Accesories" at bounding box center [208, 145] width 85 height 13
type input "Bathroom Accesories"
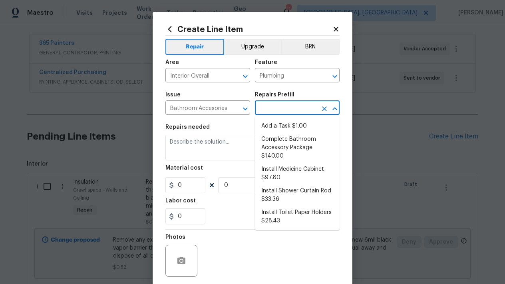
click at [280, 110] on input "text" at bounding box center [286, 108] width 62 height 12
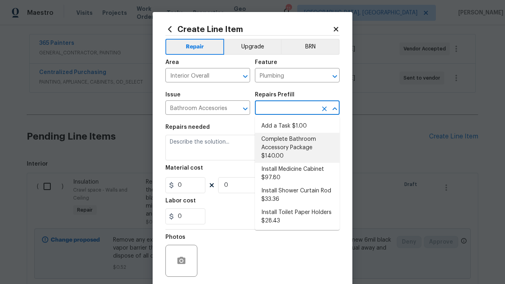
click at [284, 143] on li "Complete Bathroom Accessory Package $140.00" at bounding box center [297, 148] width 85 height 30
type input "Complete Bathroom Accessory Package $140.00"
type input "Interior Trim"
type textarea "Install a new TP holder, shower towel bar and vanity towel bar in the locations…"
type input "1"
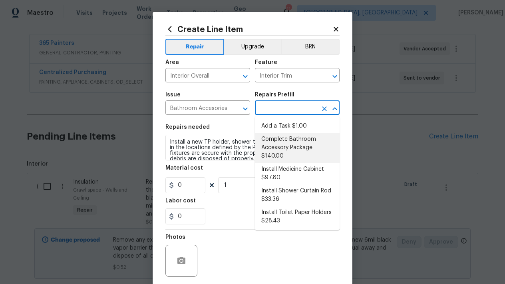
type input "Complete Bathroom Accessory Package $140.00"
type input "140"
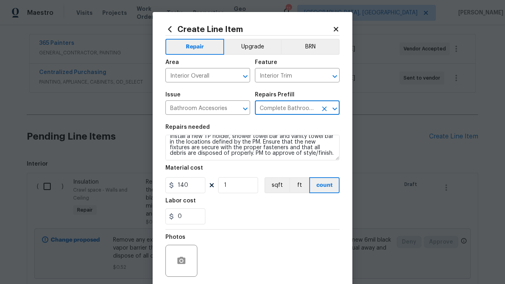
scroll to position [6, 0]
click at [333, 158] on textarea "Install a new TP holder, shower towel bar and vanity towel bar in the locations…" at bounding box center [253, 148] width 174 height 26
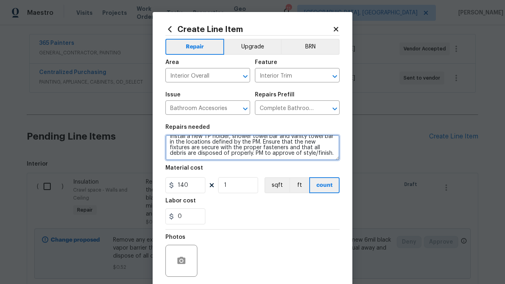
click at [311, 155] on textarea "Install a new TP holder, shower towel bar and vanity towel bar in the locations…" at bounding box center [253, 148] width 174 height 26
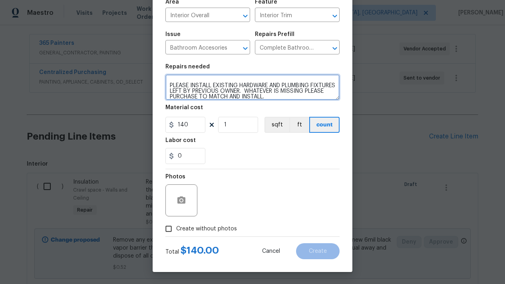
scroll to position [60, 0]
type textarea "Install a new TP holder, shower towel bar and vanity towel bar in the locations…"
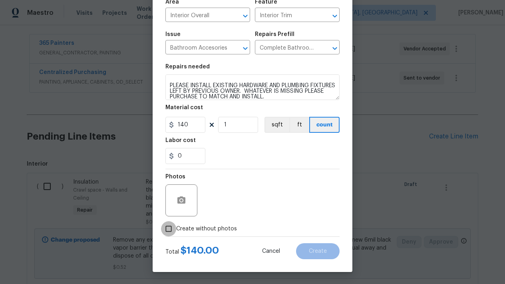
click at [173, 234] on input "Create without photos" at bounding box center [168, 228] width 15 height 15
checkbox input "true"
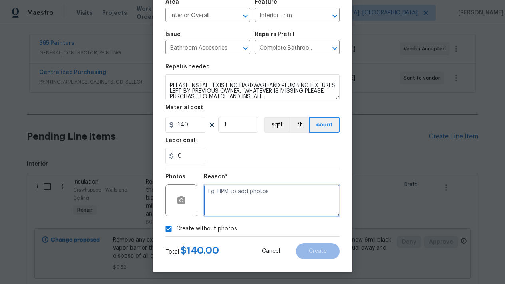
click at [239, 202] on textarea at bounding box center [272, 200] width 136 height 32
type textarea "L"
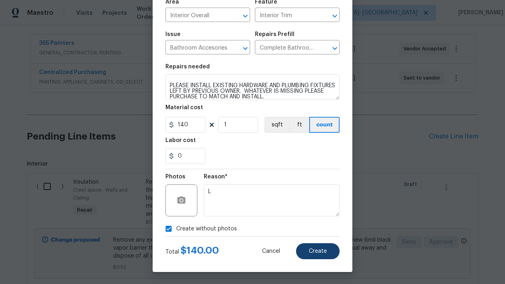
click at [312, 255] on button "Create" at bounding box center [318, 251] width 44 height 16
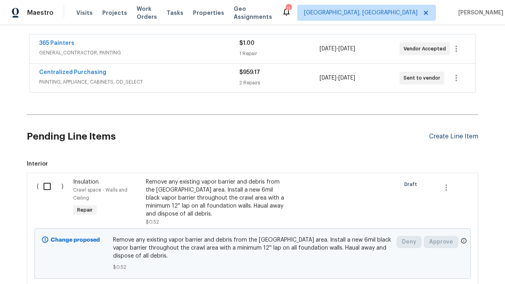
click at [439, 138] on div "Create Line Item" at bounding box center [453, 137] width 49 height 8
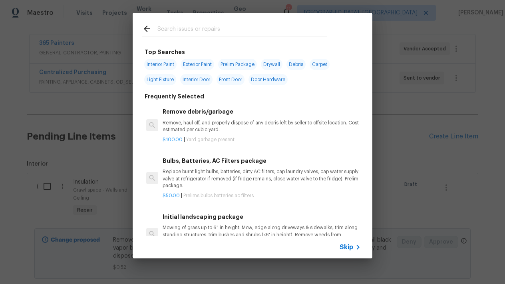
click at [312, 36] on div at bounding box center [235, 29] width 204 height 32
click at [273, 27] on input "text" at bounding box center [243, 30] width 170 height 12
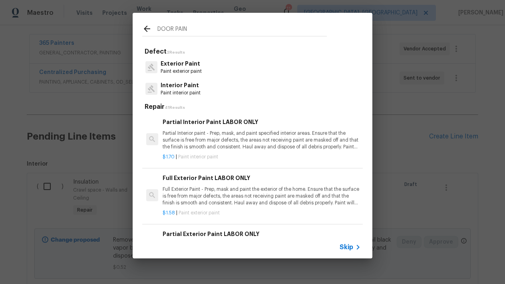
type input "DOOR PAIN"
click at [175, 66] on p "Exterior Paint" at bounding box center [181, 64] width 41 height 8
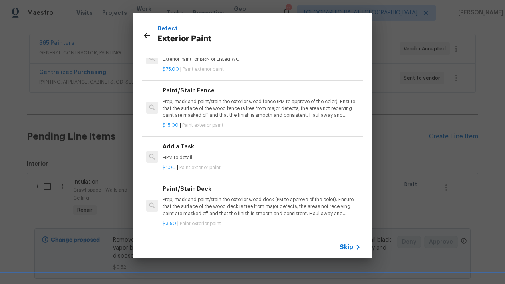
scroll to position [150, 0]
click at [188, 155] on p "HPM to detail" at bounding box center [262, 158] width 198 height 7
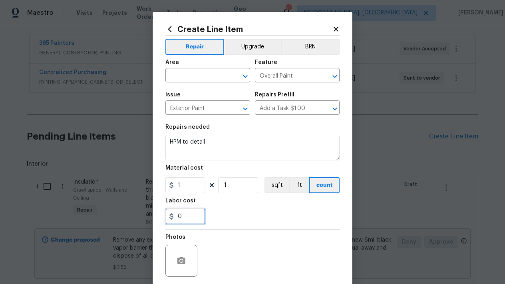
click at [189, 211] on input "0" at bounding box center [186, 216] width 40 height 16
type input "150"
click at [196, 186] on input "1" at bounding box center [186, 185] width 40 height 16
type input "25"
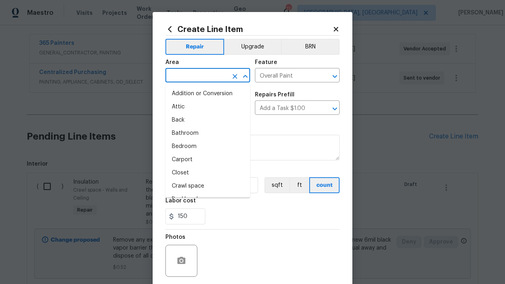
click at [198, 77] on input "text" at bounding box center [197, 76] width 62 height 12
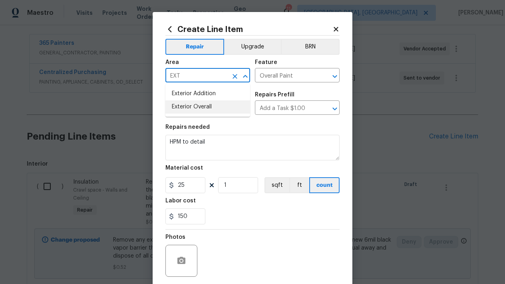
click at [202, 110] on li "Exterior Overall" at bounding box center [208, 106] width 85 height 13
type input "Exterior Overall"
click at [273, 112] on input "Add a Task $1.00" at bounding box center [286, 108] width 62 height 12
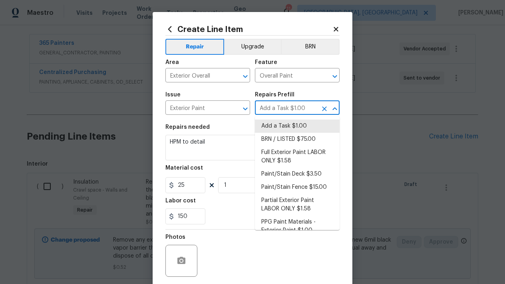
type input "F"
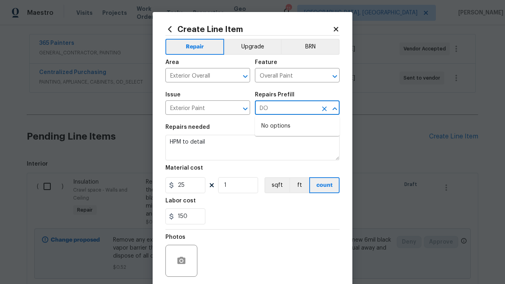
type input "D"
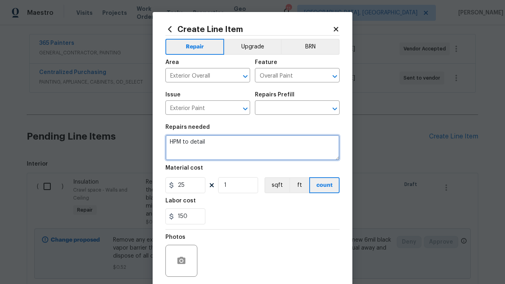
click at [201, 146] on textarea "HPM to detail" at bounding box center [253, 148] width 174 height 26
type textarea "H"
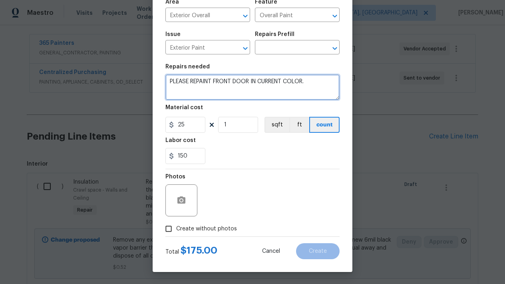
type textarea "PLEASE REPAINT FRONT DOOR IN CURRENT COLOR."
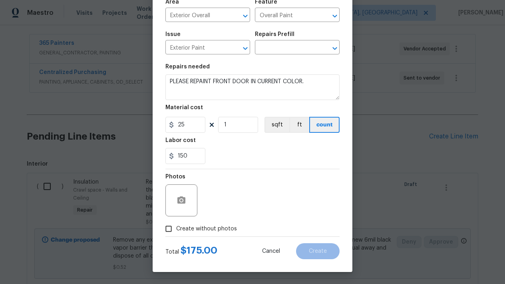
scroll to position [60, 0]
click at [163, 234] on input "Create without photos" at bounding box center [168, 228] width 15 height 15
checkbox input "true"
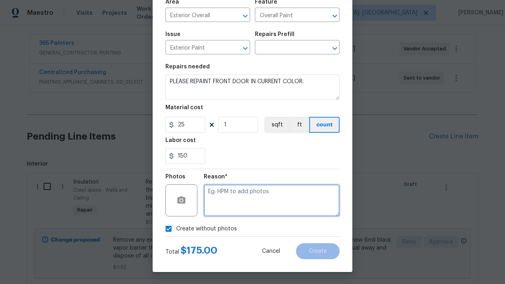
click at [236, 200] on textarea at bounding box center [272, 200] width 136 height 32
type textarea "L"
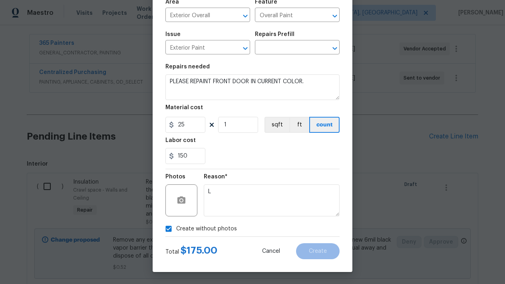
click at [282, 231] on div "Create without photos" at bounding box center [253, 228] width 174 height 15
click at [272, 44] on input "text" at bounding box center [286, 48] width 62 height 12
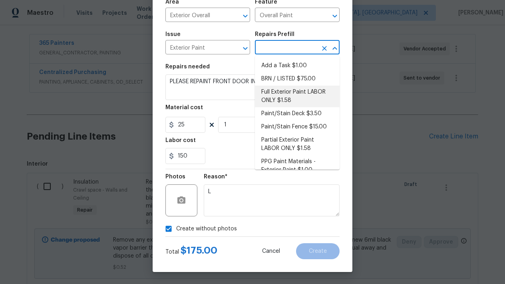
scroll to position [0, 0]
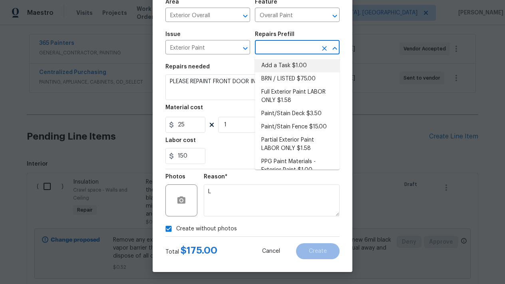
click at [275, 68] on li "Add a Task $1.00" at bounding box center [297, 65] width 85 height 13
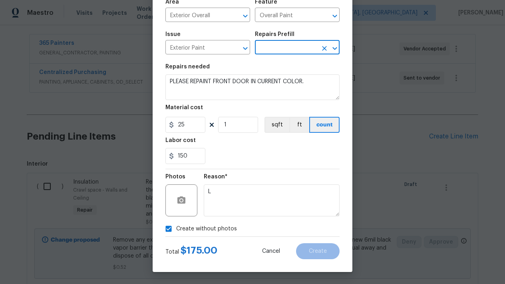
type input "Add a Task $1.00"
type textarea "HPM to detail"
type input "Add a Task $1.00"
type input "1"
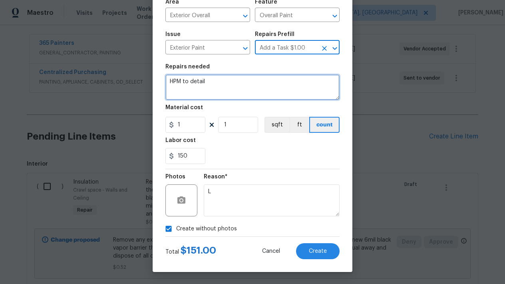
click at [239, 86] on textarea "HPM to detail" at bounding box center [253, 87] width 174 height 26
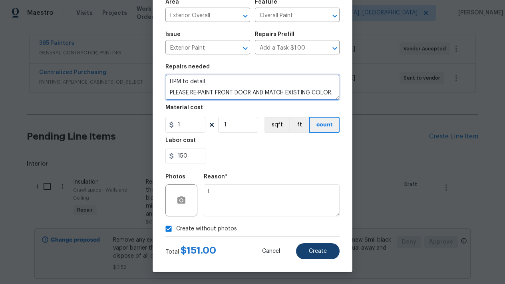
type textarea "HPM to detail PLEASE RE-PAINT FRONT DOOR AND MATCH EXISTING COLOR."
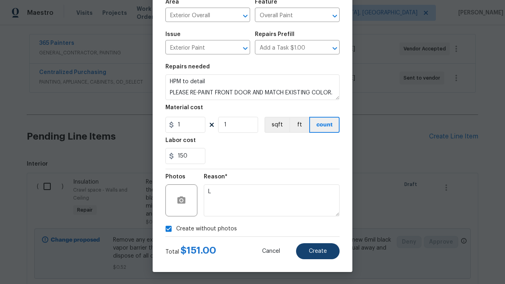
click at [319, 254] on button "Create" at bounding box center [318, 251] width 44 height 16
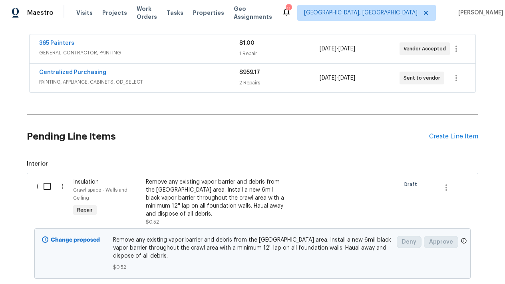
click at [433, 127] on div "Pending Line Items Create Line Item" at bounding box center [253, 136] width 452 height 37
click at [434, 138] on div "Create Line Item" at bounding box center [453, 137] width 49 height 8
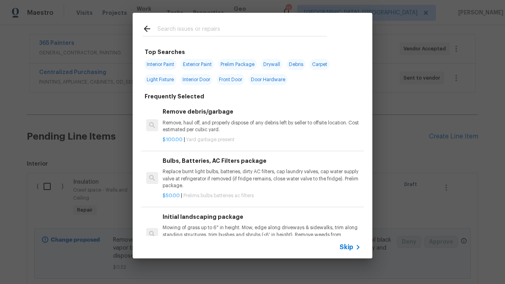
click at [199, 30] on input "text" at bounding box center [243, 30] width 170 height 12
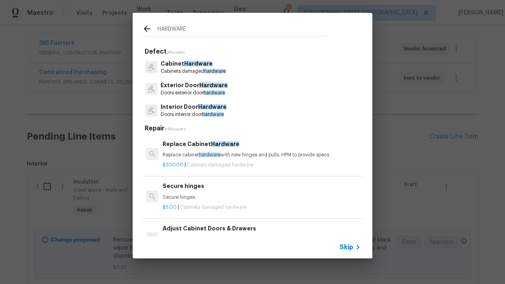
type input "HARDWARE"
click at [200, 90] on p "Doors exterior door hardware" at bounding box center [194, 93] width 67 height 7
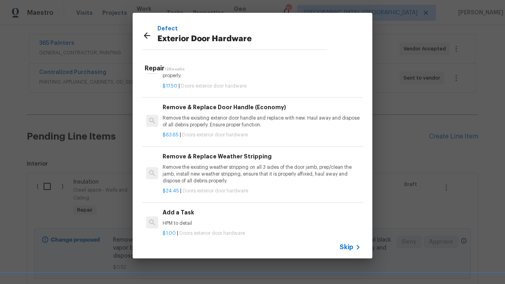
scroll to position [89, 0]
click at [184, 120] on p "Remove the exisiting exterior door handle and replace with new. Haul away and d…" at bounding box center [262, 121] width 198 height 14
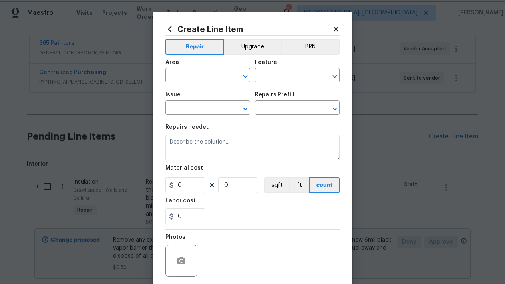
type input "Interior Door"
type input "Exterior Door Hardware"
type input "Remove & Replace Door Handle (Economy) $63.65"
type textarea "Remove the exisiting exterior door handle and replace with new. Haul away and d…"
type input "63.65"
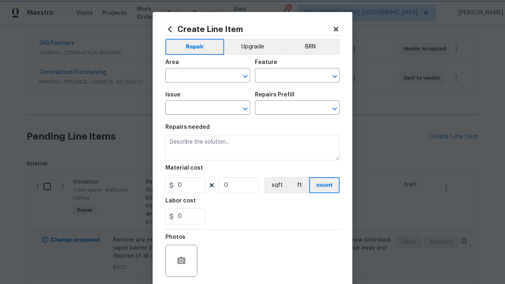
type input "1"
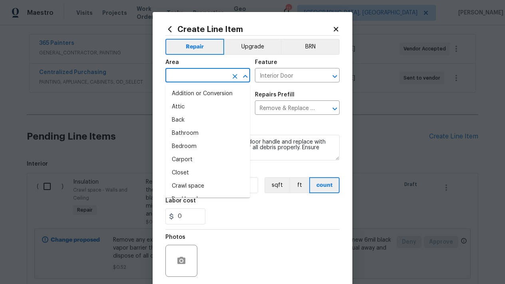
click at [179, 78] on input "text" at bounding box center [197, 76] width 62 height 12
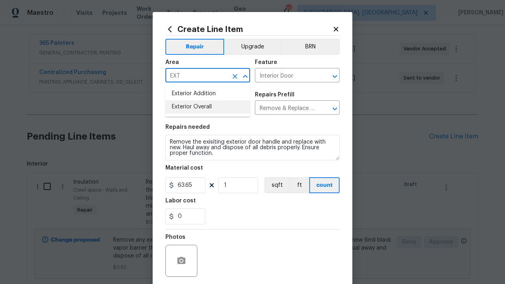
click at [186, 110] on li "Exterior Overall" at bounding box center [208, 106] width 85 height 13
type input "Exterior Overall"
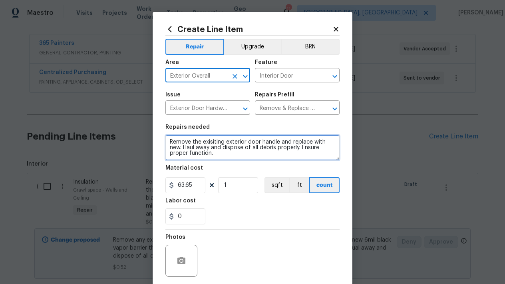
click at [225, 155] on textarea "Remove the exisiting exterior door handle and replace with new. Haul away and d…" at bounding box center [253, 148] width 174 height 26
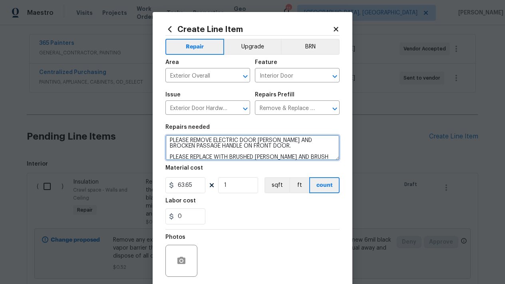
scroll to position [34, 0]
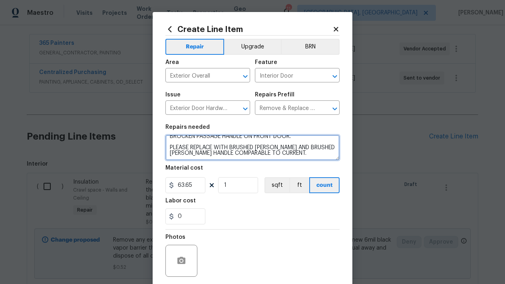
type textarea "Remove the exisiting exterior door handle and replace with new. Haul away and d…"
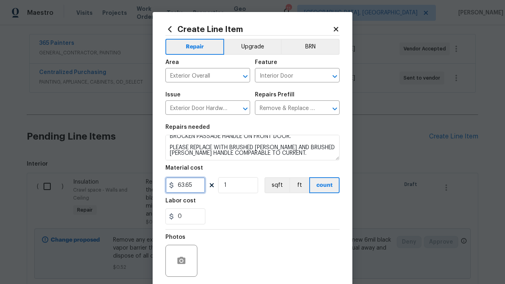
drag, startPoint x: 199, startPoint y: 182, endPoint x: 130, endPoint y: 184, distance: 69.6
click at [130, 184] on div "Create Line Item Repair Upgrade BRN Area Exterior Overall ​ Feature Interior Do…" at bounding box center [252, 142] width 505 height 284
drag, startPoint x: 198, startPoint y: 185, endPoint x: 107, endPoint y: 185, distance: 90.4
click at [107, 186] on div "Create Line Item Repair Upgrade BRN Area Exterior Overall ​ Feature Interior Do…" at bounding box center [252, 142] width 505 height 284
type input "200"
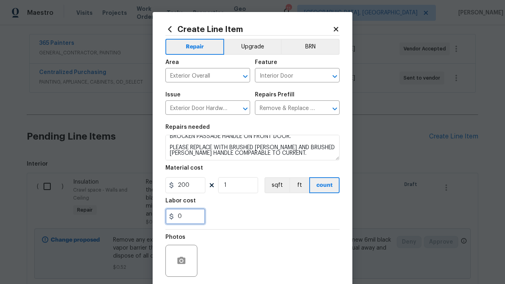
drag, startPoint x: 194, startPoint y: 220, endPoint x: 193, endPoint y: 215, distance: 4.6
click at [194, 219] on input "0" at bounding box center [186, 216] width 40 height 16
type input "75"
click at [260, 246] on div "Photos" at bounding box center [253, 256] width 174 height 52
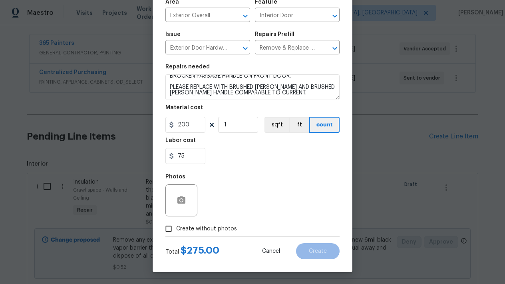
scroll to position [60, 0]
click at [166, 231] on input "Create without photos" at bounding box center [168, 228] width 15 height 15
checkbox input "true"
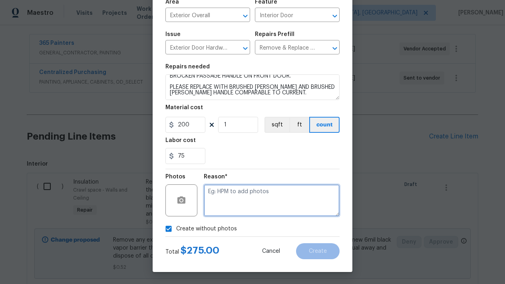
click at [261, 205] on textarea at bounding box center [272, 200] width 136 height 32
type textarea "L"
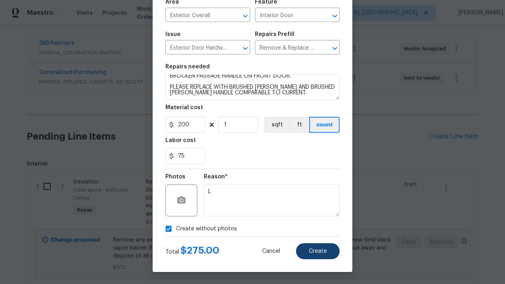
click at [304, 249] on button "Create" at bounding box center [318, 251] width 44 height 16
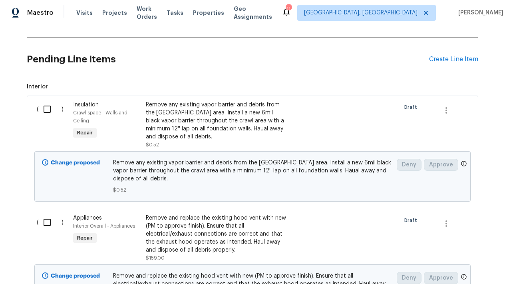
scroll to position [216, 0]
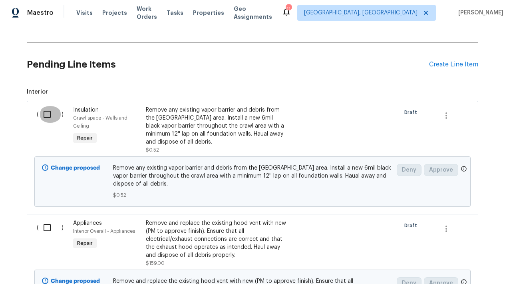
click at [49, 112] on input "checkbox" at bounding box center [50, 114] width 23 height 17
checkbox input "true"
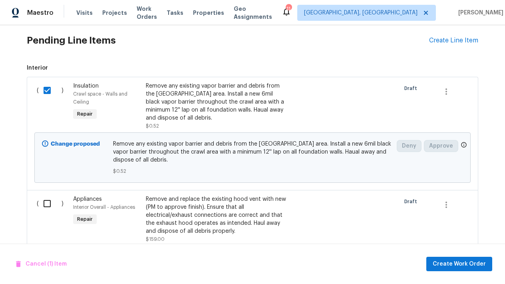
scroll to position [260, 0]
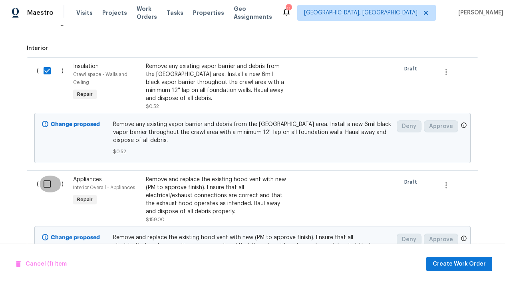
click at [45, 183] on input "checkbox" at bounding box center [50, 184] width 23 height 17
checkbox input "true"
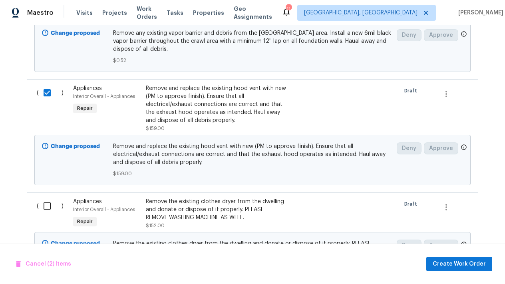
scroll to position [355, 0]
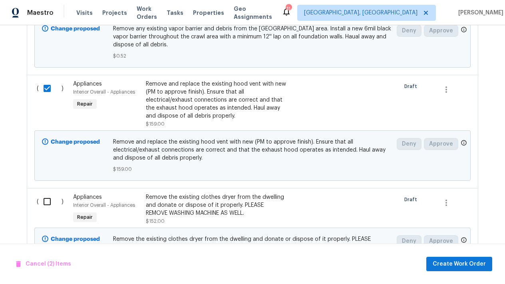
click at [48, 204] on input "checkbox" at bounding box center [50, 201] width 23 height 17
checkbox input "true"
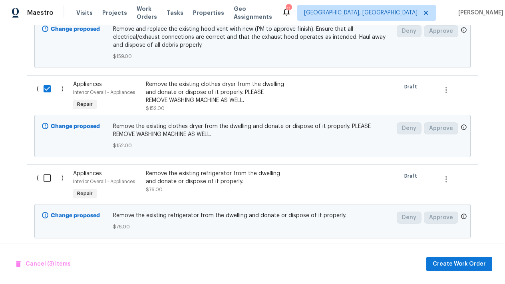
scroll to position [474, 0]
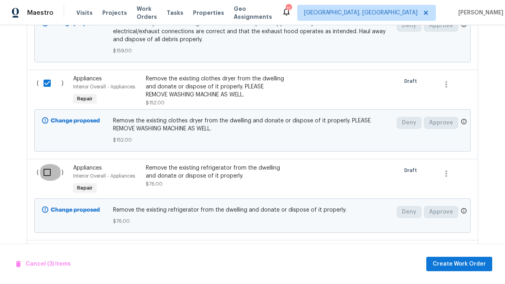
click at [46, 170] on input "checkbox" at bounding box center [50, 172] width 23 height 17
checkbox input "true"
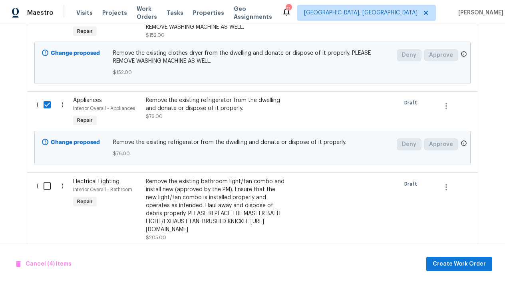
scroll to position [544, 0]
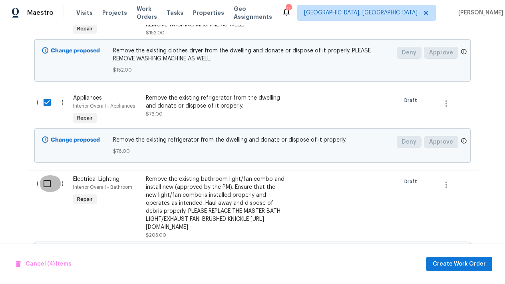
click at [50, 185] on input "checkbox" at bounding box center [50, 183] width 23 height 17
checkbox input "true"
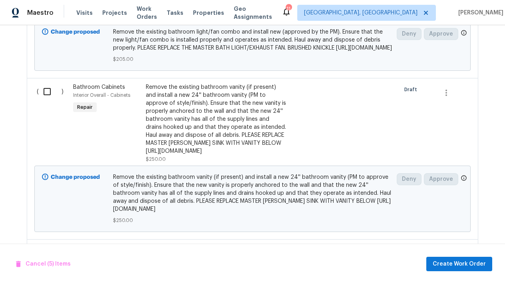
scroll to position [770, 0]
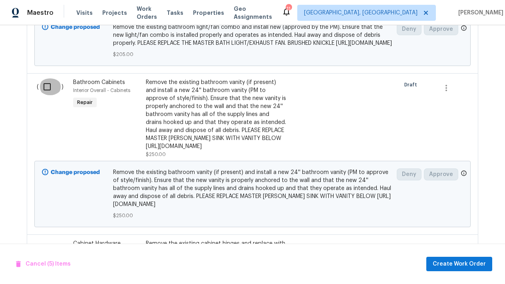
click at [47, 95] on input "checkbox" at bounding box center [50, 86] width 23 height 17
checkbox input "true"
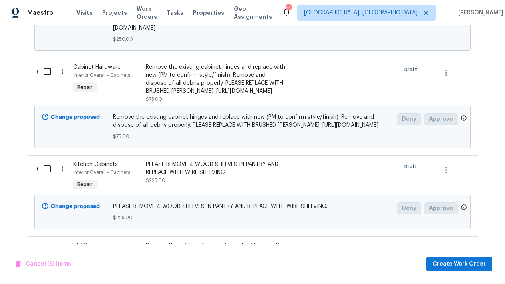
scroll to position [951, 0]
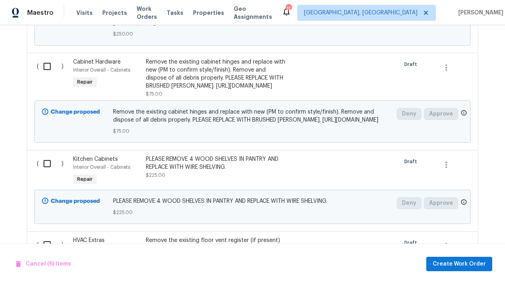
click at [48, 75] on input "checkbox" at bounding box center [50, 66] width 23 height 17
checkbox input "true"
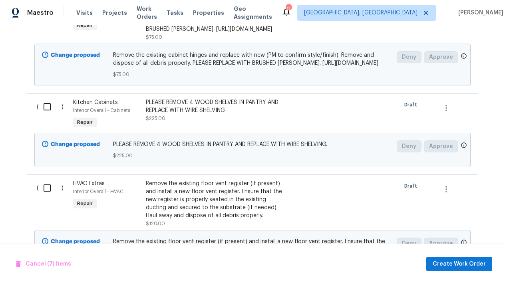
scroll to position [1016, 0]
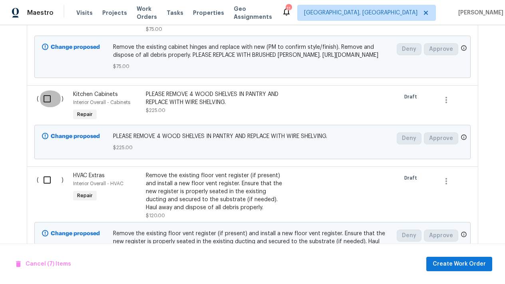
click at [46, 107] on input "checkbox" at bounding box center [50, 98] width 23 height 17
checkbox input "true"
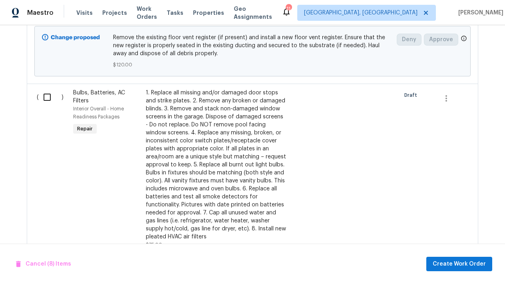
scroll to position [1219, 0]
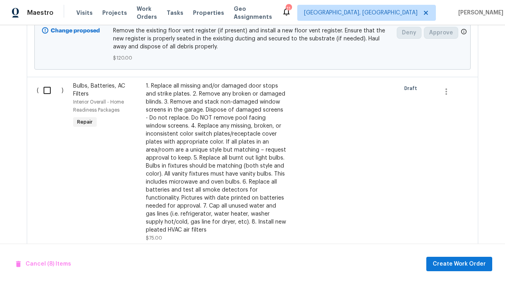
checkbox input "true"
click at [50, 99] on input "checkbox" at bounding box center [50, 90] width 23 height 17
checkbox input "true"
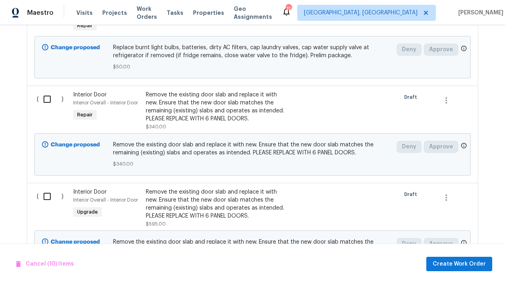
scroll to position [1584, 0]
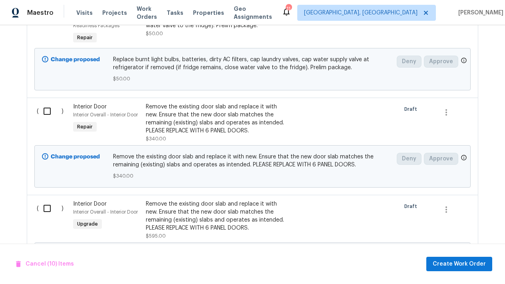
click at [46, 14] on input "checkbox" at bounding box center [50, 6] width 23 height 17
checkbox input "true"
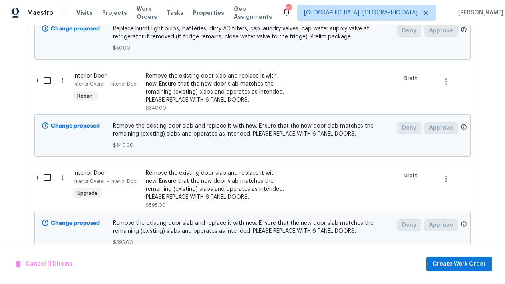
scroll to position [1681, 0]
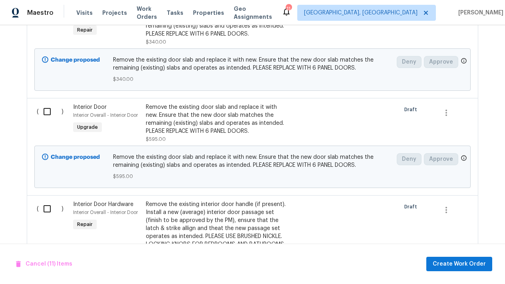
click at [46, 23] on input "checkbox" at bounding box center [50, 14] width 23 height 17
checkbox input "true"
click at [48, 120] on input "checkbox" at bounding box center [50, 111] width 23 height 17
checkbox input "true"
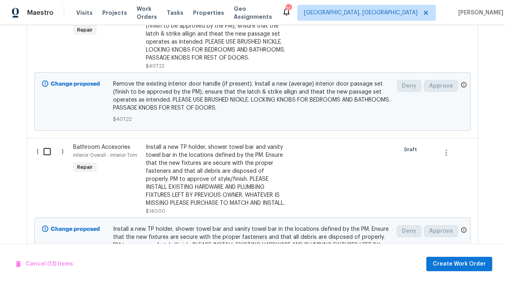
scroll to position [1879, 0]
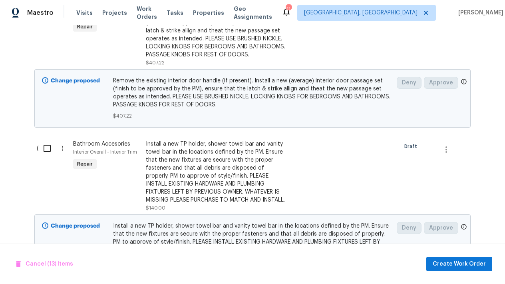
click at [48, 20] on input "checkbox" at bounding box center [50, 11] width 23 height 17
checkbox input "true"
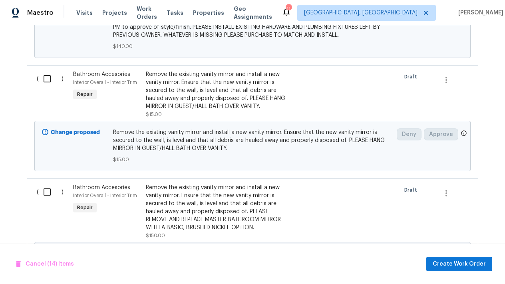
scroll to position [2092, 0]
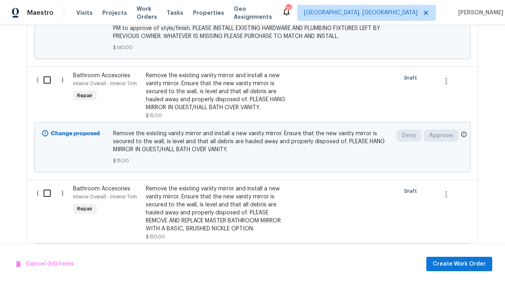
checkbox input "true"
click at [46, 88] on input "checkbox" at bounding box center [50, 80] width 23 height 17
checkbox input "true"
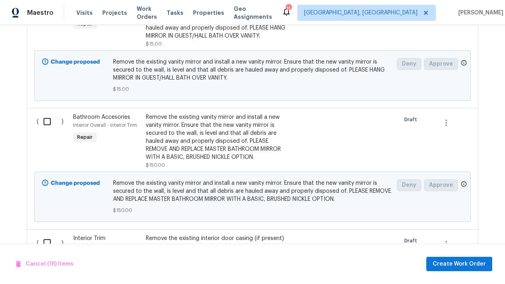
scroll to position [2166, 0]
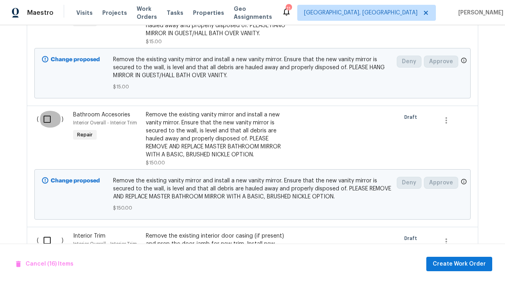
click at [49, 128] on input "checkbox" at bounding box center [50, 119] width 23 height 17
checkbox input "true"
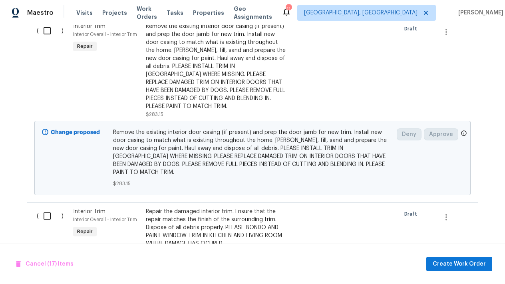
scroll to position [2377, 0]
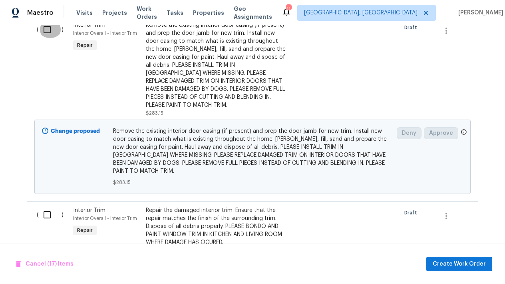
click at [50, 38] on input "checkbox" at bounding box center [50, 29] width 23 height 17
checkbox input "true"
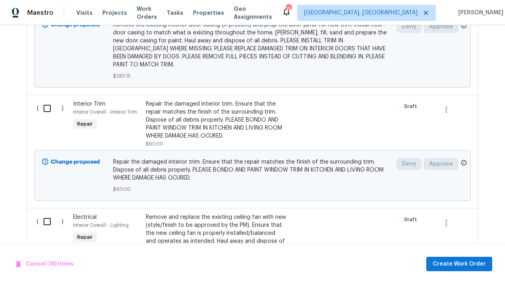
scroll to position [2493, 0]
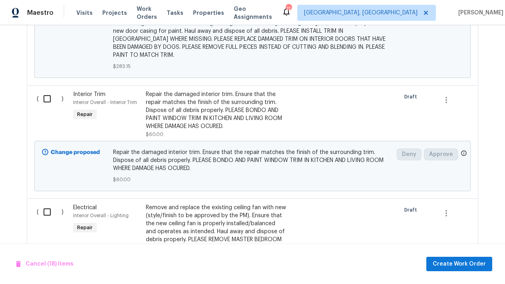
click at [48, 107] on input "checkbox" at bounding box center [50, 98] width 23 height 17
checkbox input "true"
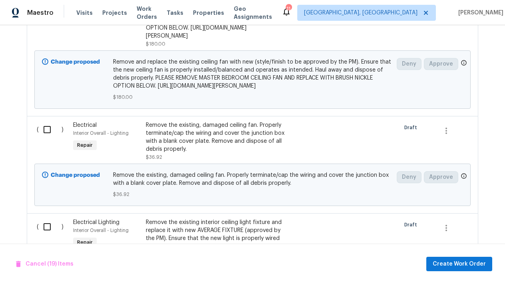
scroll to position [2731, 0]
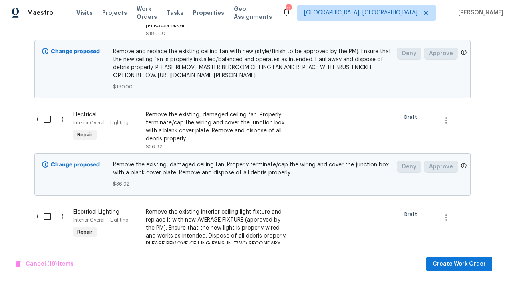
checkbox input "true"
click at [46, 128] on input "checkbox" at bounding box center [50, 119] width 23 height 17
checkbox input "true"
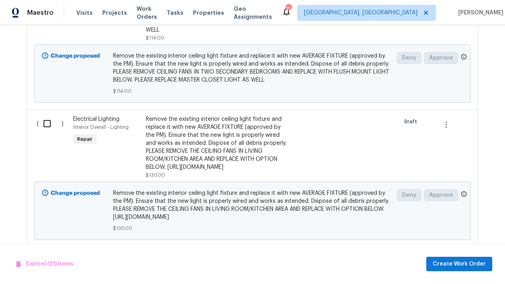
scroll to position [2979, 0]
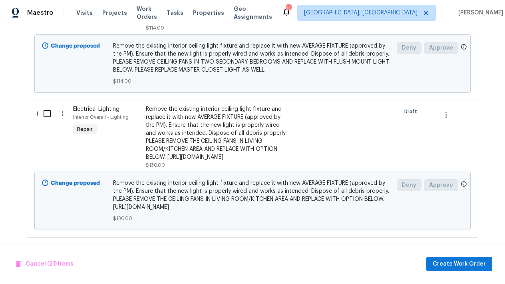
checkbox input "true"
click at [49, 122] on input "checkbox" at bounding box center [50, 113] width 23 height 17
checkbox input "true"
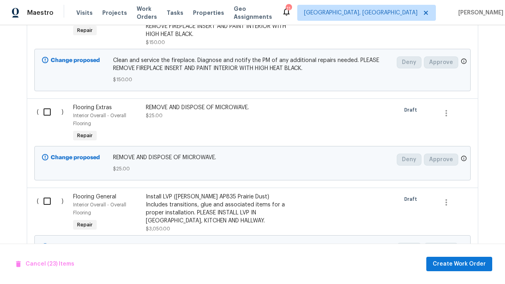
scroll to position [3217, 0]
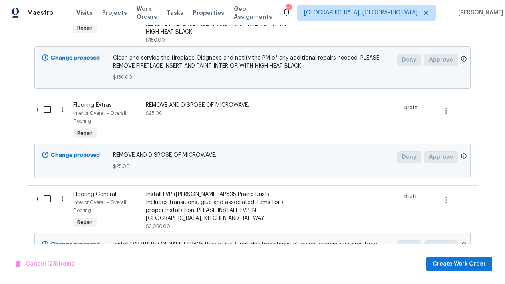
click at [47, 46] on div "( )" at bounding box center [52, 24] width 36 height 45
click at [47, 21] on input "checkbox" at bounding box center [50, 12] width 23 height 17
checkbox input "true"
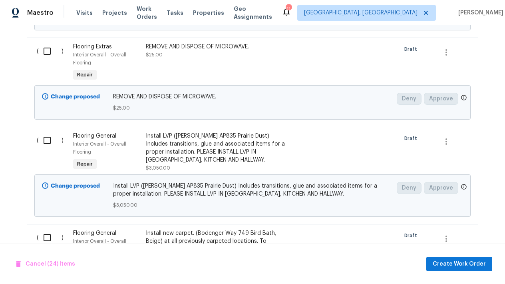
scroll to position [3314, 0]
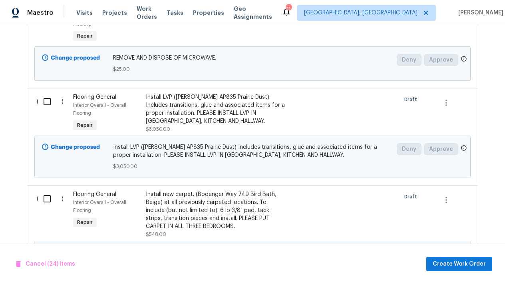
click at [46, 21] on input "checkbox" at bounding box center [50, 12] width 23 height 17
checkbox input "true"
click at [47, 110] on input "checkbox" at bounding box center [50, 101] width 23 height 17
checkbox input "true"
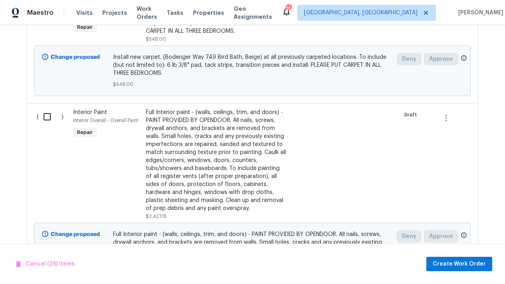
scroll to position [3461, 0]
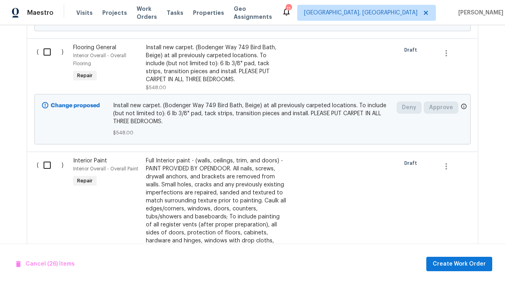
click at [46, 60] on input "checkbox" at bounding box center [50, 52] width 23 height 17
checkbox input "true"
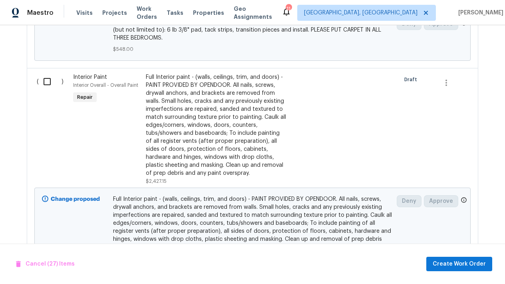
scroll to position [3546, 0]
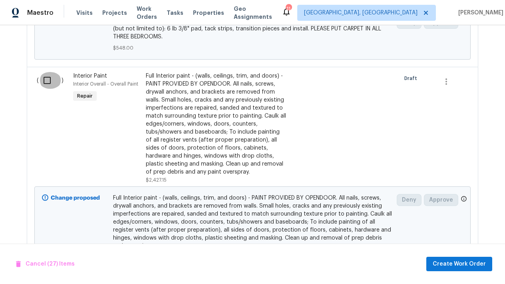
click at [50, 89] on input "checkbox" at bounding box center [50, 80] width 23 height 17
checkbox input "true"
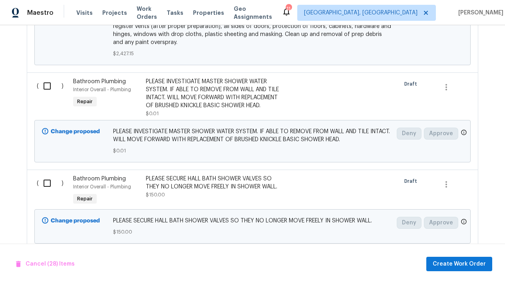
scroll to position [3759, 0]
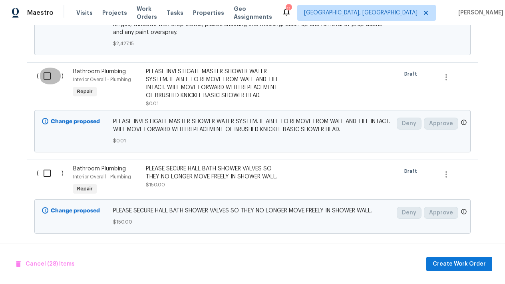
click at [46, 84] on input "checkbox" at bounding box center [50, 76] width 23 height 17
checkbox input "true"
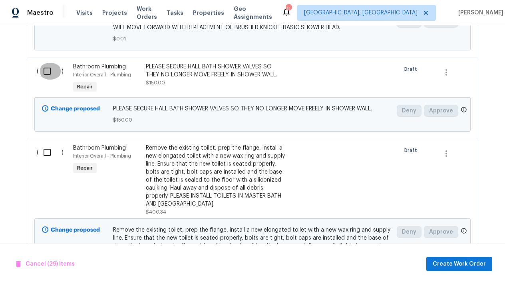
click at [46, 80] on input "checkbox" at bounding box center [50, 71] width 23 height 17
checkbox input "true"
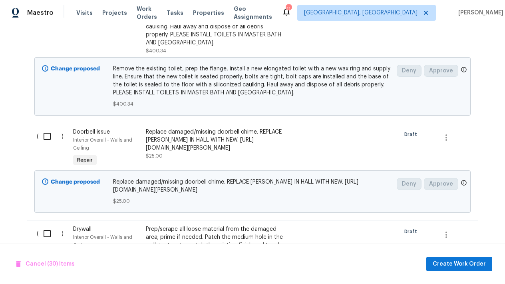
scroll to position [4027, 0]
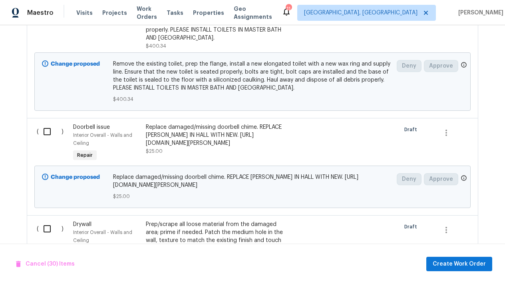
checkbox input "true"
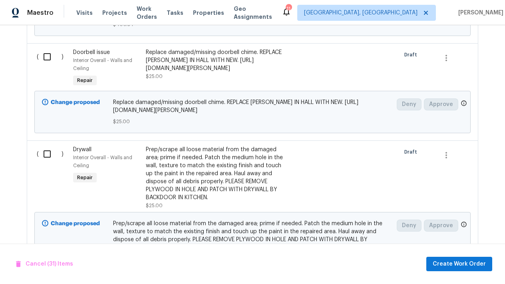
scroll to position [4111, 0]
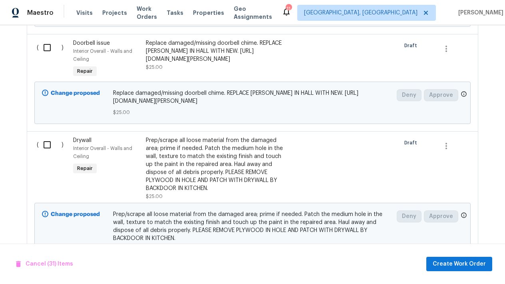
click at [48, 56] on input "checkbox" at bounding box center [50, 47] width 23 height 17
checkbox input "true"
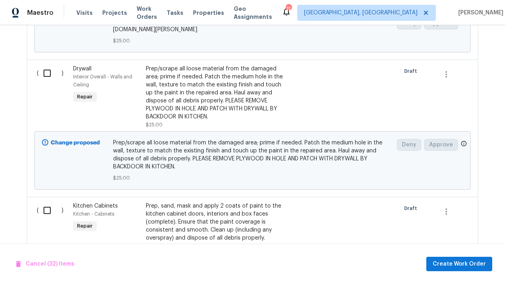
scroll to position [4195, 0]
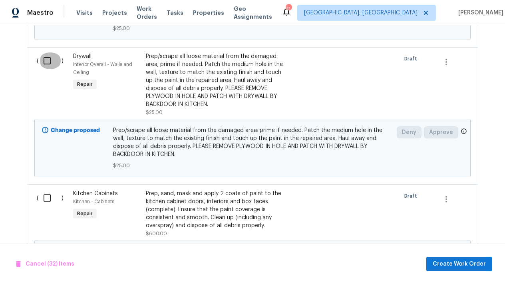
click at [48, 69] on input "checkbox" at bounding box center [50, 60] width 23 height 17
checkbox input "true"
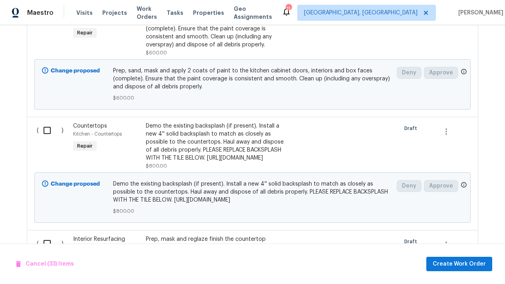
scroll to position [4392, 0]
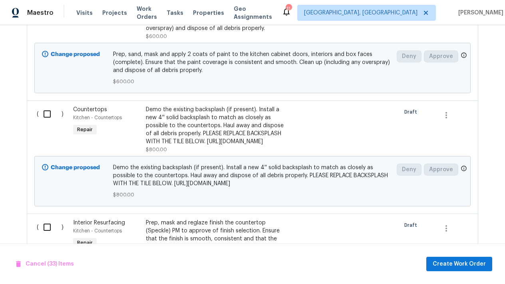
click at [47, 9] on input "checkbox" at bounding box center [50, 0] width 23 height 17
checkbox input "true"
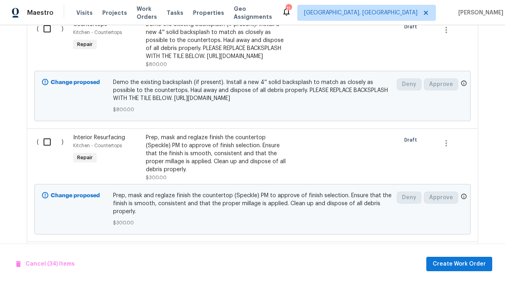
scroll to position [4478, 0]
click at [48, 70] on div "( )" at bounding box center [52, 43] width 36 height 53
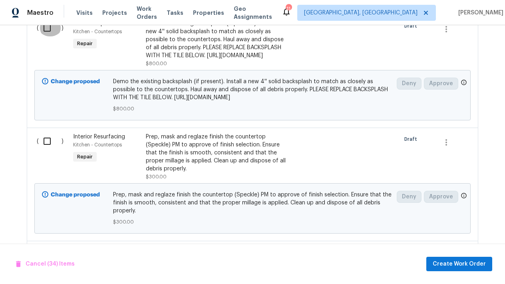
click at [48, 36] on input "checkbox" at bounding box center [50, 28] width 23 height 17
checkbox input "true"
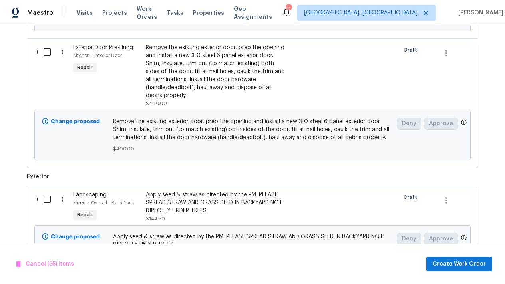
scroll to position [4672, 0]
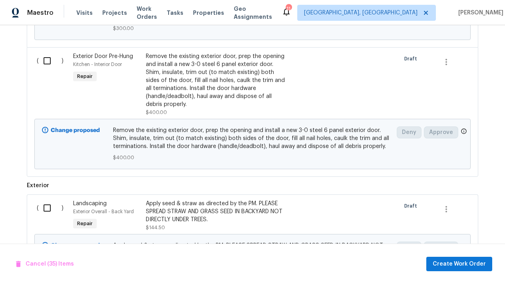
checkbox input "true"
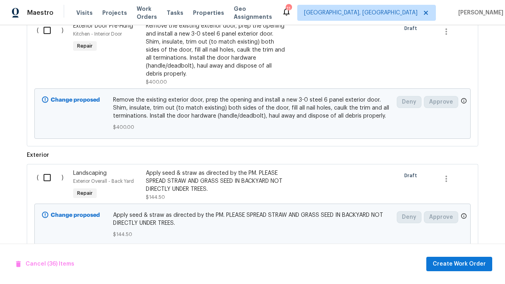
scroll to position [4706, 0]
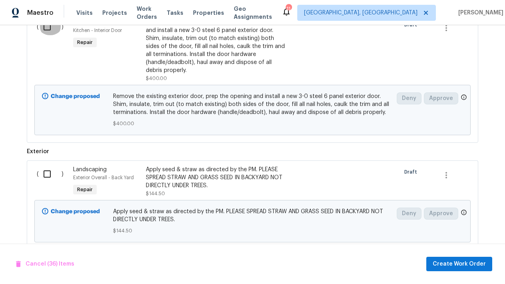
click at [43, 35] on input "checkbox" at bounding box center [50, 26] width 23 height 17
checkbox input "true"
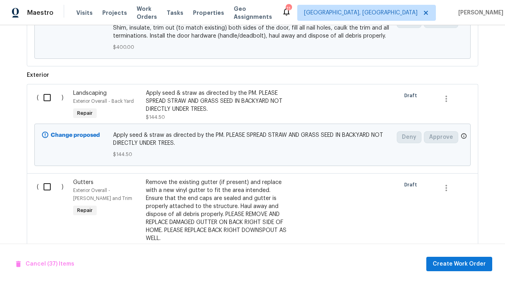
scroll to position [4809, 0]
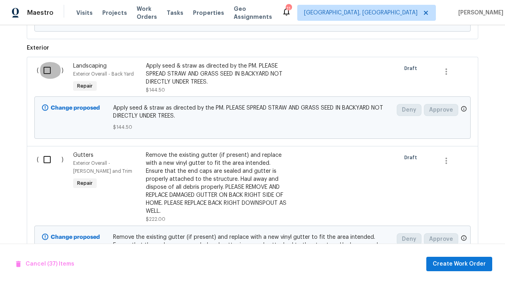
click at [51, 79] on input "checkbox" at bounding box center [50, 70] width 23 height 17
checkbox input "true"
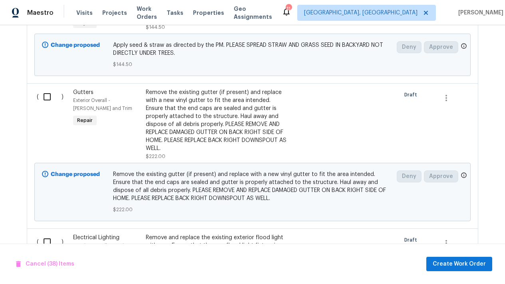
scroll to position [4897, 0]
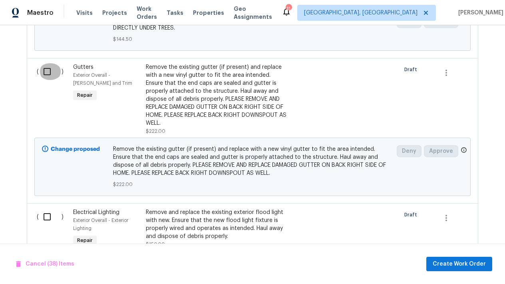
click at [51, 80] on input "checkbox" at bounding box center [50, 71] width 23 height 17
checkbox input "true"
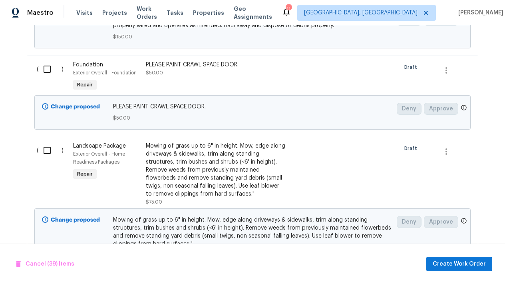
scroll to position [5154, 0]
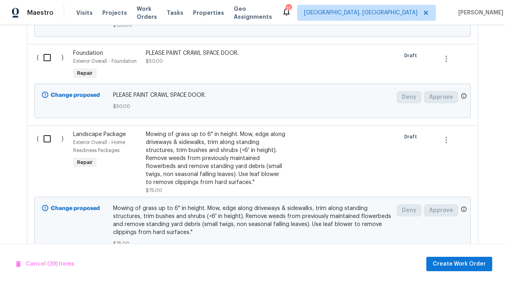
checkbox input "true"
click at [49, 66] on input "checkbox" at bounding box center [50, 57] width 23 height 17
checkbox input "true"
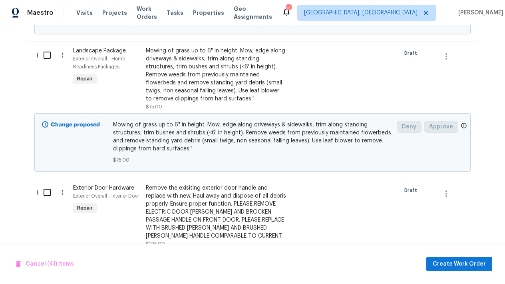
scroll to position [5238, 0]
click at [49, 63] on input "checkbox" at bounding box center [50, 54] width 23 height 17
checkbox input "true"
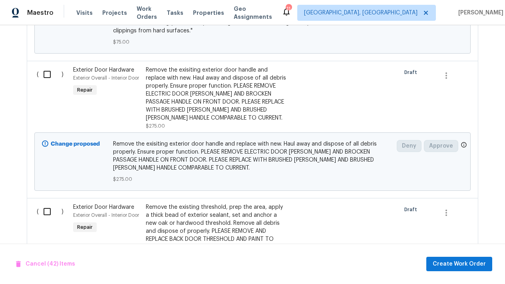
scroll to position [5357, 0]
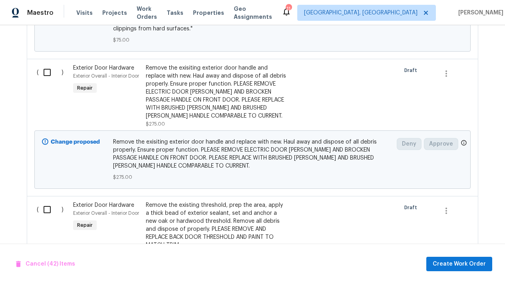
click at [46, 81] on input "checkbox" at bounding box center [50, 72] width 23 height 17
checkbox input "true"
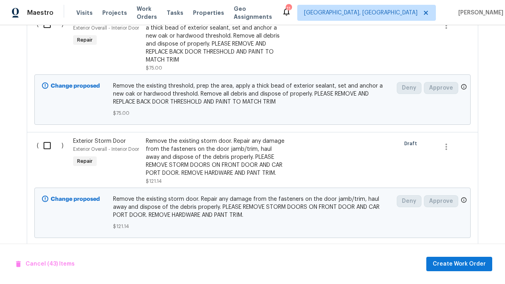
scroll to position [5557, 0]
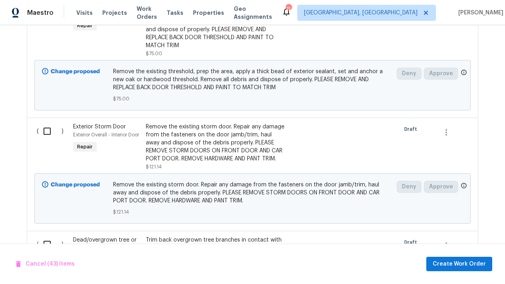
click at [48, 18] on input "checkbox" at bounding box center [50, 10] width 23 height 17
checkbox input "true"
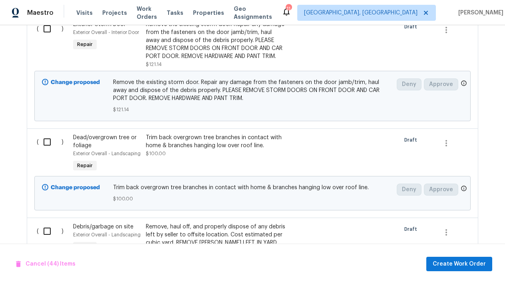
scroll to position [5666, 0]
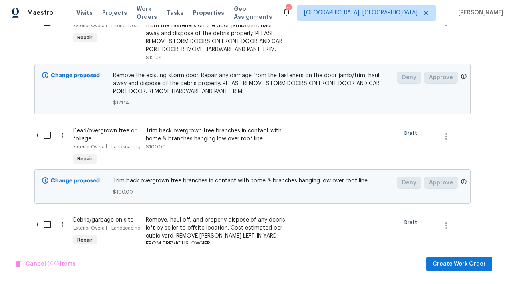
click at [46, 64] on div "( )" at bounding box center [52, 37] width 36 height 53
click at [46, 30] on input "checkbox" at bounding box center [50, 22] width 23 height 17
checkbox input "true"
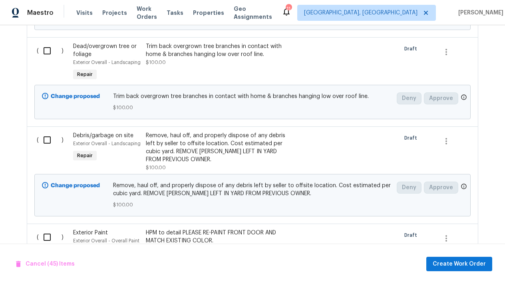
scroll to position [5756, 0]
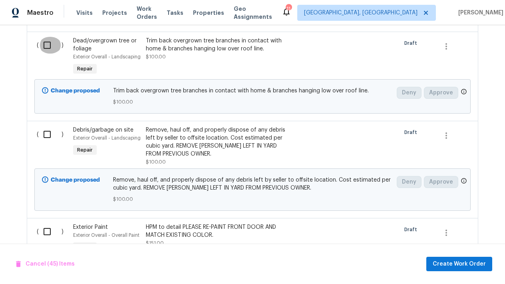
click at [46, 54] on input "checkbox" at bounding box center [50, 45] width 23 height 17
checkbox input "true"
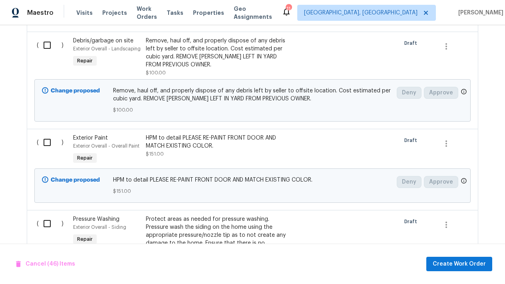
scroll to position [5848, 0]
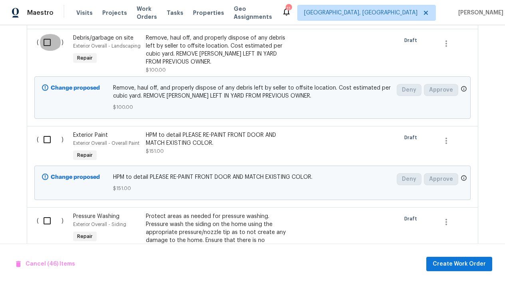
click at [46, 51] on input "checkbox" at bounding box center [50, 42] width 23 height 17
checkbox input "true"
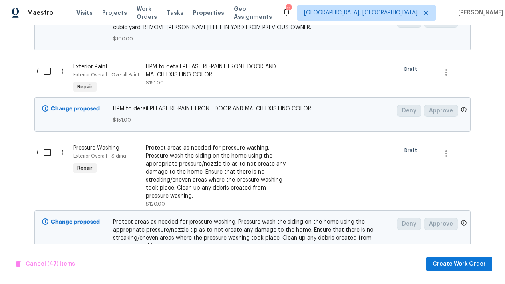
scroll to position [5919, 0]
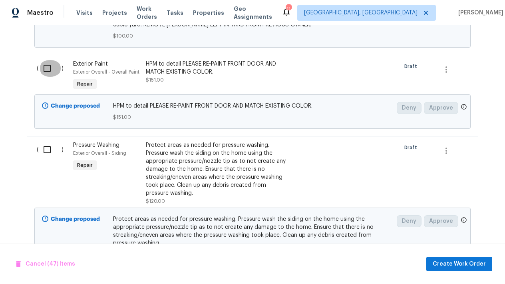
click at [49, 77] on input "checkbox" at bounding box center [50, 68] width 23 height 17
checkbox input "true"
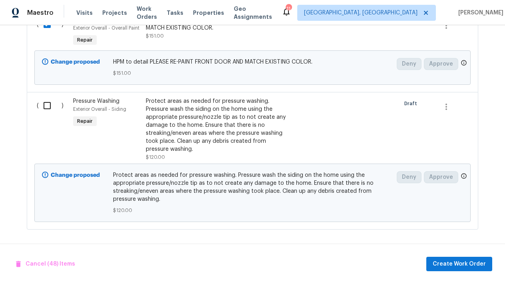
scroll to position [6019, 0]
click at [50, 114] on input "checkbox" at bounding box center [50, 105] width 23 height 17
checkbox input "true"
click at [440, 261] on span "Create Work Order" at bounding box center [459, 264] width 53 height 10
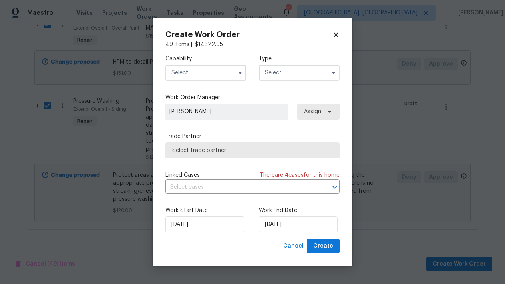
click at [194, 74] on input "text" at bounding box center [206, 73] width 81 height 16
click at [337, 34] on icon at bounding box center [336, 34] width 4 height 4
checkbox input "false"
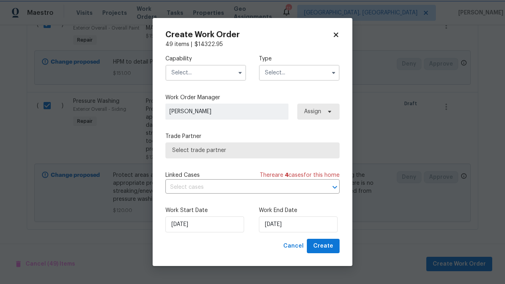
checkbox input "false"
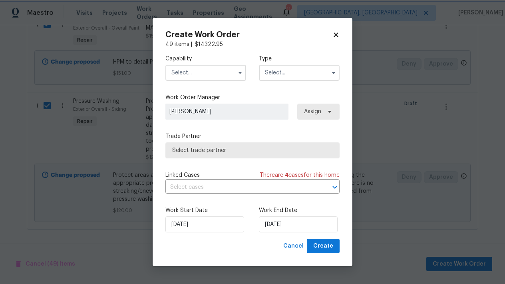
checkbox input "false"
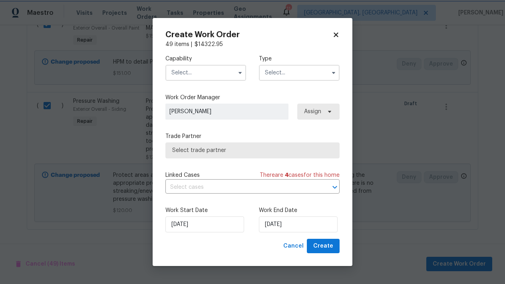
checkbox input "false"
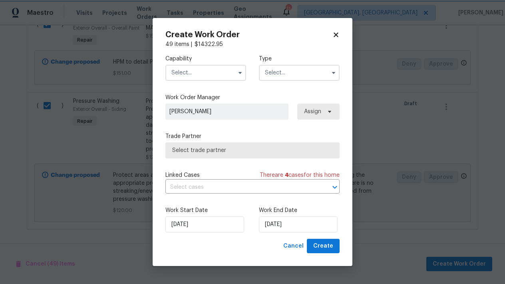
checkbox input "false"
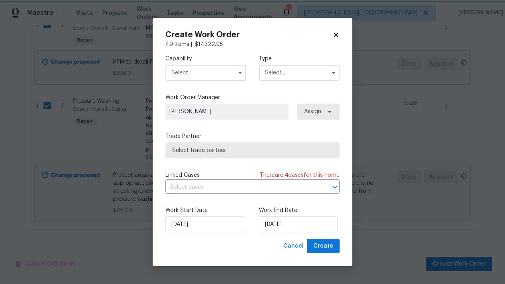
checkbox input "false"
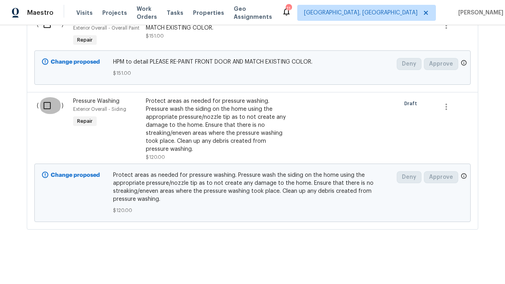
click at [48, 105] on input "checkbox" at bounding box center [50, 105] width 23 height 17
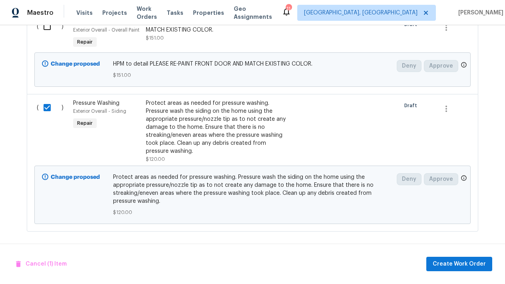
scroll to position [5961, 0]
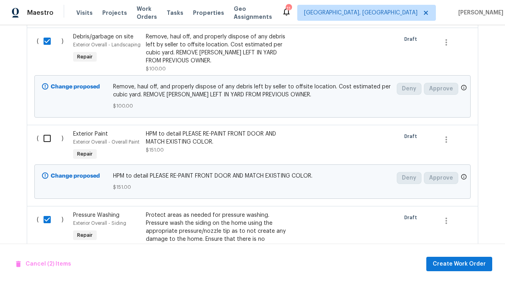
scroll to position [5847, 0]
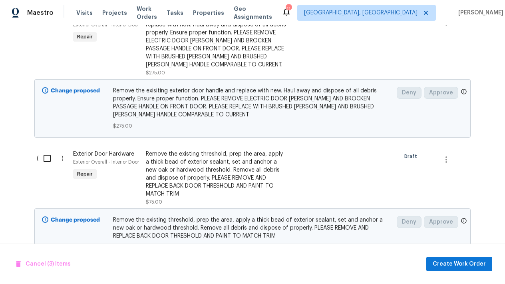
scroll to position [5392, 0]
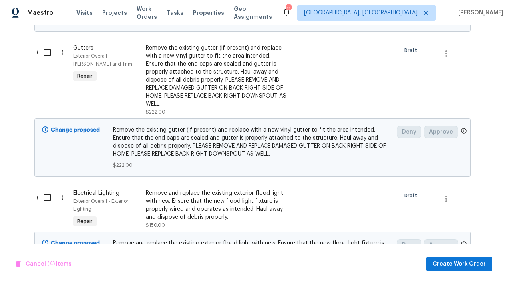
scroll to position [4915, 0]
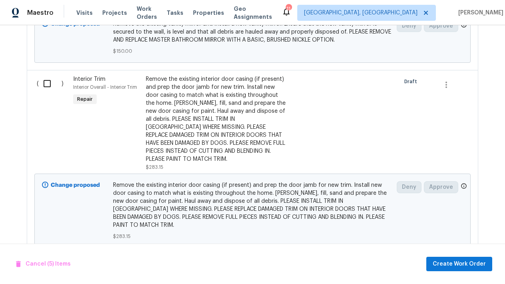
scroll to position [2249, 0]
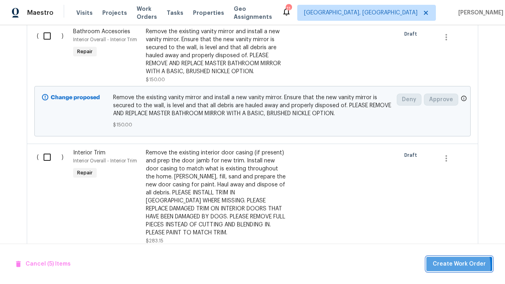
click at [446, 268] on span "Create Work Order" at bounding box center [459, 264] width 53 height 10
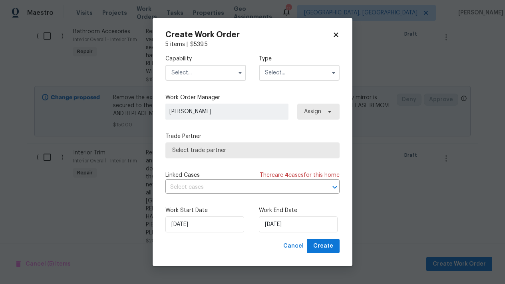
click at [196, 72] on input "text" at bounding box center [206, 73] width 81 height 16
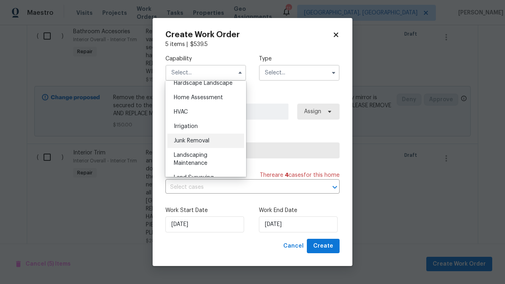
scroll to position [461, 0]
click at [202, 151] on div "Landscaping Maintenance" at bounding box center [206, 159] width 77 height 22
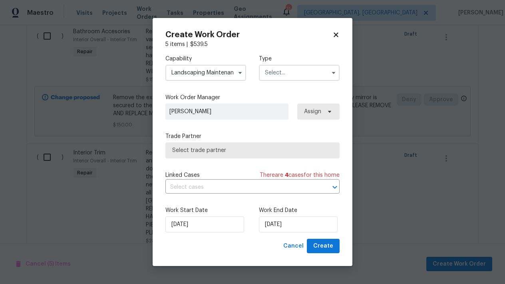
click at [268, 71] on input "text" at bounding box center [299, 73] width 81 height 16
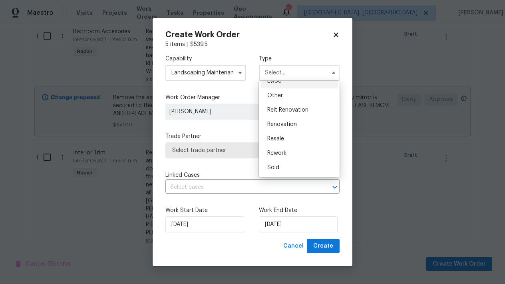
scroll to position [95, 0]
click at [288, 126] on span "Renovation" at bounding box center [283, 125] width 30 height 6
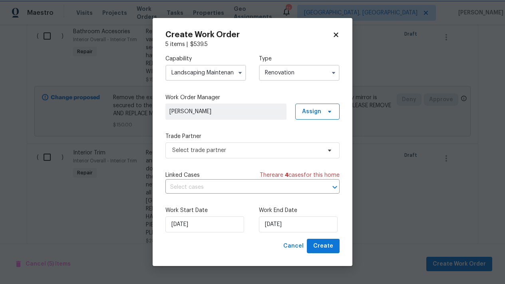
scroll to position [0, 0]
click at [224, 154] on span "Select trade partner" at bounding box center [253, 150] width 174 height 16
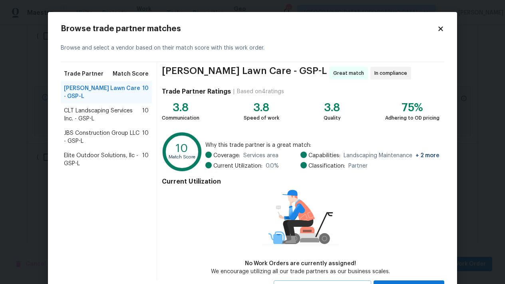
click at [102, 152] on span "Elite Outdoor Solutions, llc - GSP-L" at bounding box center [103, 160] width 78 height 16
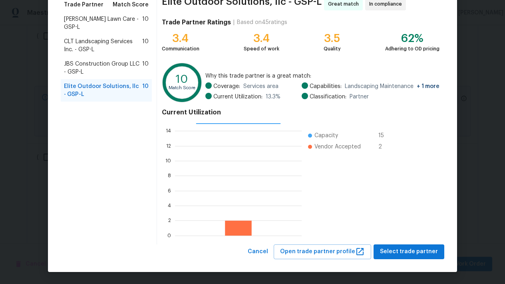
scroll to position [69, 0]
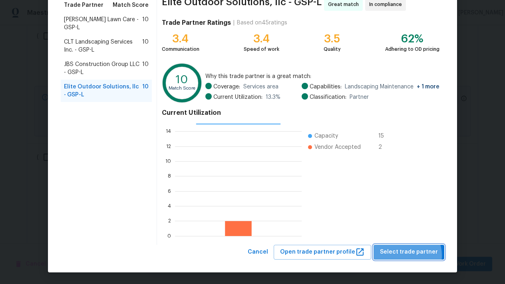
click at [406, 255] on span "Select trade partner" at bounding box center [409, 252] width 58 height 10
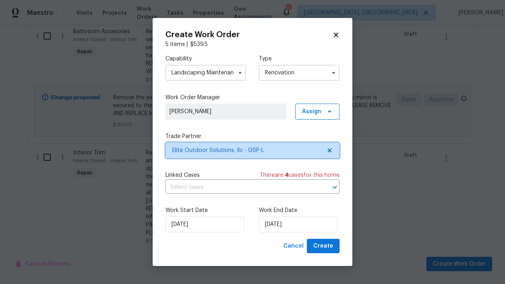
scroll to position [0, 0]
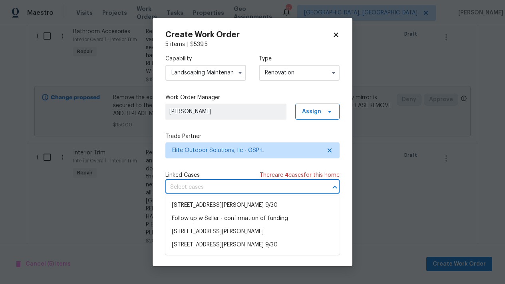
click at [263, 185] on input "text" at bounding box center [242, 187] width 152 height 12
click at [222, 203] on li "44 Willowood Drive Phase II Docs COE 9/30" at bounding box center [253, 205] width 174 height 13
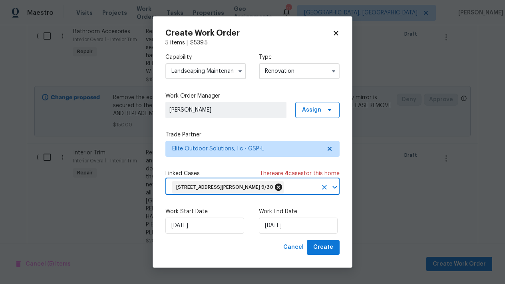
click at [282, 189] on icon at bounding box center [278, 187] width 9 height 9
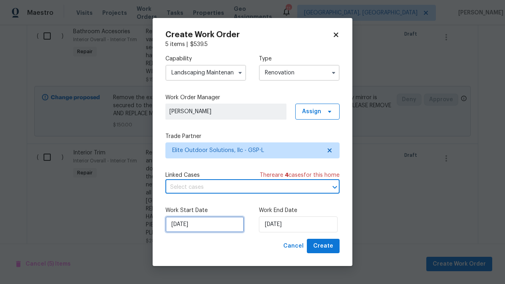
click at [218, 225] on input "[DATE]" at bounding box center [205, 224] width 79 height 16
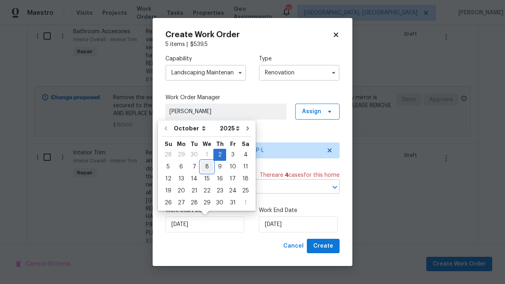
click at [206, 169] on div "8" at bounding box center [207, 166] width 13 height 11
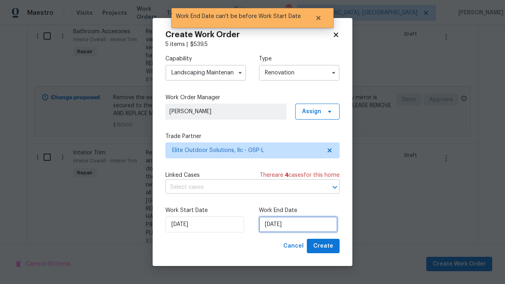
click at [288, 221] on input "[DATE]" at bounding box center [298, 224] width 79 height 16
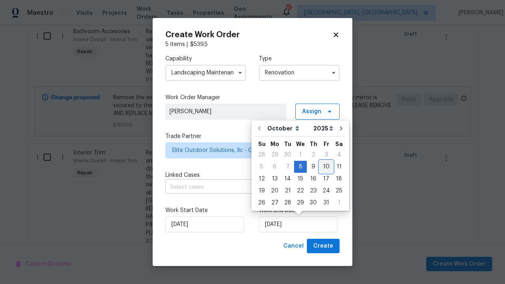
click at [322, 167] on div "10" at bounding box center [326, 166] width 13 height 11
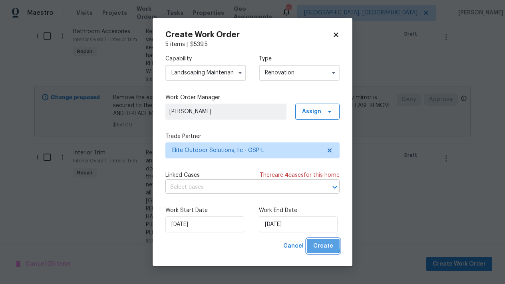
click at [319, 244] on span "Create" at bounding box center [324, 246] width 20 height 10
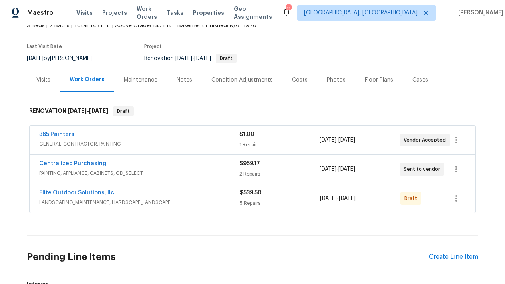
scroll to position [55, 0]
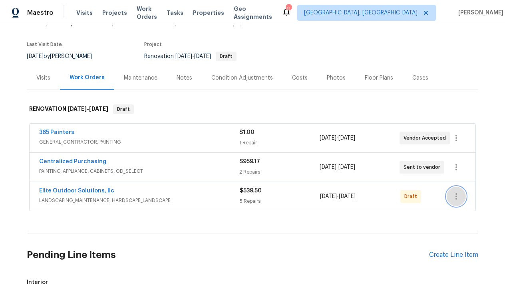
click at [458, 198] on icon "button" at bounding box center [457, 197] width 10 height 10
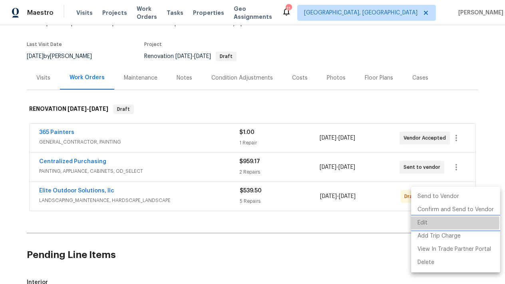
click at [427, 222] on li "Edit" at bounding box center [455, 222] width 89 height 13
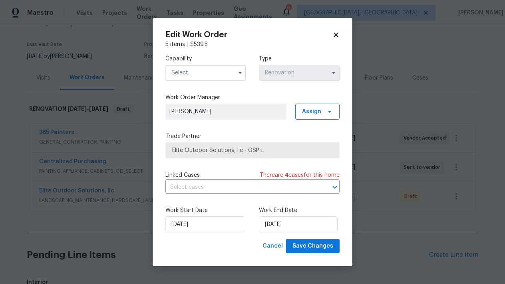
click at [341, 34] on div "Edit Work Order 5 items | $ 539.5 Capability Type Renovation Work Order Manager…" at bounding box center [253, 142] width 200 height 248
click at [336, 34] on icon at bounding box center [336, 34] width 4 height 4
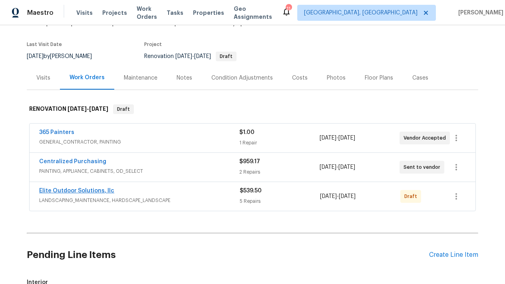
click at [97, 190] on link "Elite Outdoor Solutions, llc" at bounding box center [76, 191] width 75 height 6
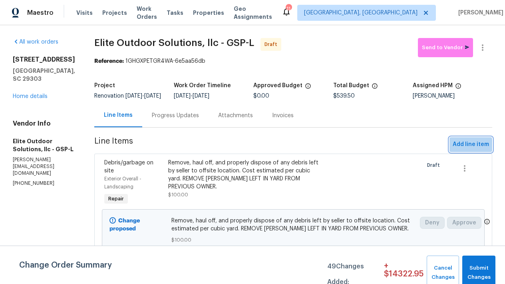
click at [468, 150] on span "Add line item" at bounding box center [471, 145] width 36 height 10
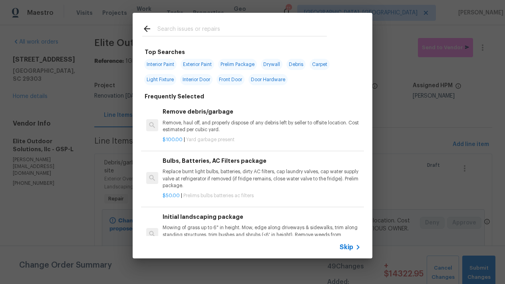
click at [190, 24] on input "text" at bounding box center [243, 30] width 170 height 12
click at [188, 28] on input "text" at bounding box center [243, 30] width 170 height 12
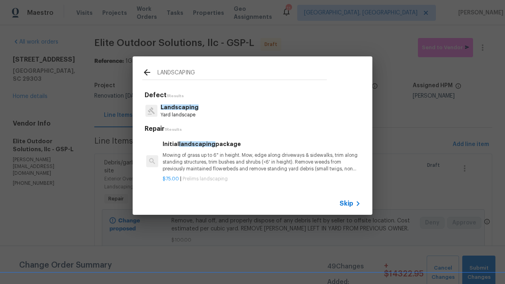
click at [178, 108] on span "Landscaping" at bounding box center [180, 107] width 38 height 6
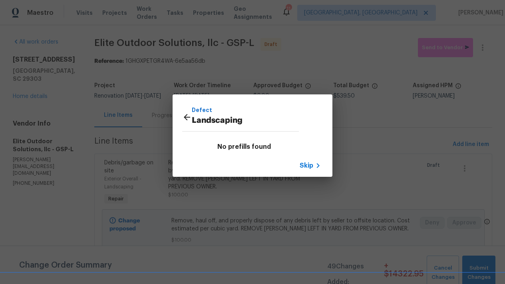
click at [196, 110] on p "Defect" at bounding box center [245, 110] width 107 height 9
click at [186, 120] on icon at bounding box center [187, 117] width 10 height 10
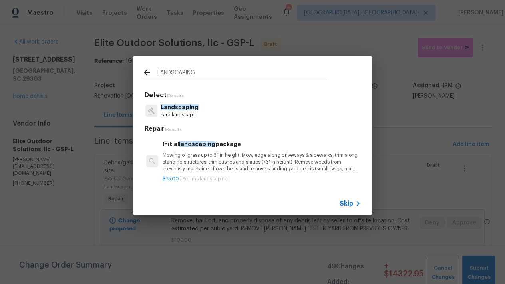
click at [207, 72] on input "LANDSCAPING" at bounding box center [243, 74] width 170 height 12
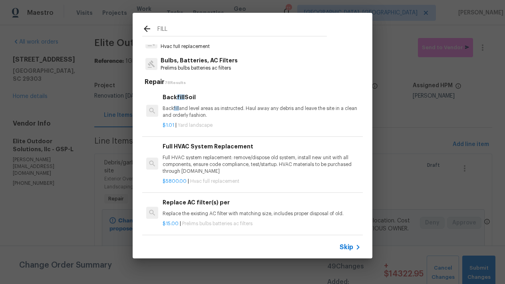
scroll to position [26, 0]
click at [177, 95] on span "fill" at bounding box center [181, 96] width 8 height 6
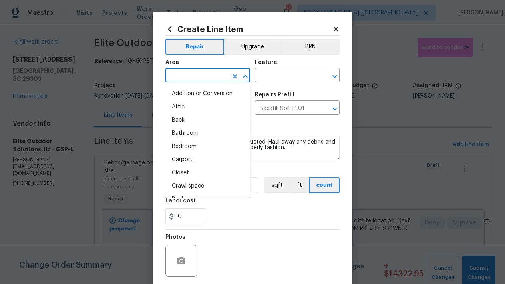
click at [199, 72] on input "text" at bounding box center [197, 76] width 62 height 12
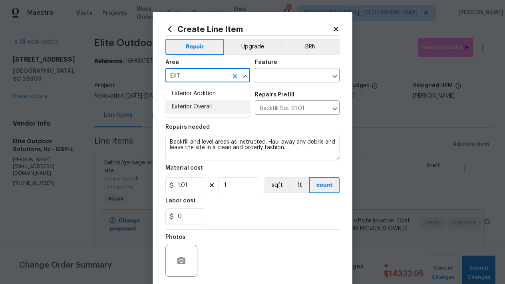
click at [198, 107] on li "Exterior Overall" at bounding box center [208, 106] width 85 height 13
click at [274, 78] on input "text" at bounding box center [286, 76] width 62 height 12
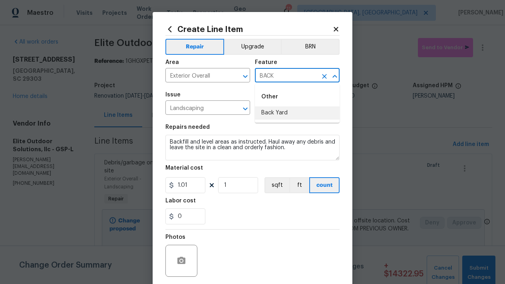
click at [287, 116] on li "Back Yard" at bounding box center [297, 112] width 85 height 13
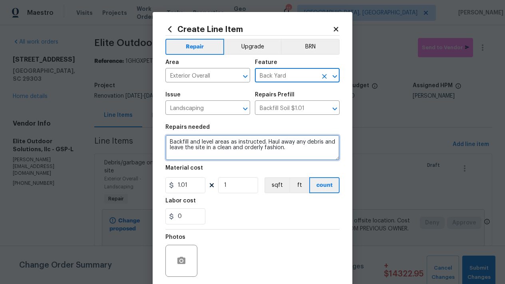
click at [292, 151] on textarea "Backfill and level areas as instructed. Haul away any debris and leave the site…" at bounding box center [253, 148] width 174 height 26
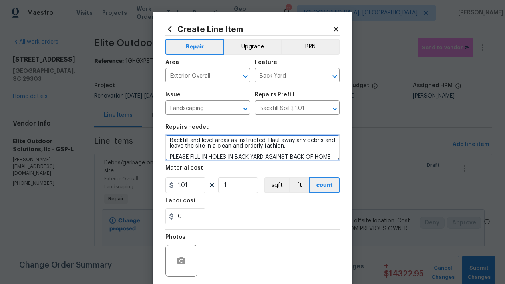
scroll to position [11, 0]
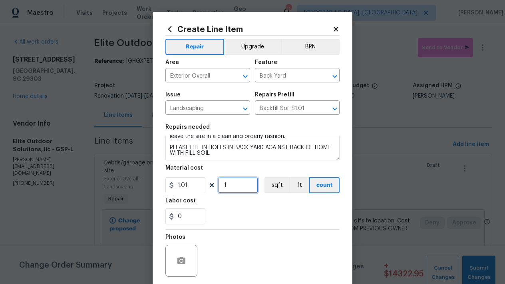
click at [241, 181] on input "1" at bounding box center [238, 185] width 40 height 16
click at [237, 208] on figure "Labor cost 0" at bounding box center [253, 211] width 174 height 26
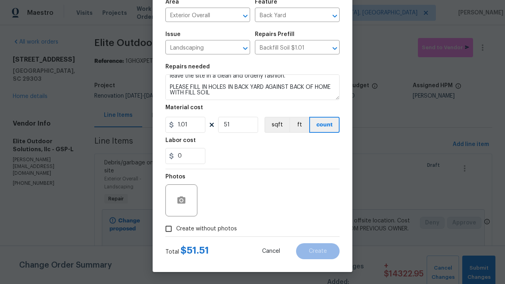
scroll to position [60, 0]
click at [238, 130] on input "51" at bounding box center [238, 125] width 40 height 16
click at [172, 230] on input "Create without photos" at bounding box center [168, 228] width 15 height 15
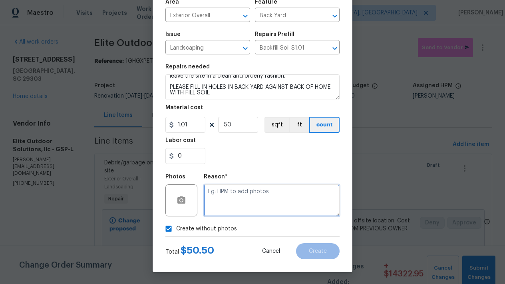
click at [260, 191] on textarea at bounding box center [272, 200] width 136 height 32
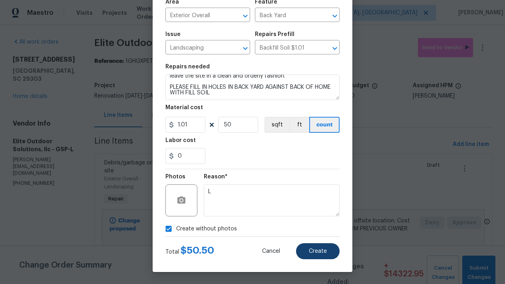
click at [325, 258] on button "Create" at bounding box center [318, 251] width 44 height 16
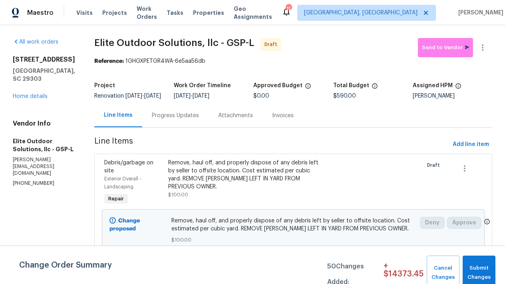
scroll to position [0, 0]
click at [32, 45] on div "All work orders" at bounding box center [44, 42] width 62 height 8
click at [27, 40] on link "All work orders" at bounding box center [36, 42] width 46 height 6
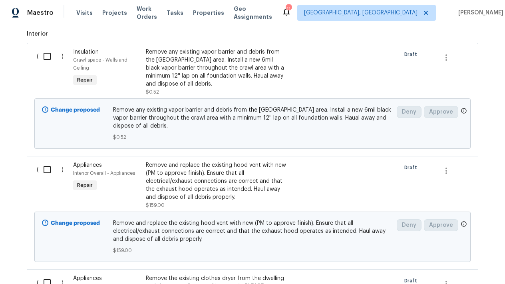
scroll to position [300, 0]
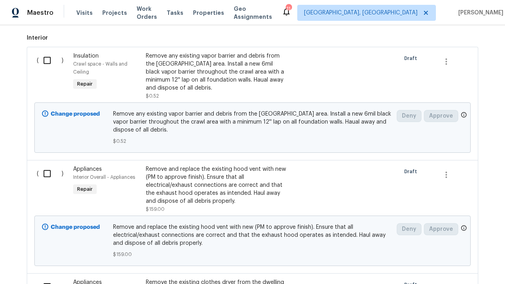
click at [48, 58] on input "checkbox" at bounding box center [50, 60] width 23 height 17
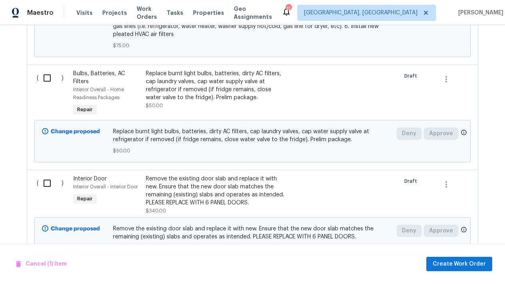
scroll to position [1513, 0]
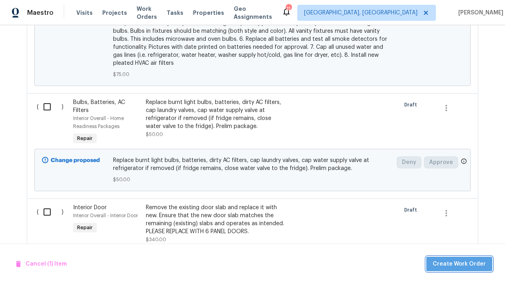
click at [471, 267] on span "Create Work Order" at bounding box center [459, 264] width 53 height 10
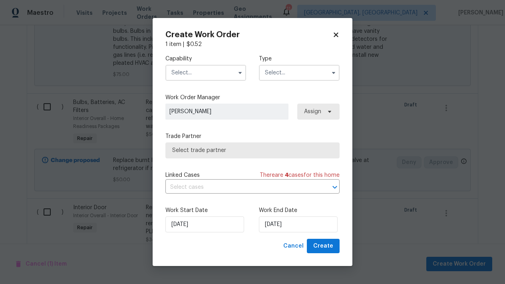
click at [199, 69] on input "text" at bounding box center [206, 73] width 81 height 16
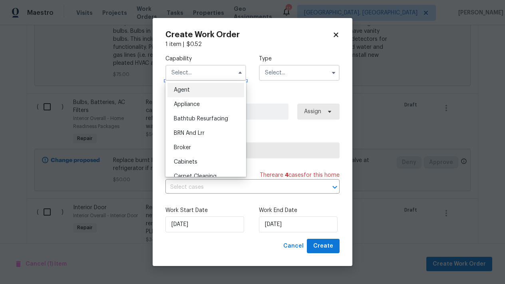
click at [198, 72] on input "text" at bounding box center [206, 73] width 81 height 16
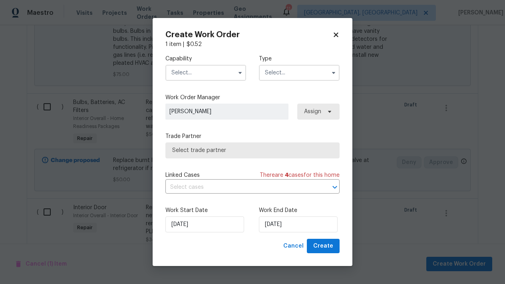
click at [198, 72] on input "text" at bounding box center [206, 73] width 81 height 16
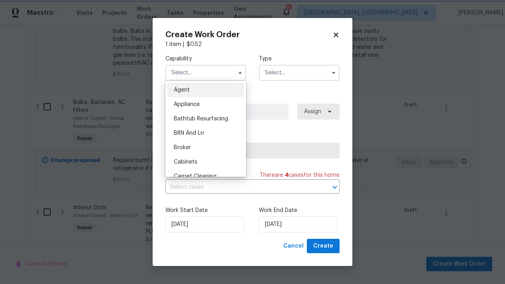
click at [245, 44] on div "1 item | $ 0.52" at bounding box center [253, 44] width 174 height 8
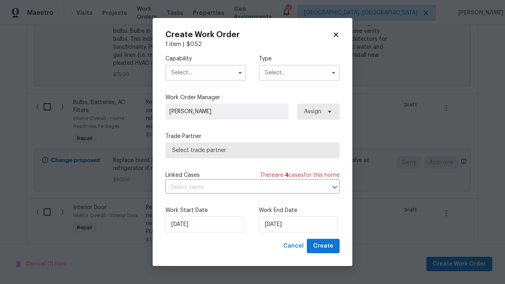
click at [200, 76] on input "text" at bounding box center [206, 73] width 81 height 16
click at [335, 32] on icon at bounding box center [336, 34] width 7 height 7
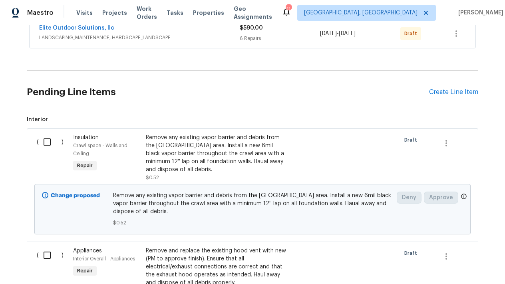
scroll to position [217, 0]
click at [449, 96] on div "Create Line Item" at bounding box center [453, 93] width 49 height 8
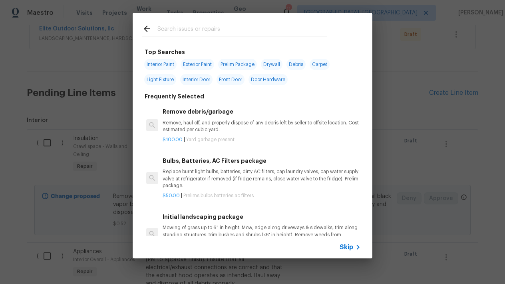
click at [206, 27] on input "text" at bounding box center [243, 30] width 170 height 12
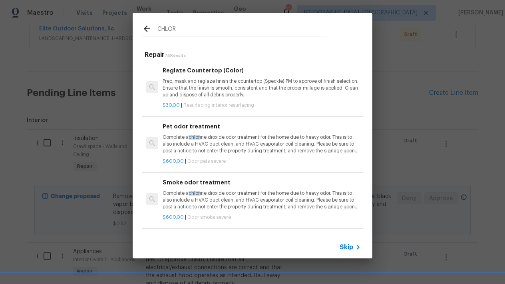
click at [226, 146] on p "Complete a chlor ine dioxide odor treatment for the home due to heavy odor. Thi…" at bounding box center [262, 144] width 198 height 20
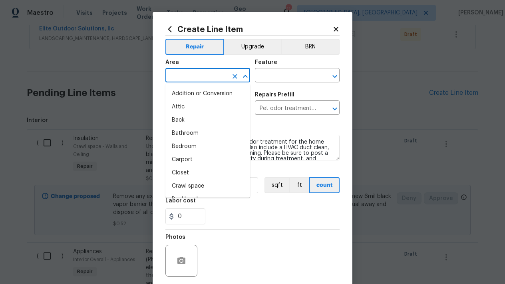
click at [198, 71] on input "text" at bounding box center [197, 76] width 62 height 12
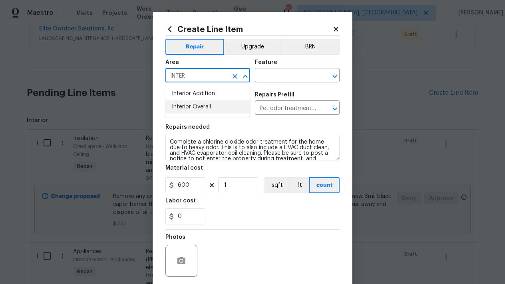
click at [215, 105] on li "Interior Overall" at bounding box center [208, 106] width 85 height 13
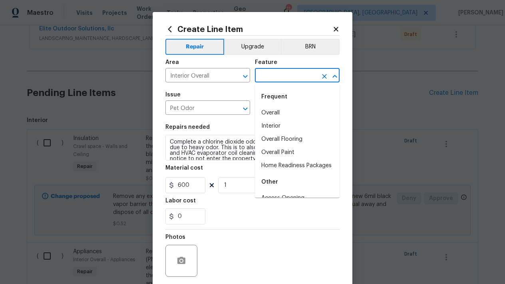
click at [282, 76] on input "text" at bounding box center [286, 76] width 62 height 12
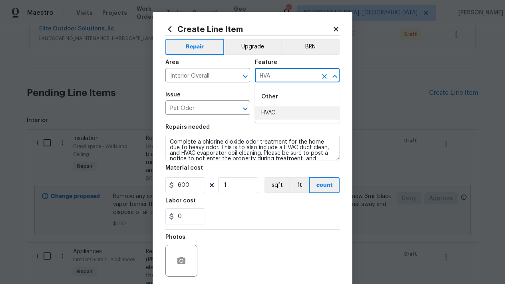
click at [278, 113] on li "HVAC" at bounding box center [297, 112] width 85 height 13
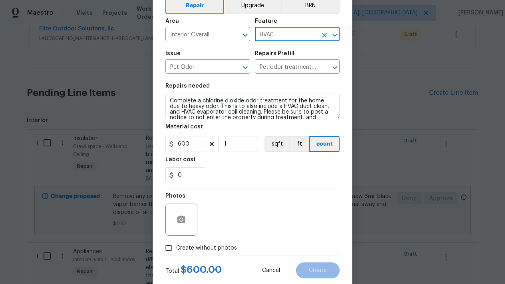
scroll to position [45, 0]
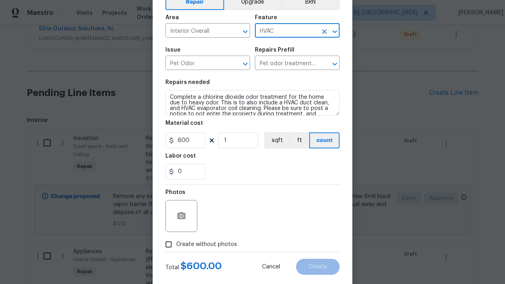
click at [175, 242] on input "Create without photos" at bounding box center [168, 244] width 15 height 15
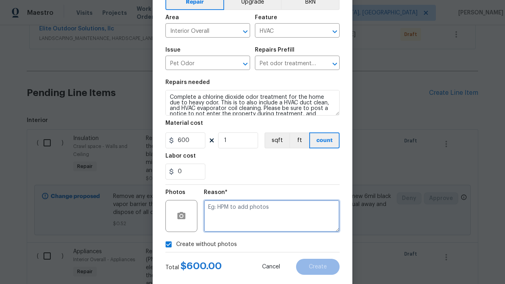
click at [250, 214] on textarea at bounding box center [272, 216] width 136 height 32
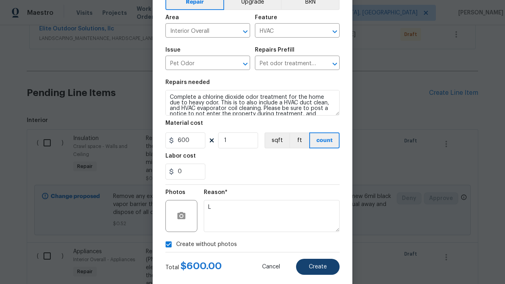
click at [324, 271] on button "Create" at bounding box center [318, 267] width 44 height 16
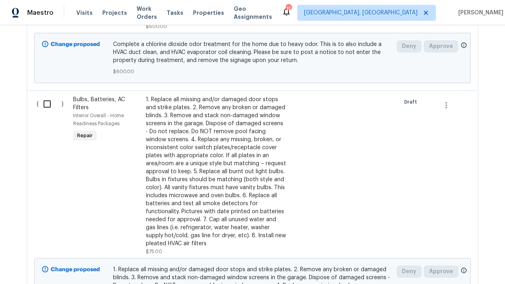
scroll to position [1389, 0]
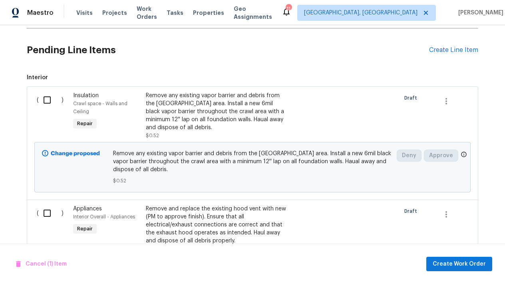
scroll to position [276, 0]
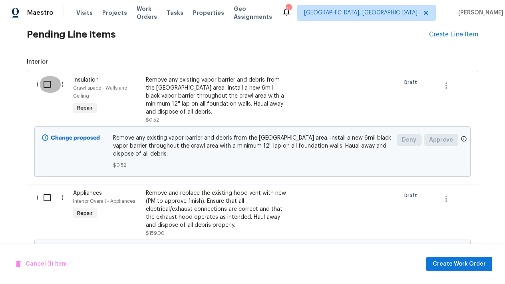
click at [46, 87] on input "checkbox" at bounding box center [50, 84] width 23 height 17
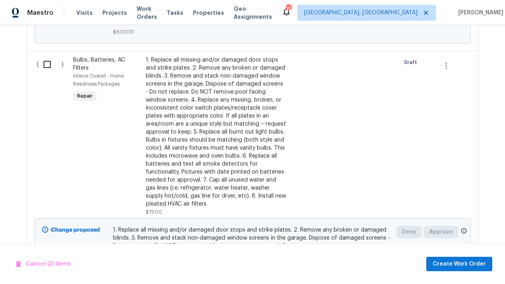
scroll to position [1396, 0]
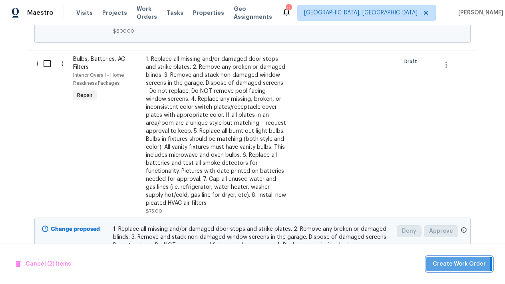
click at [447, 265] on span "Create Work Order" at bounding box center [459, 264] width 53 height 10
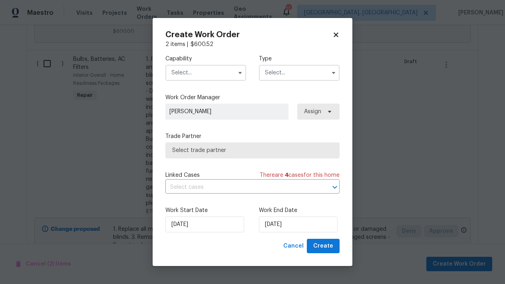
click at [209, 65] on input "text" at bounding box center [206, 73] width 81 height 16
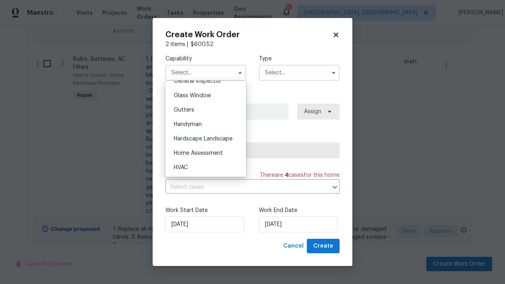
scroll to position [406, 0]
click at [198, 165] on div "HVAC" at bounding box center [206, 167] width 77 height 14
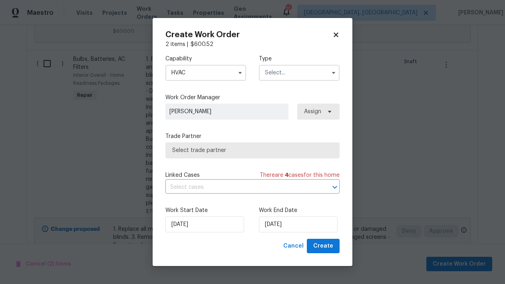
click at [276, 68] on input "text" at bounding box center [299, 73] width 81 height 16
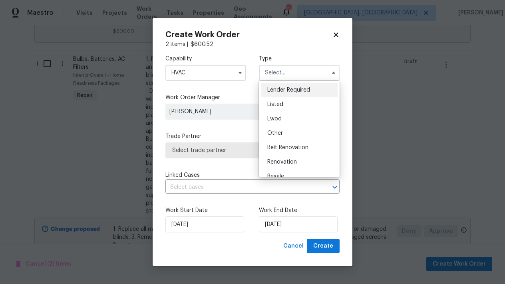
scroll to position [59, 0]
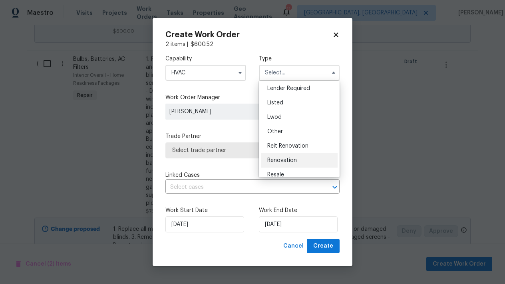
click at [289, 160] on span "Renovation" at bounding box center [283, 161] width 30 height 6
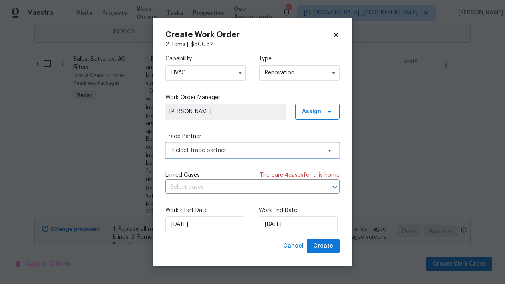
click at [230, 150] on span "Select trade partner" at bounding box center [246, 150] width 149 height 8
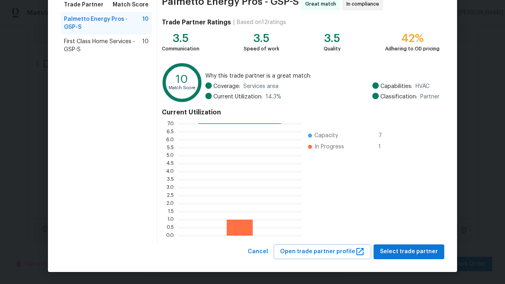
scroll to position [69, 0]
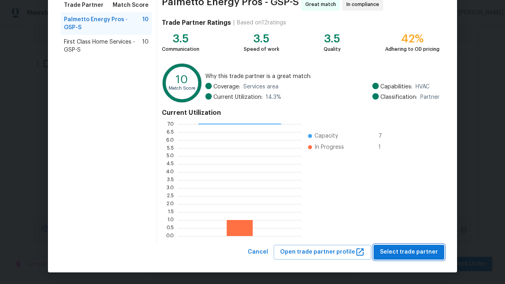
click at [404, 249] on span "Select trade partner" at bounding box center [409, 252] width 58 height 10
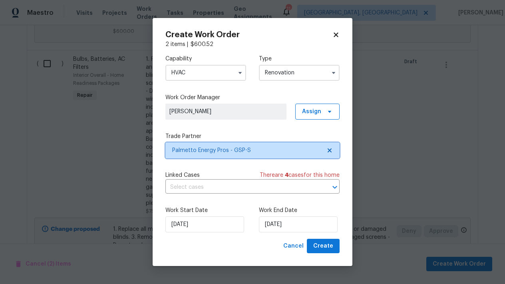
scroll to position [0, 0]
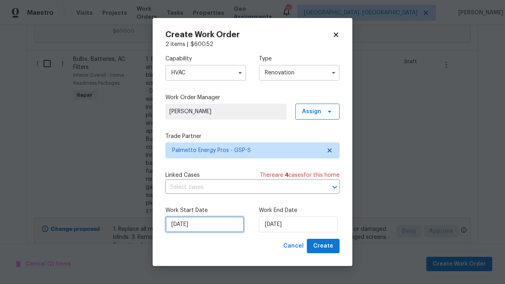
click at [218, 222] on input "[DATE]" at bounding box center [205, 224] width 79 height 16
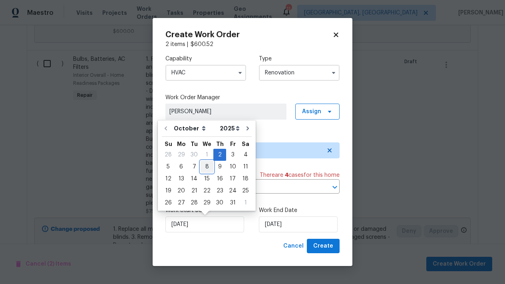
click at [201, 164] on div "8" at bounding box center [207, 166] width 13 height 11
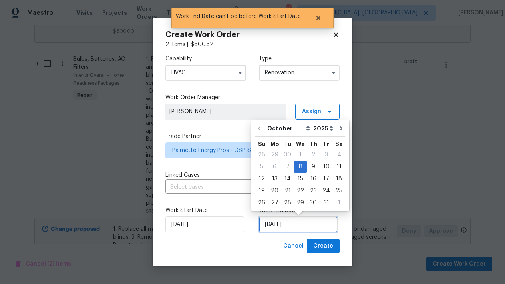
click at [287, 224] on input "[DATE]" at bounding box center [298, 224] width 79 height 16
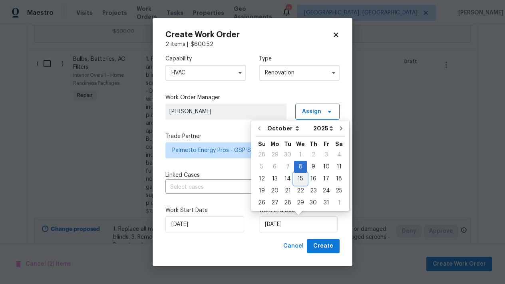
click at [297, 180] on div "15" at bounding box center [300, 178] width 13 height 11
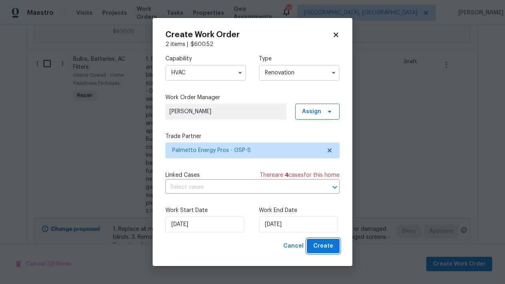
click at [320, 250] on span "Create" at bounding box center [324, 246] width 20 height 10
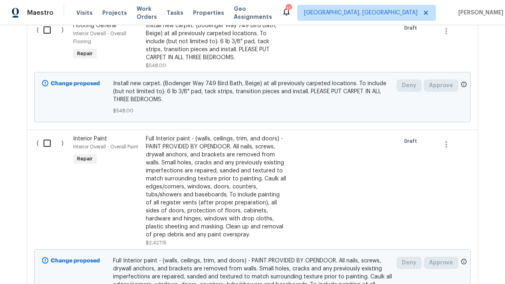
scroll to position [4218, 0]
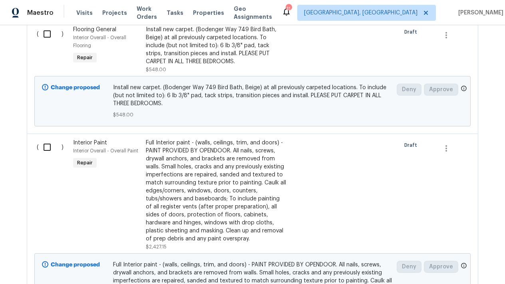
click at [45, 42] on input "checkbox" at bounding box center [50, 34] width 23 height 17
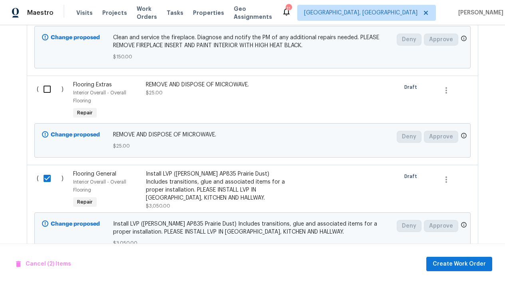
scroll to position [3974, 0]
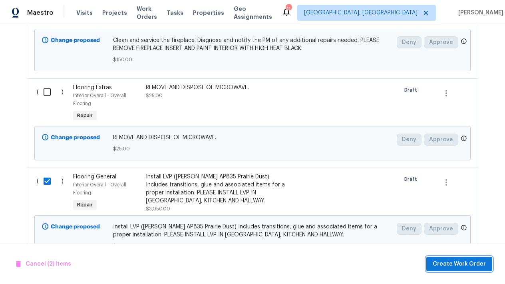
click at [443, 265] on span "Create Work Order" at bounding box center [459, 264] width 53 height 10
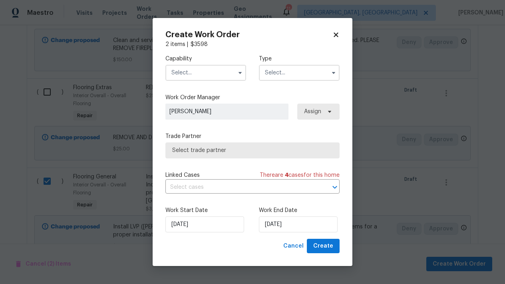
click at [194, 66] on input "text" at bounding box center [206, 73] width 81 height 16
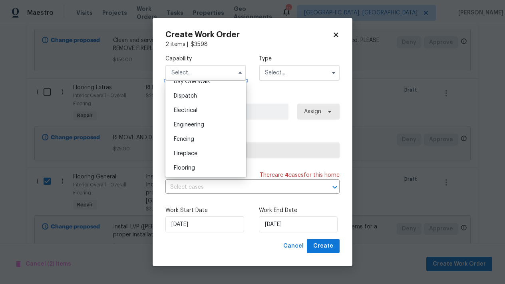
scroll to position [240, 0]
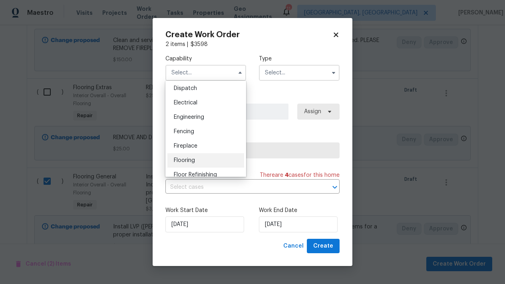
click at [188, 158] on span "Flooring" at bounding box center [184, 161] width 21 height 6
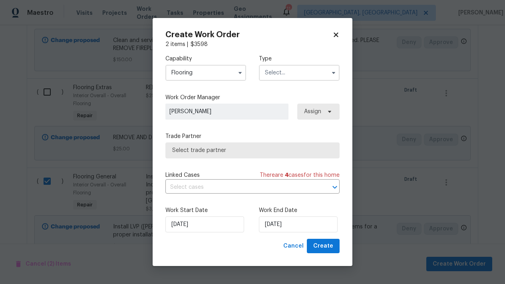
click at [280, 74] on input "text" at bounding box center [299, 73] width 81 height 16
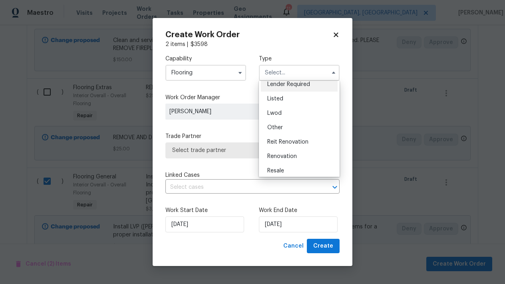
scroll to position [64, 0]
click at [281, 159] on div "Renovation" at bounding box center [299, 155] width 77 height 14
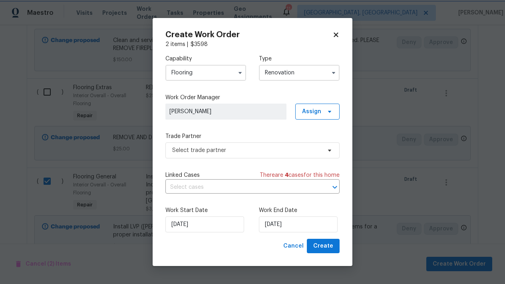
scroll to position [0, 0]
click at [204, 153] on span "Select trade partner" at bounding box center [246, 150] width 149 height 8
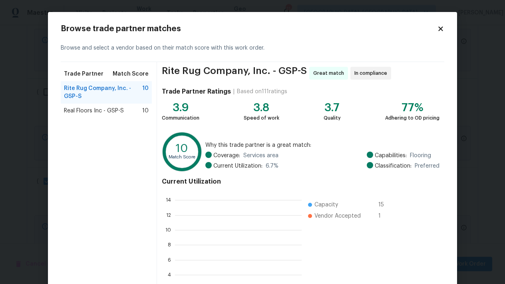
scroll to position [112, 127]
click at [96, 95] on span "Rite Rug Company, Inc. - GSP-S" at bounding box center [103, 92] width 78 height 16
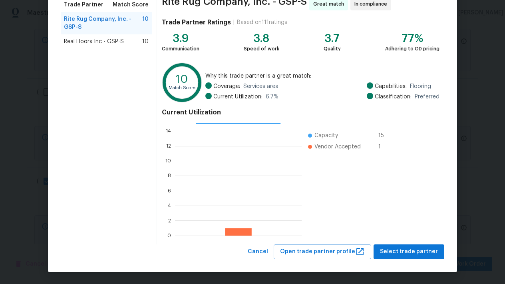
scroll to position [69, 0]
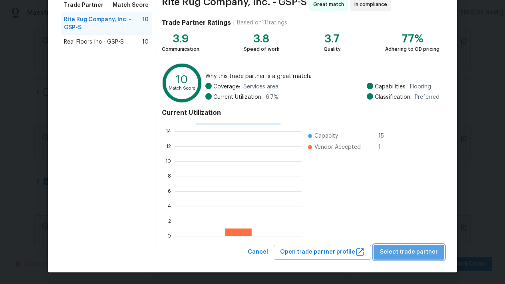
click at [415, 254] on span "Select trade partner" at bounding box center [409, 252] width 58 height 10
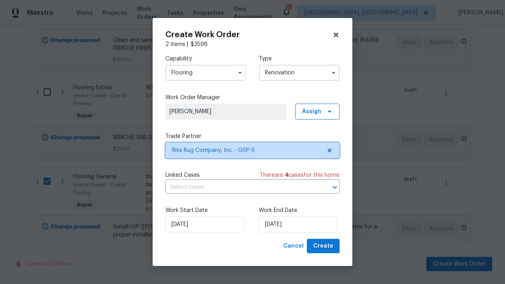
scroll to position [0, 0]
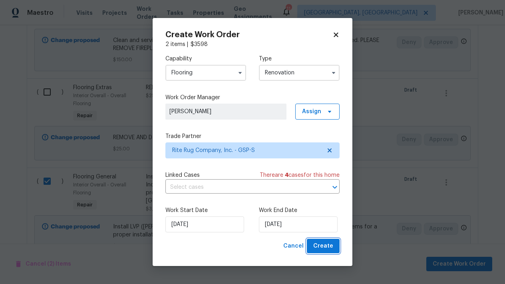
click at [335, 246] on button "Create" at bounding box center [323, 246] width 33 height 15
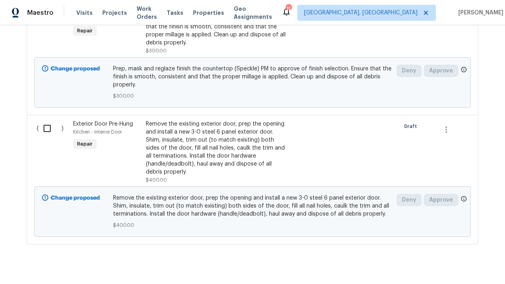
scroll to position [5157, 0]
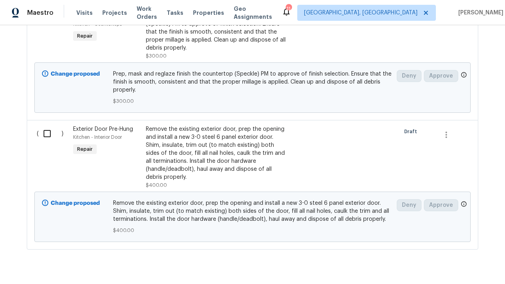
click at [46, 29] on input "checkbox" at bounding box center [50, 20] width 23 height 17
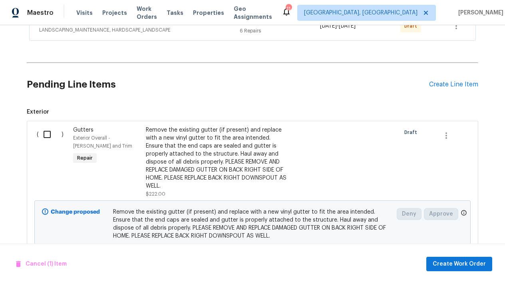
scroll to position [281, 0]
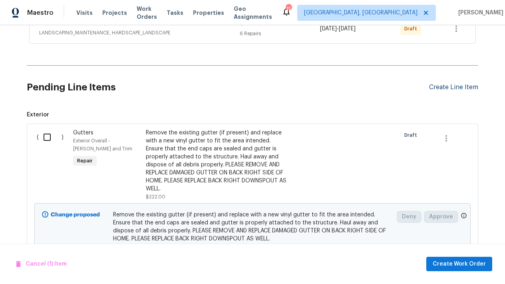
click at [461, 84] on div "Create Line Item" at bounding box center [453, 88] width 49 height 8
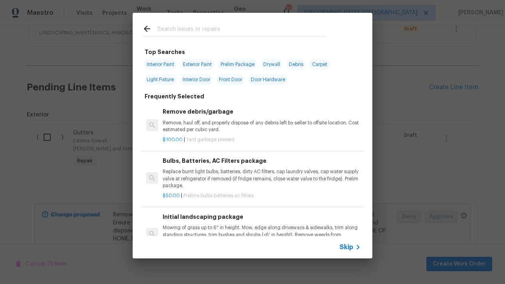
click at [181, 27] on input "text" at bounding box center [243, 30] width 170 height 12
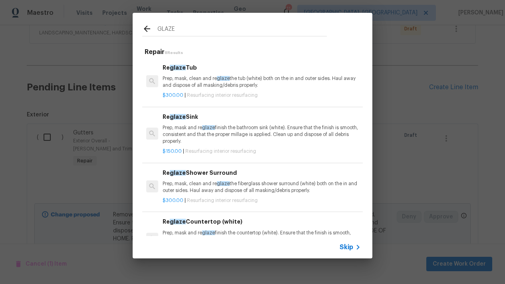
scroll to position [0, 0]
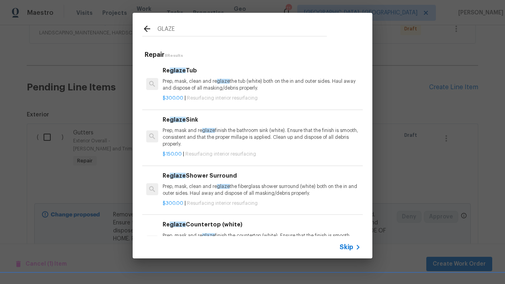
click at [175, 89] on p "Prep, mask, clean and re glaze the tub (white) both on the in and outer sides. …" at bounding box center [262, 85] width 198 height 14
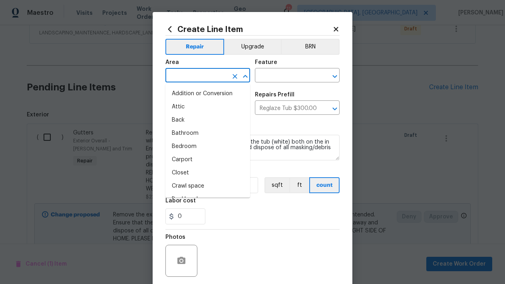
click at [198, 76] on input "text" at bounding box center [197, 76] width 62 height 12
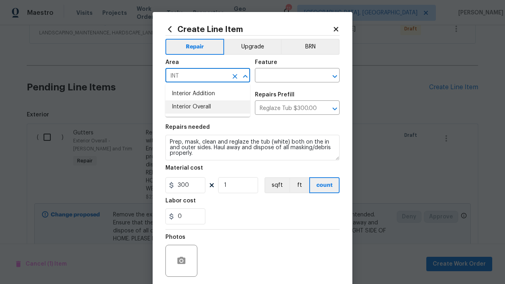
click at [206, 110] on li "Interior Overall" at bounding box center [208, 106] width 85 height 13
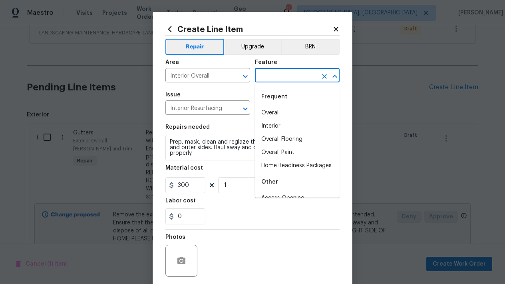
click at [273, 80] on input "text" at bounding box center [286, 76] width 62 height 12
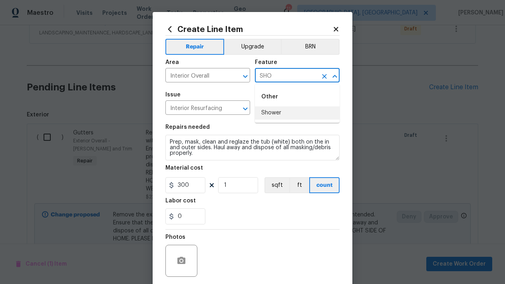
click at [278, 113] on li "Shower" at bounding box center [297, 112] width 85 height 13
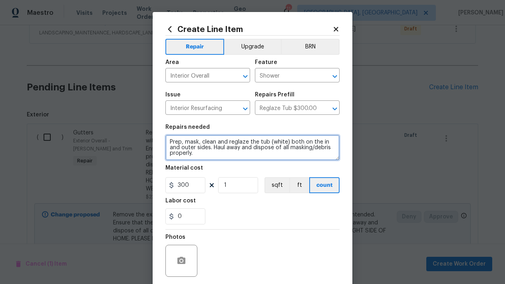
click at [211, 155] on textarea "Prep, mask, clean and reglaze the tub (white) both on the in and outer sides. H…" at bounding box center [253, 148] width 174 height 26
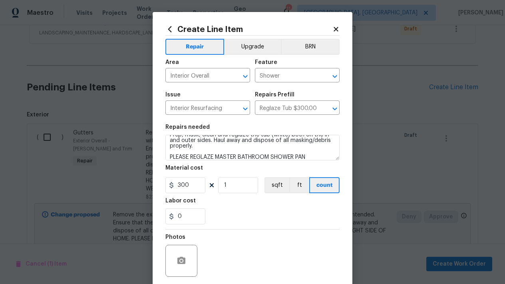
click at [251, 230] on div "Photos" at bounding box center [253, 256] width 174 height 52
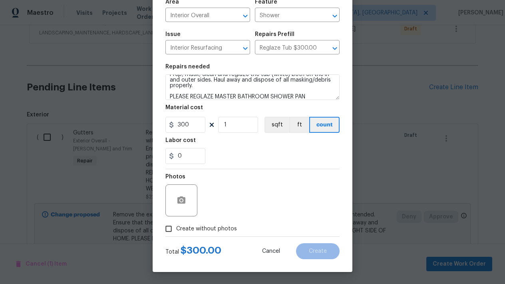
scroll to position [60, 0]
click at [171, 233] on input "Create without photos" at bounding box center [168, 228] width 15 height 15
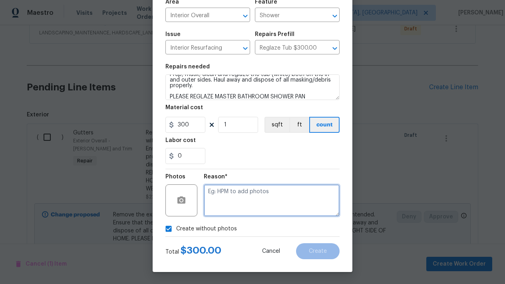
click at [287, 213] on textarea at bounding box center [272, 200] width 136 height 32
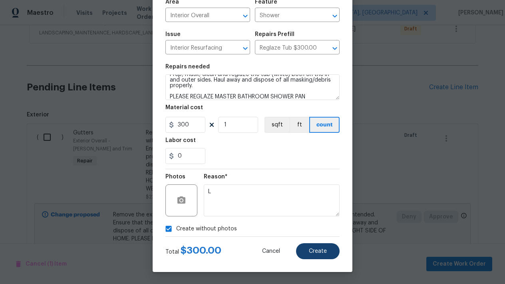
click at [301, 252] on button "Create" at bounding box center [318, 251] width 44 height 16
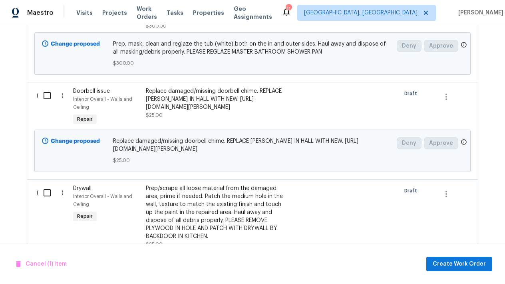
scroll to position [4720, 0]
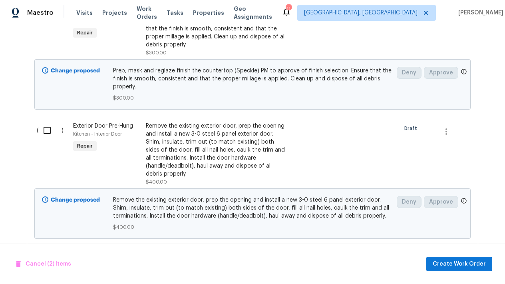
scroll to position [5260, 0]
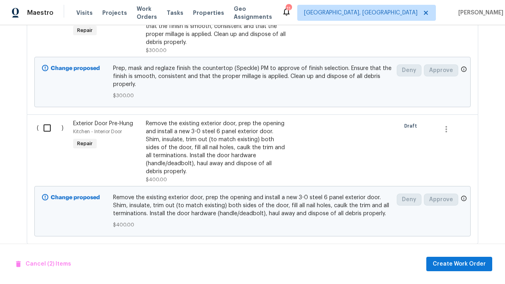
click at [436, 259] on button "Create Work Order" at bounding box center [460, 264] width 66 height 15
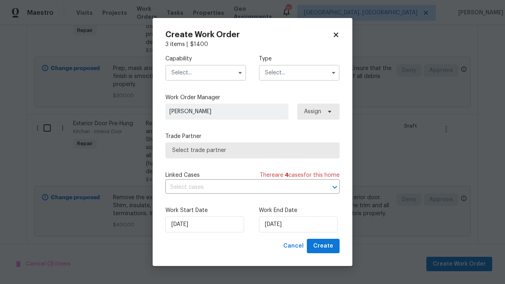
click at [201, 75] on input "text" at bounding box center [206, 73] width 81 height 16
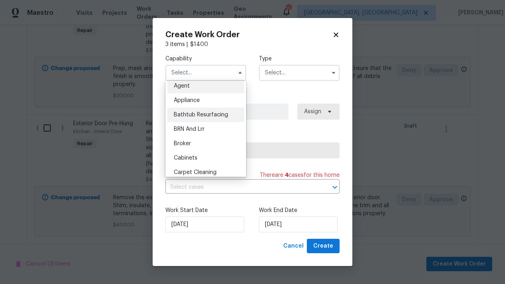
scroll to position [10, 0]
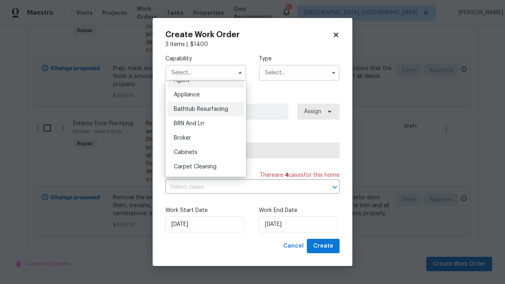
click at [198, 113] on div "Bathtub Resurfacing" at bounding box center [206, 109] width 77 height 14
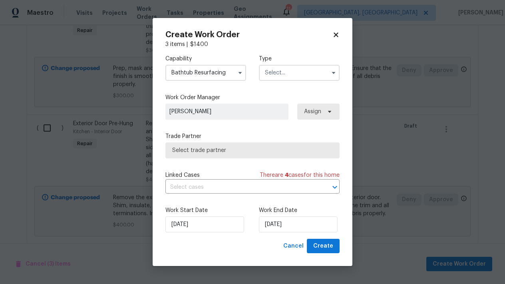
click at [283, 67] on input "text" at bounding box center [299, 73] width 81 height 16
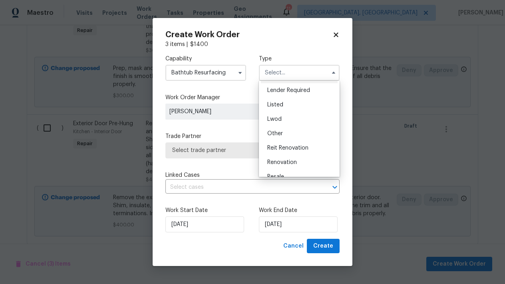
scroll to position [67, 0]
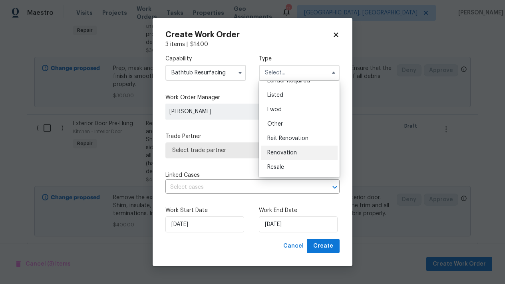
click at [287, 152] on span "Renovation" at bounding box center [283, 153] width 30 height 6
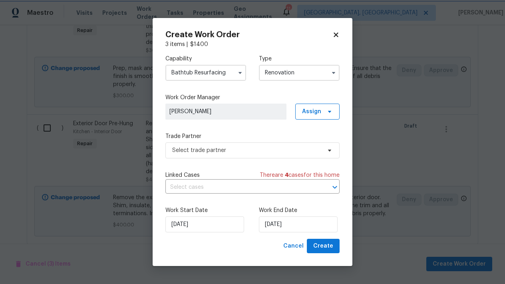
scroll to position [0, 0]
click at [221, 146] on span "Select trade partner" at bounding box center [246, 150] width 149 height 8
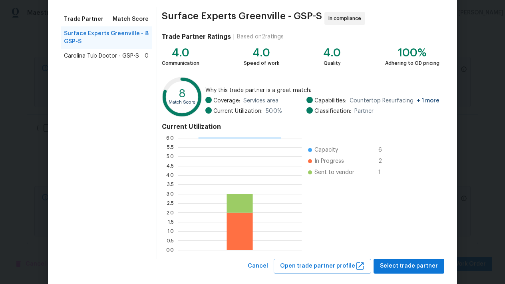
scroll to position [56, 0]
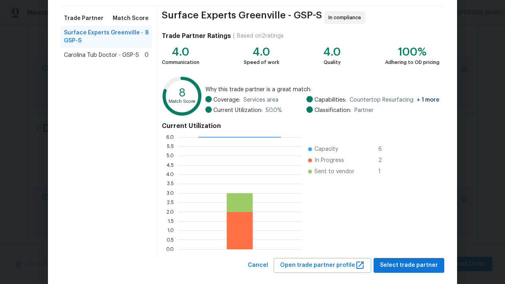
click at [86, 55] on span "Carolina Tub Doctor - GSP-S" at bounding box center [101, 55] width 75 height 8
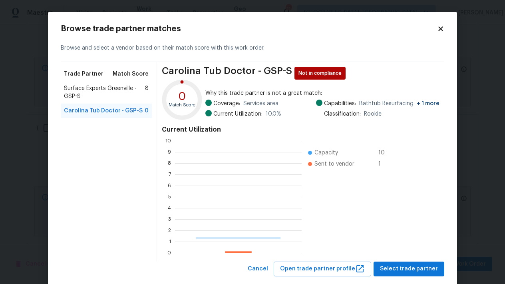
scroll to position [112, 127]
click at [81, 92] on span "Surface Experts Greenville - GSP-S" at bounding box center [104, 92] width 81 height 16
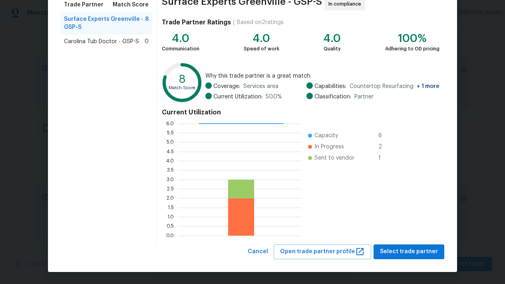
scroll to position [69, 0]
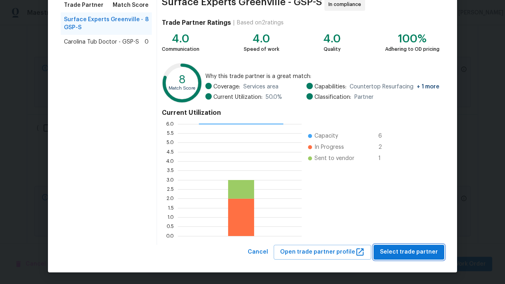
click at [413, 250] on span "Select trade partner" at bounding box center [409, 252] width 58 height 10
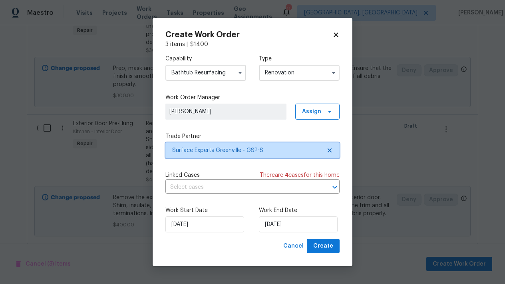
scroll to position [0, 0]
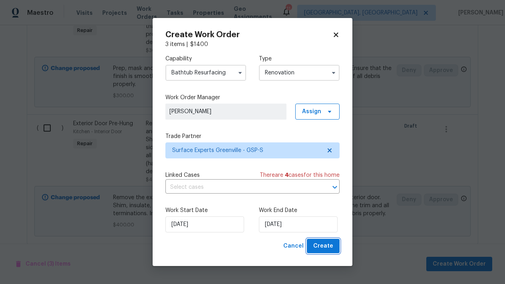
click at [320, 249] on span "Create" at bounding box center [324, 246] width 20 height 10
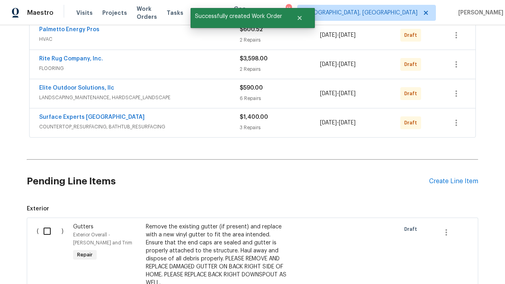
scroll to position [208, 0]
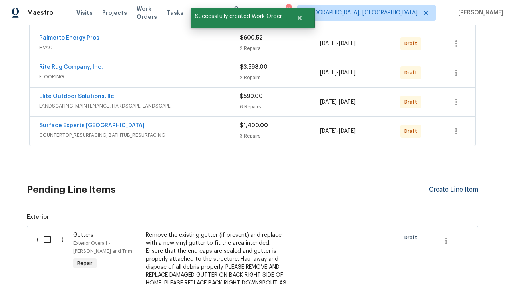
click at [443, 188] on div "Create Line Item" at bounding box center [453, 190] width 49 height 8
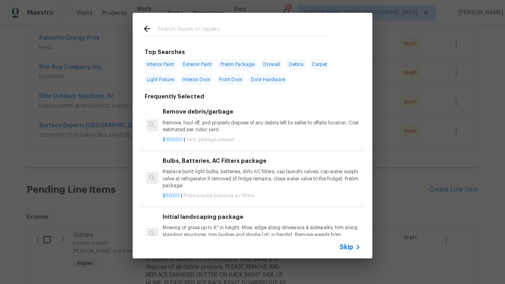
click at [195, 36] on input "text" at bounding box center [243, 30] width 170 height 12
click at [194, 31] on input "text" at bounding box center [243, 30] width 170 height 12
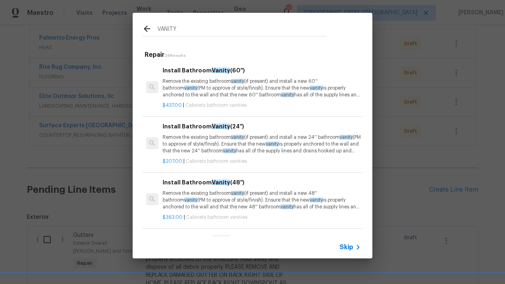
click at [205, 185] on h6 "Install Bathroom Vanity (48'')" at bounding box center [262, 182] width 198 height 9
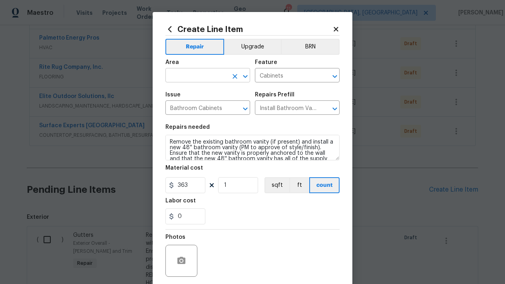
click at [187, 73] on input "text" at bounding box center [197, 76] width 62 height 12
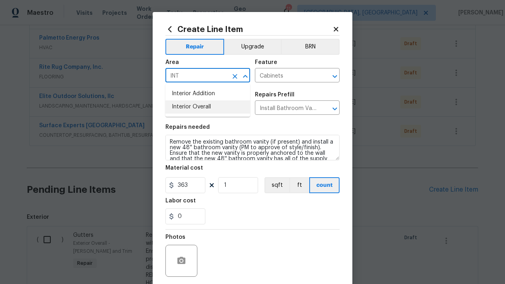
click at [203, 106] on li "Interior Overall" at bounding box center [208, 106] width 85 height 13
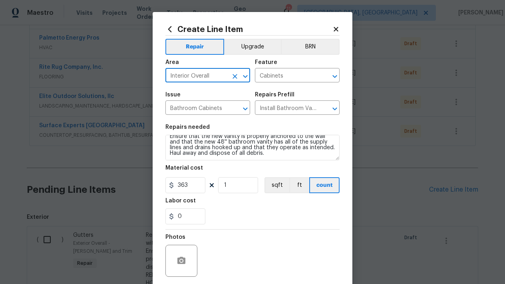
scroll to position [17, 0]
click at [262, 154] on textarea "Remove the existing bathroom vanity (if present) and install a new 48'' bathroo…" at bounding box center [253, 148] width 174 height 26
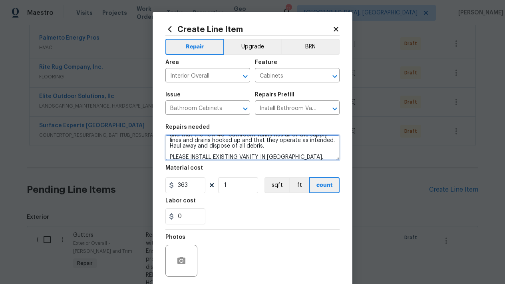
scroll to position [30, 0]
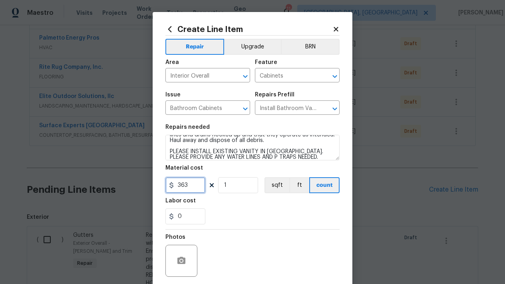
drag, startPoint x: 193, startPoint y: 184, endPoint x: 143, endPoint y: 186, distance: 50.4
click at [142, 186] on div "Create Line Item Repair Upgrade BRN Area Interior Overall ​ Feature Cabinets ​ …" at bounding box center [252, 142] width 505 height 284
click at [198, 215] on input "0" at bounding box center [186, 216] width 40 height 16
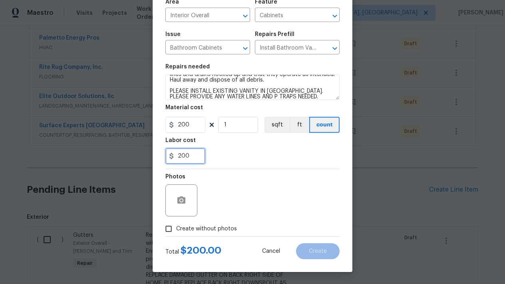
scroll to position [60, 0]
click at [172, 232] on input "Create without photos" at bounding box center [168, 228] width 15 height 15
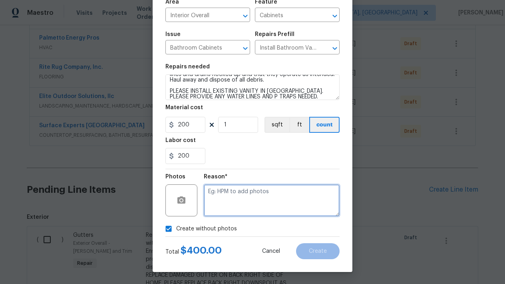
click at [234, 204] on textarea at bounding box center [272, 200] width 136 height 32
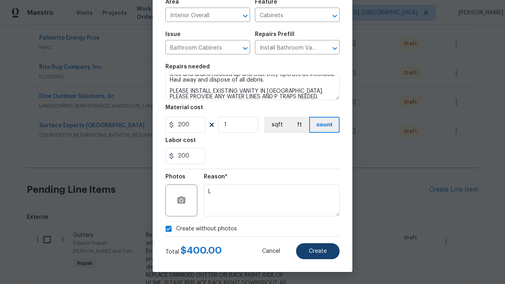
click at [315, 252] on span "Create" at bounding box center [318, 251] width 18 height 6
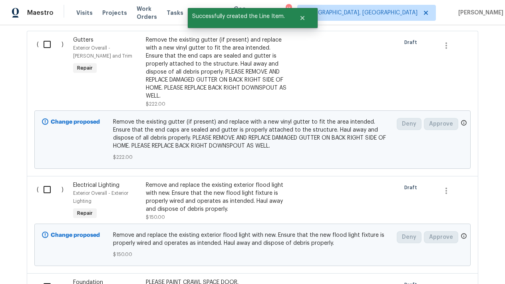
scroll to position [401, 0]
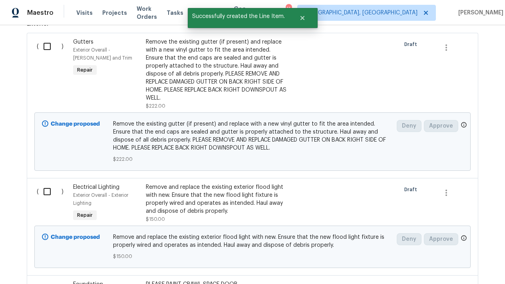
click at [45, 48] on input "checkbox" at bounding box center [50, 46] width 23 height 17
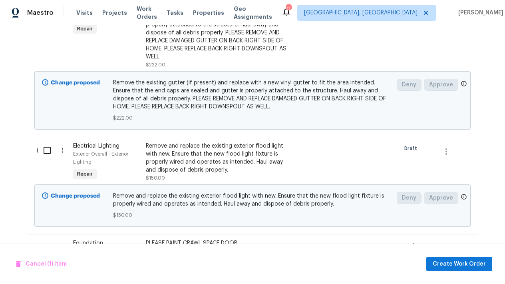
scroll to position [451, 0]
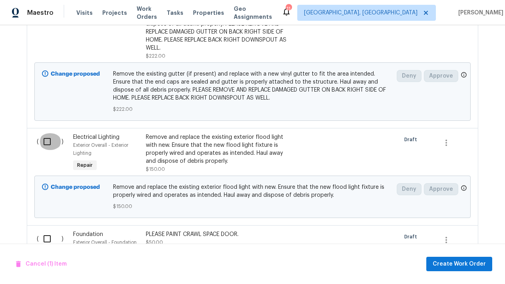
click at [49, 145] on input "checkbox" at bounding box center [50, 141] width 23 height 17
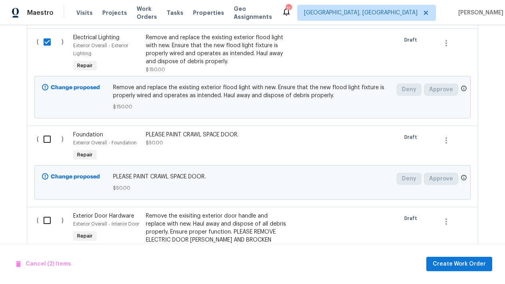
scroll to position [565, 0]
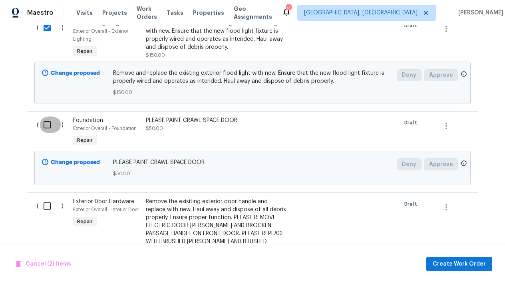
click at [45, 128] on input "checkbox" at bounding box center [50, 124] width 23 height 17
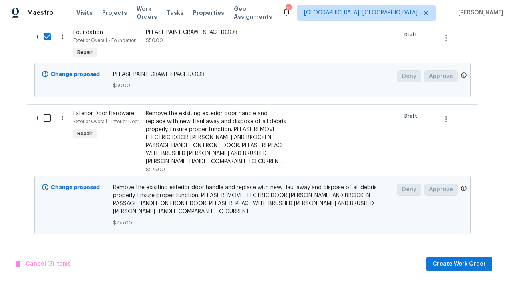
scroll to position [653, 0]
click at [47, 119] on input "checkbox" at bounding box center [50, 117] width 23 height 17
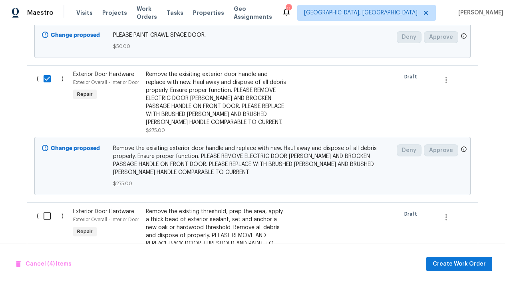
scroll to position [692, 0]
click at [445, 82] on icon "button" at bounding box center [447, 81] width 10 height 10
click at [373, 96] on div at bounding box center [252, 142] width 505 height 284
click at [188, 88] on div "Remove the exisiting exterior door handle and replace with new. Haul away and d…" at bounding box center [216, 99] width 141 height 56
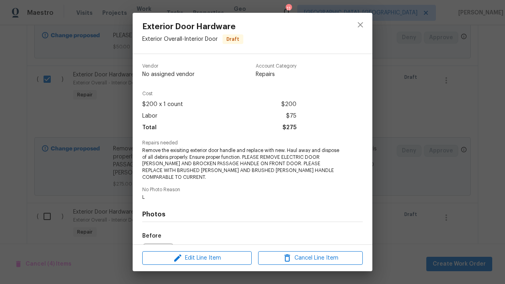
scroll to position [0, 0]
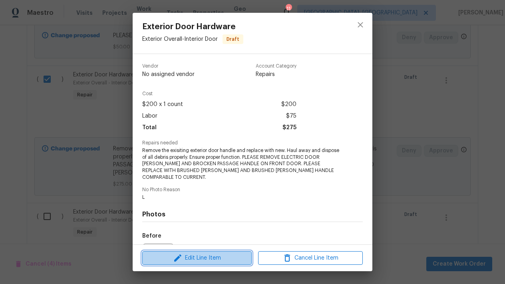
click at [215, 256] on span "Edit Line Item" at bounding box center [197, 258] width 105 height 10
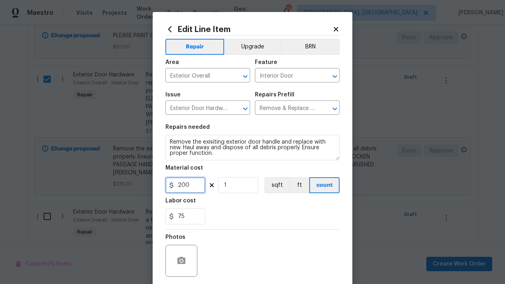
drag, startPoint x: 193, startPoint y: 188, endPoint x: 140, endPoint y: 184, distance: 52.9
click at [140, 184] on div "Edit Line Item Repair Upgrade BRN Area Exterior Overall ​ Feature Interior Door…" at bounding box center [252, 142] width 505 height 284
click at [244, 216] on div "75" at bounding box center [253, 216] width 174 height 16
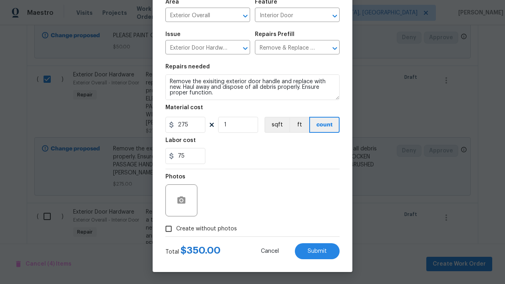
scroll to position [60, 0]
click at [168, 229] on input "Create without photos" at bounding box center [168, 228] width 15 height 15
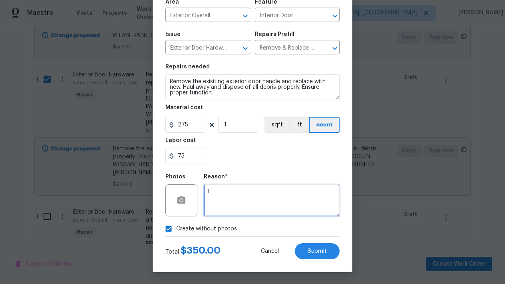
click at [228, 208] on textarea "L" at bounding box center [272, 200] width 136 height 32
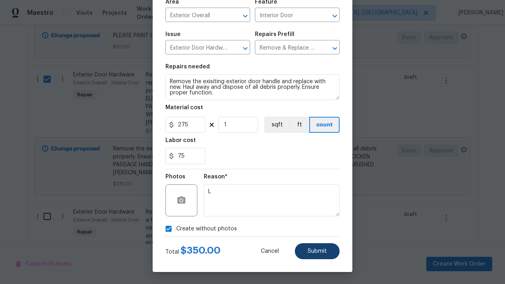
click at [319, 258] on button "Submit" at bounding box center [317, 251] width 45 height 16
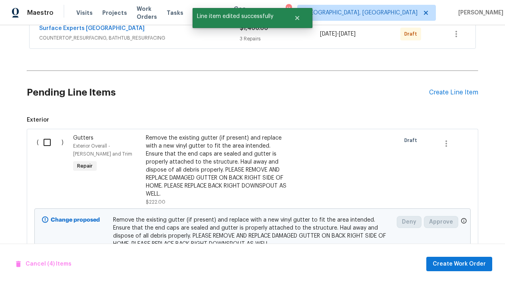
scroll to position [319, 0]
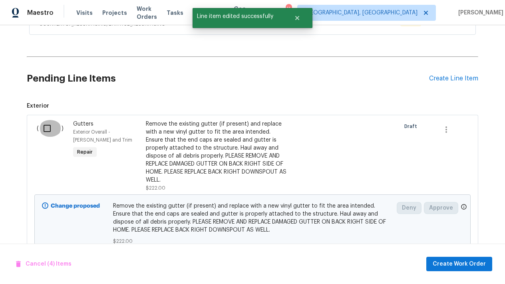
click at [45, 130] on input "checkbox" at bounding box center [50, 128] width 23 height 17
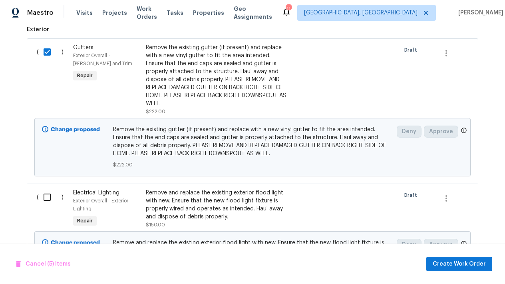
scroll to position [398, 0]
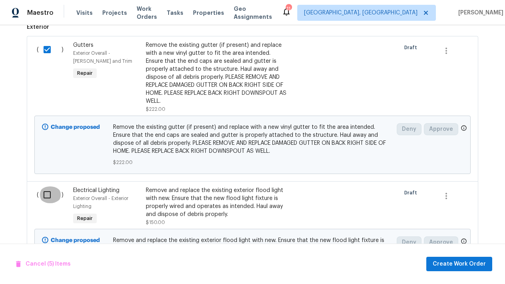
click at [49, 194] on input "checkbox" at bounding box center [50, 194] width 23 height 17
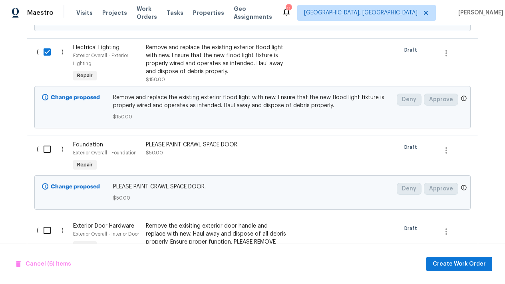
scroll to position [543, 0]
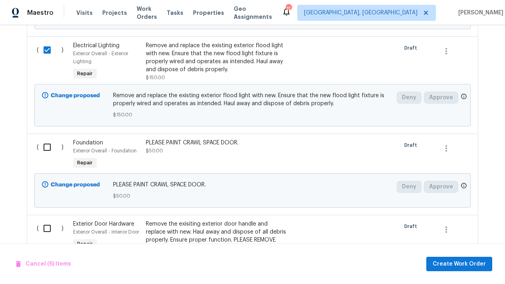
click at [47, 149] on input "checkbox" at bounding box center [50, 147] width 23 height 17
click at [46, 228] on input "checkbox" at bounding box center [50, 228] width 23 height 17
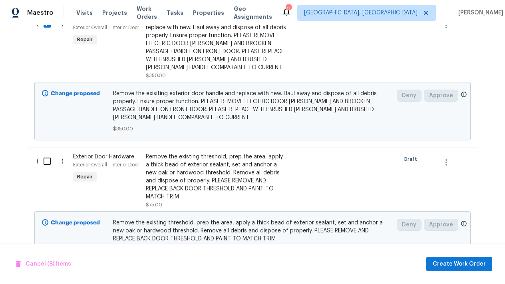
scroll to position [751, 0]
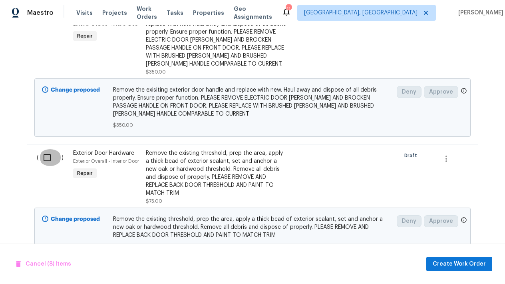
click at [46, 156] on input "checkbox" at bounding box center [50, 157] width 23 height 17
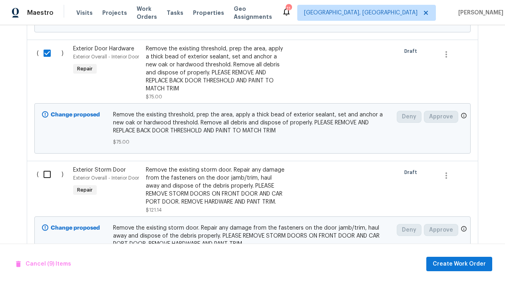
scroll to position [869, 0]
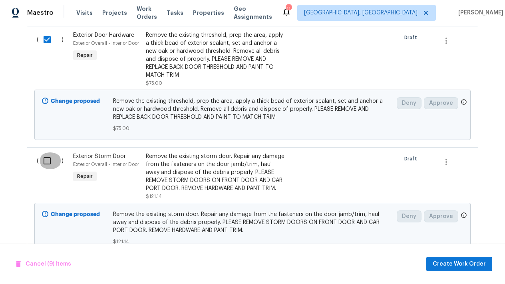
click at [50, 162] on input "checkbox" at bounding box center [50, 160] width 23 height 17
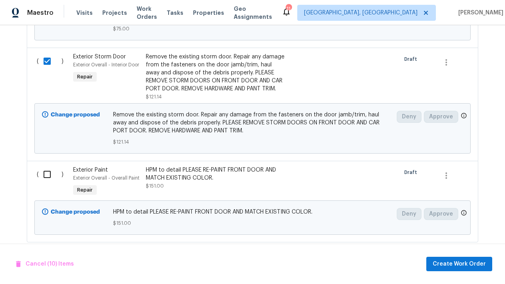
scroll to position [968, 0]
click at [47, 174] on input "checkbox" at bounding box center [50, 174] width 23 height 17
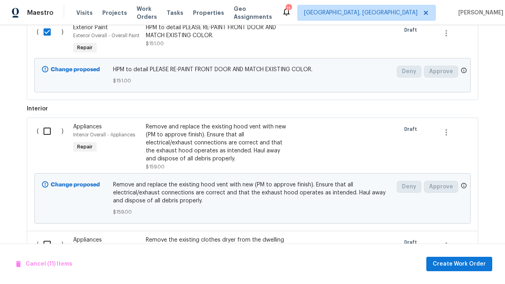
scroll to position [1111, 0]
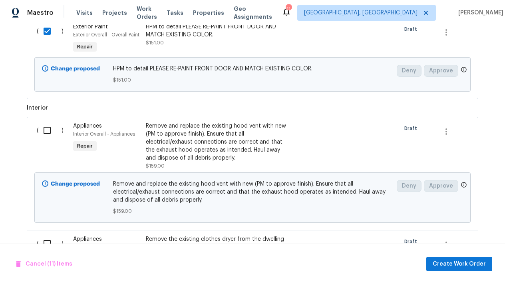
click at [46, 132] on input "checkbox" at bounding box center [50, 130] width 23 height 17
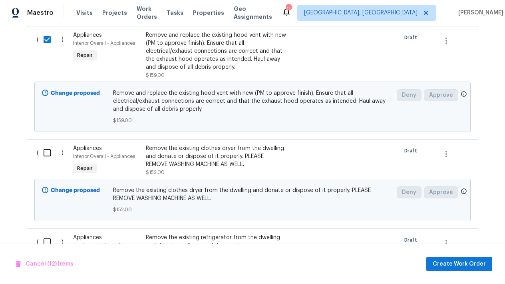
scroll to position [1206, 0]
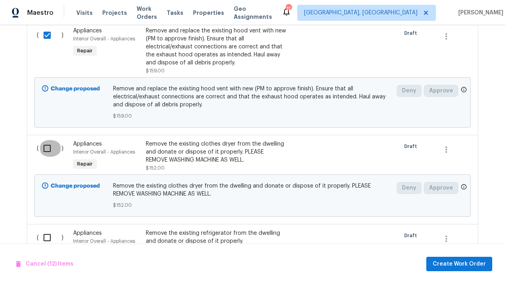
click at [46, 146] on input "checkbox" at bounding box center [50, 148] width 23 height 17
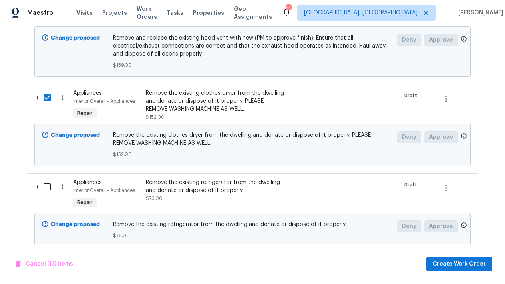
scroll to position [1258, 0]
click at [48, 186] on input "checkbox" at bounding box center [50, 186] width 23 height 17
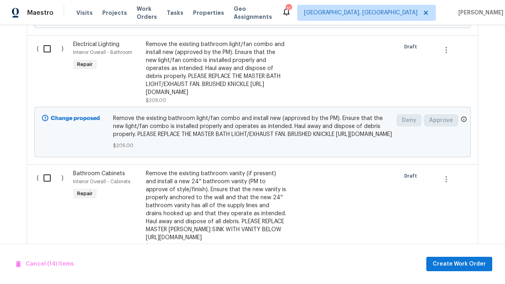
scroll to position [1469, 0]
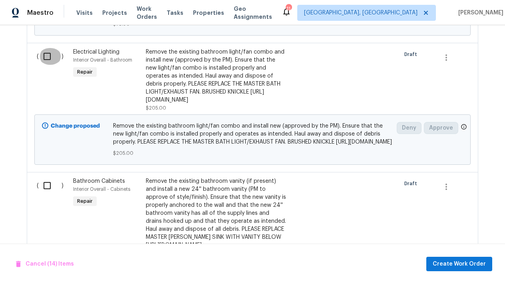
click at [51, 56] on input "checkbox" at bounding box center [50, 56] width 23 height 17
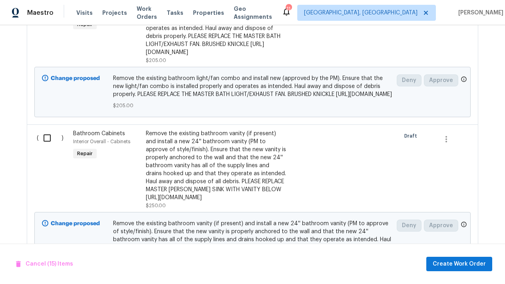
scroll to position [1520, 0]
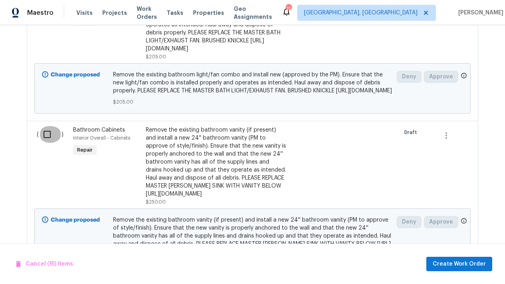
click at [45, 143] on input "checkbox" at bounding box center [50, 134] width 23 height 17
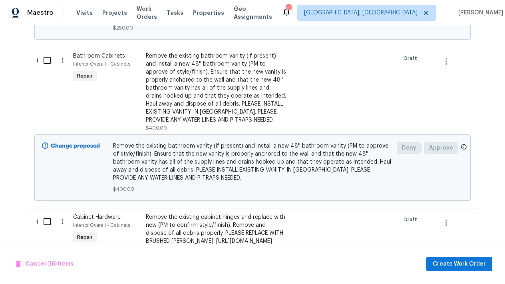
scroll to position [1758, 0]
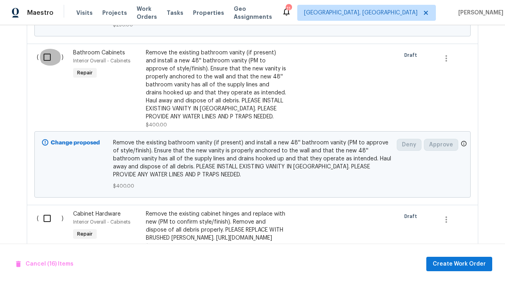
click at [46, 66] on input "checkbox" at bounding box center [50, 57] width 23 height 17
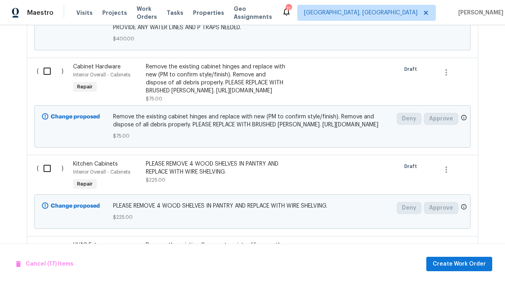
scroll to position [1906, 0]
click at [49, 79] on input "checkbox" at bounding box center [50, 70] width 23 height 17
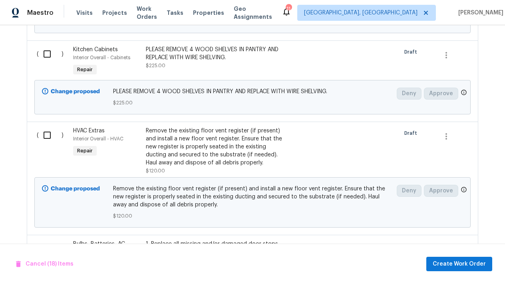
scroll to position [2022, 0]
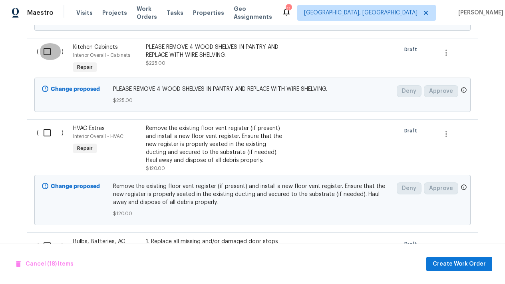
click at [48, 60] on input "checkbox" at bounding box center [50, 51] width 23 height 17
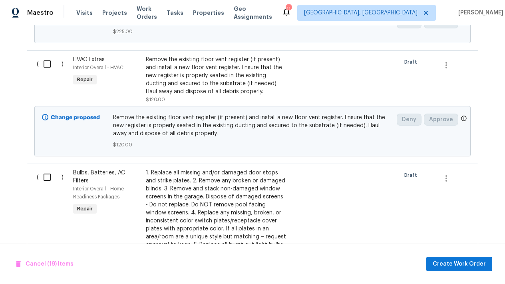
scroll to position [2093, 0]
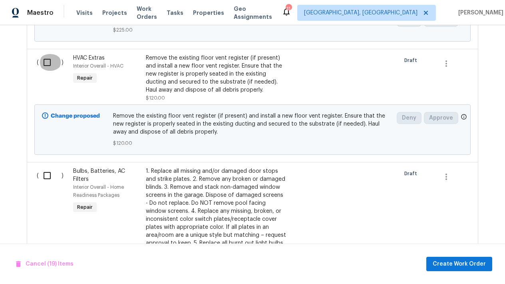
click at [46, 71] on input "checkbox" at bounding box center [50, 62] width 23 height 17
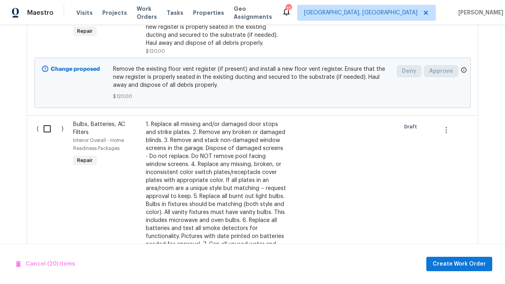
scroll to position [2144, 0]
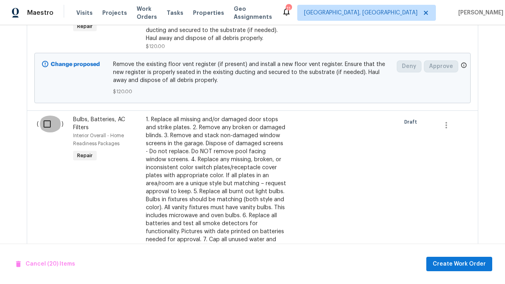
click at [45, 132] on input "checkbox" at bounding box center [50, 124] width 23 height 17
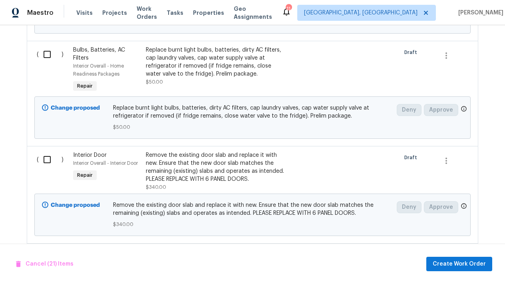
scroll to position [2496, 0]
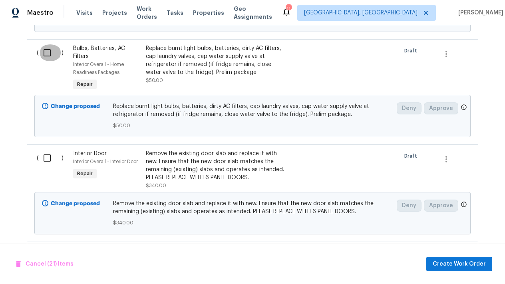
click at [50, 61] on input "checkbox" at bounding box center [50, 52] width 23 height 17
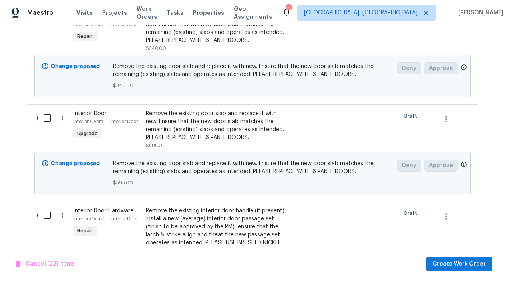
scroll to position [2639, 0]
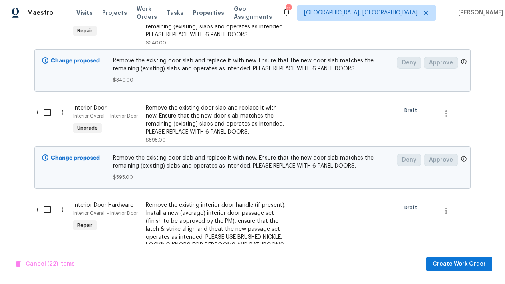
click at [46, 24] on input "checkbox" at bounding box center [50, 15] width 23 height 17
click at [47, 121] on input "checkbox" at bounding box center [50, 112] width 23 height 17
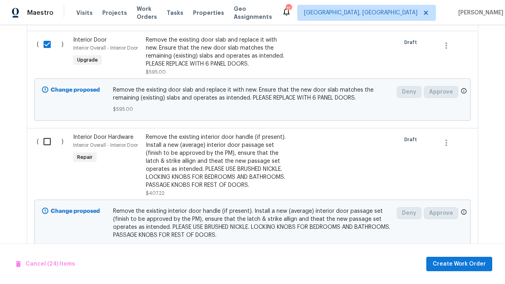
scroll to position [2718, 0]
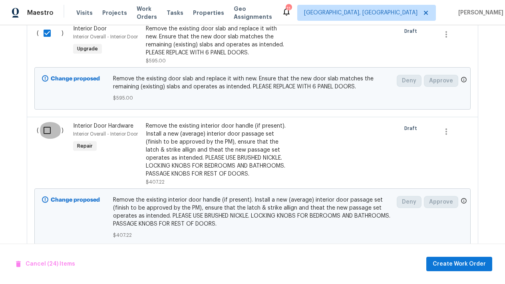
click at [46, 139] on input "checkbox" at bounding box center [50, 130] width 23 height 17
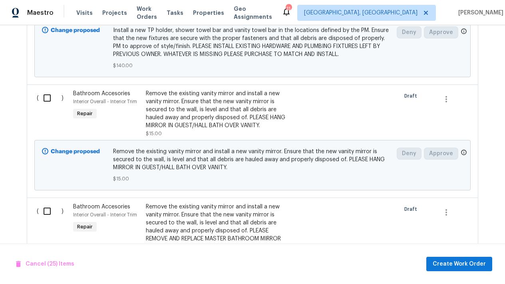
scroll to position [3034, 0]
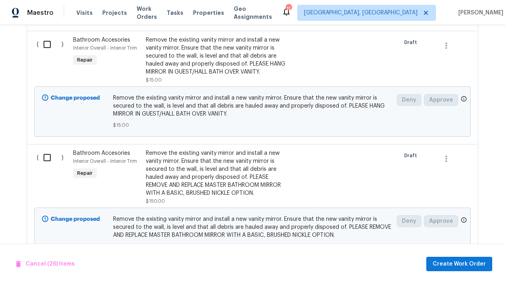
scroll to position [3095, 0]
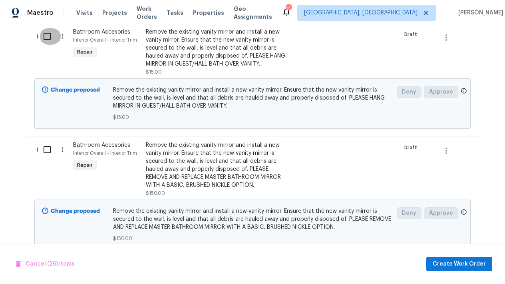
click at [49, 45] on input "checkbox" at bounding box center [50, 36] width 23 height 17
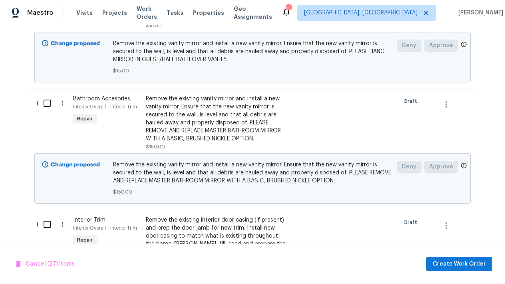
scroll to position [3147, 0]
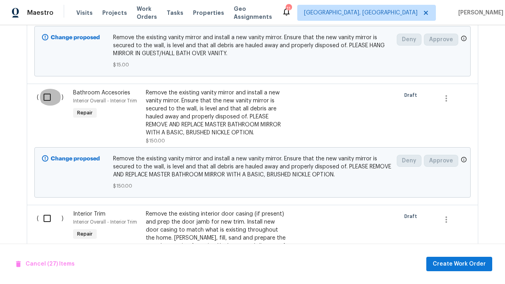
click at [47, 106] on input "checkbox" at bounding box center [50, 97] width 23 height 17
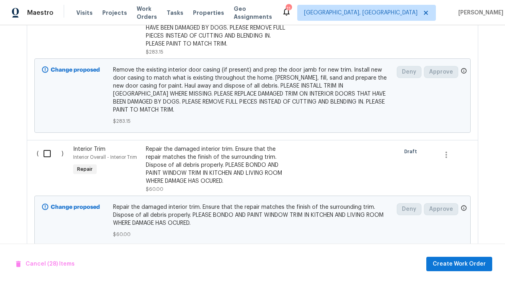
scroll to position [3397, 0]
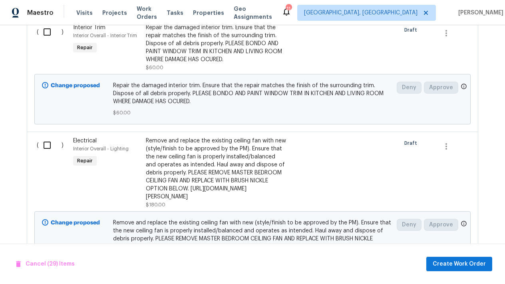
scroll to position [3520, 0]
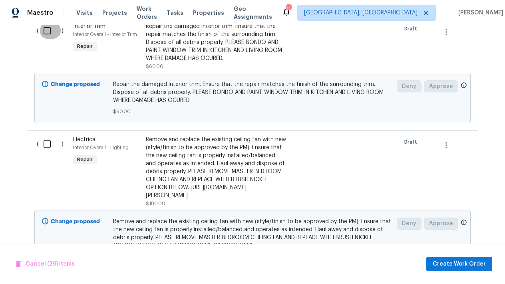
click at [48, 39] on input "checkbox" at bounding box center [50, 30] width 23 height 17
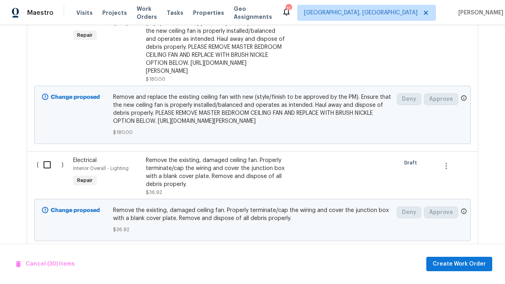
scroll to position [3645, 0]
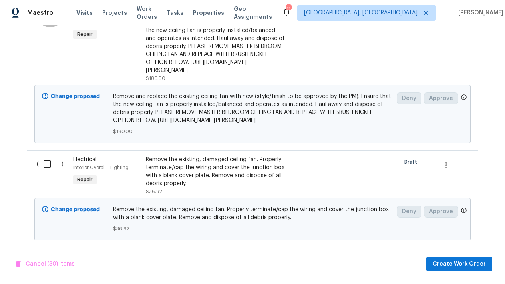
click at [45, 27] on input "checkbox" at bounding box center [50, 18] width 23 height 17
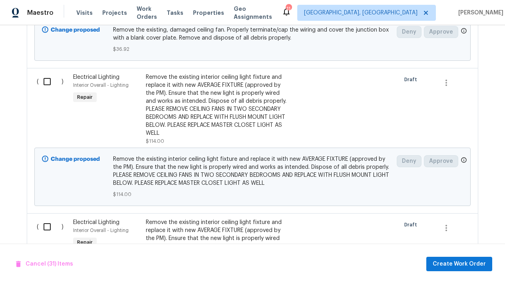
scroll to position [3832, 0]
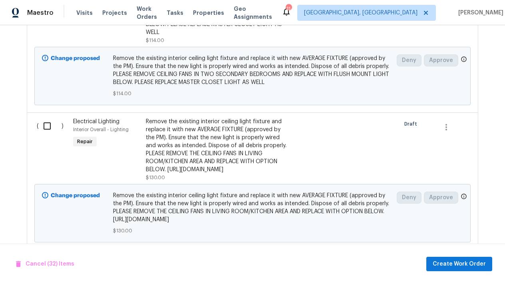
scroll to position [3932, 0]
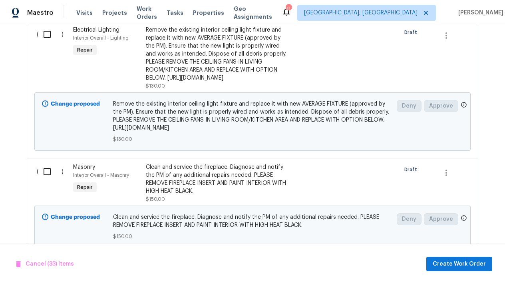
scroll to position [4025, 0]
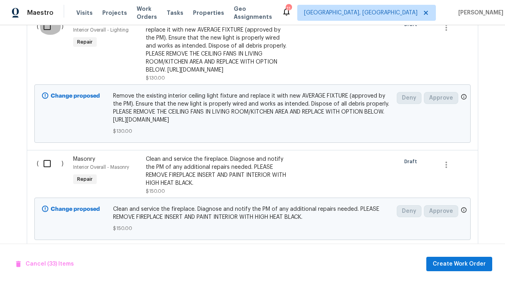
click at [48, 35] on input "checkbox" at bounding box center [50, 26] width 23 height 17
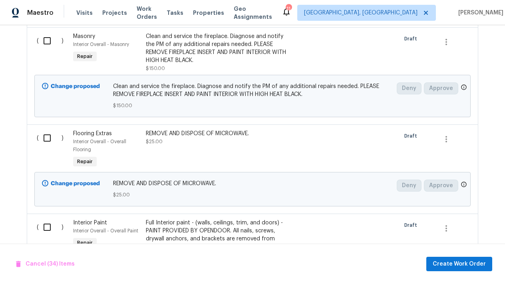
scroll to position [4149, 0]
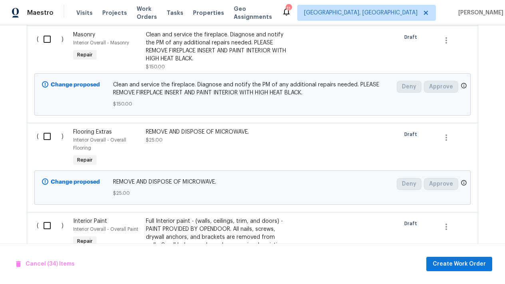
click at [48, 48] on input "checkbox" at bounding box center [50, 39] width 23 height 17
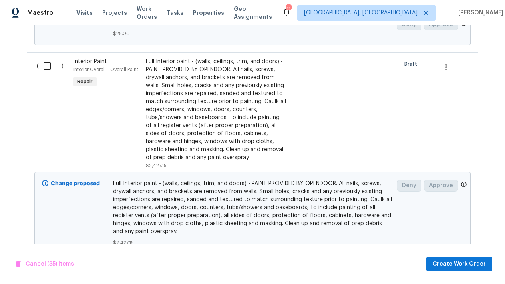
scroll to position [4305, 0]
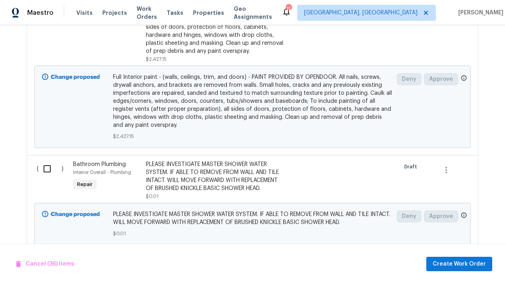
scroll to position [4417, 0]
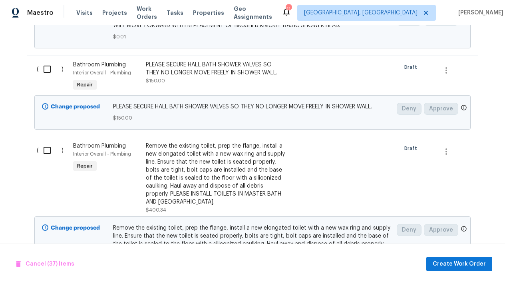
scroll to position [4614, 0]
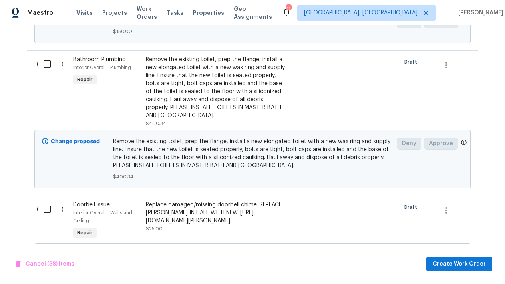
scroll to position [4700, 0]
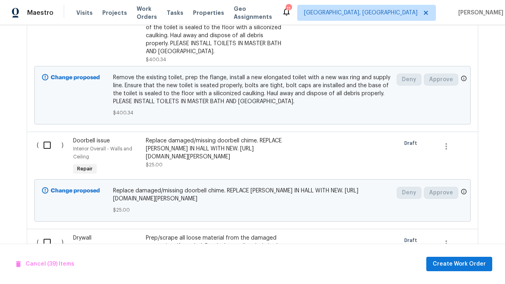
scroll to position [4763, 0]
click at [47, 8] on input "checkbox" at bounding box center [50, -1] width 23 height 17
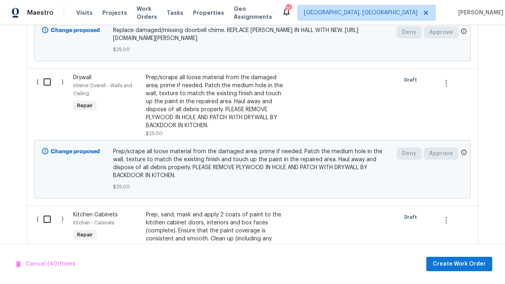
scroll to position [4925, 0]
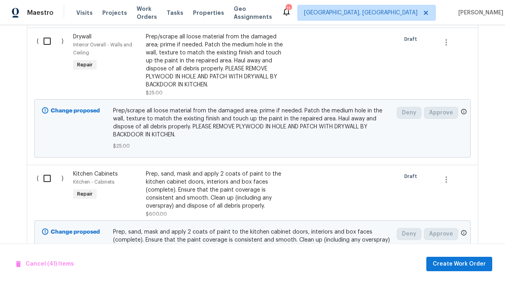
scroll to position [4971, 0]
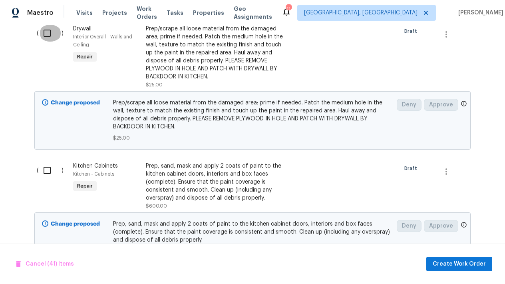
click at [46, 42] on input "checkbox" at bounding box center [50, 33] width 23 height 17
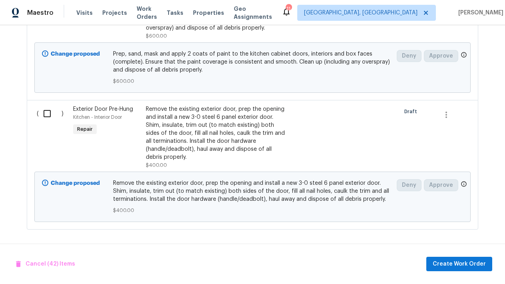
scroll to position [5213, 0]
click at [48, 9] on input "checkbox" at bounding box center [50, 0] width 23 height 17
click at [47, 122] on input "checkbox" at bounding box center [50, 113] width 23 height 17
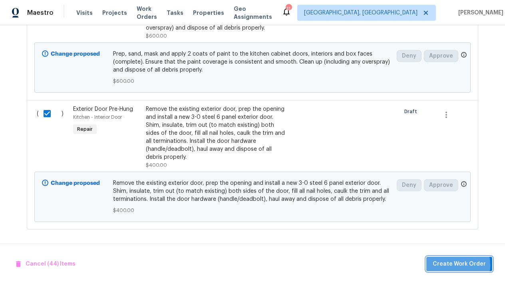
click at [450, 266] on span "Create Work Order" at bounding box center [459, 264] width 53 height 10
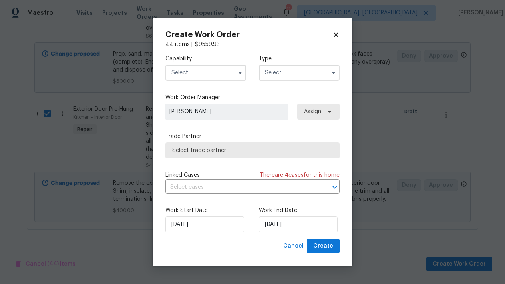
click at [214, 76] on input "text" at bounding box center [206, 73] width 81 height 16
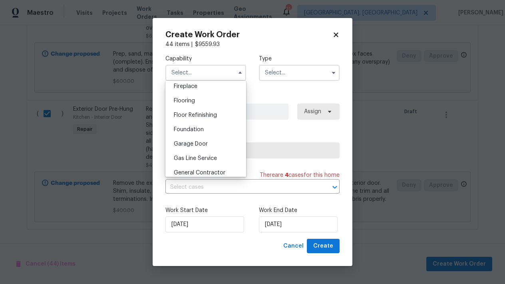
scroll to position [318, 0]
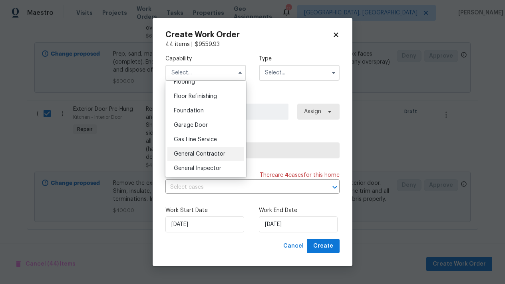
click at [194, 156] on span "General Contractor" at bounding box center [200, 154] width 52 height 6
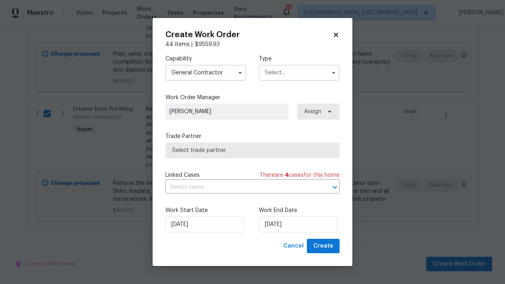
click at [282, 74] on input "text" at bounding box center [299, 73] width 81 height 16
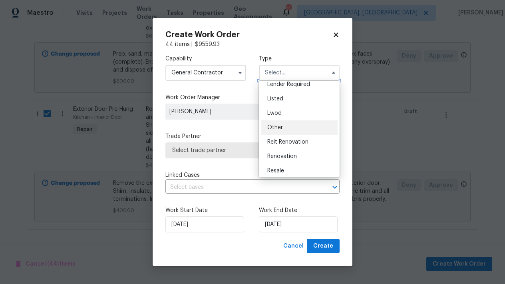
scroll to position [64, 0]
click at [293, 156] on span "Renovation" at bounding box center [283, 156] width 30 height 6
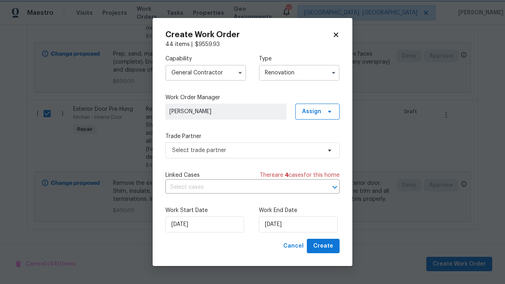
scroll to position [0, 0]
click at [223, 151] on span "Select trade partner" at bounding box center [246, 150] width 149 height 8
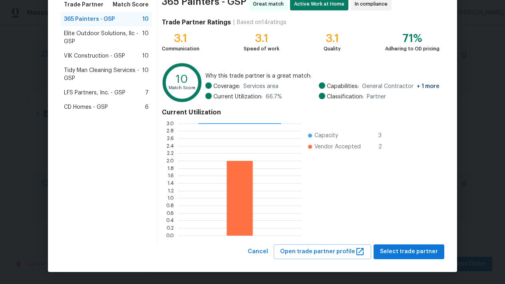
scroll to position [69, 0]
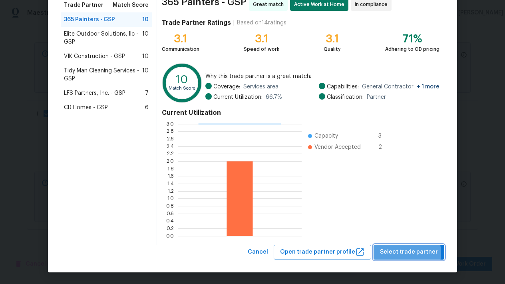
click at [403, 253] on span "Select trade partner" at bounding box center [409, 252] width 58 height 10
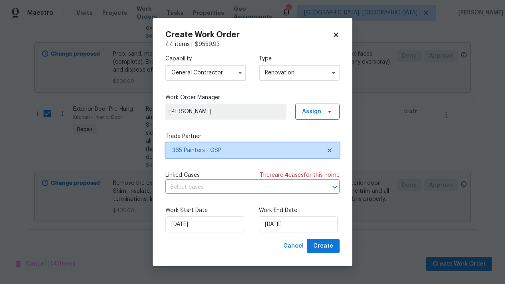
scroll to position [0, 0]
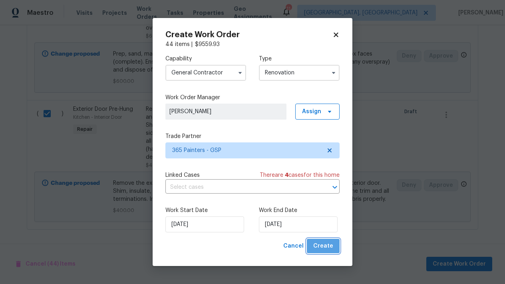
click at [327, 244] on span "Create" at bounding box center [324, 246] width 20 height 10
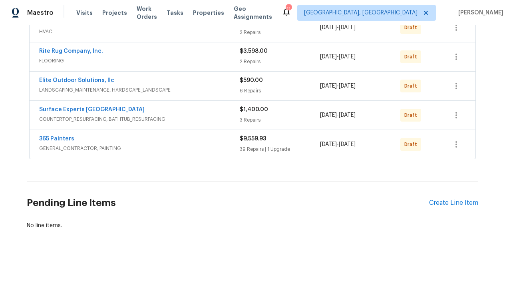
scroll to position [224, 0]
click at [61, 138] on link "365 Painters" at bounding box center [56, 139] width 35 height 6
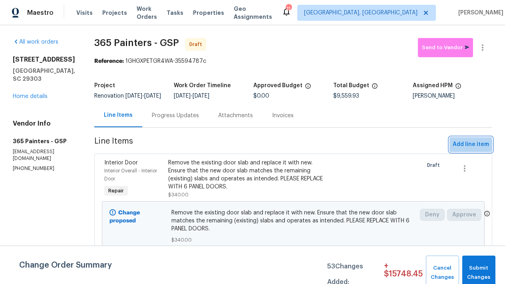
click at [464, 150] on span "Add line item" at bounding box center [471, 145] width 36 height 10
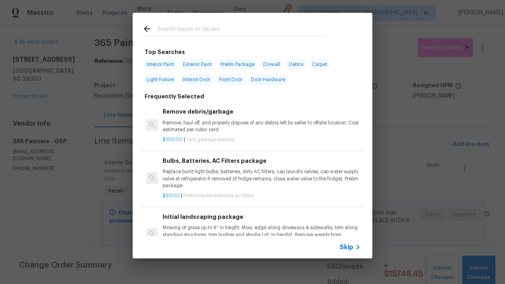
click at [206, 23] on div at bounding box center [235, 29] width 204 height 32
click at [206, 29] on input "text" at bounding box center [243, 30] width 170 height 12
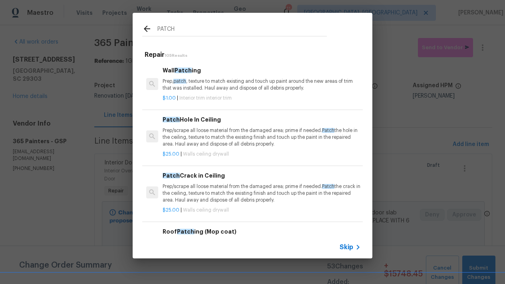
click at [199, 85] on p "Prep, patch , texture to match existing and touch up paint around the new areas…" at bounding box center [262, 85] width 198 height 14
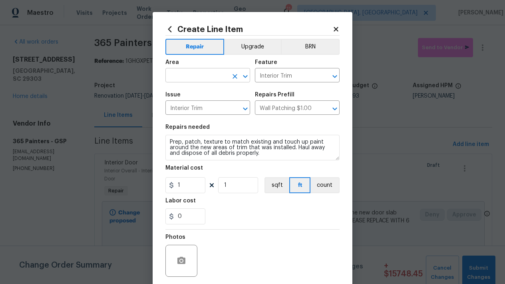
click at [213, 78] on input "text" at bounding box center [197, 76] width 62 height 12
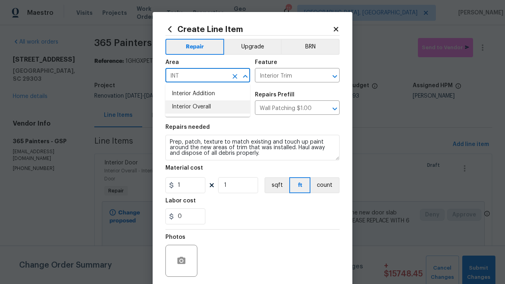
click at [205, 108] on li "Interior Overall" at bounding box center [208, 106] width 85 height 13
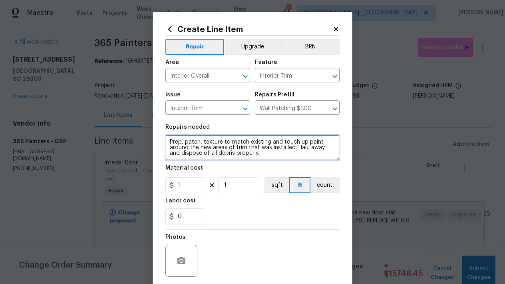
click at [258, 157] on textarea "Prep, patch, texture to match existing and touch up paint around the new areas …" at bounding box center [253, 148] width 174 height 26
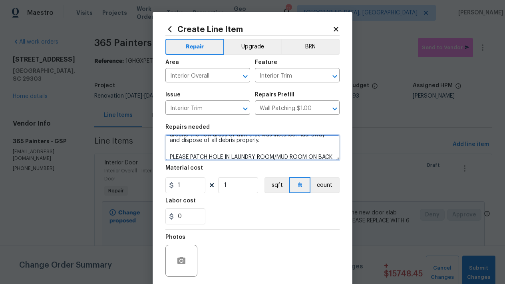
scroll to position [22, 0]
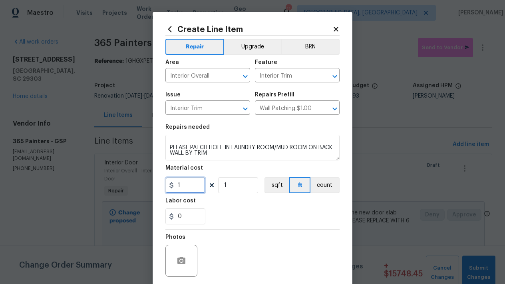
click at [192, 189] on input "1" at bounding box center [186, 185] width 40 height 16
click at [200, 207] on div "Labor cost" at bounding box center [253, 203] width 174 height 10
click at [195, 221] on input "0" at bounding box center [186, 216] width 40 height 16
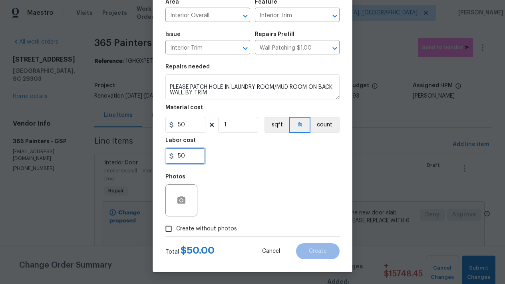
scroll to position [60, 0]
click at [168, 229] on input "Create without photos" at bounding box center [168, 228] width 15 height 15
click at [287, 218] on div "Reason*" at bounding box center [272, 195] width 136 height 52
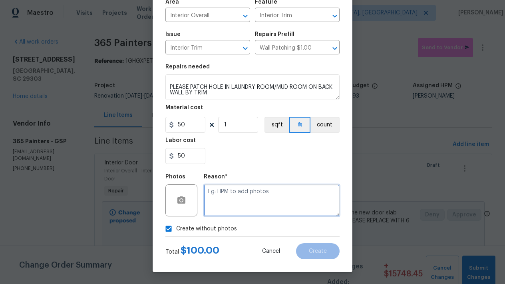
click at [286, 213] on textarea at bounding box center [272, 200] width 136 height 32
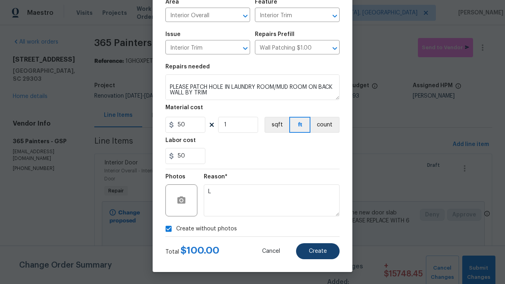
click at [319, 254] on span "Create" at bounding box center [318, 251] width 18 height 6
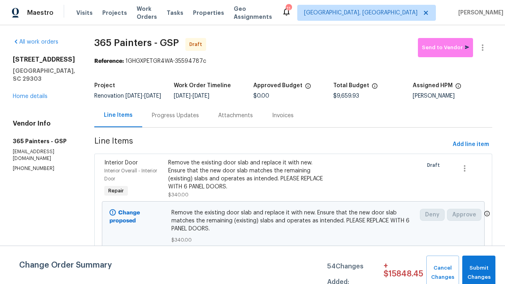
scroll to position [0, 0]
click at [461, 150] on span "Add line item" at bounding box center [471, 145] width 36 height 10
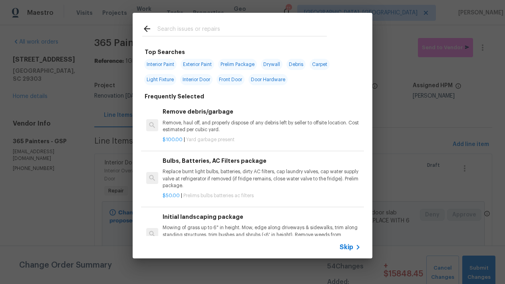
click at [178, 36] on div at bounding box center [235, 29] width 204 height 32
click at [172, 23] on div at bounding box center [235, 29] width 204 height 32
click at [172, 29] on input "text" at bounding box center [243, 30] width 170 height 12
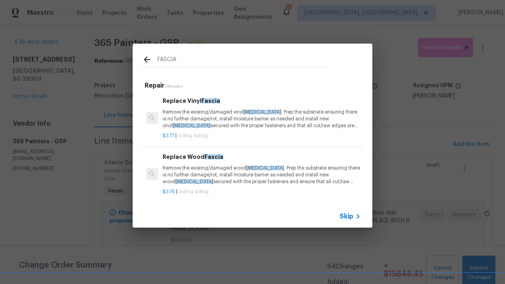
click at [182, 115] on p "Remove the existing/damaged vinyl fascia . Prep the substrate ensuring there is…" at bounding box center [262, 119] width 198 height 20
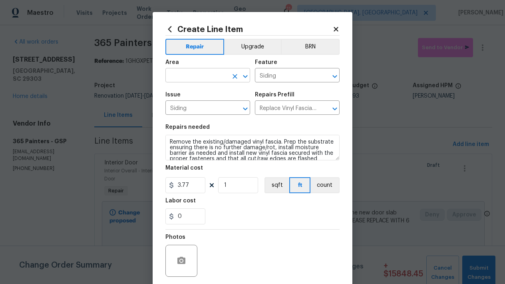
click at [197, 76] on input "text" at bounding box center [197, 76] width 62 height 12
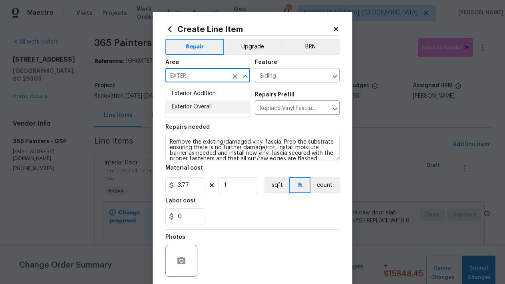
click at [200, 108] on li "Exterior Overall" at bounding box center [208, 106] width 85 height 13
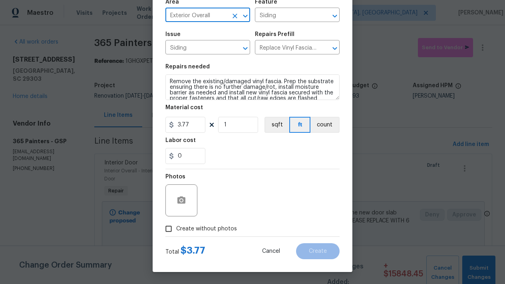
scroll to position [60, 0]
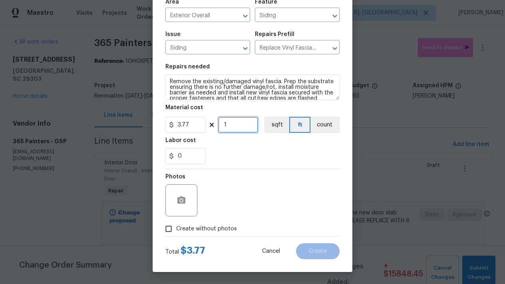
click at [246, 121] on input "1" at bounding box center [238, 125] width 40 height 16
click at [257, 122] on input "1" at bounding box center [238, 125] width 40 height 16
click at [188, 156] on input "0" at bounding box center [186, 156] width 40 height 16
click at [174, 230] on input "Create without photos" at bounding box center [168, 228] width 15 height 15
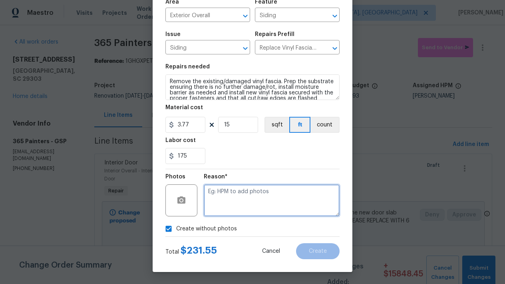
click at [255, 210] on textarea at bounding box center [272, 200] width 136 height 32
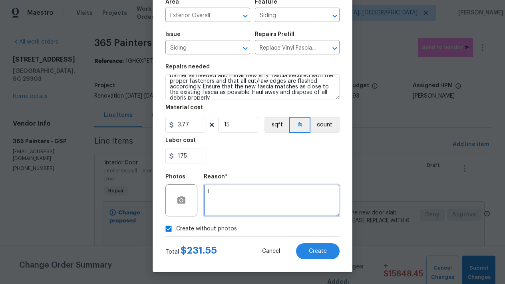
scroll to position [17, 0]
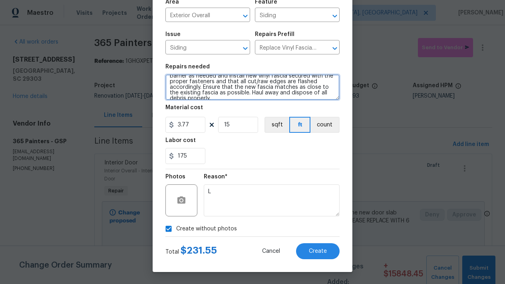
click at [330, 93] on textarea "Remove the existing/damaged vinyl fascia. Prep the substrate ensuring there is …" at bounding box center [253, 87] width 174 height 26
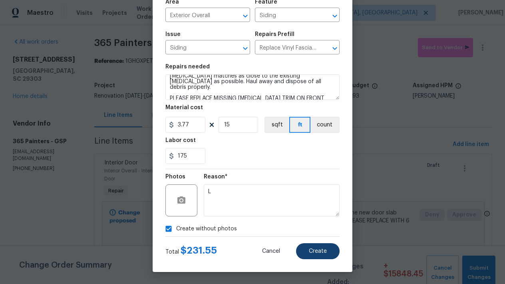
click at [327, 253] on span "Create" at bounding box center [318, 251] width 18 height 6
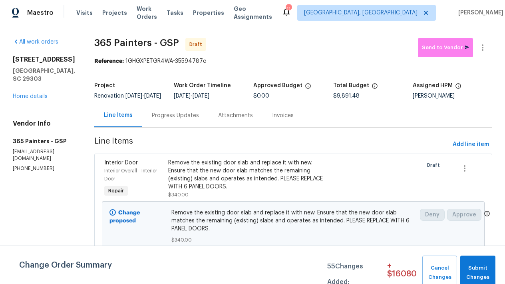
scroll to position [0, 0]
click at [469, 150] on span "Add line item" at bounding box center [471, 145] width 36 height 10
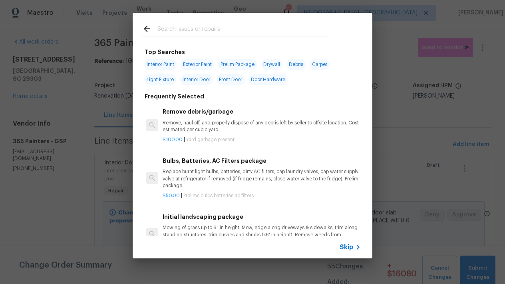
click at [247, 22] on div at bounding box center [235, 29] width 204 height 32
click at [246, 26] on input "text" at bounding box center [243, 30] width 170 height 12
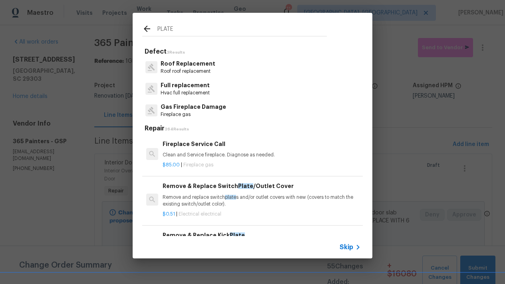
click at [209, 198] on p "Remove and replace switch plate s and/or outlet covers with new (covers to matc…" at bounding box center [262, 201] width 198 height 14
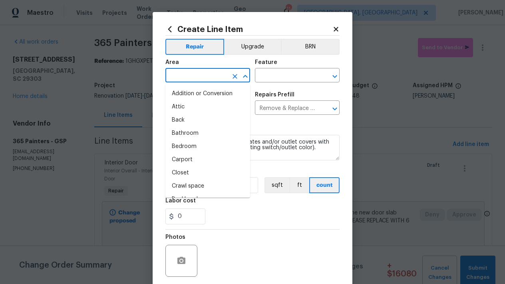
click at [196, 78] on input "text" at bounding box center [197, 76] width 62 height 12
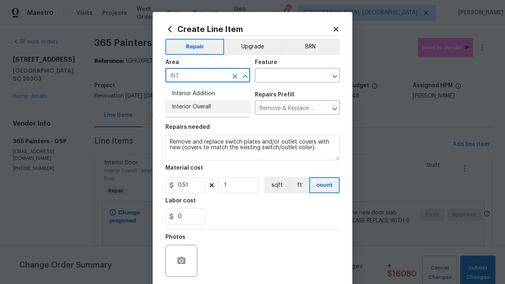
click at [187, 108] on li "Interior Overall" at bounding box center [208, 106] width 85 height 13
click at [287, 70] on input "text" at bounding box center [286, 76] width 62 height 12
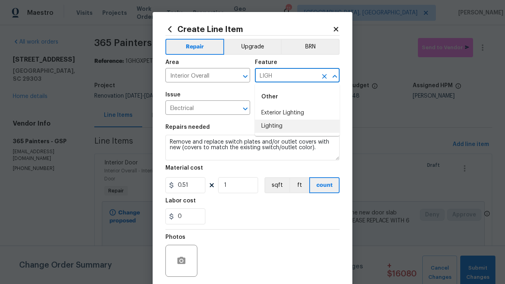
click at [281, 128] on li "Lighting" at bounding box center [297, 126] width 85 height 13
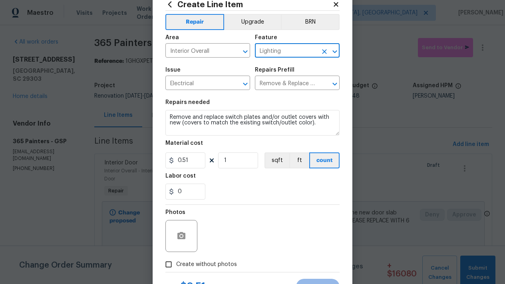
scroll to position [29, 0]
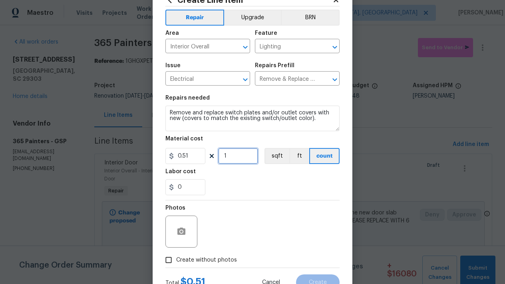
click at [234, 157] on input "1" at bounding box center [238, 156] width 40 height 16
drag, startPoint x: 187, startPoint y: 155, endPoint x: 153, endPoint y: 159, distance: 33.8
click at [152, 159] on div "Create Line Item Repair Upgrade BRN Area Interior Overall ​ Feature Lighting ​ …" at bounding box center [252, 142] width 505 height 284
drag, startPoint x: 195, startPoint y: 158, endPoint x: 167, endPoint y: 160, distance: 28.0
click at [167, 160] on input "0.51" at bounding box center [186, 156] width 40 height 16
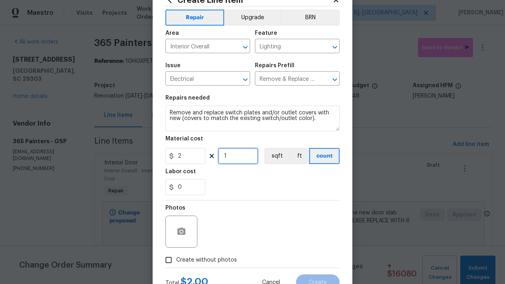
drag, startPoint x: 242, startPoint y: 156, endPoint x: 200, endPoint y: 157, distance: 42.4
click at [200, 157] on div "2 1 sqft ft count" at bounding box center [253, 156] width 174 height 16
click at [224, 191] on div "0" at bounding box center [253, 187] width 174 height 16
click at [182, 188] on input "0" at bounding box center [186, 187] width 40 height 16
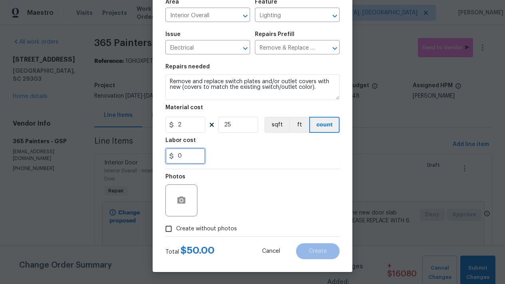
scroll to position [60, 0]
click at [255, 171] on div "Photos" at bounding box center [253, 195] width 174 height 52
drag, startPoint x: 188, startPoint y: 158, endPoint x: 155, endPoint y: 158, distance: 32.8
click at [155, 158] on div "Create Line Item Repair Upgrade BRN Area Interior Overall ​ Feature Lighting ​ …" at bounding box center [253, 112] width 200 height 320
click at [233, 169] on div at bounding box center [253, 169] width 174 height 0
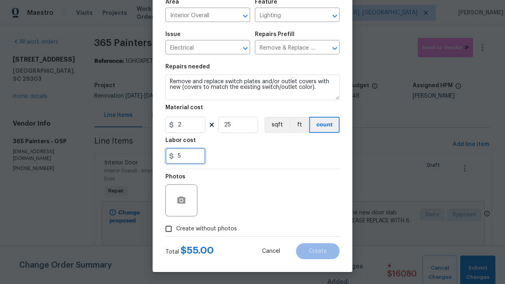
drag, startPoint x: 185, startPoint y: 151, endPoint x: 167, endPoint y: 151, distance: 17.6
click at [167, 151] on input "5" at bounding box center [186, 156] width 40 height 16
drag, startPoint x: 192, startPoint y: 156, endPoint x: 150, endPoint y: 156, distance: 41.6
click at [150, 156] on div "Create Line Item Repair Upgrade BRN Area Interior Overall ​ Feature Lighting ​ …" at bounding box center [252, 142] width 505 height 284
click at [230, 176] on div "Photos" at bounding box center [253, 195] width 174 height 52
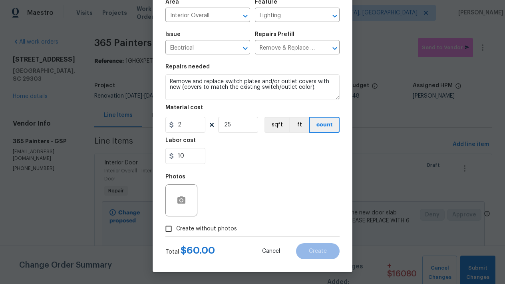
click at [257, 204] on div "Photos" at bounding box center [253, 195] width 174 height 52
click at [253, 192] on div "Photos" at bounding box center [253, 195] width 174 height 52
click at [192, 157] on input "10" at bounding box center [186, 156] width 40 height 16
drag, startPoint x: 192, startPoint y: 157, endPoint x: 157, endPoint y: 162, distance: 35.2
click at [157, 162] on div "Create Line Item Repair Upgrade BRN Area Interior Overall ​ Feature Lighting ​ …" at bounding box center [253, 112] width 200 height 320
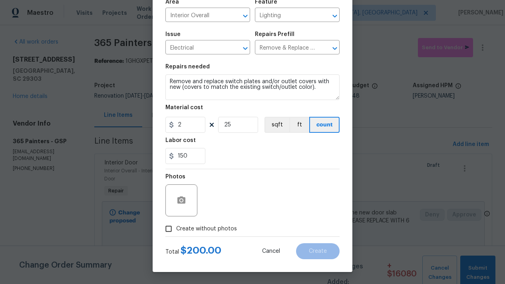
click at [248, 179] on div "Photos" at bounding box center [253, 195] width 174 height 52
click at [167, 230] on input "Create without photos" at bounding box center [168, 228] width 15 height 15
drag, startPoint x: 193, startPoint y: 154, endPoint x: 155, endPoint y: 161, distance: 38.1
click at [155, 161] on div "Create Line Item Repair Upgrade BRN Area Interior Overall ​ Feature Lighting ​ …" at bounding box center [253, 112] width 200 height 320
click at [263, 147] on div "Labor cost" at bounding box center [253, 143] width 174 height 10
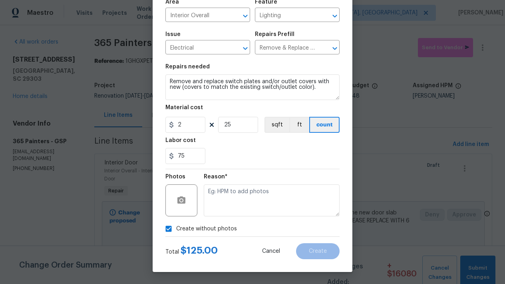
click at [235, 231] on span "Create without photos" at bounding box center [206, 229] width 61 height 8
click at [176, 231] on input "Create without photos" at bounding box center [168, 228] width 15 height 15
click at [174, 230] on input "Create without photos" at bounding box center [168, 228] width 15 height 15
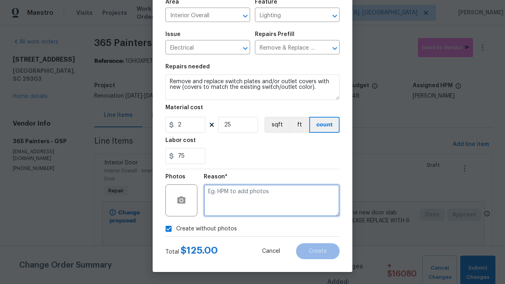
click at [233, 198] on textarea at bounding box center [272, 200] width 136 height 32
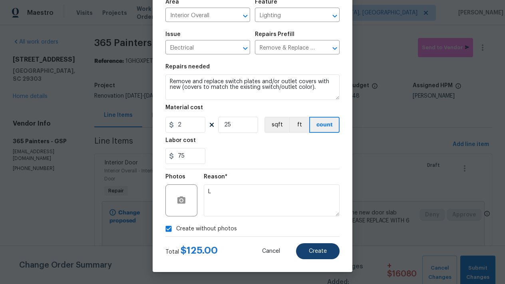
click at [314, 249] on span "Create" at bounding box center [318, 251] width 18 height 6
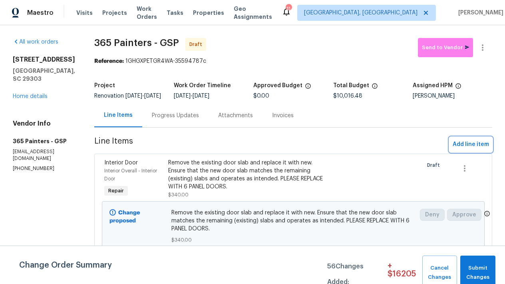
click at [466, 150] on span "Add line item" at bounding box center [471, 145] width 36 height 10
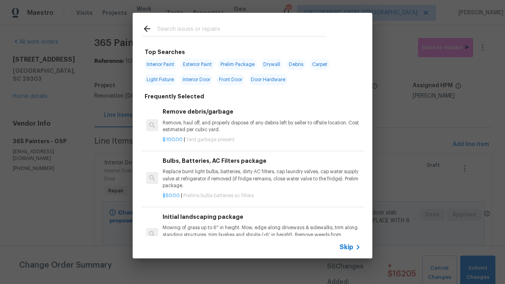
click at [209, 25] on input "text" at bounding box center [243, 30] width 170 height 12
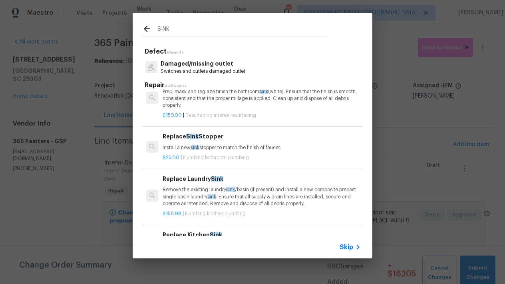
scroll to position [20, 0]
click at [192, 230] on h6 "Replace Kitchen Sink" at bounding box center [262, 234] width 198 height 9
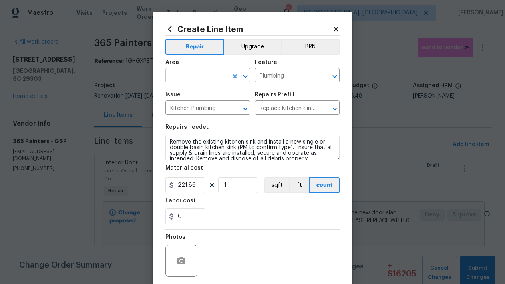
click at [190, 74] on input "text" at bounding box center [197, 76] width 62 height 12
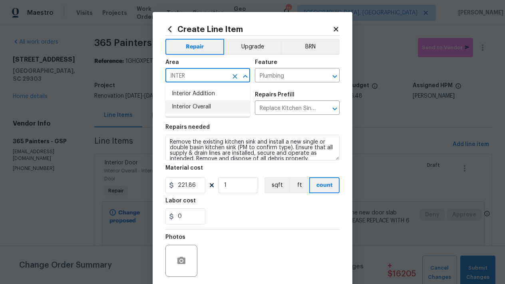
drag, startPoint x: 202, startPoint y: 89, endPoint x: 201, endPoint y: 111, distance: 22.0
click at [201, 111] on ul "Interior Addition Interior Overall" at bounding box center [208, 100] width 85 height 33
click at [201, 108] on li "Interior Overall" at bounding box center [208, 106] width 85 height 13
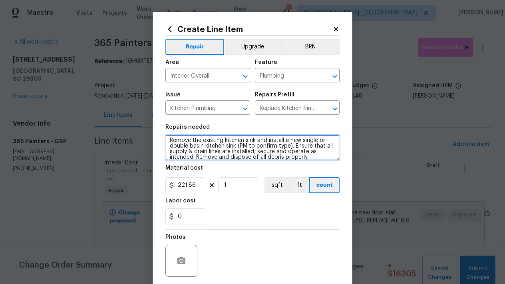
scroll to position [0, 0]
drag, startPoint x: 315, startPoint y: 155, endPoint x: 119, endPoint y: 124, distance: 197.9
click at [119, 124] on div "Create Line Item Repair Upgrade BRN Area Interior Overall ​ Feature Plumbing ​ …" at bounding box center [252, 142] width 505 height 284
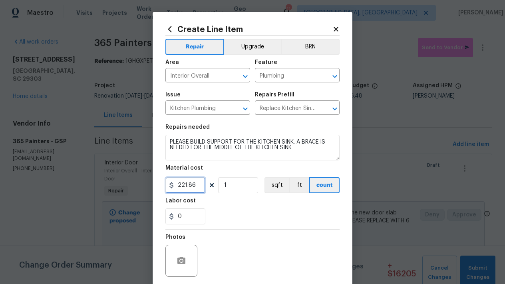
drag, startPoint x: 202, startPoint y: 186, endPoint x: 98, endPoint y: 178, distance: 104.3
click at [98, 178] on div "Create Line Item Repair Upgrade BRN Area Interior Overall ​ Feature Plumbing ​ …" at bounding box center [252, 142] width 505 height 284
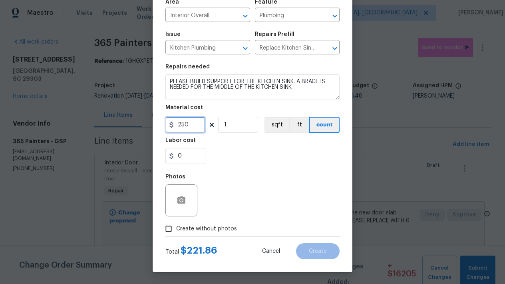
scroll to position [60, 0]
click at [170, 232] on input "Create without photos" at bounding box center [168, 228] width 15 height 15
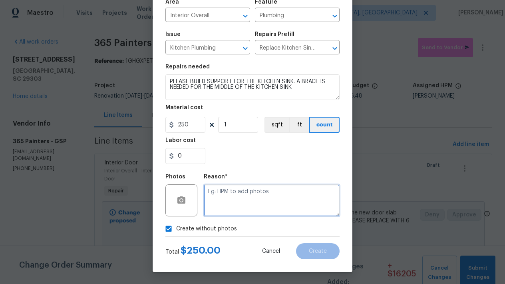
click at [241, 199] on textarea at bounding box center [272, 200] width 136 height 32
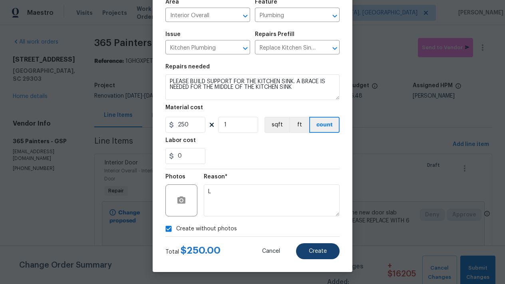
click at [315, 255] on button "Create" at bounding box center [318, 251] width 44 height 16
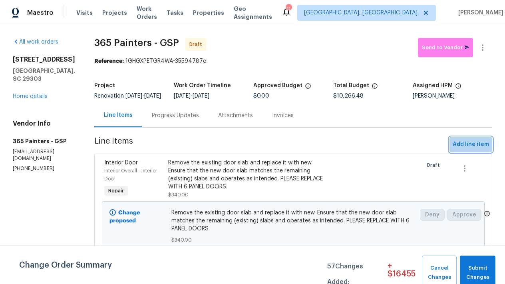
click at [479, 146] on span "Add line item" at bounding box center [471, 145] width 36 height 10
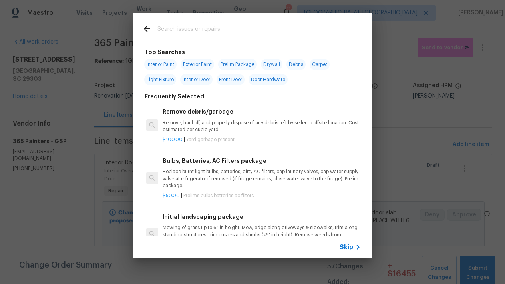
click at [222, 30] on input "text" at bounding box center [243, 30] width 170 height 12
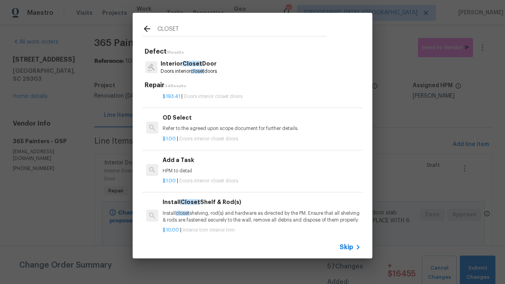
scroll to position [253, 0]
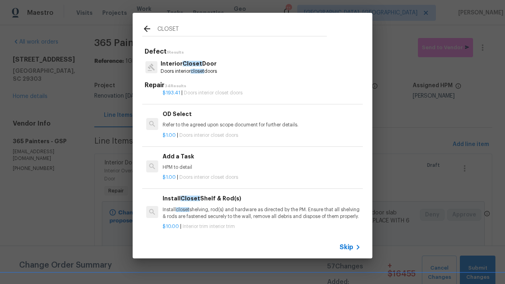
click at [204, 164] on p "HPM to detail" at bounding box center [262, 167] width 198 height 7
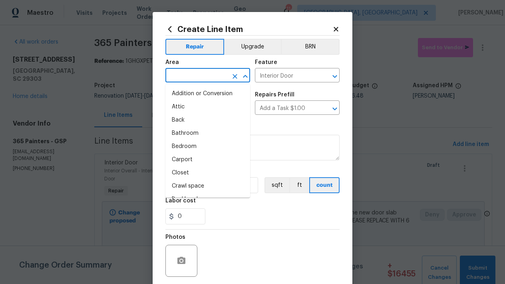
click at [194, 76] on input "text" at bounding box center [197, 76] width 62 height 12
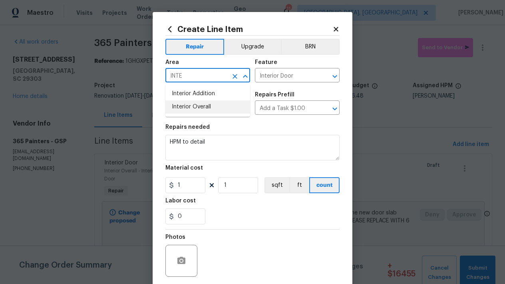
click at [195, 109] on li "Interior Overall" at bounding box center [208, 106] width 85 height 13
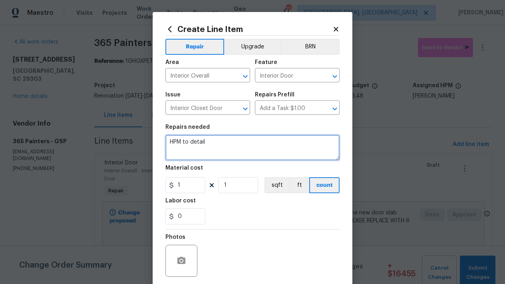
click at [195, 142] on textarea "HPM to detail" at bounding box center [253, 148] width 174 height 26
click at [240, 140] on textarea "HPM to dPLEetail" at bounding box center [253, 148] width 174 height 26
click at [286, 145] on textarea at bounding box center [253, 148] width 174 height 26
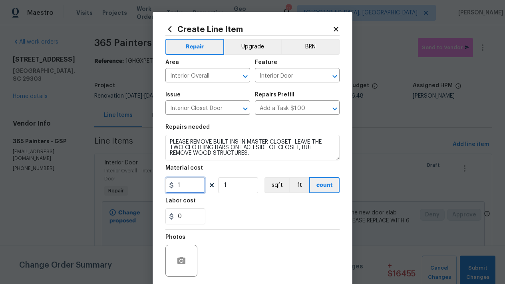
drag, startPoint x: 188, startPoint y: 185, endPoint x: 101, endPoint y: 179, distance: 87.4
click at [101, 179] on div "Create Line Item Repair Upgrade BRN Area Interior Overall ​ Feature Interior Do…" at bounding box center [252, 142] width 505 height 284
click at [245, 240] on div "Photos" at bounding box center [253, 256] width 174 height 52
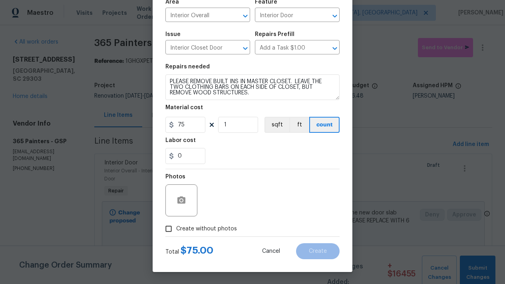
scroll to position [60, 0]
click at [166, 228] on input "Create without photos" at bounding box center [168, 228] width 15 height 15
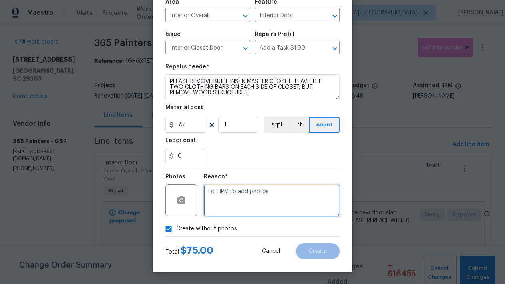
click at [257, 188] on textarea at bounding box center [272, 200] width 136 height 32
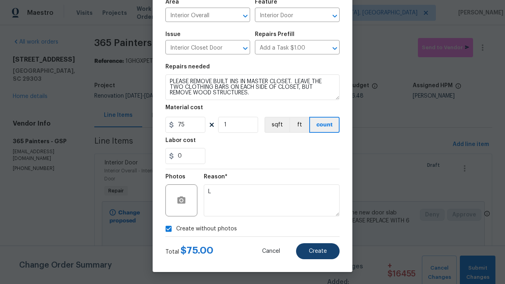
click at [323, 250] on span "Create" at bounding box center [318, 251] width 18 height 6
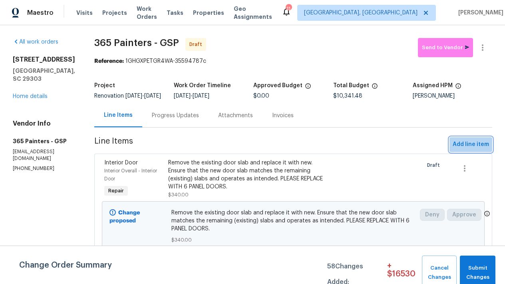
click at [478, 149] on span "Add line item" at bounding box center [471, 145] width 36 height 10
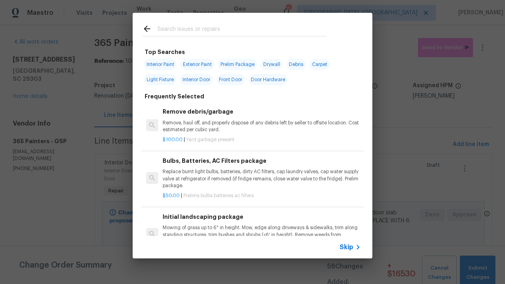
click at [210, 15] on div at bounding box center [235, 29] width 204 height 32
click at [209, 30] on input "text" at bounding box center [243, 30] width 170 height 12
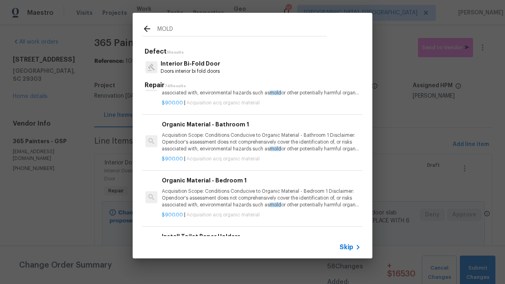
scroll to position [1518, 1]
click at [182, 132] on p "Acquisition Scope: Conditions Conducive to Organic Material - Bathroom 1 Discla…" at bounding box center [261, 142] width 198 height 20
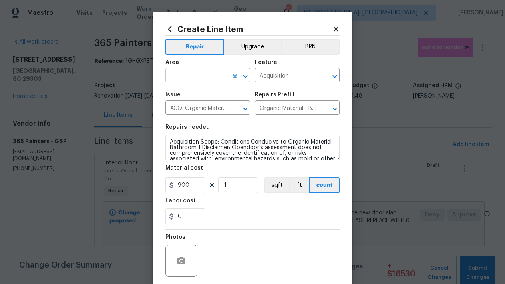
click at [208, 73] on input "text" at bounding box center [197, 76] width 62 height 12
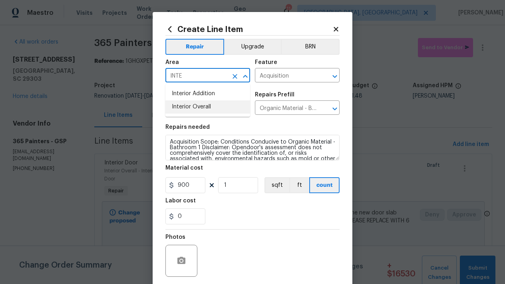
click at [204, 106] on li "Interior Overall" at bounding box center [208, 106] width 85 height 13
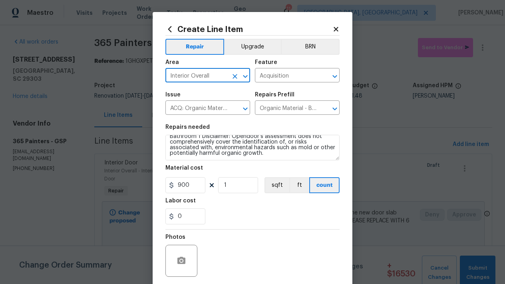
scroll to position [11, 0]
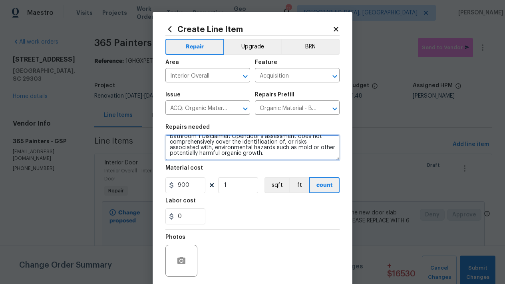
click at [251, 155] on textarea "Acquisition Scope: Conditions Conducive to Organic Material - Bathroom 1 Discla…" at bounding box center [253, 148] width 174 height 26
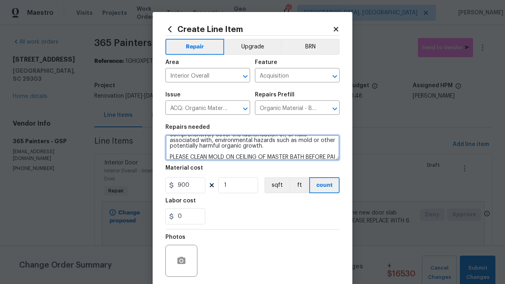
scroll to position [28, 0]
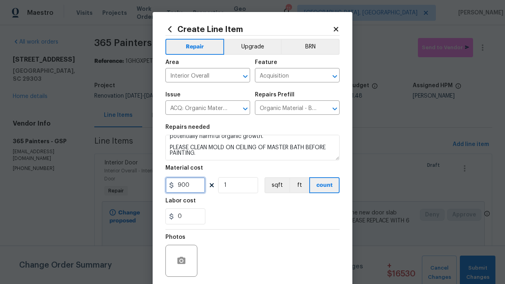
drag, startPoint x: 190, startPoint y: 191, endPoint x: 117, endPoint y: 182, distance: 73.8
click at [117, 182] on div "Create Line Item Repair Upgrade BRN Area Interior Overall ​ Feature Acquisition…" at bounding box center [252, 142] width 505 height 284
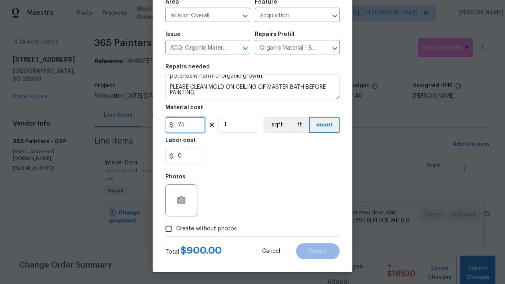
scroll to position [60, 0]
click at [164, 229] on input "Create without photos" at bounding box center [168, 228] width 15 height 15
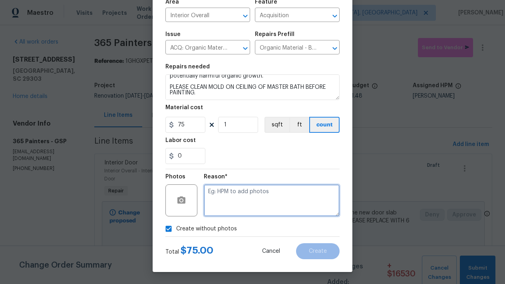
click at [236, 196] on textarea at bounding box center [272, 200] width 136 height 32
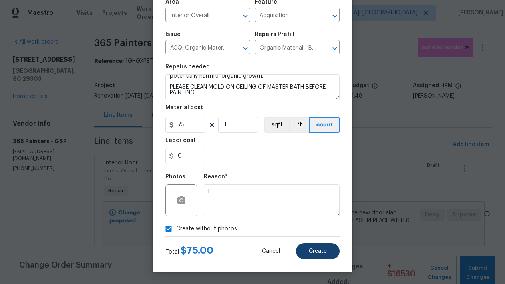
click at [310, 251] on span "Create" at bounding box center [318, 251] width 18 height 6
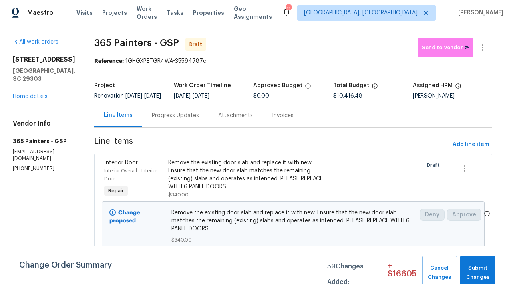
scroll to position [0, 0]
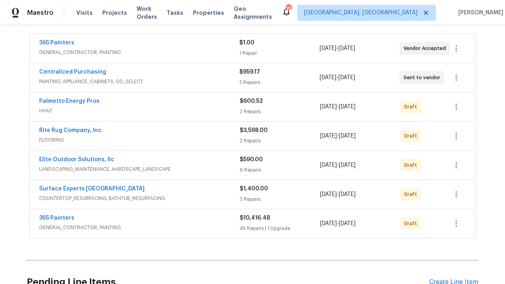
scroll to position [146, 0]
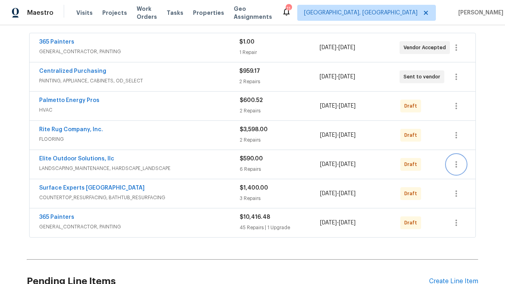
click at [459, 163] on icon "button" at bounding box center [457, 165] width 10 height 10
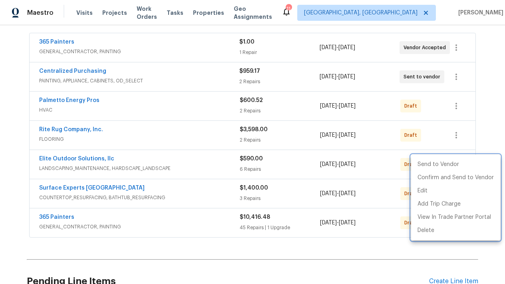
click at [99, 158] on div at bounding box center [252, 142] width 505 height 284
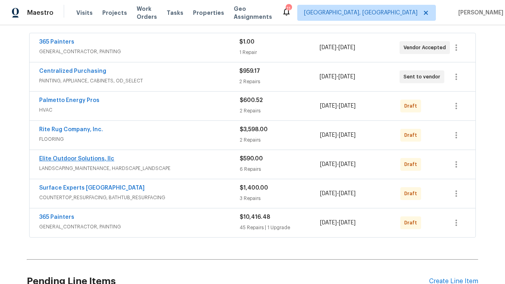
click at [77, 159] on link "Elite Outdoor Solutions, llc" at bounding box center [76, 159] width 75 height 6
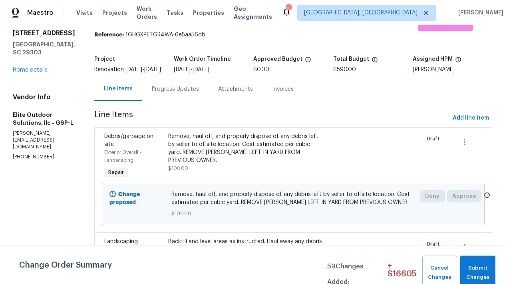
scroll to position [16, 0]
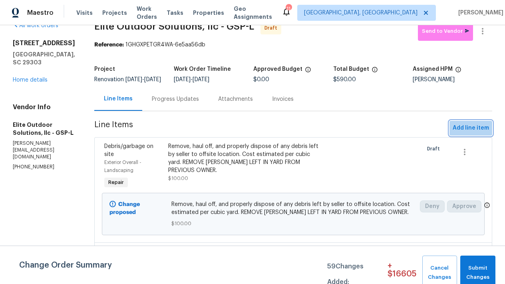
click at [472, 133] on span "Add line item" at bounding box center [471, 128] width 36 height 10
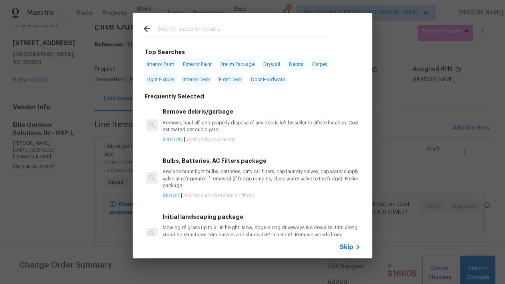
click at [190, 26] on input "text" at bounding box center [243, 30] width 170 height 12
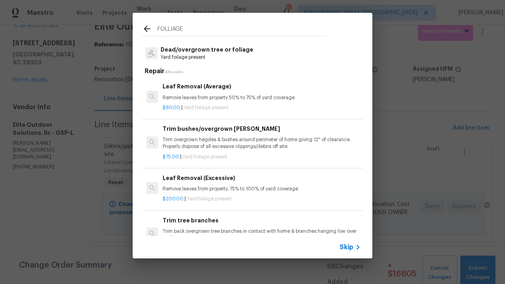
scroll to position [7, 0]
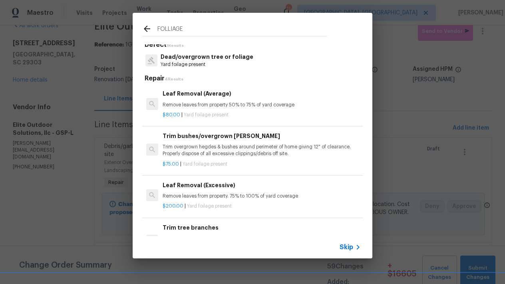
click at [188, 150] on p "Trim overgrown hegdes & bushes around perimeter of home giving 12" of clearance…" at bounding box center [262, 151] width 198 height 14
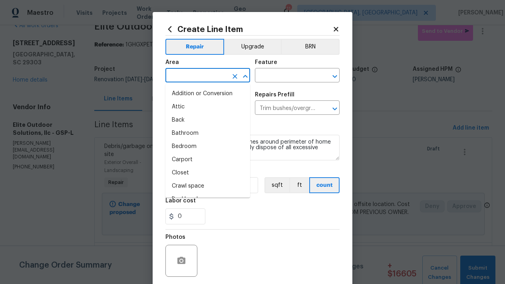
click at [205, 74] on input "text" at bounding box center [197, 76] width 62 height 12
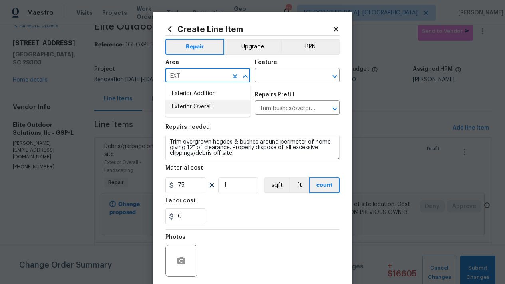
drag, startPoint x: 196, startPoint y: 99, endPoint x: 196, endPoint y: 112, distance: 12.8
click at [196, 113] on ul "Exterior Addition Exterior Overall" at bounding box center [208, 100] width 85 height 33
click at [196, 112] on li "Exterior Overall" at bounding box center [208, 106] width 85 height 13
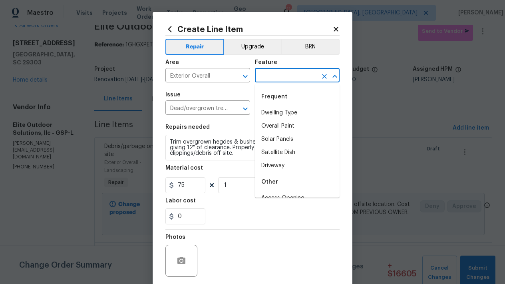
click at [280, 76] on input "text" at bounding box center [286, 76] width 62 height 12
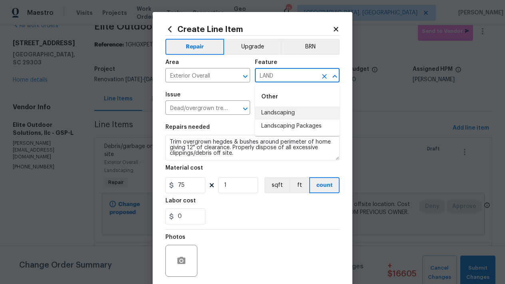
click at [300, 116] on li "Landscaping" at bounding box center [297, 112] width 85 height 13
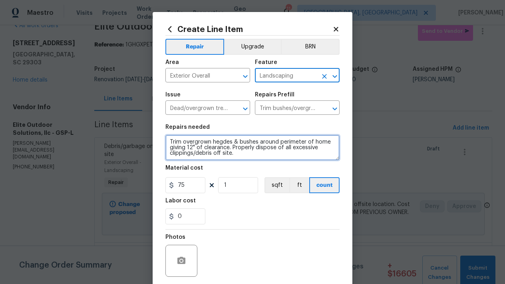
click at [246, 157] on textarea "Trim overgrown hegdes & bushes around perimeter of home giving 12" of clearance…" at bounding box center [253, 148] width 174 height 26
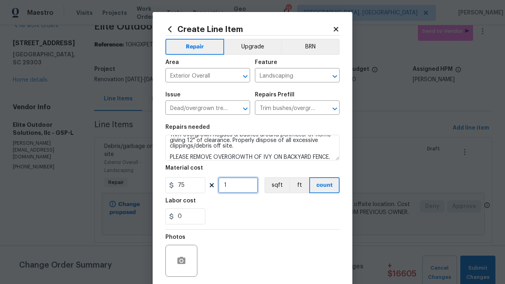
click at [234, 179] on input "1" at bounding box center [238, 185] width 40 height 16
drag, startPoint x: 246, startPoint y: 182, endPoint x: 104, endPoint y: 182, distance: 142.0
click at [104, 182] on div "Create Line Item Repair Upgrade BRN Area Exterior Overall ​ Feature Landscaping…" at bounding box center [252, 142] width 505 height 284
click at [244, 185] on input "231" at bounding box center [238, 185] width 40 height 16
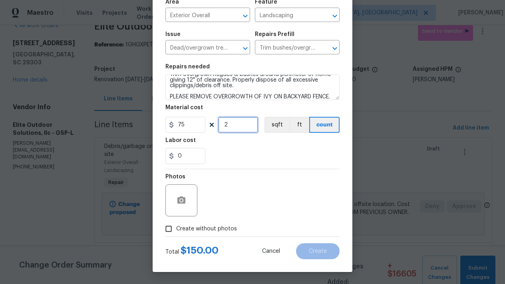
scroll to position [60, 0]
click at [170, 227] on input "Create without photos" at bounding box center [168, 228] width 15 height 15
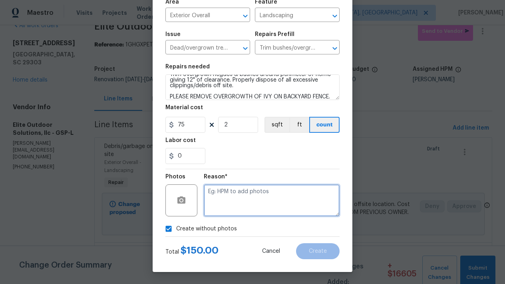
click at [246, 190] on textarea at bounding box center [272, 200] width 136 height 32
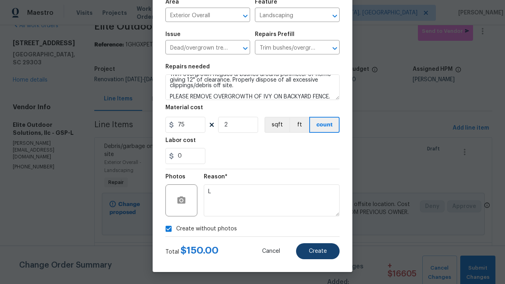
click at [321, 249] on span "Create" at bounding box center [318, 251] width 18 height 6
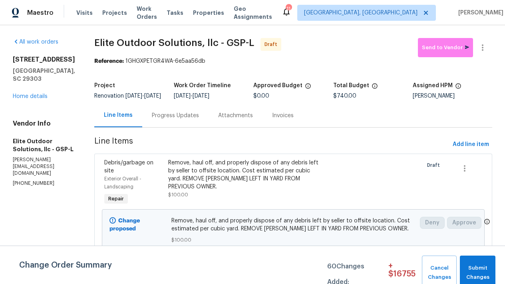
scroll to position [0, 0]
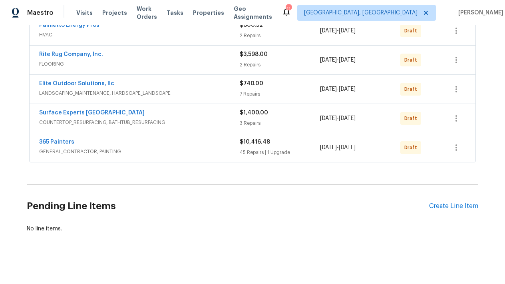
scroll to position [222, 0]
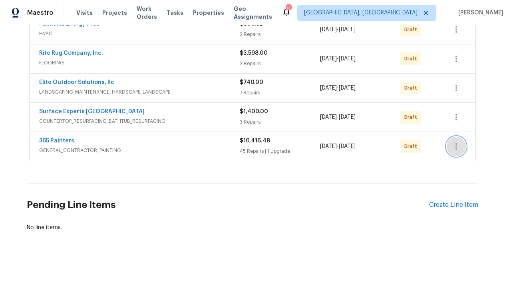
click at [457, 144] on icon "button" at bounding box center [457, 146] width 2 height 6
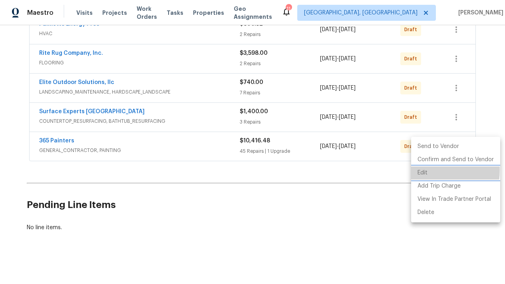
click at [421, 170] on li "Edit" at bounding box center [455, 172] width 89 height 13
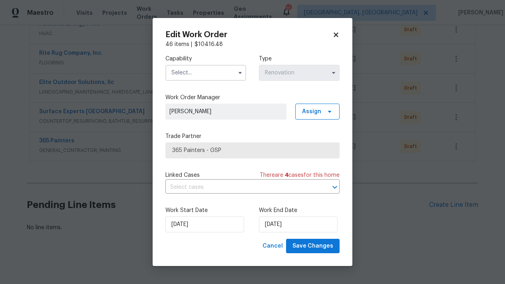
click at [339, 34] on icon at bounding box center [336, 34] width 7 height 7
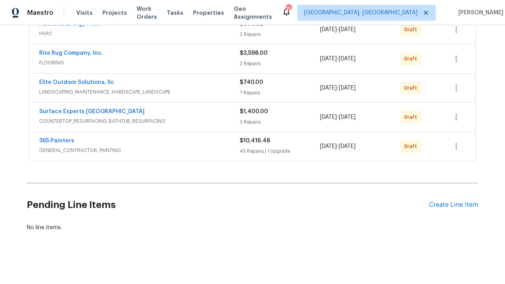
click at [126, 150] on span "GENERAL_CONTRACTOR, PAINTING" at bounding box center [139, 150] width 201 height 8
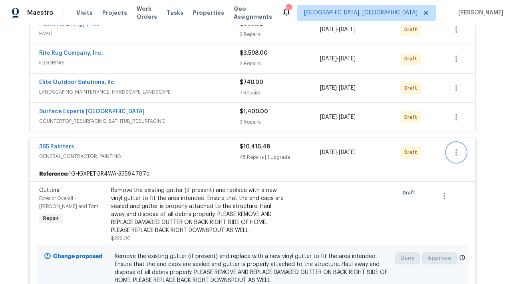
click at [455, 155] on icon "button" at bounding box center [457, 153] width 10 height 10
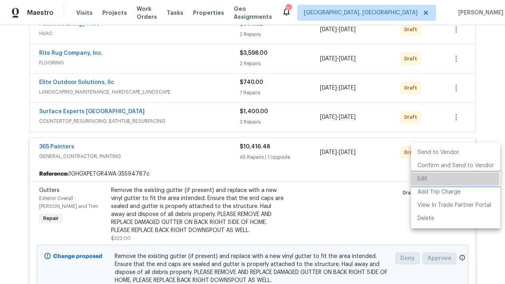
click at [430, 179] on li "Edit" at bounding box center [455, 178] width 89 height 13
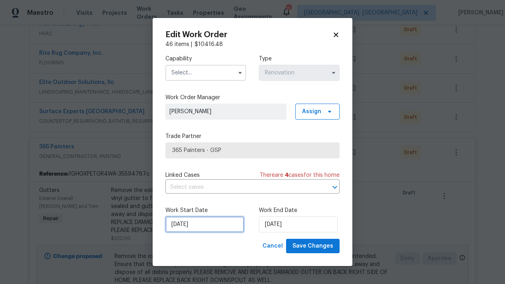
click at [195, 228] on input "[DATE]" at bounding box center [205, 224] width 79 height 16
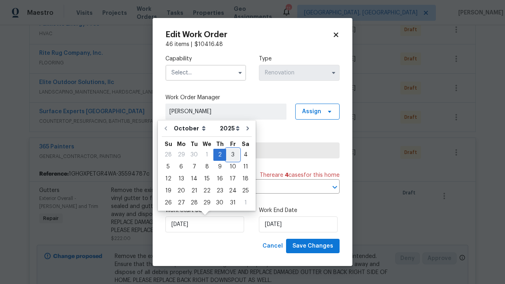
click at [227, 156] on div "3" at bounding box center [232, 154] width 13 height 11
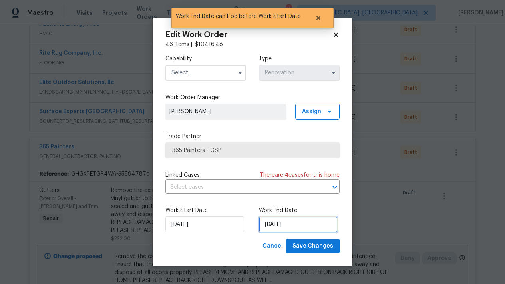
click at [271, 225] on input "[DATE]" at bounding box center [298, 224] width 79 height 16
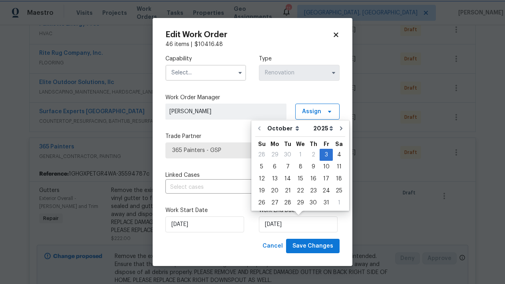
click at [337, 35] on icon at bounding box center [336, 34] width 4 height 4
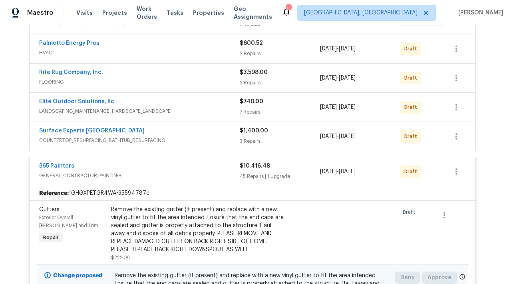
scroll to position [204, 0]
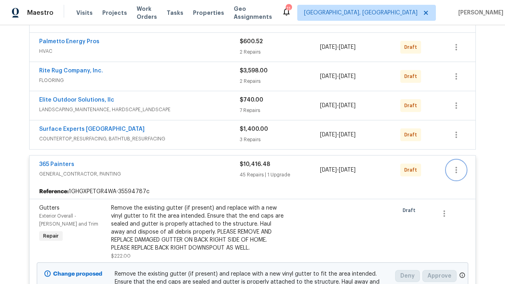
click at [455, 170] on icon "button" at bounding box center [457, 170] width 10 height 10
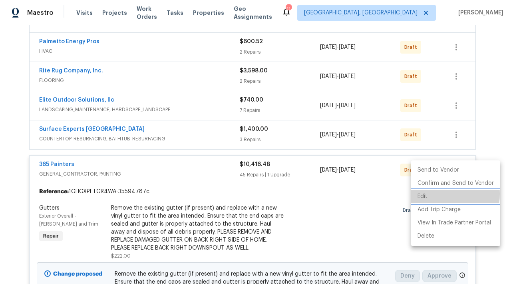
click at [428, 194] on li "Edit" at bounding box center [455, 196] width 89 height 13
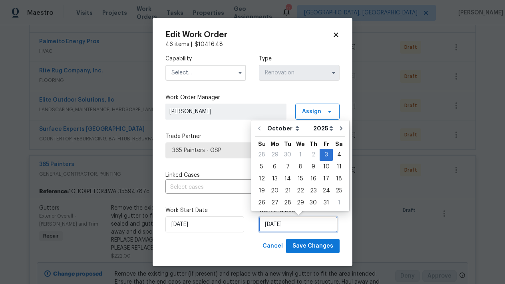
click at [286, 223] on input "[DATE]" at bounding box center [298, 224] width 79 height 16
click at [334, 169] on div "11" at bounding box center [339, 166] width 12 height 11
click at [302, 225] on input "[DATE]" at bounding box center [298, 224] width 79 height 16
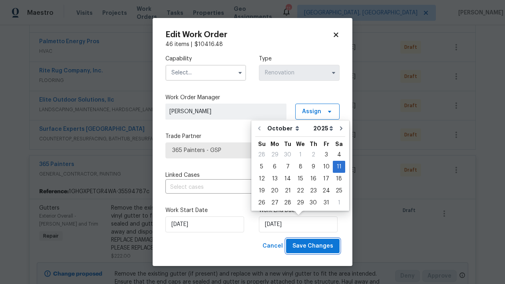
click at [320, 246] on span "Save Changes" at bounding box center [313, 246] width 41 height 10
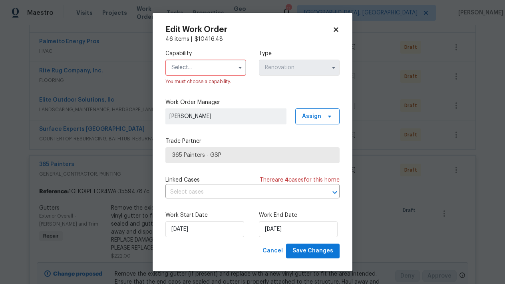
click at [226, 70] on input "text" at bounding box center [206, 68] width 81 height 16
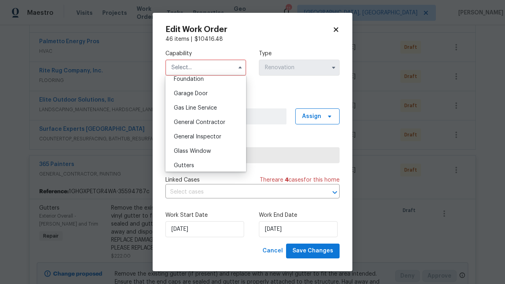
scroll to position [346, 0]
click at [201, 119] on span "General Contractor" at bounding box center [200, 121] width 52 height 6
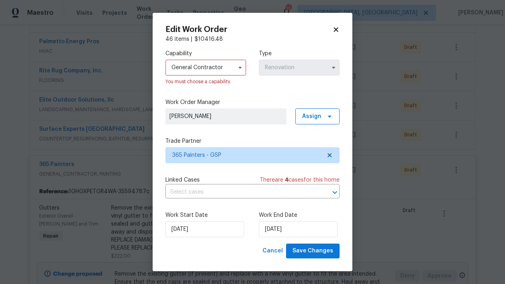
click at [273, 90] on div "Capability General Contractor You must choose a capability. Type Renovation" at bounding box center [253, 67] width 174 height 49
click at [311, 251] on span "Save Changes" at bounding box center [313, 251] width 41 height 10
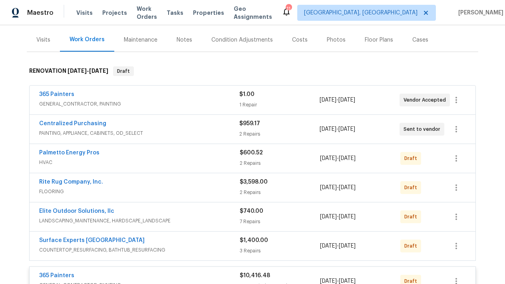
scroll to position [111, 0]
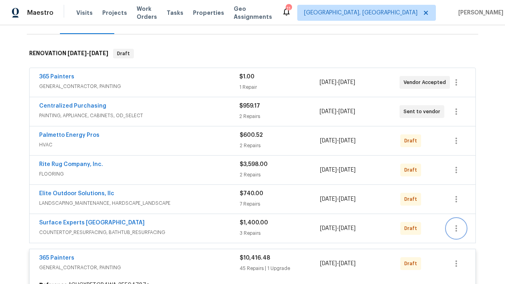
click at [453, 228] on icon "button" at bounding box center [457, 229] width 10 height 10
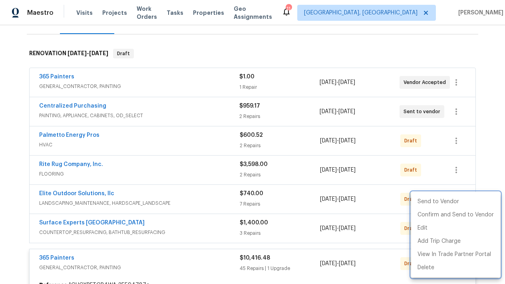
click at [289, 196] on div at bounding box center [252, 142] width 505 height 284
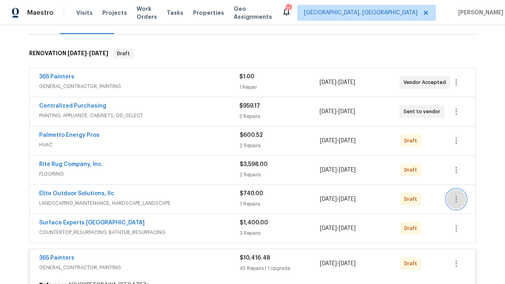
click at [455, 202] on icon "button" at bounding box center [457, 199] width 10 height 10
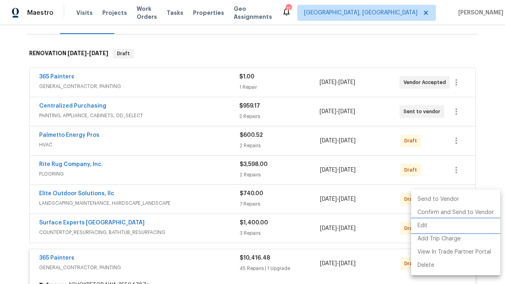
click at [432, 224] on li "Edit" at bounding box center [455, 225] width 89 height 13
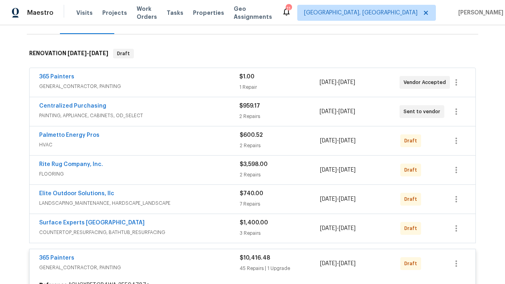
click at [486, 195] on body "Maestro Visits Projects Work Orders Tasks Properties Geo Assignments 11 Greenvi…" at bounding box center [252, 142] width 505 height 284
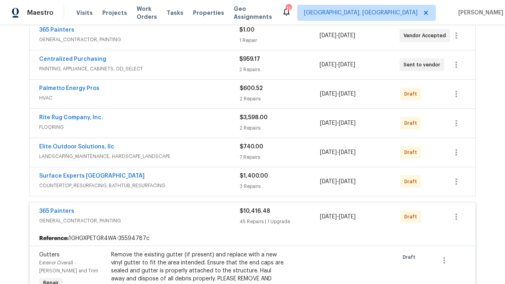
scroll to position [158, 0]
click at [460, 222] on button "button" at bounding box center [456, 216] width 19 height 19
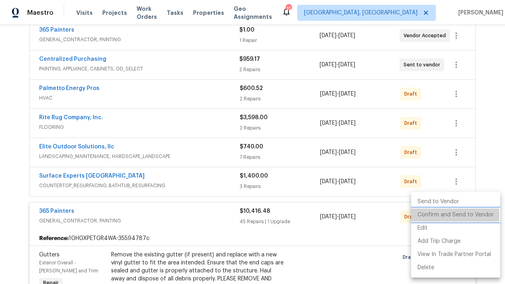
click at [441, 215] on li "Confirm and Send to Vendor" at bounding box center [455, 214] width 89 height 13
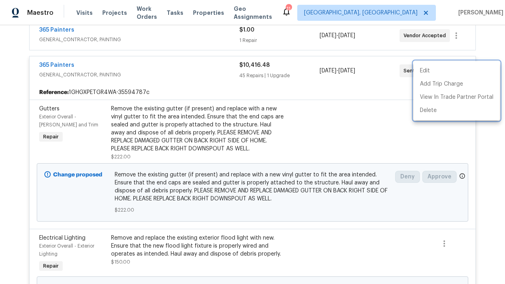
click at [494, 169] on div at bounding box center [252, 142] width 505 height 284
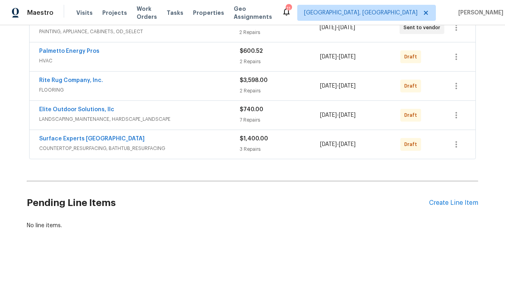
scroll to position [5540, 0]
click at [458, 62] on icon "button" at bounding box center [457, 57] width 10 height 10
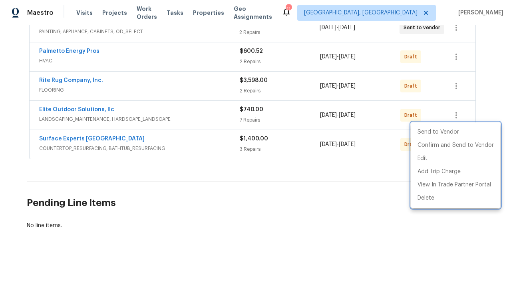
click at [308, 242] on div at bounding box center [252, 142] width 505 height 284
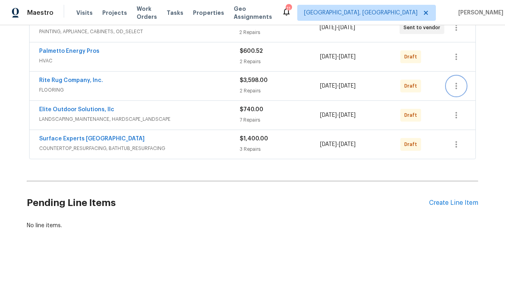
click at [457, 91] on icon "button" at bounding box center [457, 86] width 10 height 10
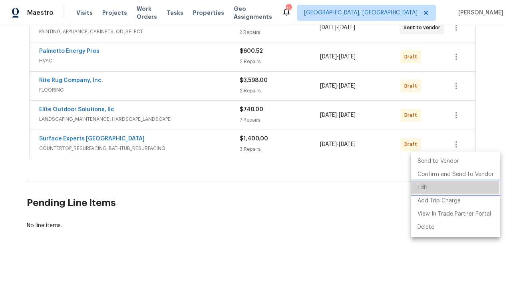
click at [423, 188] on li "Edit" at bounding box center [455, 187] width 89 height 13
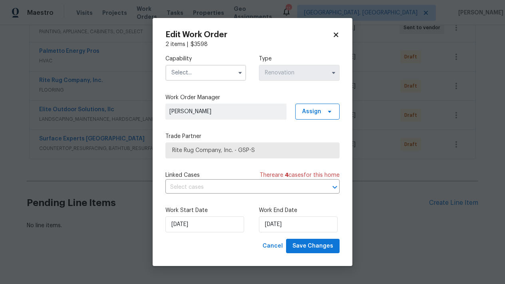
click at [208, 72] on input "text" at bounding box center [206, 73] width 81 height 16
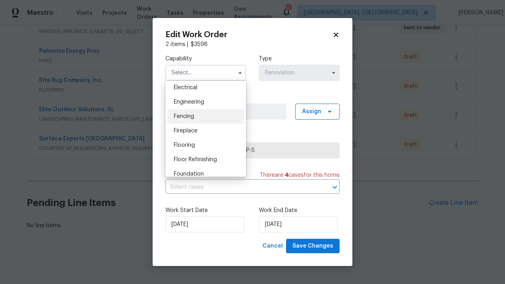
scroll to position [258, 0]
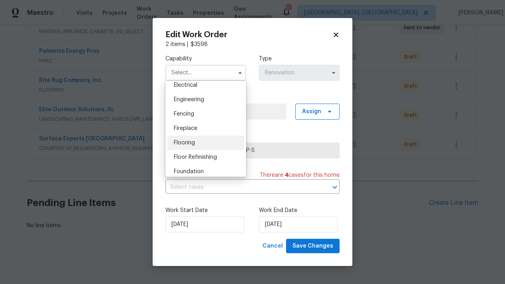
click at [186, 140] on div "Flooring" at bounding box center [206, 143] width 77 height 14
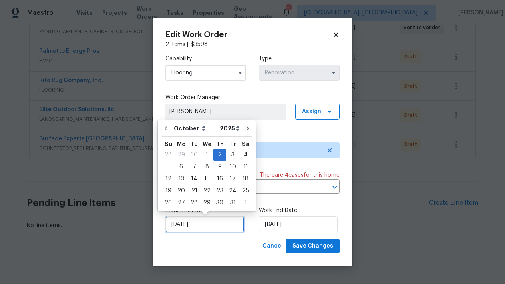
click at [193, 230] on input "[DATE]" at bounding box center [205, 224] width 79 height 16
click at [184, 180] on div "13" at bounding box center [181, 178] width 13 height 11
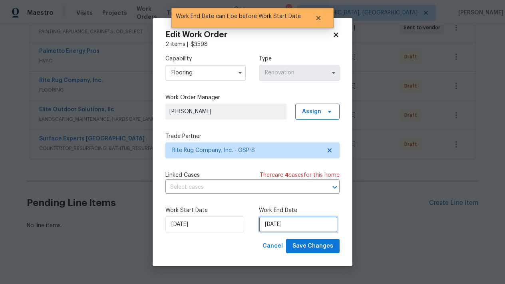
click at [293, 221] on input "[DATE]" at bounding box center [298, 224] width 79 height 16
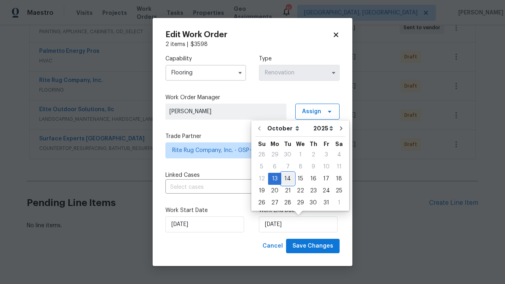
click at [291, 177] on div "14" at bounding box center [288, 178] width 13 height 11
click at [295, 226] on input "10/14/2025" at bounding box center [298, 224] width 79 height 16
click at [304, 178] on div "15" at bounding box center [300, 178] width 13 height 11
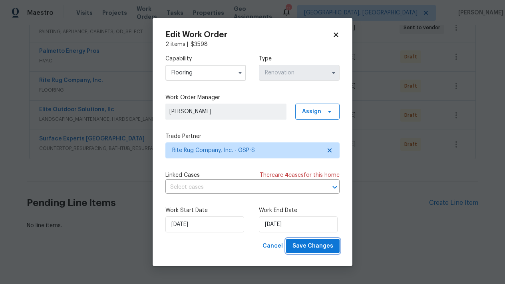
click at [309, 243] on span "Save Changes" at bounding box center [313, 246] width 41 height 10
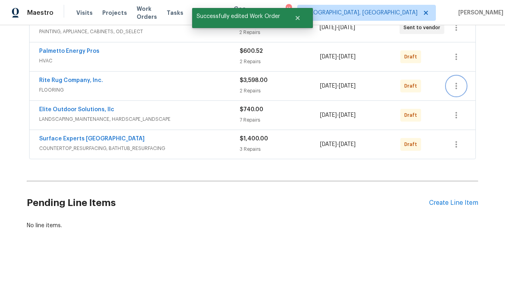
click at [457, 91] on icon "button" at bounding box center [457, 86] width 10 height 10
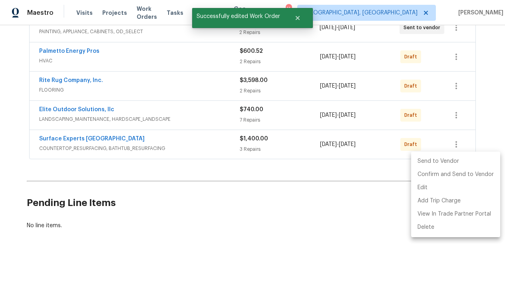
click at [443, 163] on li "Send to Vendor" at bounding box center [455, 161] width 89 height 13
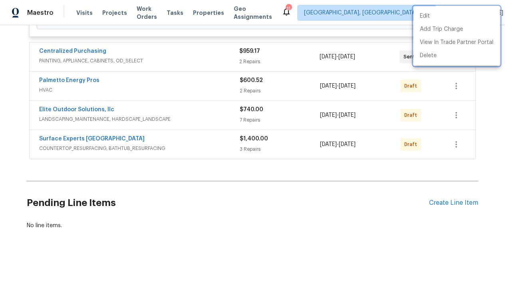
click at [455, 186] on div at bounding box center [252, 142] width 505 height 284
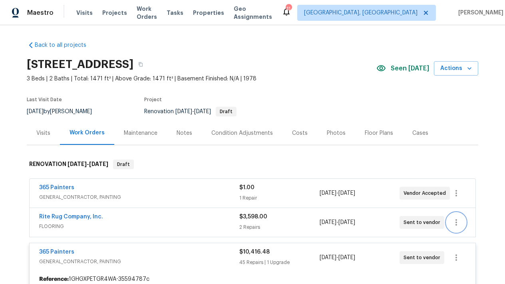
scroll to position [0, 0]
click at [78, 135] on div "Work Orders" at bounding box center [87, 133] width 35 height 8
click at [78, 131] on div "Work Orders" at bounding box center [87, 133] width 35 height 8
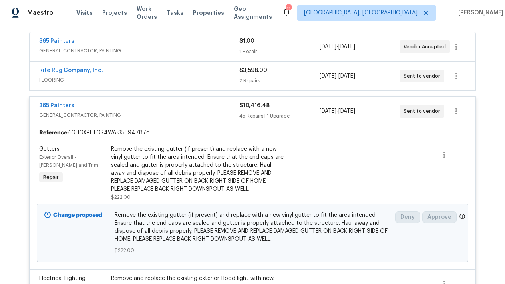
scroll to position [138, 0]
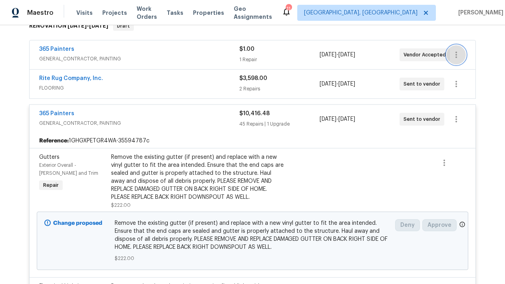
click at [458, 55] on icon "button" at bounding box center [457, 55] width 10 height 10
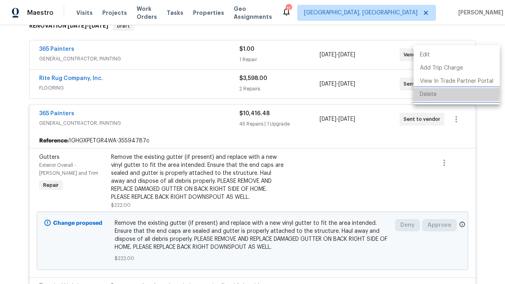
click at [427, 92] on li "Delete" at bounding box center [457, 94] width 86 height 13
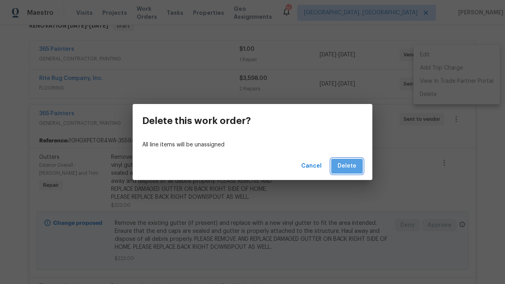
click at [352, 171] on button "Delete" at bounding box center [348, 166] width 32 height 15
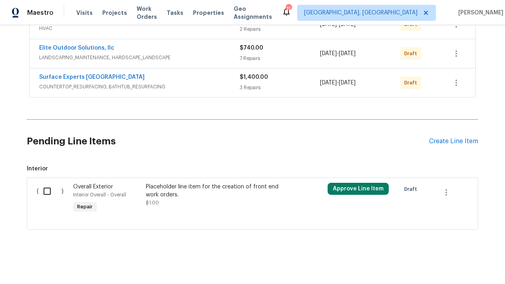
scroll to position [5577, 0]
click at [457, 57] on icon "button" at bounding box center [457, 53] width 2 height 6
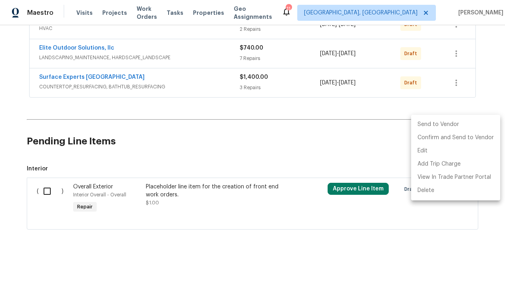
click at [433, 126] on li "Send to Vendor" at bounding box center [455, 124] width 89 height 13
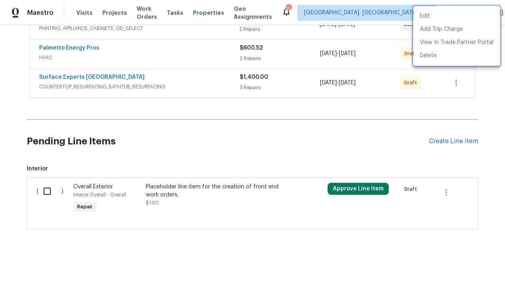
click at [457, 155] on div at bounding box center [252, 142] width 505 height 284
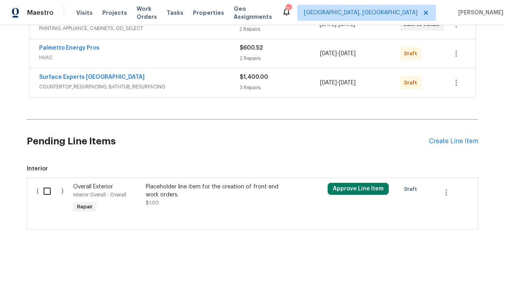
scroll to position [5612, 0]
click at [457, 86] on icon "button" at bounding box center [457, 83] width 2 height 6
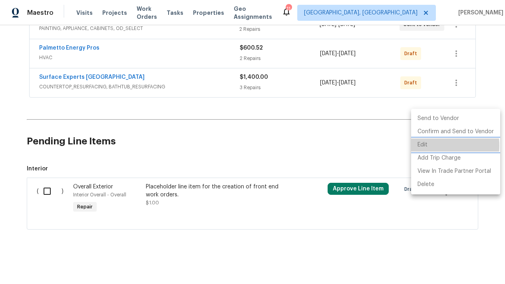
click at [436, 146] on li "Edit" at bounding box center [455, 144] width 89 height 13
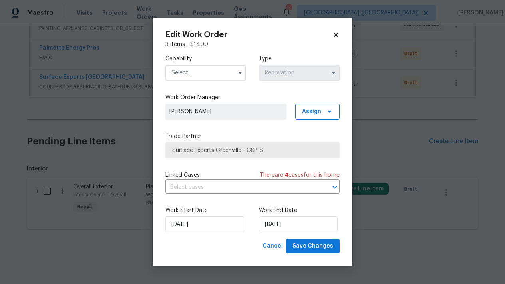
click at [198, 77] on input "text" at bounding box center [206, 73] width 81 height 16
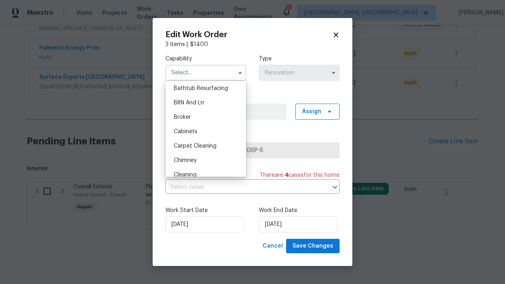
scroll to position [26, 0]
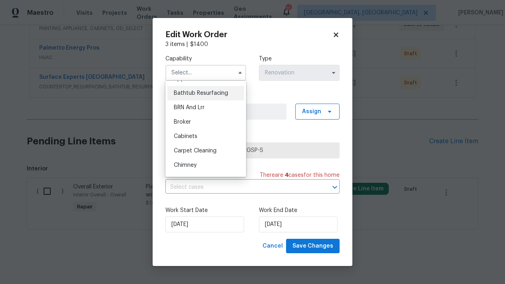
click at [195, 92] on span "Bathtub Resurfacing" at bounding box center [201, 93] width 54 height 6
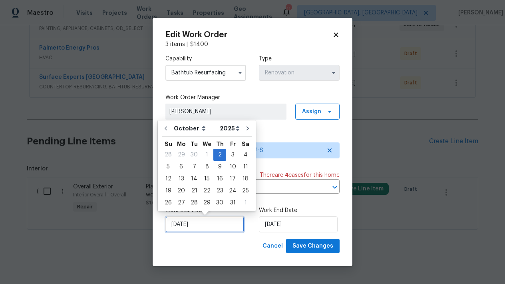
click at [203, 221] on input "[DATE]" at bounding box center [205, 224] width 79 height 16
click at [207, 179] on div "15" at bounding box center [207, 178] width 13 height 11
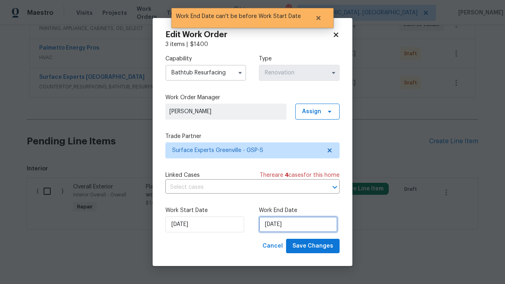
click at [288, 229] on input "[DATE]" at bounding box center [298, 224] width 79 height 16
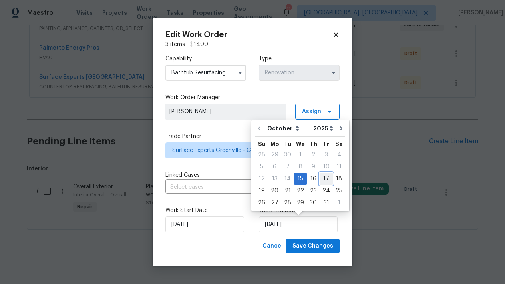
click at [321, 180] on div "17" at bounding box center [326, 178] width 13 height 11
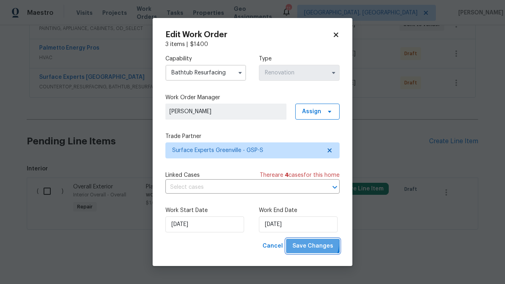
click at [310, 242] on span "Save Changes" at bounding box center [313, 246] width 41 height 10
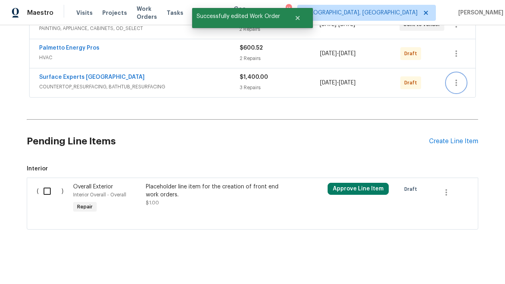
click at [449, 92] on button "button" at bounding box center [456, 82] width 19 height 19
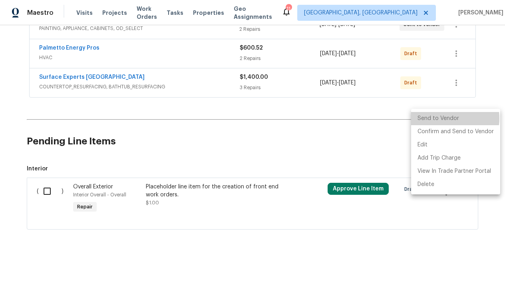
click at [443, 118] on li "Send to Vendor" at bounding box center [455, 118] width 89 height 13
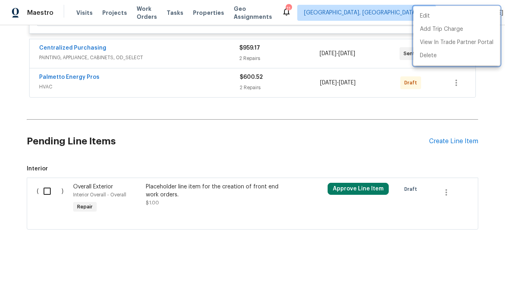
click at [454, 116] on div at bounding box center [252, 142] width 505 height 284
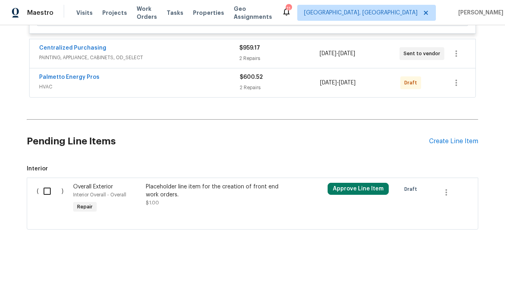
scroll to position [5648, 0]
click at [453, 89] on button "button" at bounding box center [456, 82] width 19 height 19
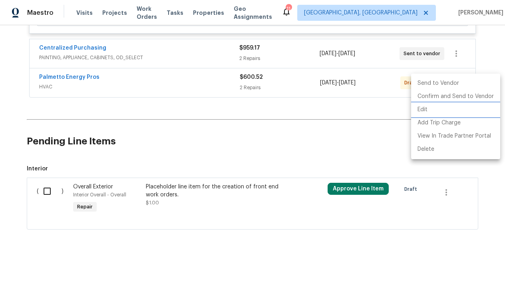
click at [432, 110] on li "Edit" at bounding box center [455, 109] width 89 height 13
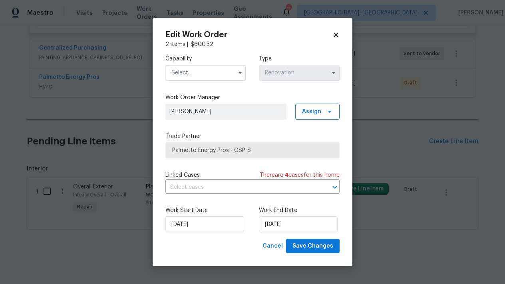
click at [213, 70] on input "text" at bounding box center [206, 73] width 81 height 16
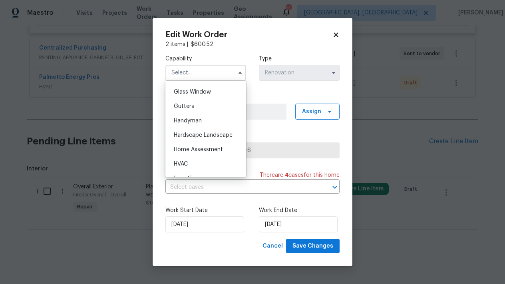
scroll to position [412, 0]
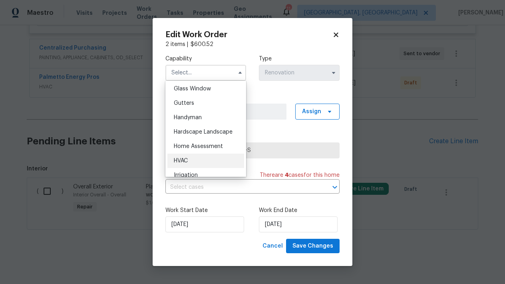
click at [188, 157] on div "HVAC" at bounding box center [206, 161] width 77 height 14
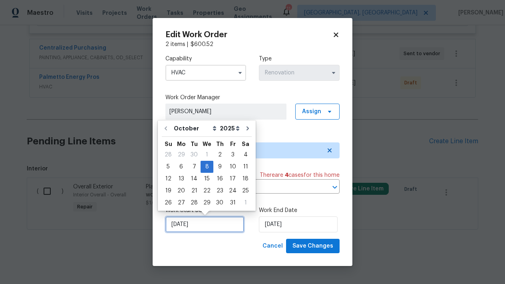
click at [208, 228] on input "[DATE]" at bounding box center [205, 224] width 79 height 16
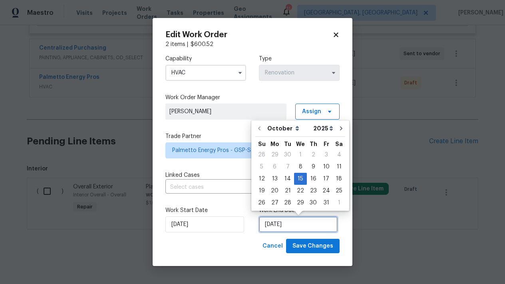
click at [314, 228] on input "[DATE]" at bounding box center [298, 224] width 79 height 16
click at [272, 182] on div "13" at bounding box center [274, 178] width 13 height 11
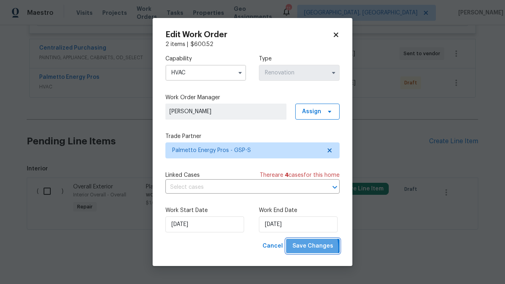
click at [302, 248] on span "Save Changes" at bounding box center [313, 246] width 41 height 10
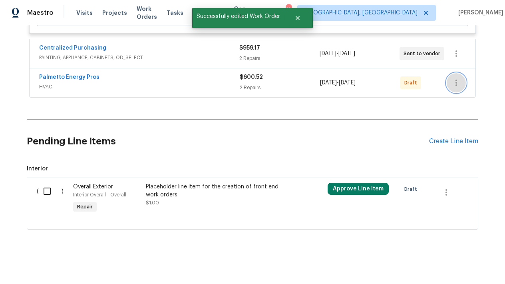
click at [456, 81] on icon "button" at bounding box center [457, 83] width 10 height 10
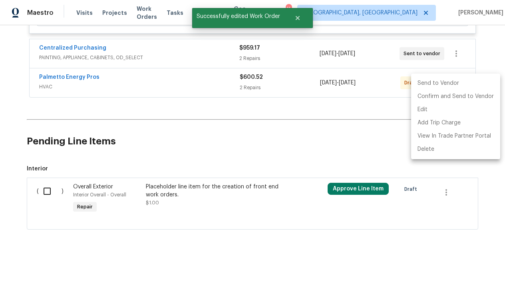
click at [447, 85] on li "Send to Vendor" at bounding box center [455, 83] width 89 height 13
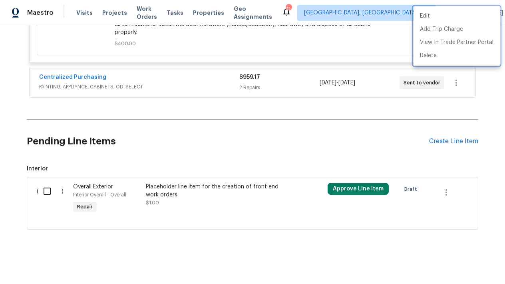
click at [406, 148] on div at bounding box center [252, 142] width 505 height 284
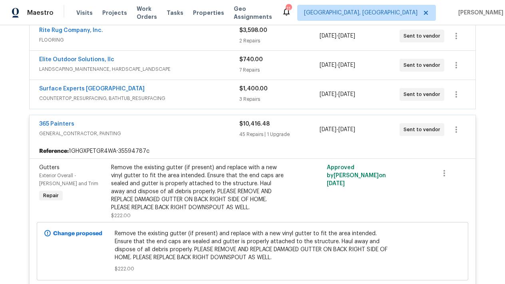
scroll to position [191, 0]
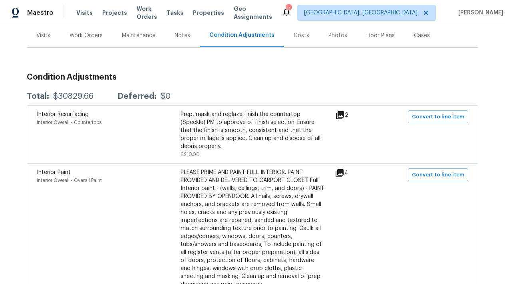
scroll to position [96, 0]
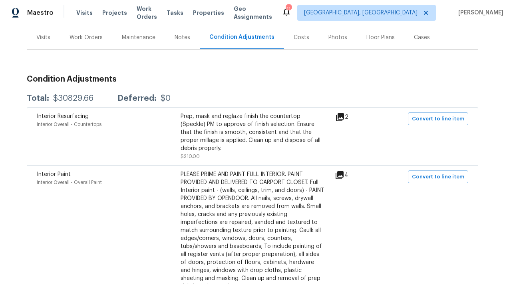
click at [90, 40] on div "Work Orders" at bounding box center [86, 38] width 33 height 8
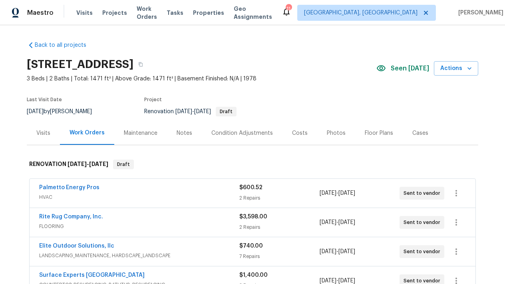
click at [240, 134] on div "Condition Adjustments" at bounding box center [243, 133] width 62 height 8
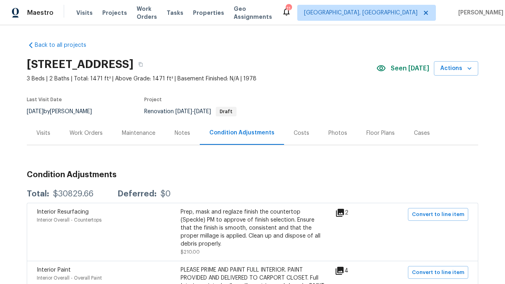
scroll to position [8, 0]
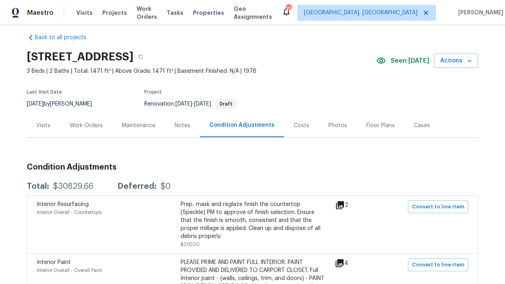
click at [99, 125] on div "Work Orders" at bounding box center [86, 126] width 33 height 8
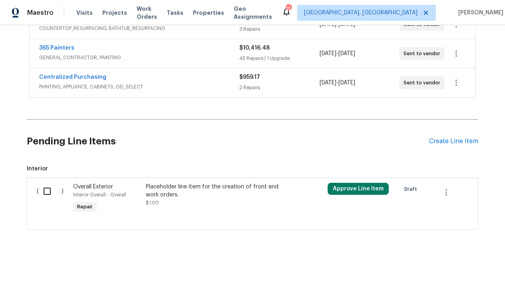
scroll to position [256, 0]
click at [463, 142] on div "Create Line Item" at bounding box center [453, 142] width 49 height 8
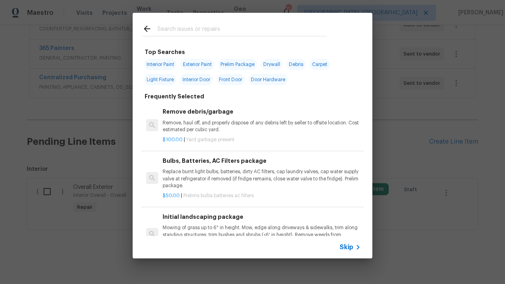
click at [206, 28] on input "text" at bounding box center [243, 30] width 170 height 12
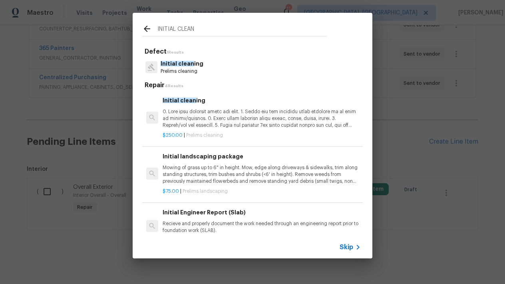
type input "INITIAL CLEAN"
click at [174, 108] on p at bounding box center [262, 118] width 198 height 20
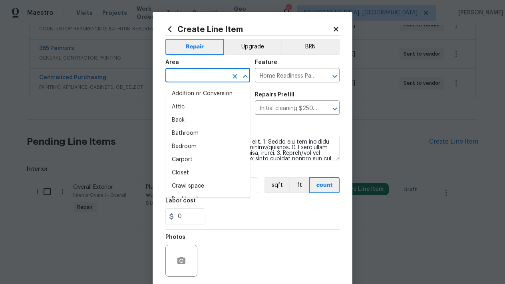
click at [191, 78] on input "text" at bounding box center [197, 76] width 62 height 12
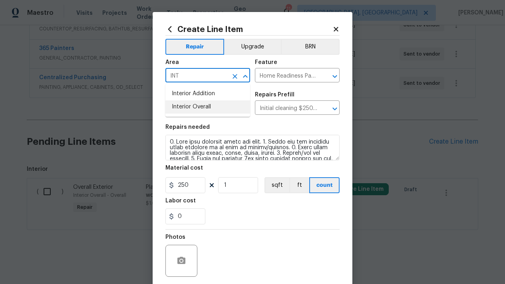
click at [201, 111] on li "Interior Overall" at bounding box center [208, 106] width 85 height 13
type input "Interior Overall"
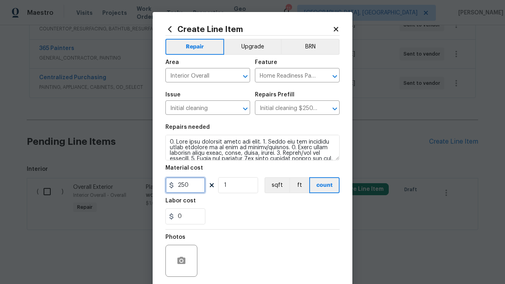
drag, startPoint x: 196, startPoint y: 188, endPoint x: 98, endPoint y: 188, distance: 97.6
click at [98, 188] on div "Create Line Item Repair Upgrade BRN Area Interior Overall ​ Feature Home Readin…" at bounding box center [252, 142] width 505 height 284
type input "300"
click at [226, 206] on div "Labor cost" at bounding box center [253, 203] width 174 height 10
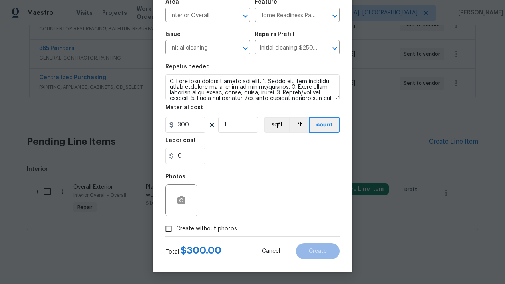
scroll to position [60, 0]
click at [169, 230] on input "Create without photos" at bounding box center [168, 228] width 15 height 15
checkbox input "true"
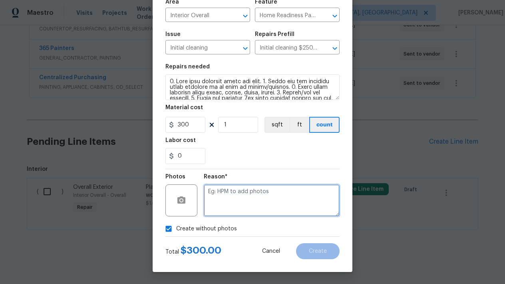
click at [244, 198] on textarea at bounding box center [272, 200] width 136 height 32
type textarea "L"
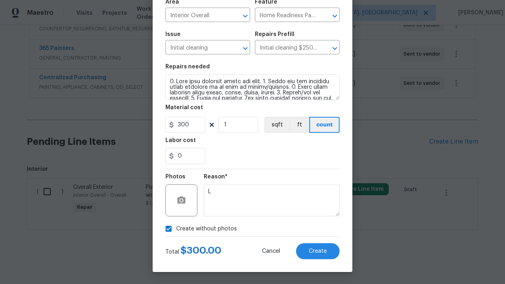
click at [326, 261] on div "Create Line Item Repair Upgrade BRN Area Interior Overall ​ Feature Home Readin…" at bounding box center [253, 112] width 200 height 320
click at [313, 245] on button "Create" at bounding box center [318, 251] width 44 height 16
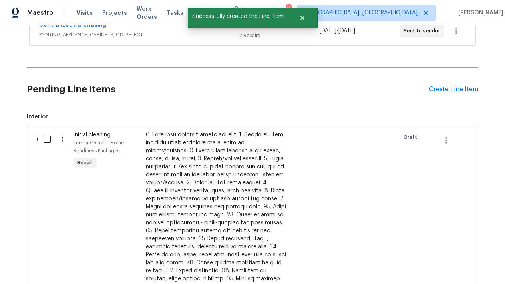
scroll to position [386, 0]
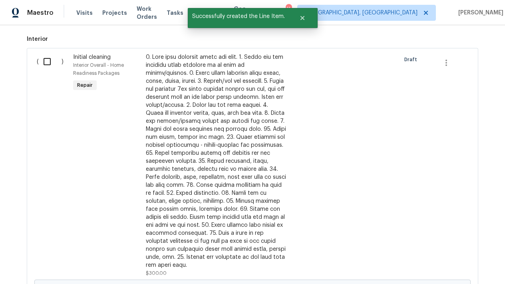
click at [48, 64] on input "checkbox" at bounding box center [50, 61] width 23 height 17
checkbox input "true"
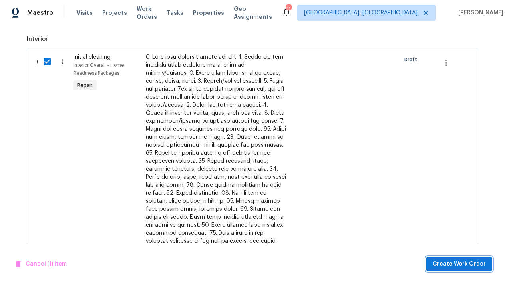
click at [477, 266] on span "Create Work Order" at bounding box center [459, 264] width 53 height 10
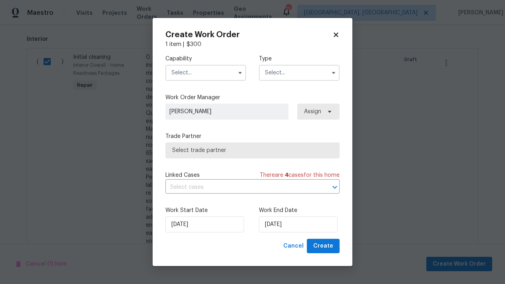
click at [194, 72] on input "text" at bounding box center [206, 73] width 81 height 16
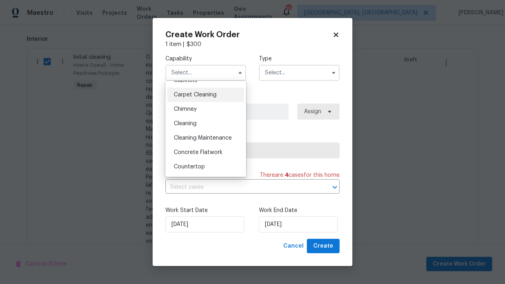
scroll to position [82, 0]
click at [188, 124] on span "Cleaning" at bounding box center [185, 124] width 23 height 6
type input "Cleaning"
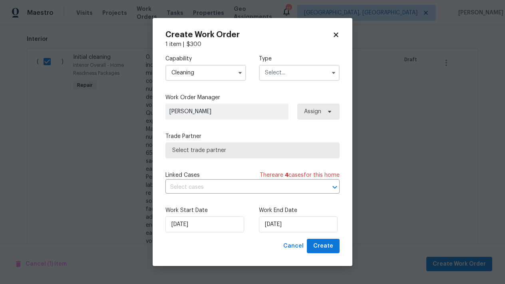
click at [276, 73] on input "text" at bounding box center [299, 73] width 81 height 16
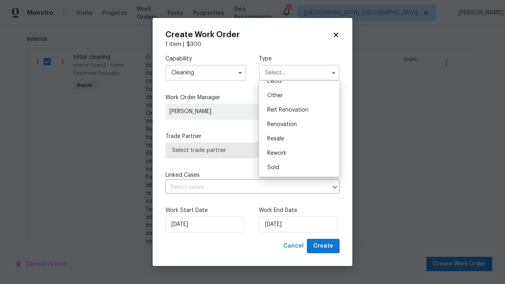
scroll to position [95, 0]
drag, startPoint x: 280, startPoint y: 116, endPoint x: 280, endPoint y: 128, distance: 12.4
click at [280, 129] on ul "Feedback Hoa Violation Incident Insured Lender Required Listed Lwod Other Reit …" at bounding box center [299, 129] width 81 height 96
click at [280, 128] on div "Renovation" at bounding box center [299, 124] width 77 height 14
type input "Renovation"
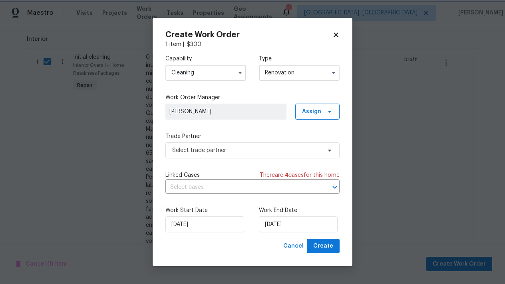
scroll to position [0, 0]
click at [208, 152] on span "Select trade partner" at bounding box center [246, 150] width 149 height 8
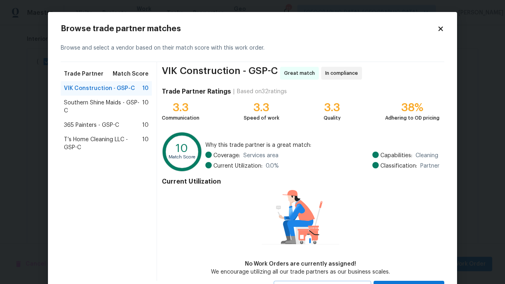
click at [445, 30] on div "Browse trade partner matches Browse and select a vendor based on their match sc…" at bounding box center [252, 160] width 409 height 296
click at [437, 29] on icon at bounding box center [440, 28] width 7 height 7
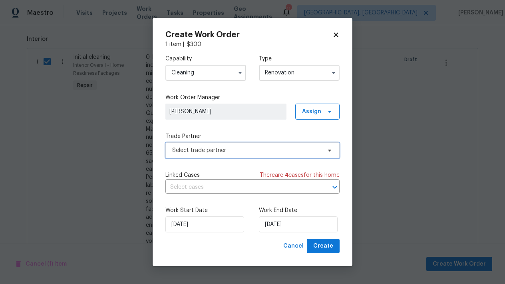
click at [207, 152] on span "Select trade partner" at bounding box center [246, 150] width 149 height 8
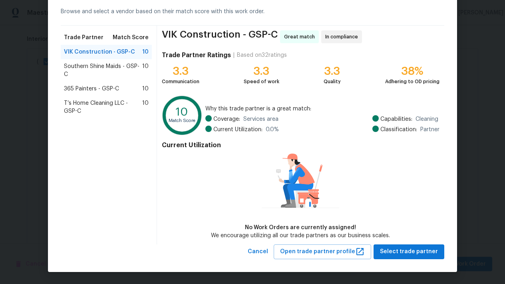
scroll to position [36, 0]
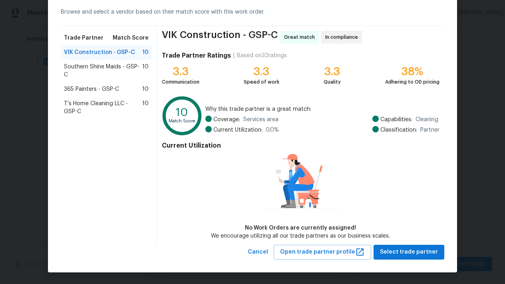
click at [108, 105] on span "T’s Home Cleaning LLC - GSP-C" at bounding box center [103, 108] width 78 height 16
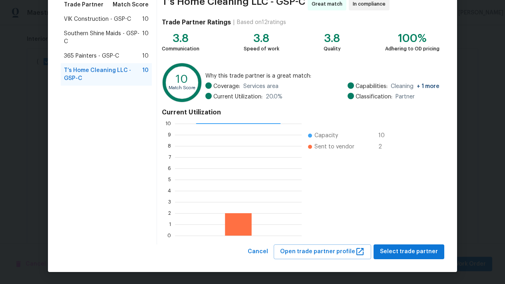
scroll to position [69, 0]
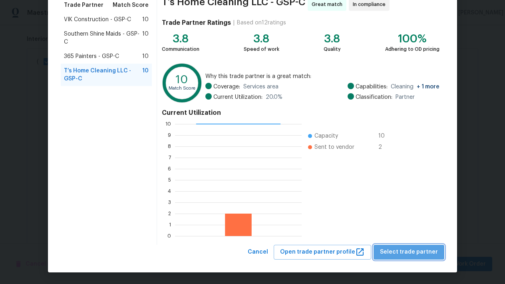
click at [417, 251] on span "Select trade partner" at bounding box center [409, 252] width 58 height 10
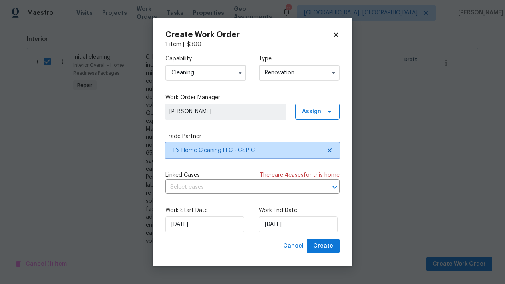
scroll to position [0, 0]
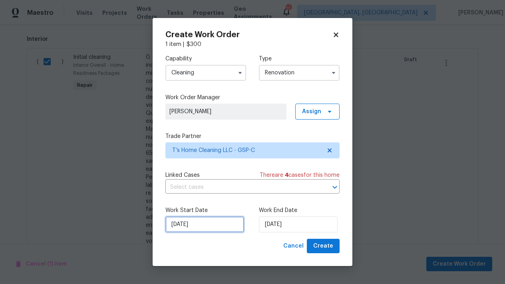
click at [204, 223] on input "[DATE]" at bounding box center [205, 224] width 79 height 16
click at [336, 31] on div "Create Work Order" at bounding box center [253, 35] width 174 height 8
click at [336, 35] on icon at bounding box center [336, 34] width 4 height 4
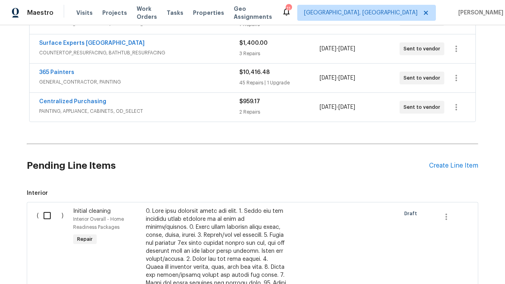
scroll to position [236, 0]
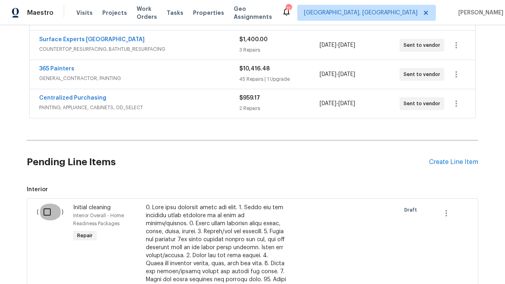
click at [44, 214] on input "checkbox" at bounding box center [50, 212] width 23 height 17
checkbox input "true"
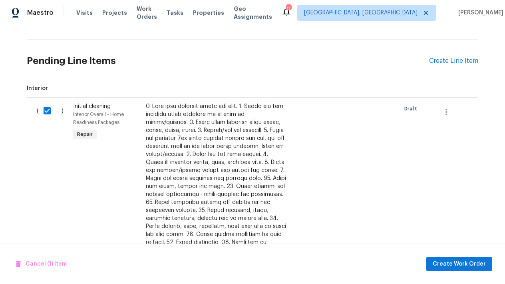
scroll to position [337, 0]
click at [452, 261] on span "Create Work Order" at bounding box center [459, 264] width 53 height 10
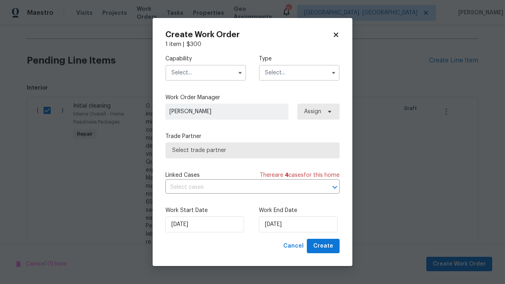
click at [210, 72] on input "text" at bounding box center [206, 73] width 81 height 16
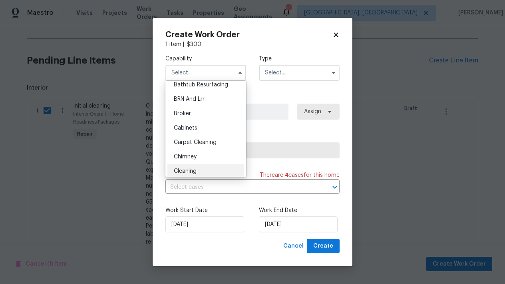
click at [190, 173] on span "Cleaning" at bounding box center [185, 171] width 23 height 6
type input "Cleaning"
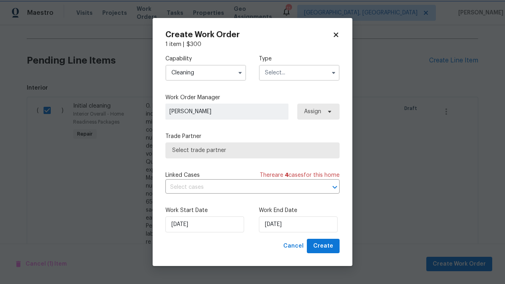
scroll to position [52, 0]
click at [296, 64] on div "Type" at bounding box center [299, 68] width 81 height 26
click at [293, 70] on input "text" at bounding box center [299, 73] width 81 height 16
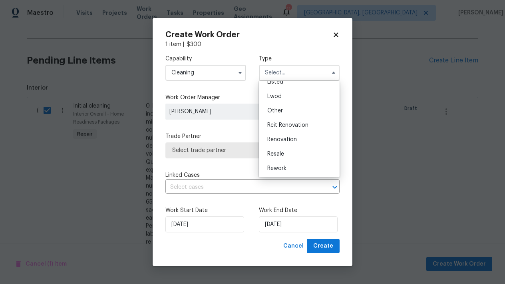
scroll to position [80, 0]
click at [286, 141] on span "Renovation" at bounding box center [283, 139] width 30 height 6
type input "Renovation"
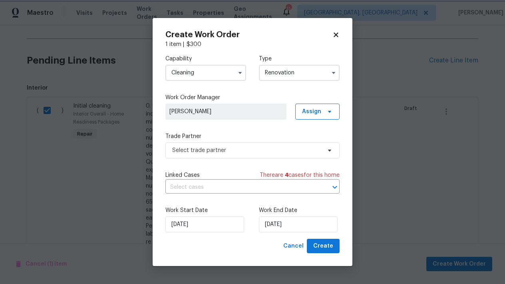
scroll to position [0, 0]
click at [194, 225] on input "[DATE]" at bounding box center [205, 224] width 79 height 16
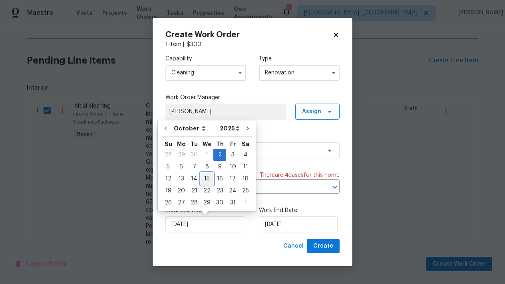
click at [201, 177] on div "15" at bounding box center [207, 178] width 13 height 11
type input "[DATE]"
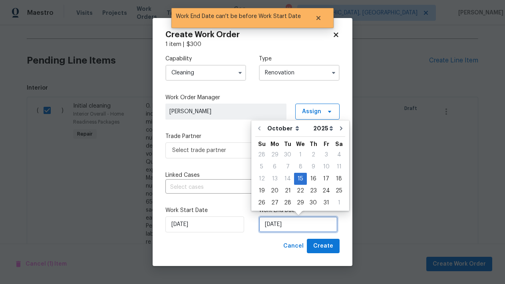
click at [291, 228] on input "[DATE]" at bounding box center [298, 224] width 79 height 16
click at [312, 182] on div "16" at bounding box center [313, 178] width 13 height 11
type input "[DATE]"
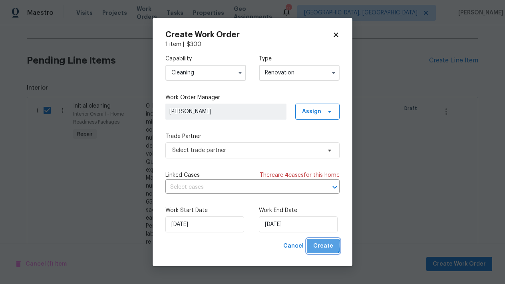
click at [320, 245] on span "Create" at bounding box center [324, 246] width 20 height 10
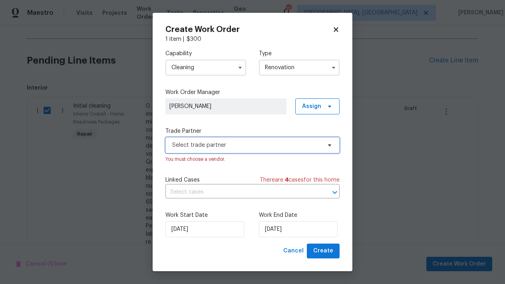
click at [224, 144] on span "Select trade partner" at bounding box center [246, 145] width 149 height 8
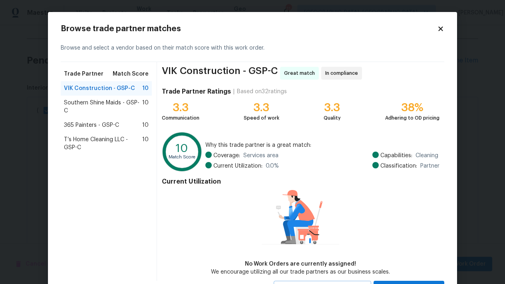
click at [119, 134] on div "T’s Home Cleaning LLC - GSP-C 10" at bounding box center [106, 143] width 91 height 22
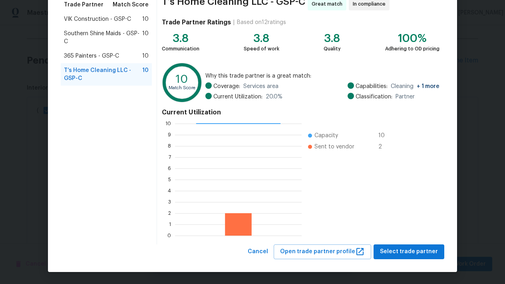
scroll to position [69, 0]
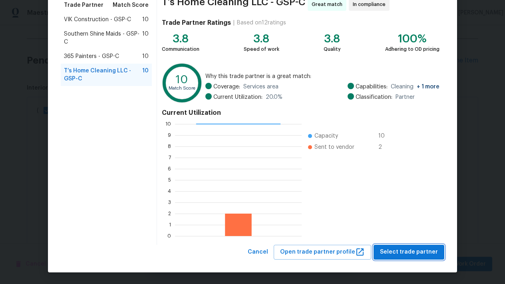
click at [429, 255] on span "Select trade partner" at bounding box center [409, 252] width 58 height 10
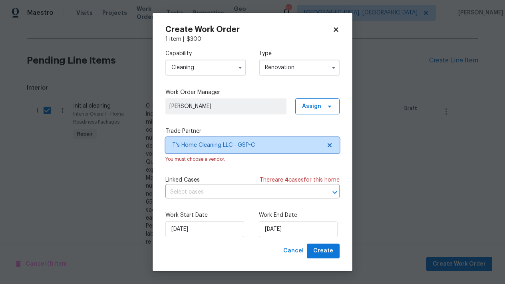
scroll to position [0, 0]
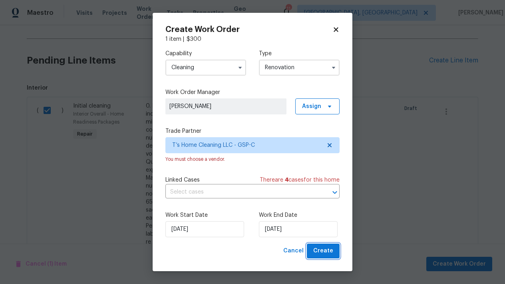
click at [328, 253] on span "Create" at bounding box center [324, 251] width 20 height 10
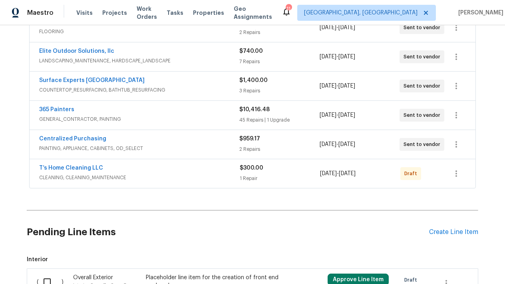
scroll to position [196, 0]
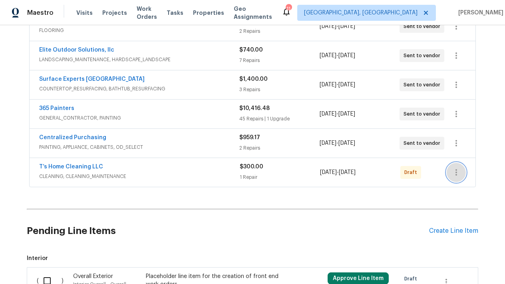
click at [457, 179] on button "button" at bounding box center [456, 172] width 19 height 19
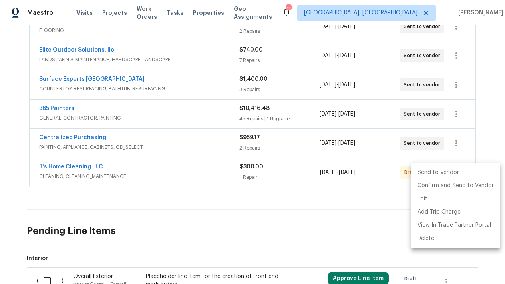
click at [441, 172] on li "Send to Vendor" at bounding box center [455, 172] width 89 height 13
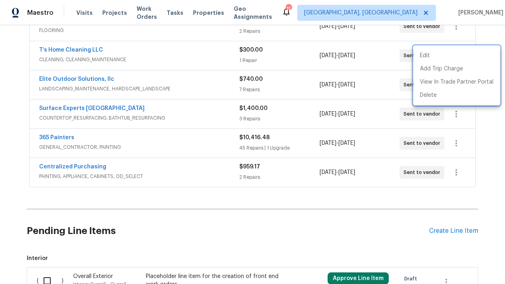
click at [330, 201] on div at bounding box center [252, 142] width 505 height 284
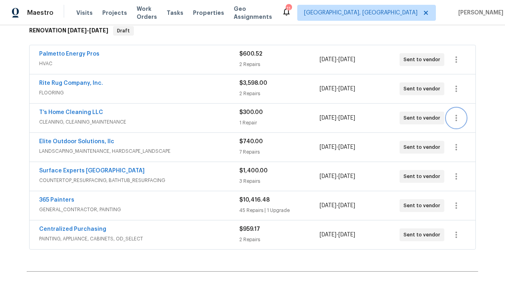
scroll to position [130, 0]
